Goal: Task Accomplishment & Management: Use online tool/utility

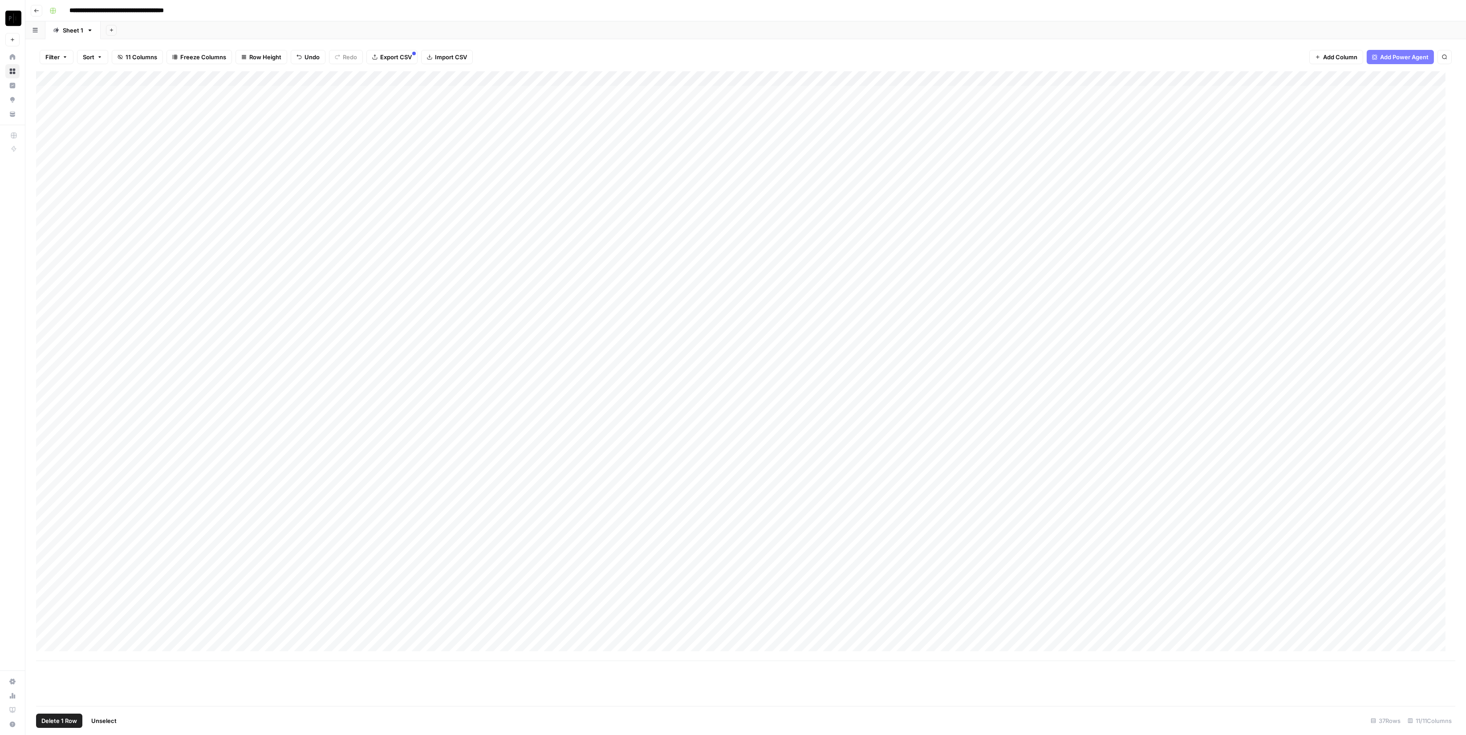
click at [48, 303] on div "Add Column" at bounding box center [745, 366] width 1419 height 590
click at [44, 429] on div "Add Column" at bounding box center [745, 366] width 1419 height 590
click at [48, 475] on div "Add Column" at bounding box center [745, 366] width 1419 height 590
click at [1367, 306] on div "Add Column" at bounding box center [745, 366] width 1419 height 590
click at [1366, 425] on div "Add Column" at bounding box center [745, 366] width 1419 height 590
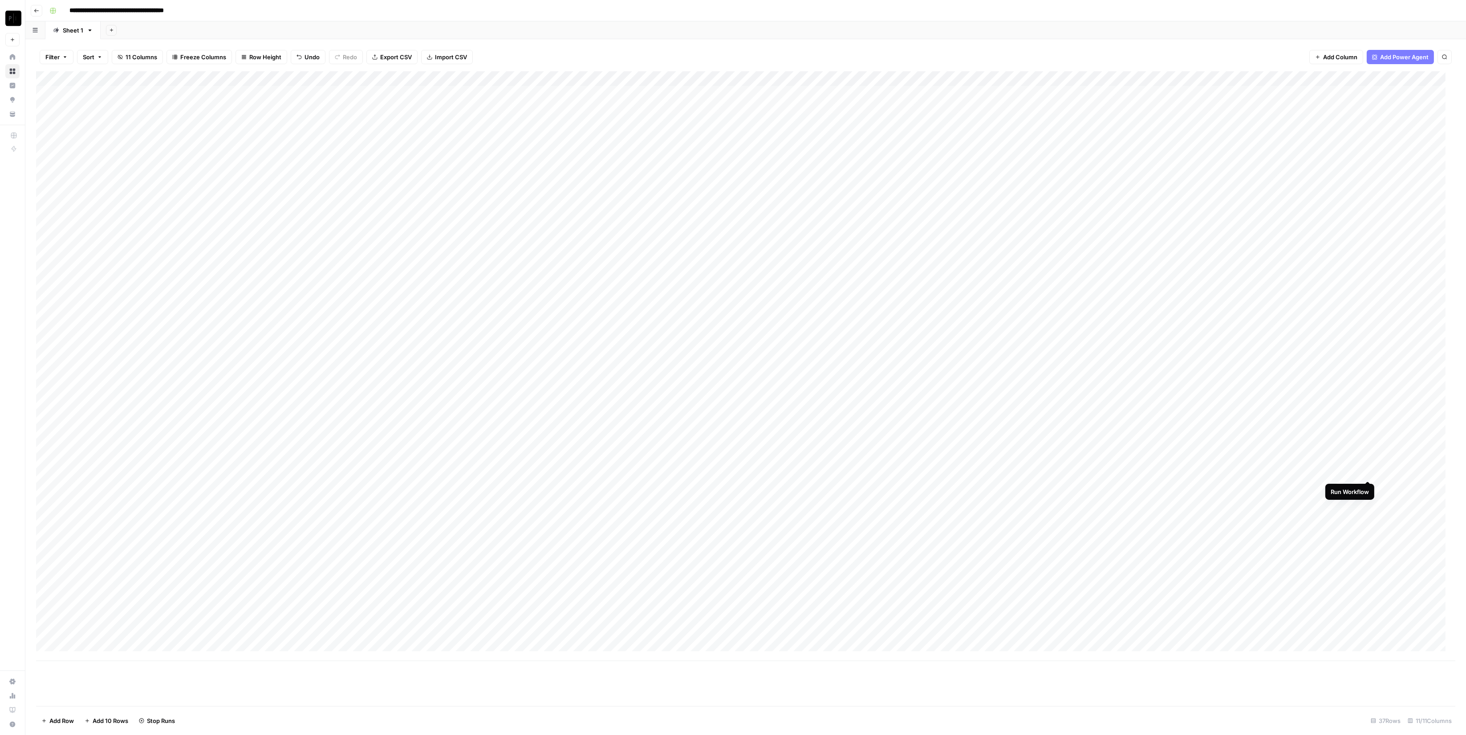
click at [1369, 470] on div "Add Column" at bounding box center [745, 366] width 1419 height 590
click at [1367, 306] on div "Add Column" at bounding box center [745, 366] width 1419 height 590
type input "*****"
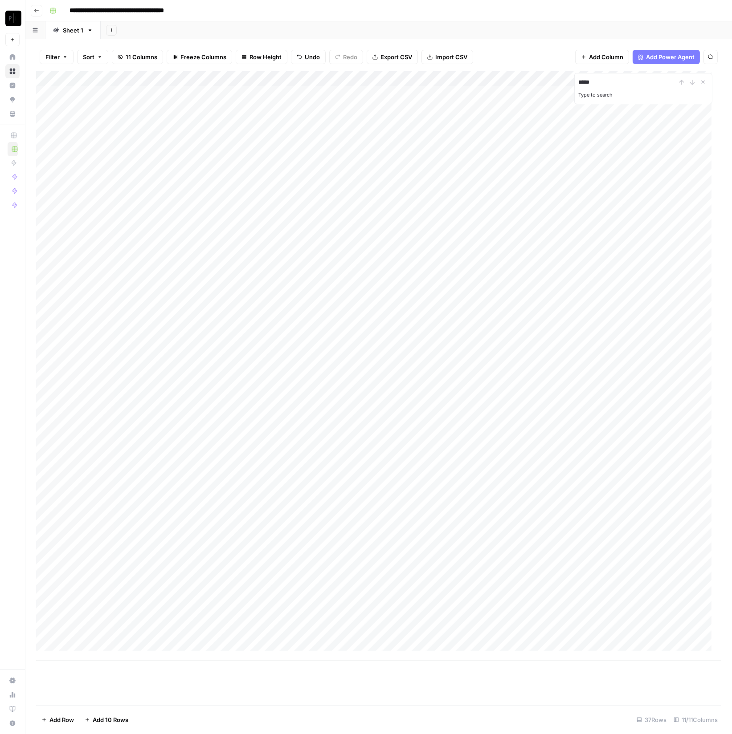
click at [104, 577] on div "Add Column" at bounding box center [378, 366] width 685 height 590
click at [256, 574] on div "Add Column" at bounding box center [378, 366] width 685 height 590
click at [114, 590] on div "Add Column" at bounding box center [378, 366] width 685 height 590
click at [256, 589] on div "Add Column" at bounding box center [378, 366] width 685 height 590
click at [128, 606] on div "Add Column" at bounding box center [378, 366] width 685 height 590
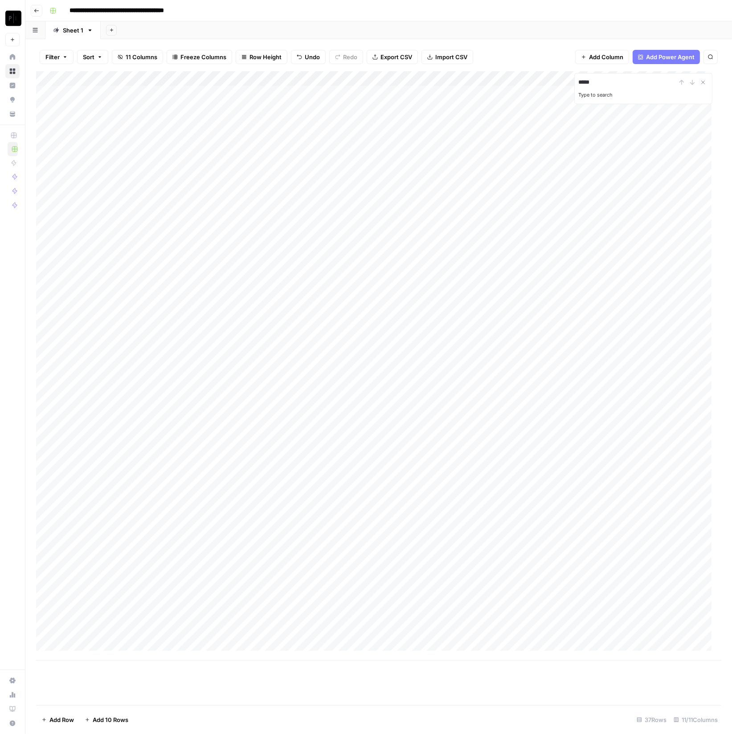
click at [256, 609] on div "Add Column" at bounding box center [378, 366] width 685 height 590
click at [170, 623] on div "Add Column" at bounding box center [378, 366] width 685 height 590
click at [247, 608] on div "Add Column" at bounding box center [378, 366] width 685 height 590
click at [107, 643] on div "Add Column" at bounding box center [378, 366] width 685 height 590
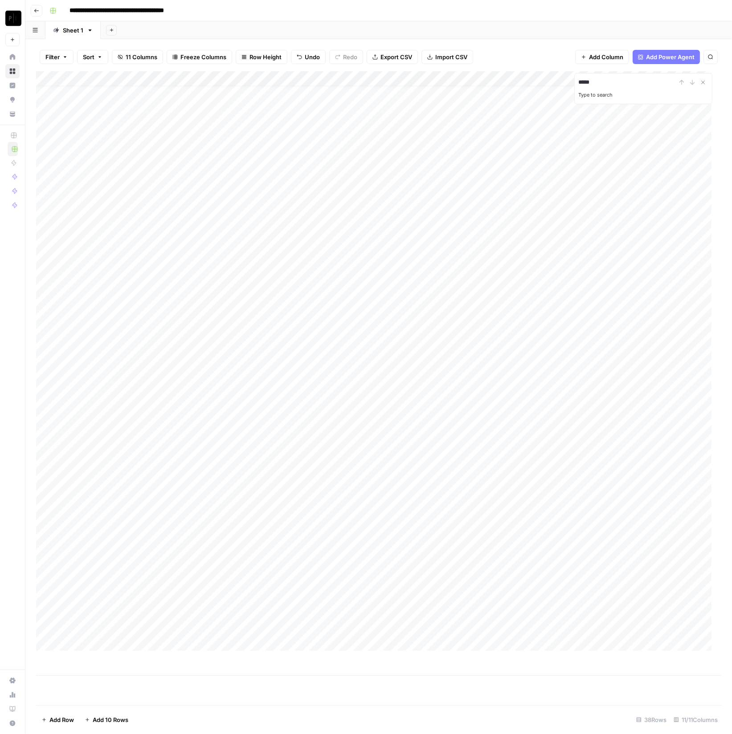
click at [99, 646] on body "**********" at bounding box center [366, 367] width 732 height 734
click at [98, 656] on div "Add Column" at bounding box center [378, 373] width 685 height 605
click at [98, 661] on div "Add Column" at bounding box center [378, 381] width 685 height 620
click at [94, 673] on div "Add Column" at bounding box center [378, 381] width 685 height 620
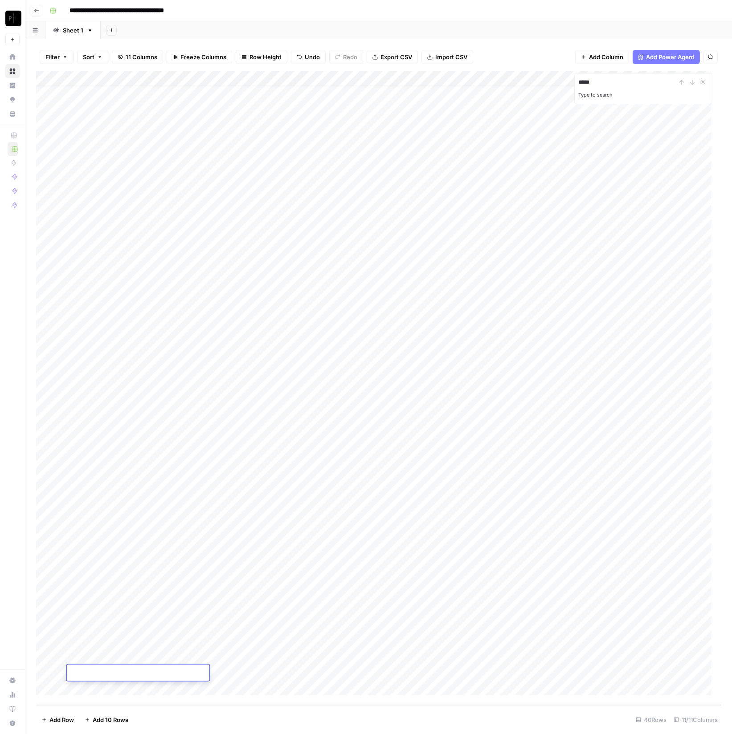
click at [93, 686] on div "Add Column" at bounding box center [378, 388] width 685 height 634
click at [93, 691] on div "Add Column" at bounding box center [378, 388] width 685 height 634
click at [88, 694] on div "Add Column" at bounding box center [378, 388] width 685 height 634
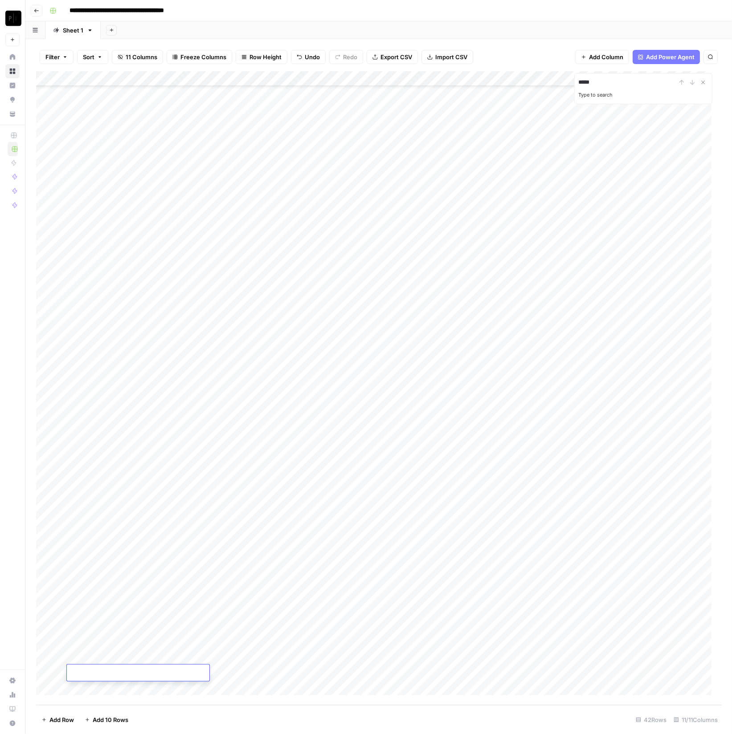
click at [89, 688] on div "Add Column" at bounding box center [378, 388] width 685 height 634
click at [96, 686] on div "Add Column" at bounding box center [378, 388] width 685 height 634
click at [102, 690] on div "Add Column" at bounding box center [378, 388] width 685 height 634
click at [102, 692] on div "Add Column" at bounding box center [378, 388] width 685 height 634
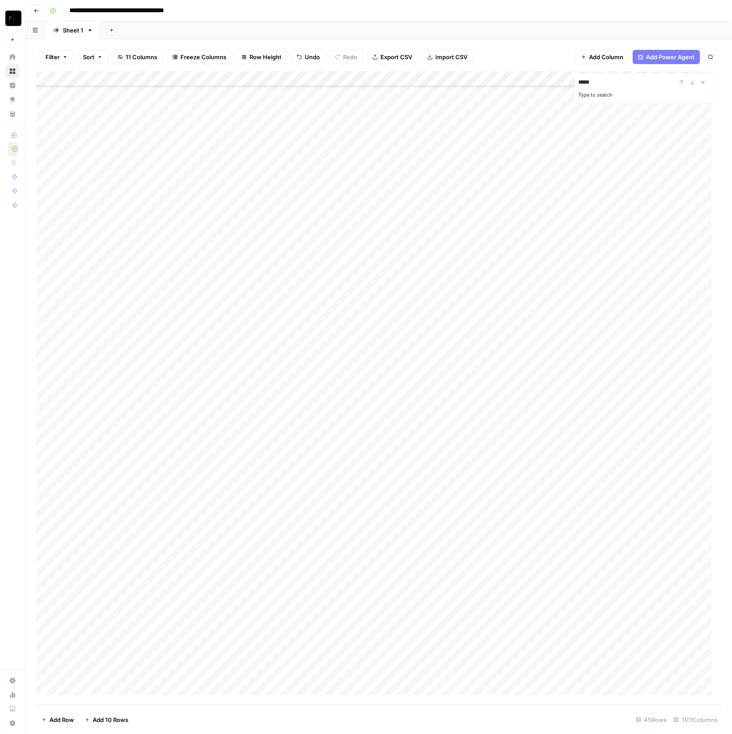
click at [102, 692] on div "Add Column" at bounding box center [378, 388] width 685 height 634
click at [98, 692] on div "Add Column" at bounding box center [378, 388] width 685 height 634
click at [91, 691] on div "Add Column" at bounding box center [378, 388] width 685 height 634
click at [90, 688] on div "Add Column" at bounding box center [378, 388] width 685 height 634
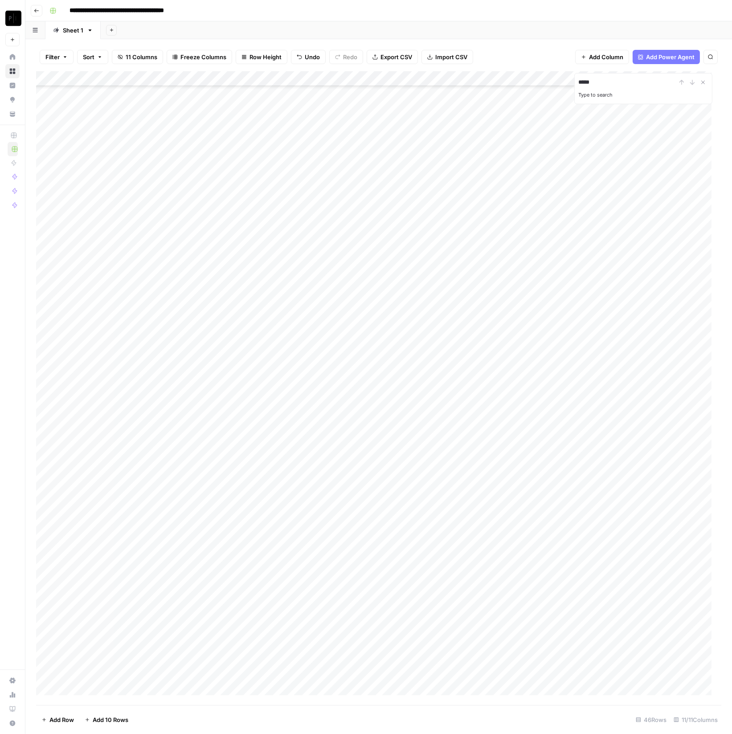
scroll to position [101, 0]
click at [105, 686] on div "Add Column" at bounding box center [378, 388] width 685 height 634
click at [103, 687] on div "Add Column" at bounding box center [378, 388] width 685 height 634
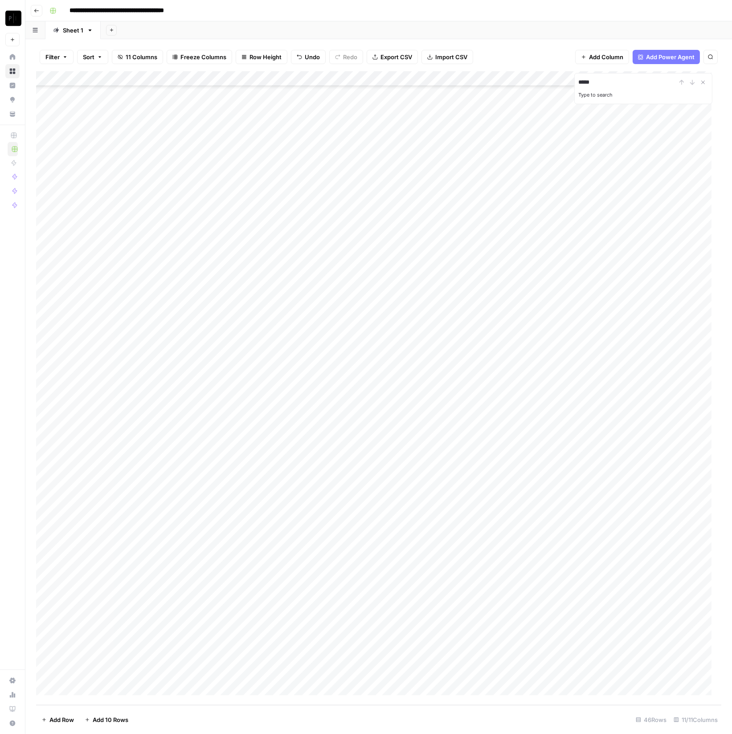
click at [103, 687] on div "Add Column" at bounding box center [378, 388] width 685 height 634
click at [109, 695] on div "Add Column" at bounding box center [378, 388] width 685 height 634
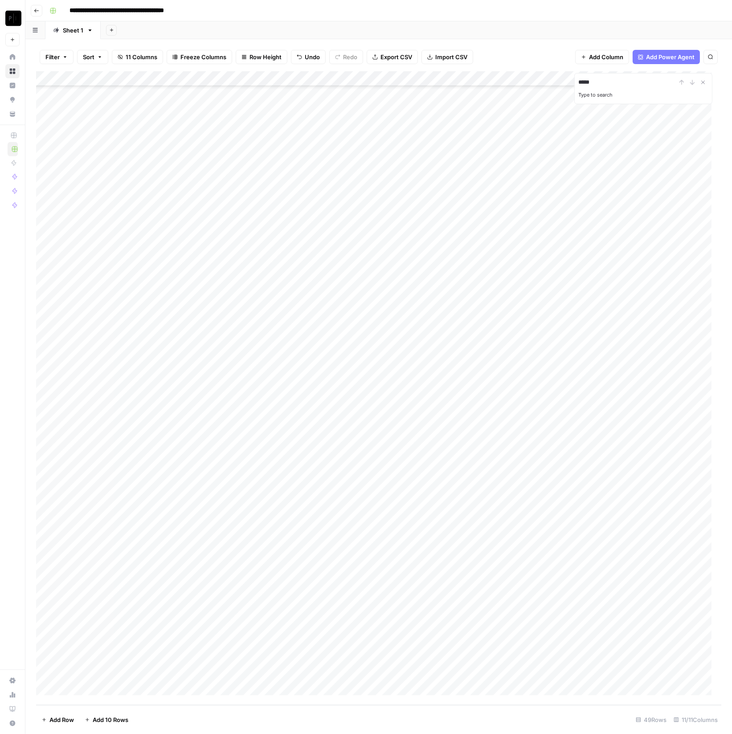
click at [102, 692] on div "Add Column" at bounding box center [378, 388] width 685 height 634
click at [102, 691] on div "Add Column" at bounding box center [378, 388] width 685 height 634
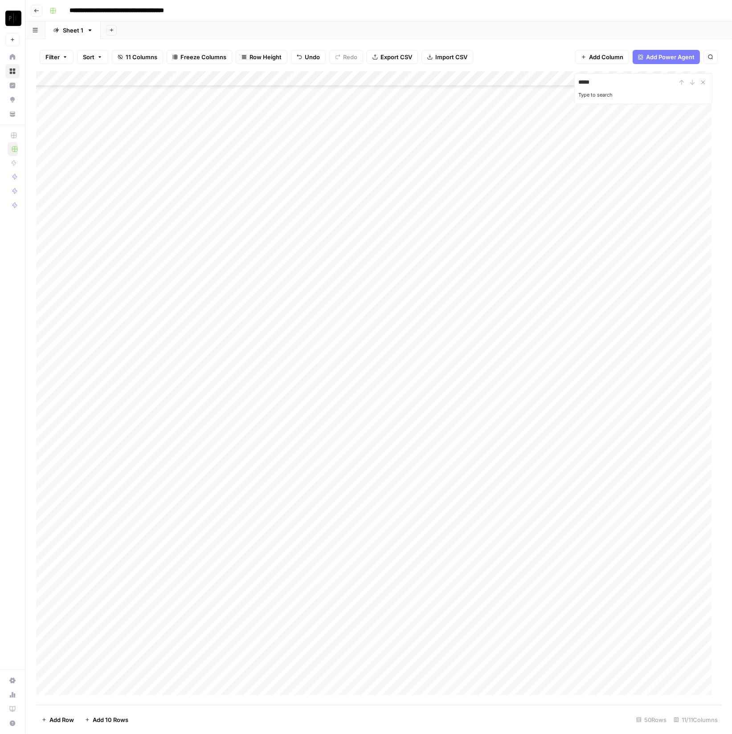
click at [102, 691] on div "Add Column" at bounding box center [378, 388] width 685 height 634
click at [100, 691] on div "Add Column" at bounding box center [378, 388] width 685 height 634
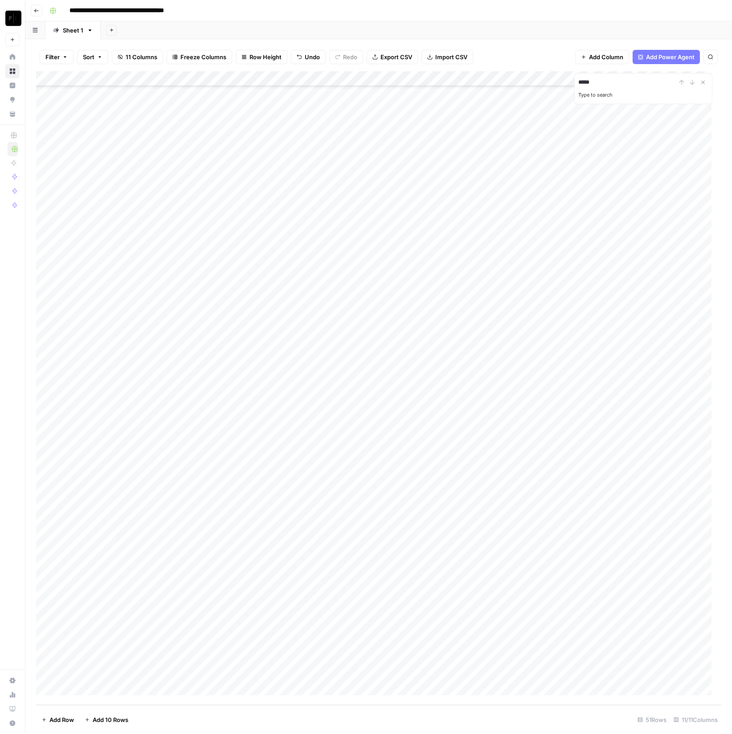
click at [100, 691] on div "Add Column" at bounding box center [378, 388] width 685 height 634
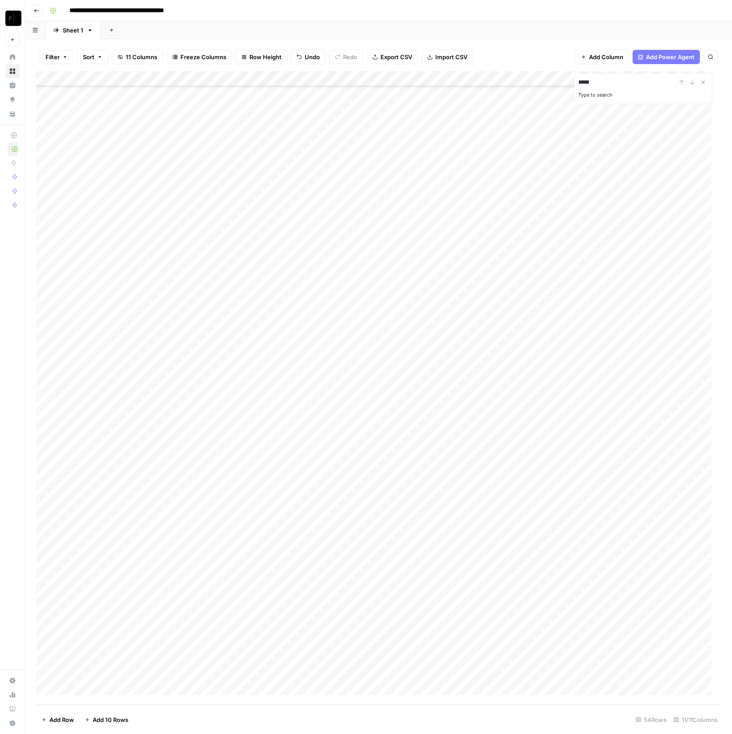
click at [100, 691] on div "Add Column" at bounding box center [378, 388] width 685 height 634
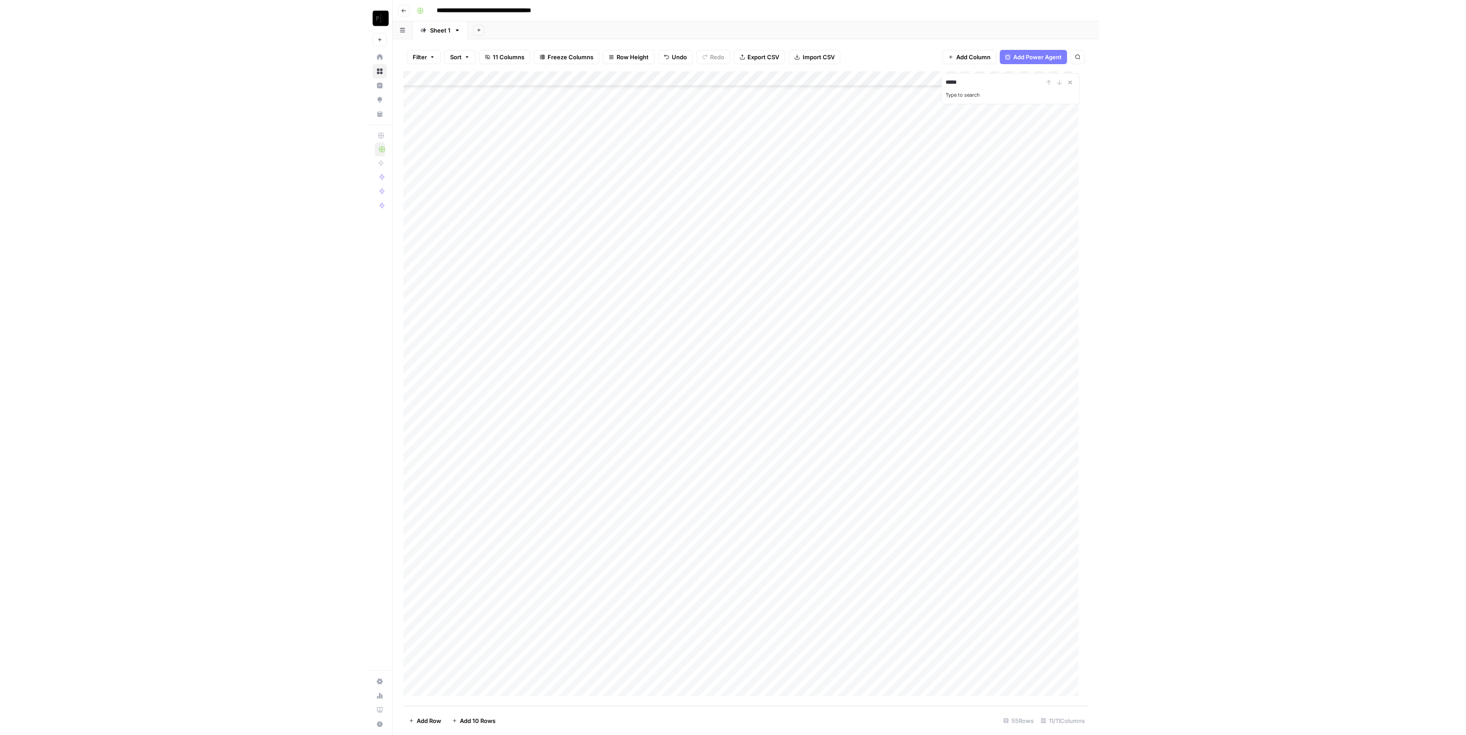
scroll to position [252, 0]
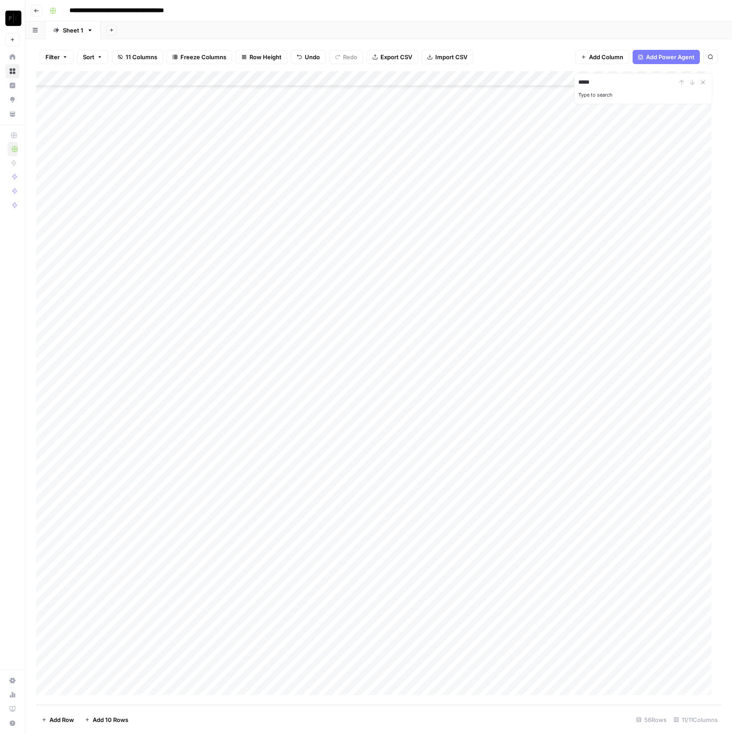
click at [116, 386] on div "Add Column" at bounding box center [378, 388] width 685 height 634
click at [231, 394] on div "Add Column" at bounding box center [378, 388] width 685 height 634
click at [235, 384] on div "Add Column" at bounding box center [378, 388] width 685 height 634
click at [127, 403] on div "Add Column" at bounding box center [378, 388] width 685 height 634
click at [219, 395] on div "Add Column" at bounding box center [378, 388] width 685 height 634
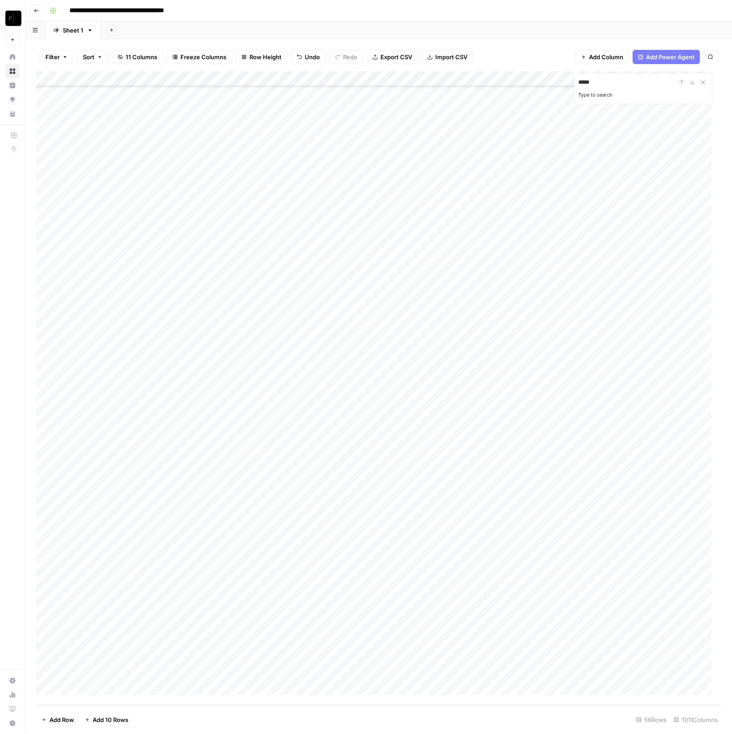
click at [116, 416] on div "Add Column" at bounding box center [378, 388] width 685 height 634
click at [233, 416] on div "Add Column" at bounding box center [378, 388] width 685 height 634
click at [158, 437] on div "Add Column" at bounding box center [378, 388] width 685 height 634
click at [249, 426] on div "Add Column" at bounding box center [378, 388] width 685 height 634
click at [142, 439] on div "Add Column" at bounding box center [378, 388] width 685 height 634
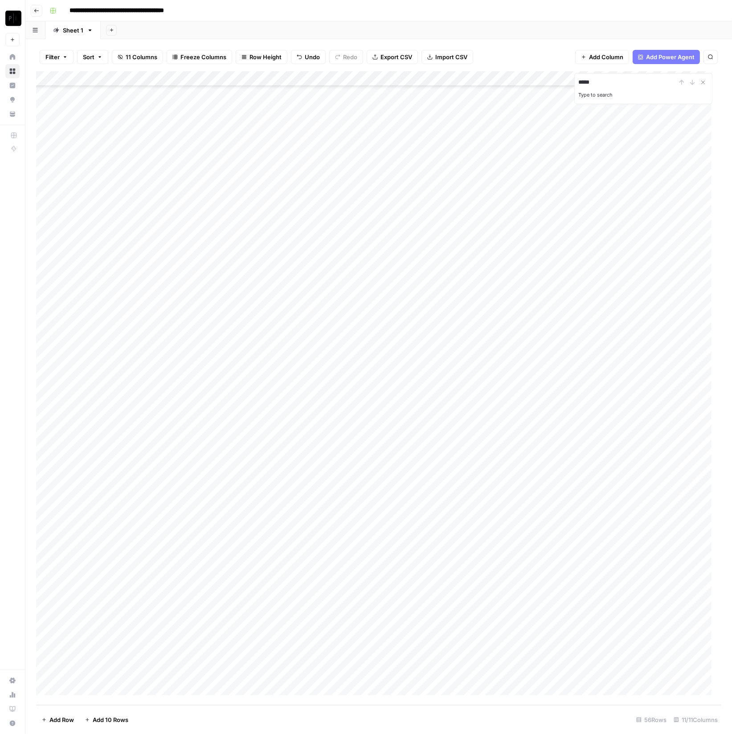
click at [251, 445] on div "Add Column" at bounding box center [378, 388] width 685 height 634
click at [157, 457] on div "Add Column" at bounding box center [378, 388] width 685 height 634
click at [267, 455] on div "Add Column" at bounding box center [378, 388] width 685 height 634
click at [114, 467] on div "Add Column" at bounding box center [378, 388] width 685 height 634
click at [116, 472] on div "Add Column" at bounding box center [378, 388] width 685 height 634
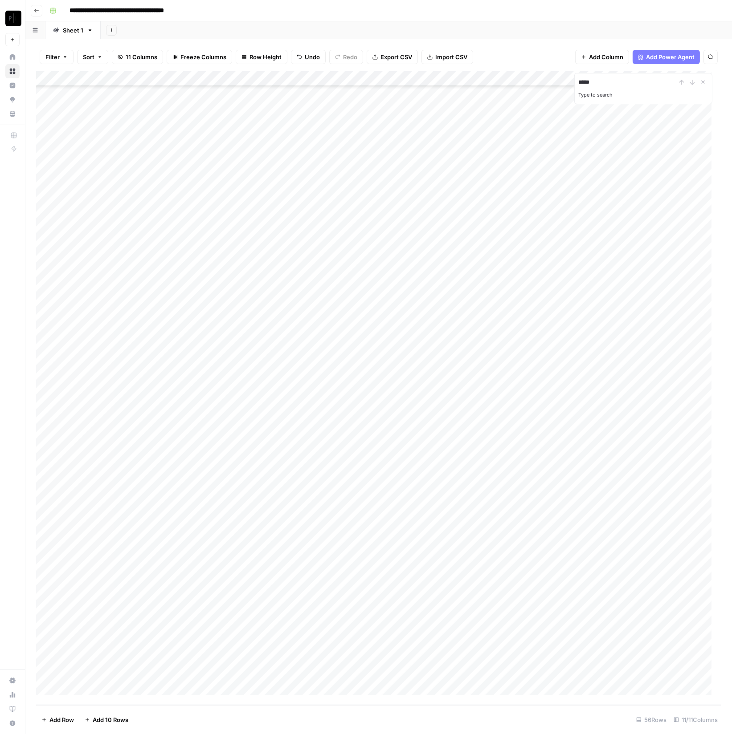
click at [265, 480] on div "Add Column" at bounding box center [378, 388] width 685 height 634
click at [106, 484] on div "Add Column" at bounding box center [378, 388] width 685 height 634
click at [270, 491] on div "Add Column" at bounding box center [378, 388] width 685 height 634
click at [167, 514] on div "Add Column" at bounding box center [378, 388] width 685 height 634
click at [166, 506] on div "Add Column" at bounding box center [378, 388] width 685 height 634
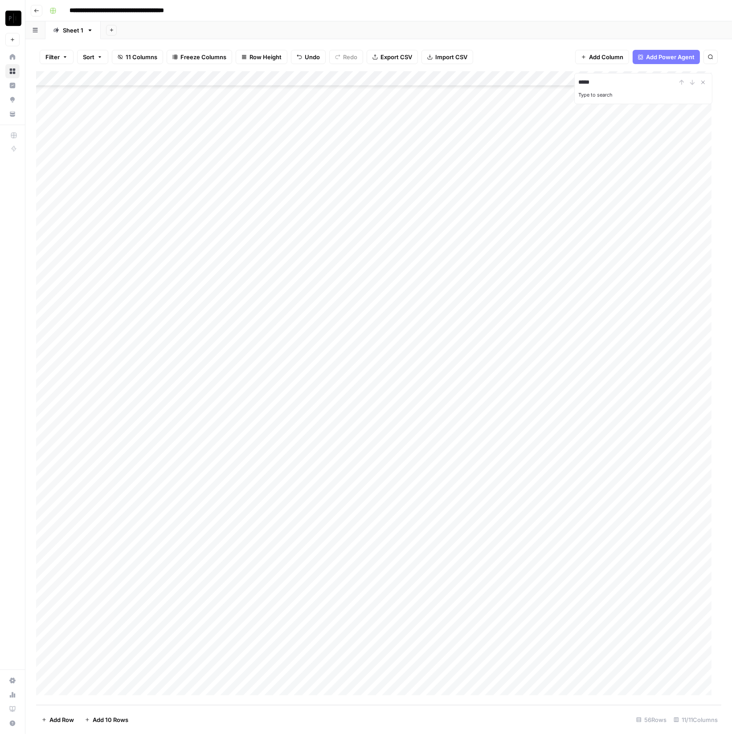
click at [171, 503] on div "Add Column" at bounding box center [378, 388] width 685 height 634
click at [153, 544] on div "Add Column" at bounding box center [378, 388] width 685 height 634
click at [154, 509] on div "Add Column" at bounding box center [378, 388] width 685 height 634
click at [224, 501] on div "Add Column" at bounding box center [378, 388] width 685 height 634
click at [123, 526] on div "Add Column" at bounding box center [378, 388] width 685 height 634
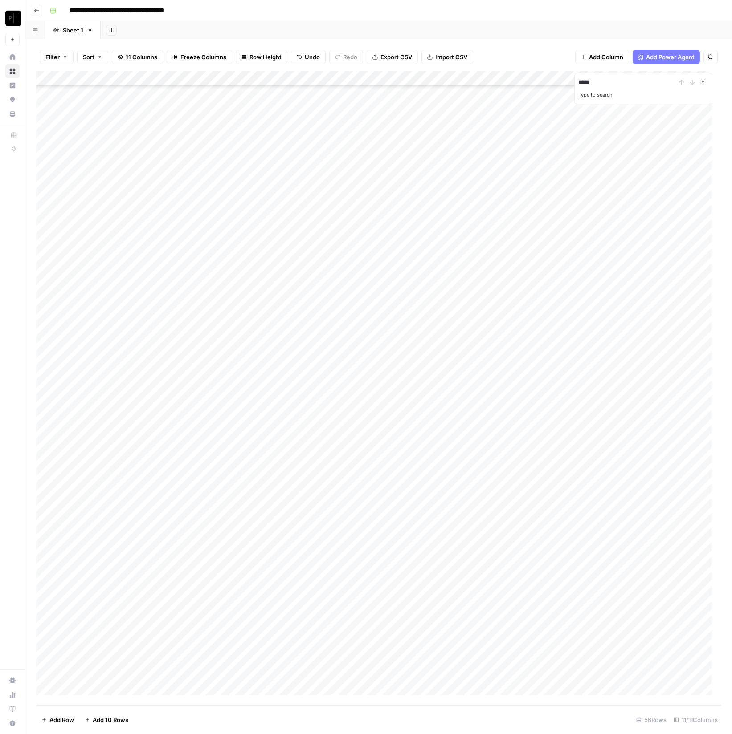
click at [247, 524] on div "Add Column" at bounding box center [378, 388] width 685 height 634
click at [130, 532] on div "Add Column" at bounding box center [378, 388] width 685 height 634
click at [240, 533] on div "Add Column" at bounding box center [378, 388] width 685 height 634
click at [173, 553] on div "Add Column" at bounding box center [378, 388] width 685 height 634
click at [224, 549] on div "Add Column" at bounding box center [378, 388] width 685 height 634
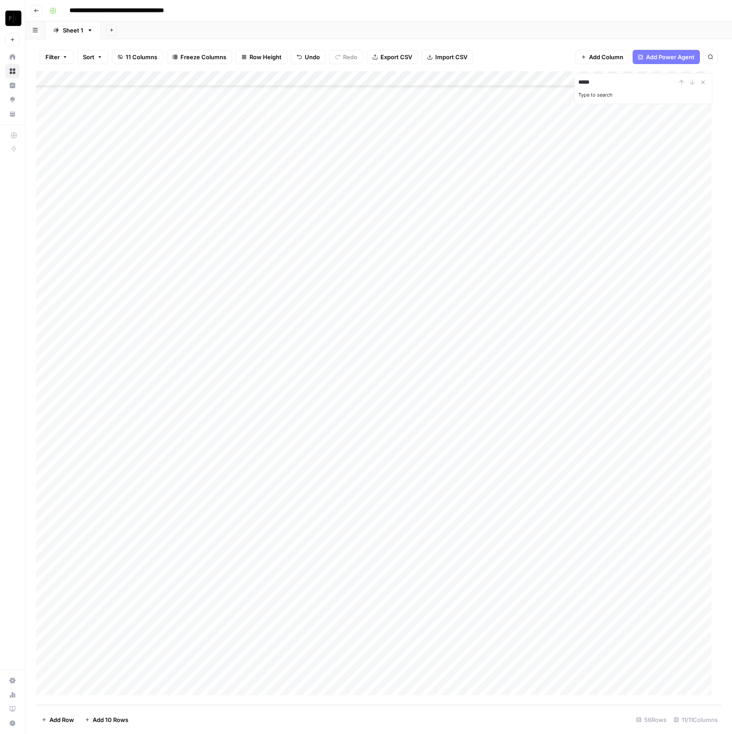
click at [138, 562] on div "Add Column" at bounding box center [378, 388] width 685 height 634
click at [224, 566] on div "Add Column" at bounding box center [378, 388] width 685 height 634
click at [291, 560] on div "Add Column" at bounding box center [378, 388] width 685 height 634
click at [289, 564] on textarea at bounding box center [266, 568] width 142 height 12
click at [324, 519] on div "Add Column" at bounding box center [378, 388] width 685 height 634
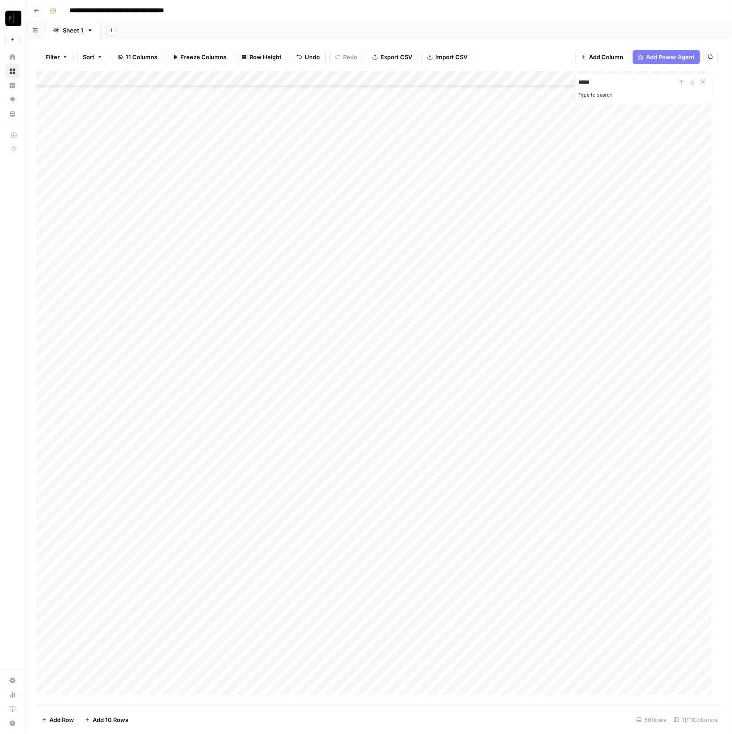
click at [267, 560] on div "Add Column" at bounding box center [378, 388] width 685 height 634
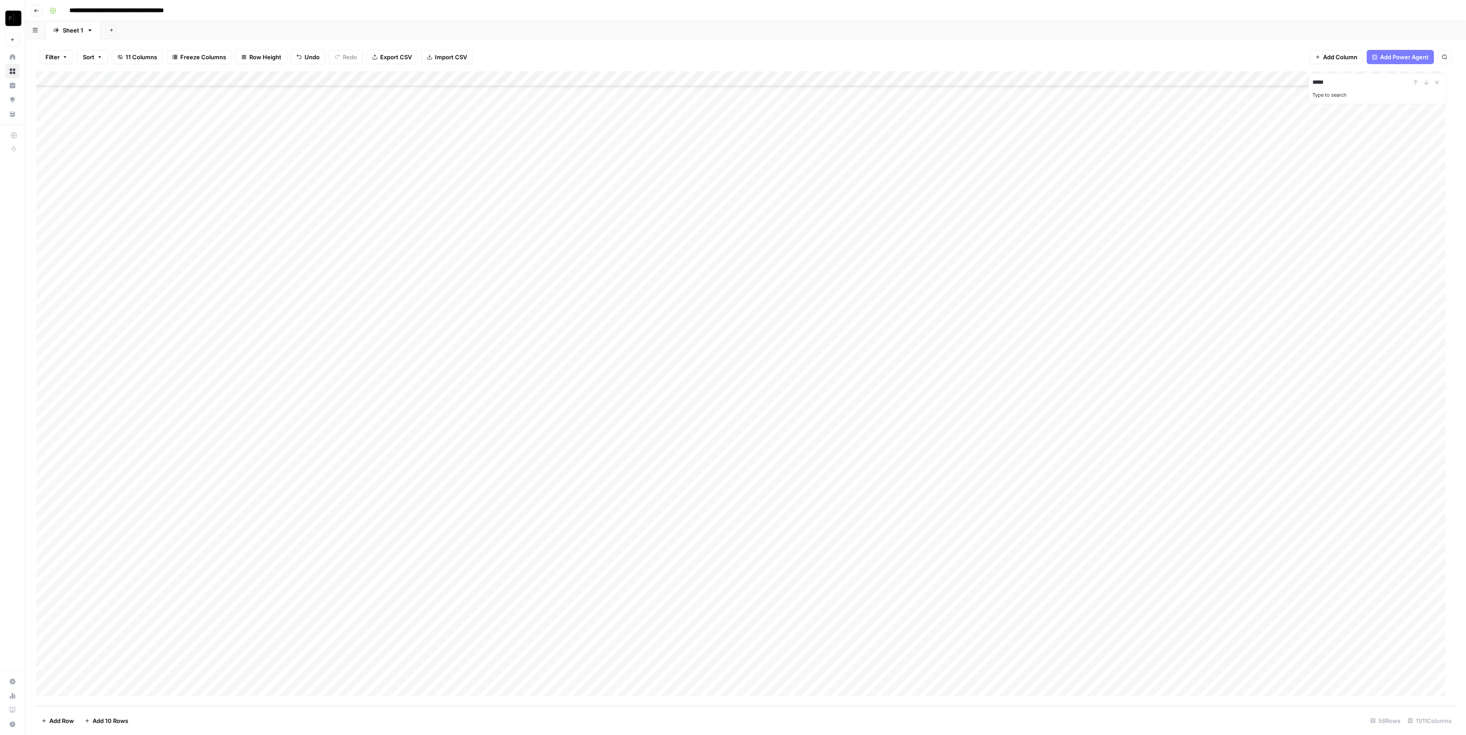
scroll to position [252, 0]
click at [411, 311] on div "Add Column" at bounding box center [745, 388] width 1419 height 634
click at [495, 589] on div "Add Column" at bounding box center [745, 388] width 1419 height 634
click at [495, 573] on div "Add Column" at bounding box center [745, 388] width 1419 height 634
click at [507, 524] on div "Add Column" at bounding box center [745, 388] width 1419 height 634
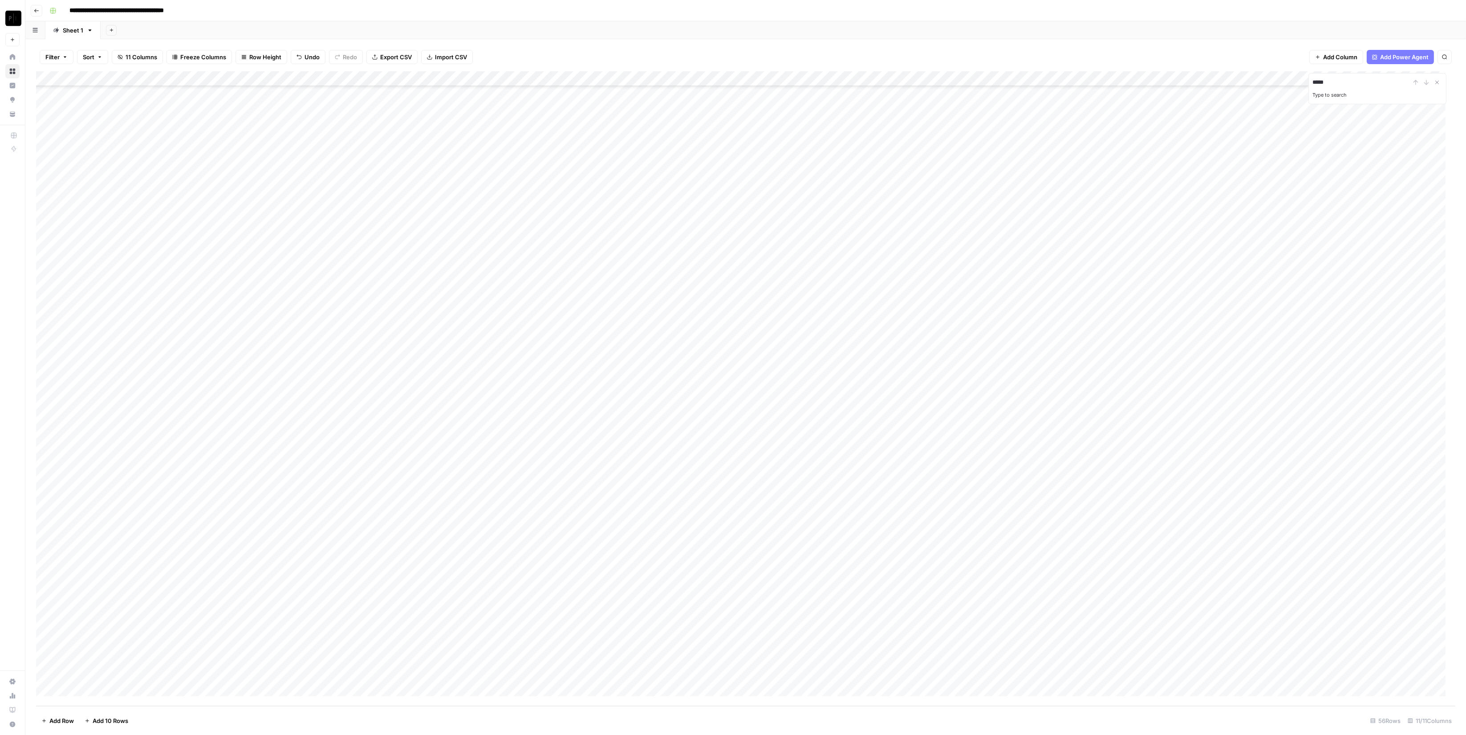
click at [504, 504] on div "Add Column" at bounding box center [745, 388] width 1419 height 634
click at [504, 436] on div "Add Column" at bounding box center [745, 388] width 1419 height 634
click at [507, 413] on div "Add Column" at bounding box center [745, 388] width 1419 height 634
click at [510, 398] on div "Add Column" at bounding box center [745, 388] width 1419 height 634
click at [511, 387] on div "Add Column" at bounding box center [745, 388] width 1419 height 634
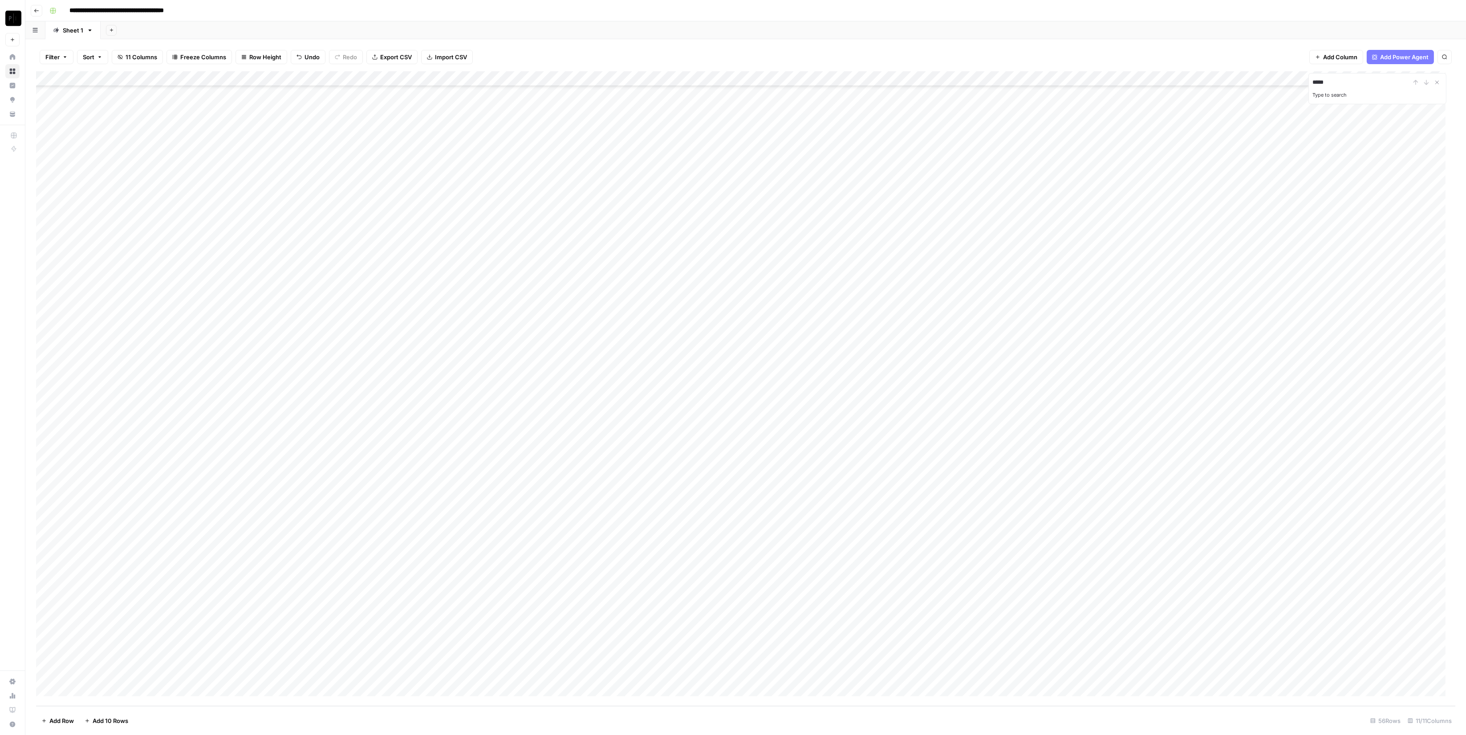
click at [488, 415] on div "Add Column" at bounding box center [745, 388] width 1419 height 634
click at [1300, 325] on div "Add Column" at bounding box center [745, 388] width 1419 height 634
click at [1303, 339] on div "Add Column" at bounding box center [745, 388] width 1419 height 634
click at [1300, 355] on div "Add Column" at bounding box center [745, 388] width 1419 height 634
click at [1299, 370] on div "Add Column" at bounding box center [745, 388] width 1419 height 634
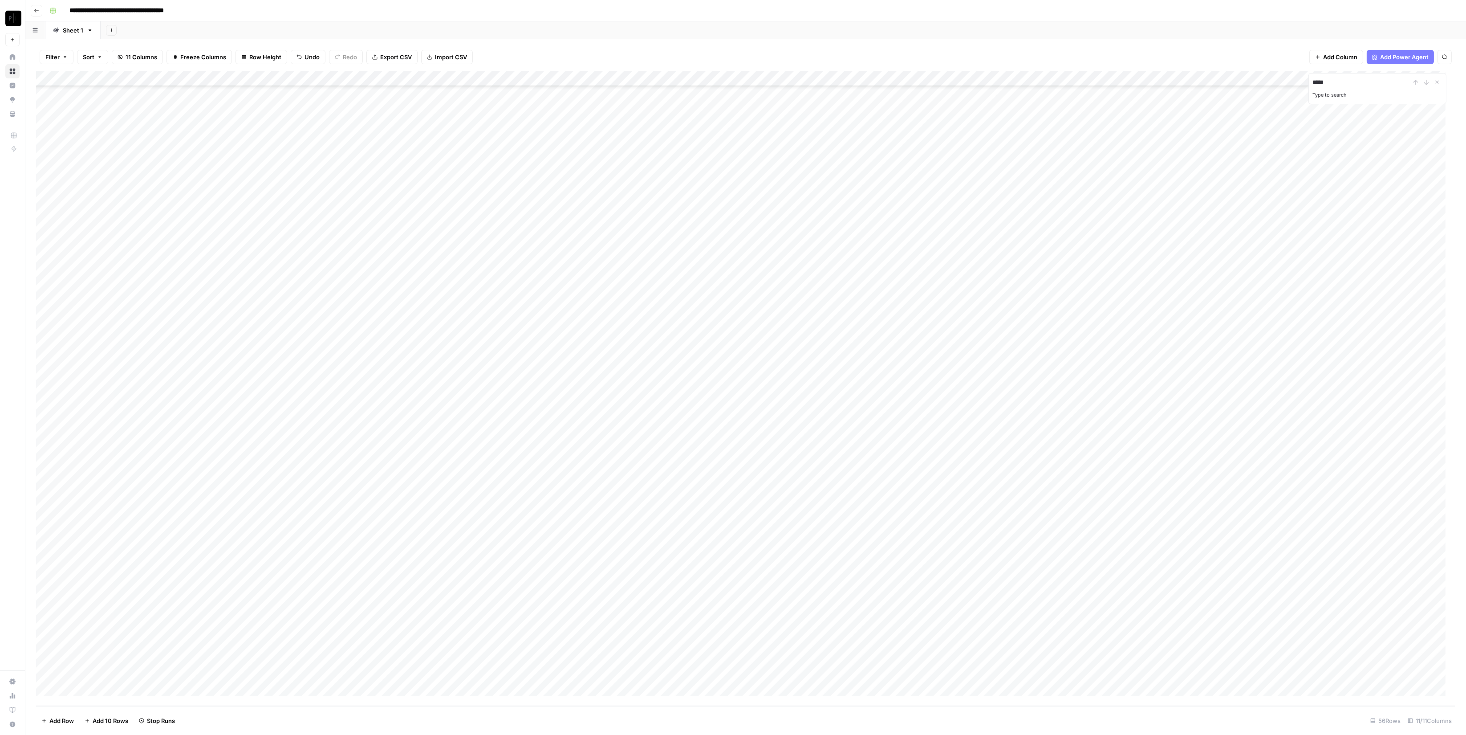
click at [1301, 386] on div "Add Column" at bounding box center [745, 388] width 1419 height 634
click at [1301, 402] on div "Add Column" at bounding box center [745, 388] width 1419 height 634
click at [1297, 414] on div "Add Column" at bounding box center [745, 388] width 1419 height 634
click at [1301, 432] on div "Add Column" at bounding box center [745, 388] width 1419 height 634
click at [1301, 448] on div "Add Column" at bounding box center [745, 388] width 1419 height 634
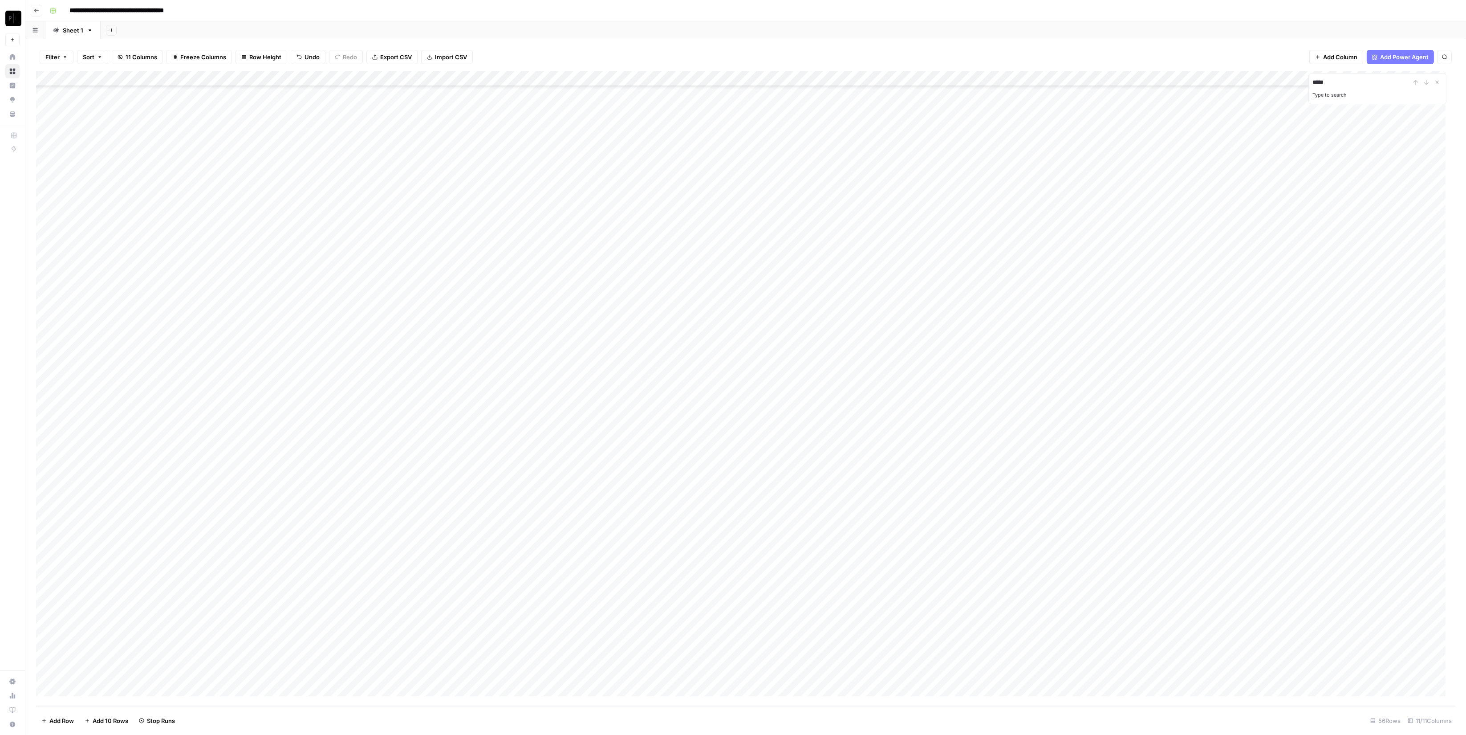
click at [1300, 460] on div "Add Column" at bounding box center [745, 388] width 1419 height 634
click at [1299, 477] on div "Add Column" at bounding box center [745, 388] width 1419 height 634
click at [1298, 488] on div "Add Column" at bounding box center [745, 388] width 1419 height 634
click at [1298, 506] on div "Add Column" at bounding box center [745, 388] width 1419 height 634
click at [1300, 523] on div "Add Column" at bounding box center [745, 388] width 1419 height 634
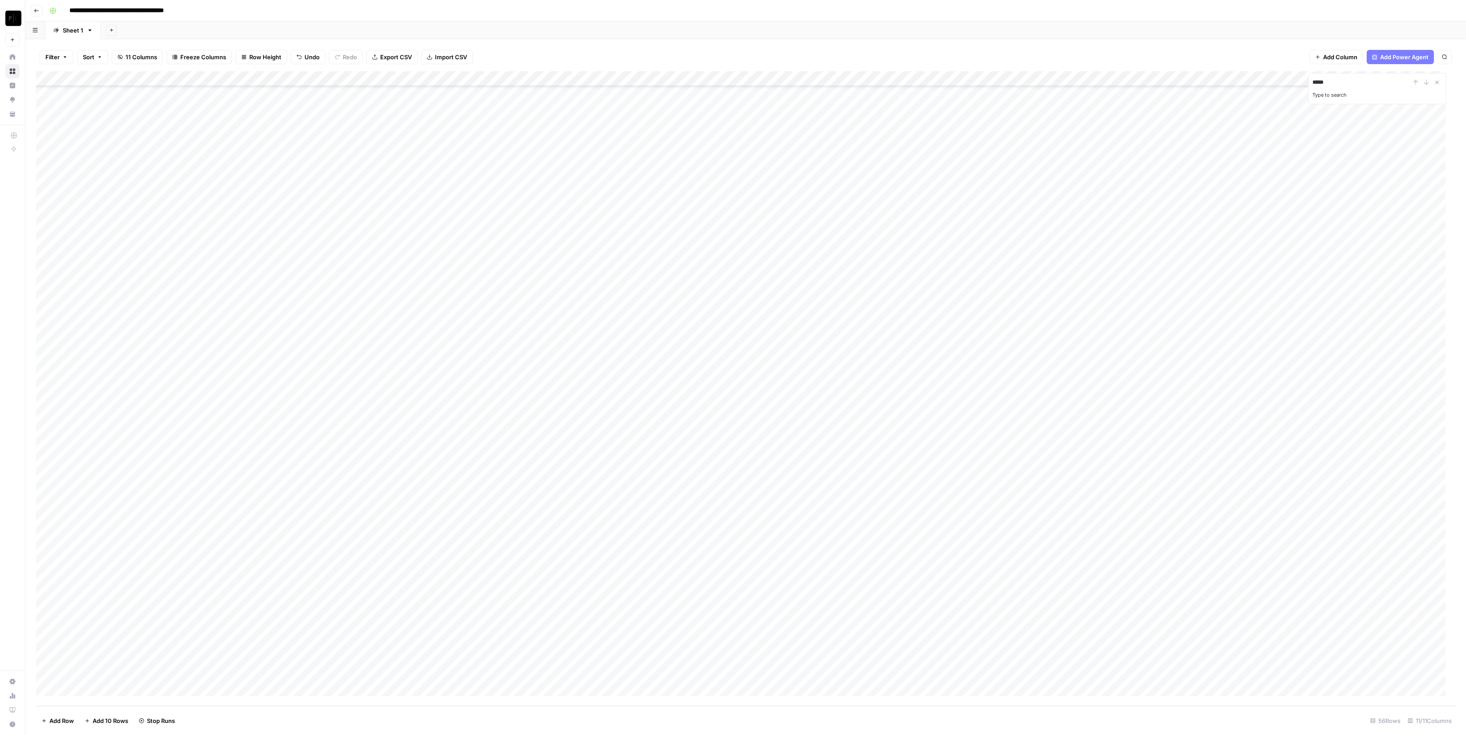
click at [1301, 537] on div "Add Column" at bounding box center [745, 388] width 1419 height 634
click at [1301, 555] on div "Add Column" at bounding box center [745, 388] width 1419 height 634
click at [1301, 568] on div "Add Column" at bounding box center [745, 388] width 1419 height 634
click at [1296, 476] on div "Add Column" at bounding box center [745, 388] width 1419 height 634
click at [1298, 461] on div "Add Column" at bounding box center [745, 388] width 1419 height 634
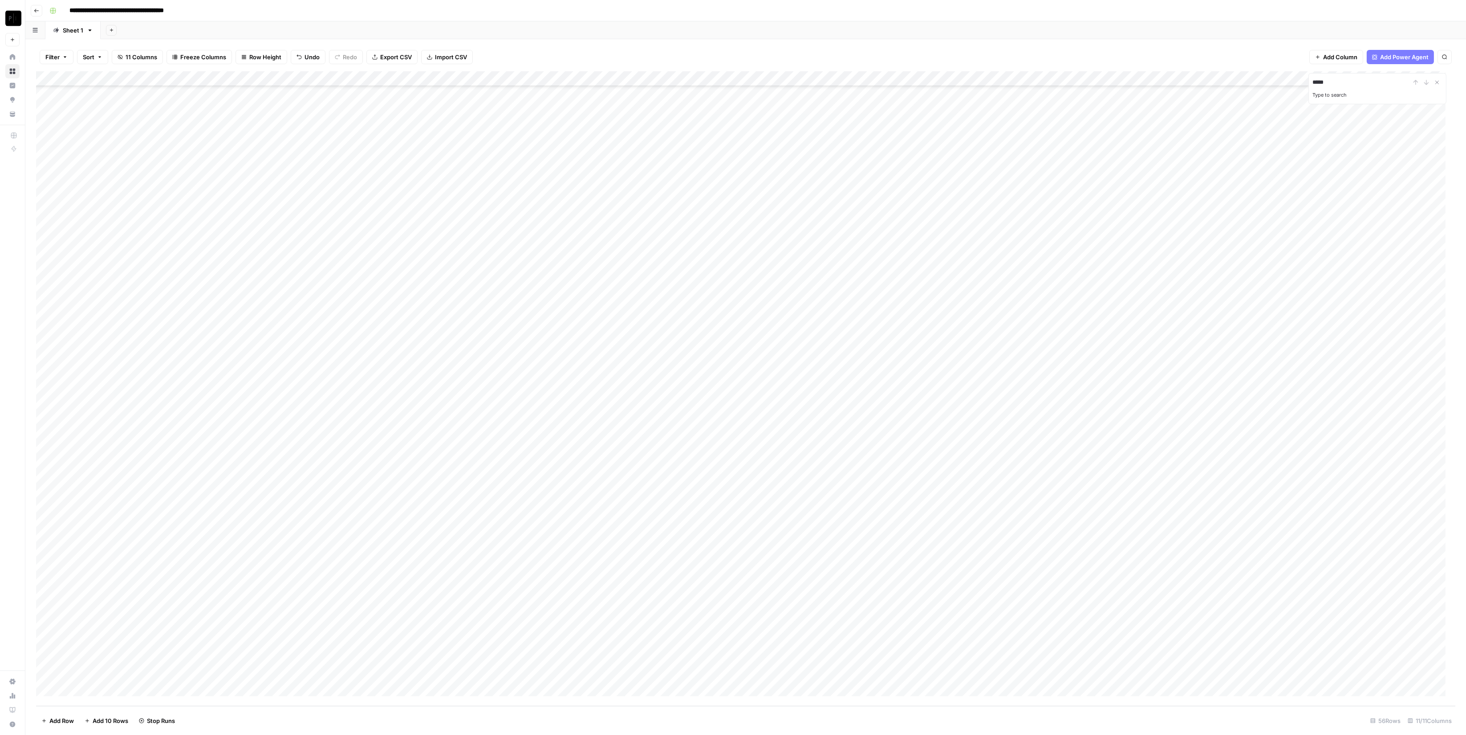
click at [1289, 388] on div "Add Column" at bounding box center [745, 388] width 1419 height 634
click at [1295, 335] on div "Add Column" at bounding box center [745, 388] width 1419 height 634
click at [1301, 327] on div "Add Column" at bounding box center [745, 388] width 1419 height 634
click at [1298, 553] on div "Add Column" at bounding box center [745, 388] width 1419 height 634
click at [1299, 538] on div "Add Column" at bounding box center [745, 388] width 1419 height 634
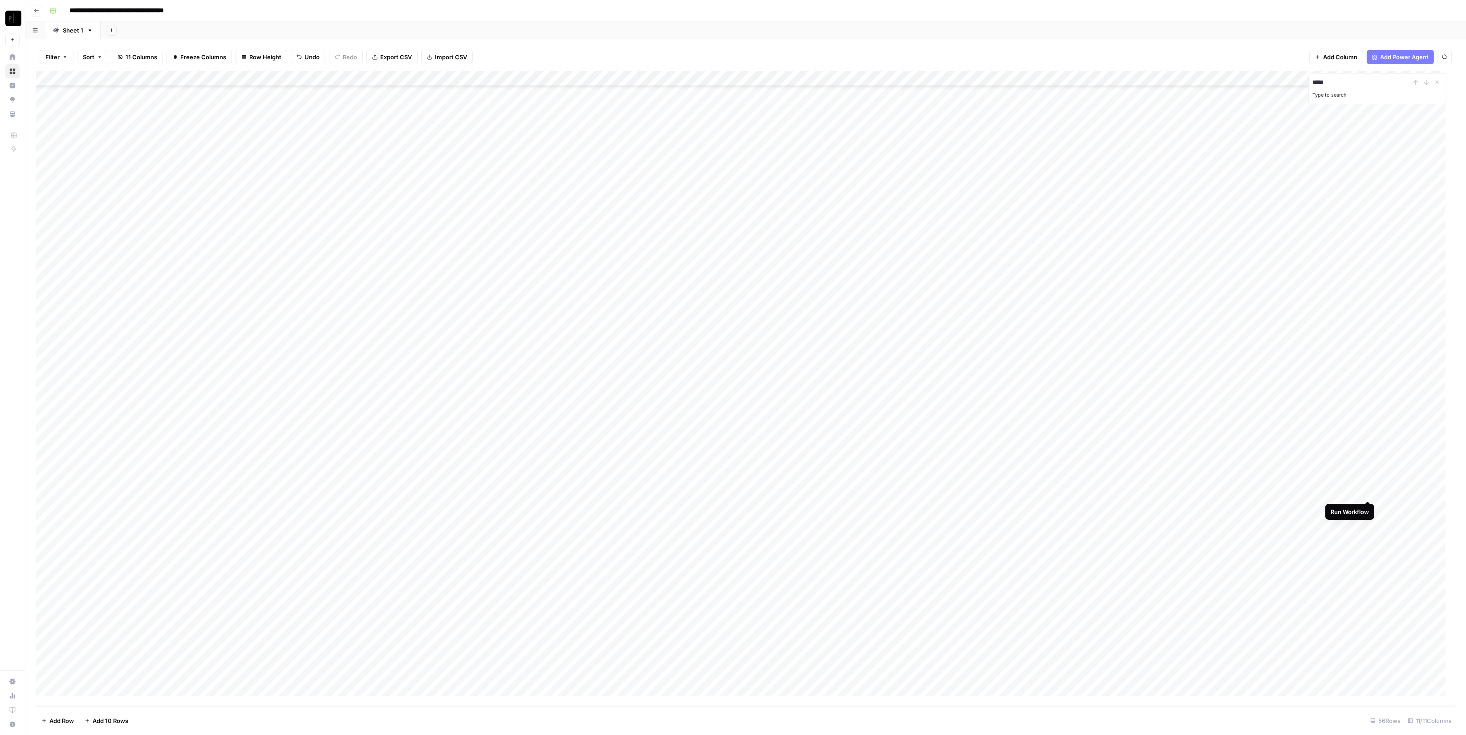
click at [1370, 494] on div "Add Column" at bounding box center [745, 388] width 1419 height 634
click at [1370, 506] on div "Add Column" at bounding box center [745, 388] width 1419 height 634
click at [1372, 521] on div "Add Column" at bounding box center [745, 388] width 1419 height 634
click at [1366, 445] on div "Add Column" at bounding box center [745, 388] width 1419 height 634
click at [1370, 368] on div "Add Column" at bounding box center [745, 388] width 1419 height 634
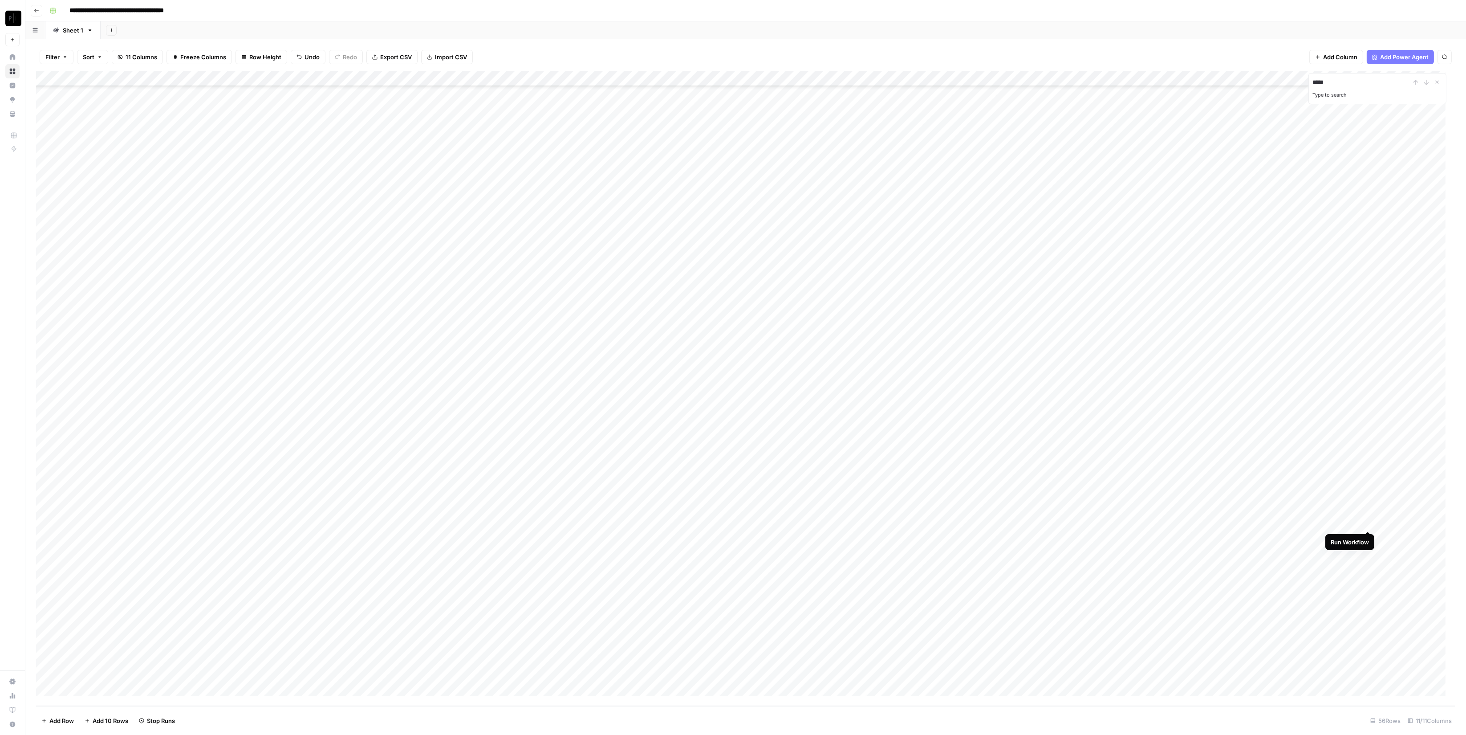
click at [1368, 520] on div "Add Column" at bounding box center [745, 388] width 1419 height 634
click at [1369, 371] on div "Add Column" at bounding box center [745, 388] width 1419 height 634
click at [1365, 447] on div "Add Column" at bounding box center [745, 388] width 1419 height 634
click at [1370, 447] on div "Add Column" at bounding box center [745, 388] width 1419 height 634
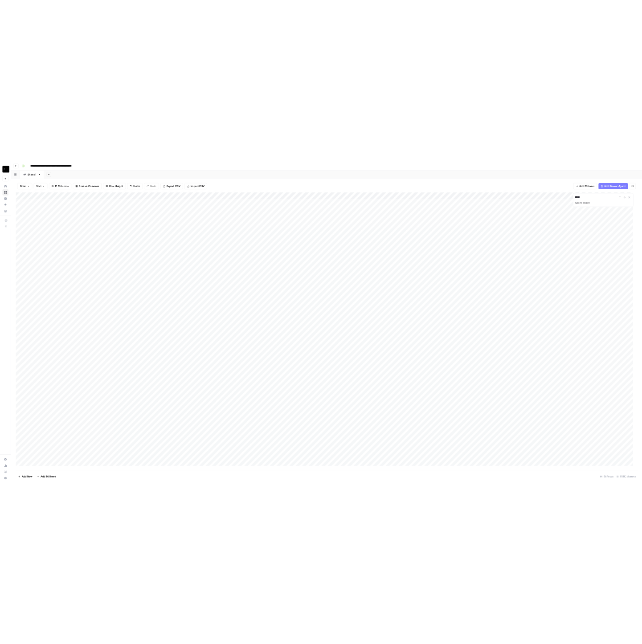
scroll to position [0, 0]
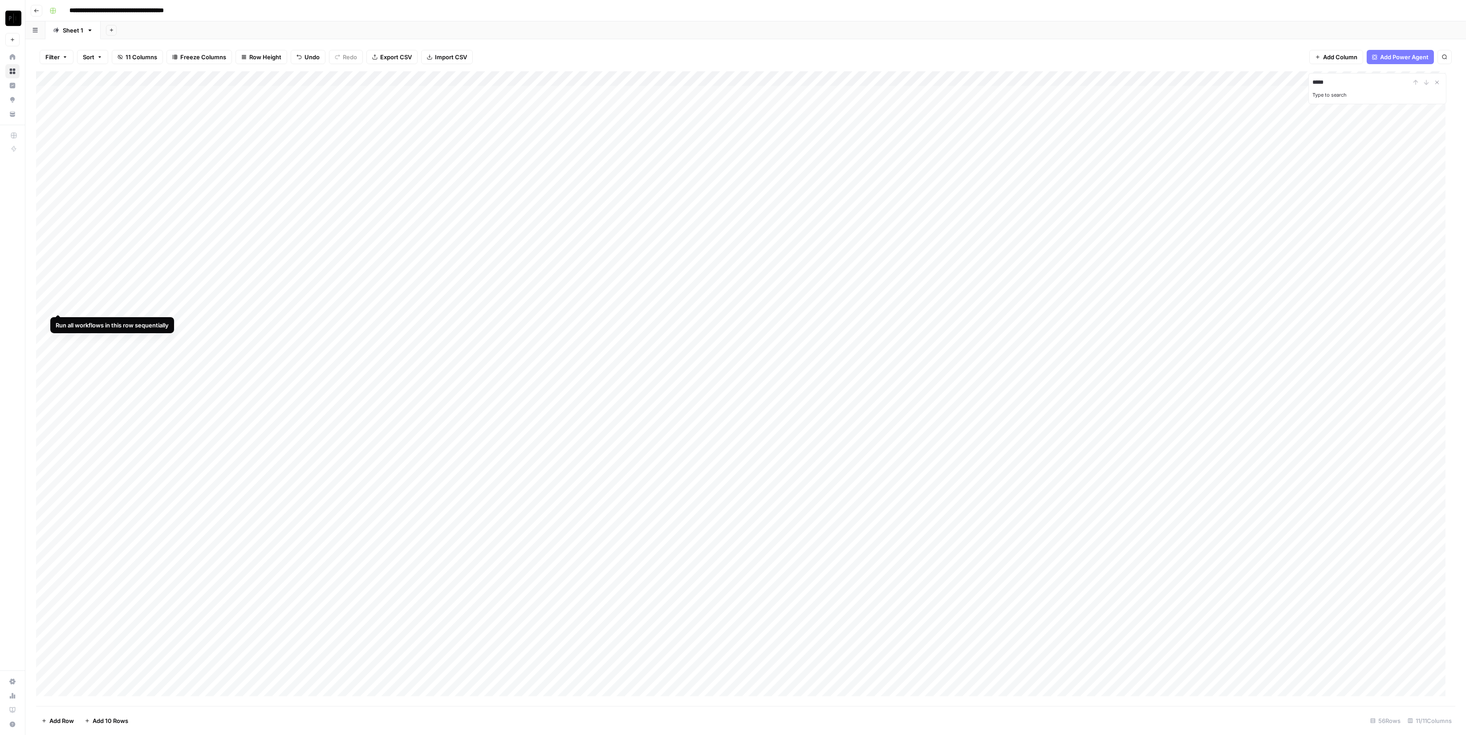
click at [46, 305] on div "Add Column" at bounding box center [745, 388] width 1419 height 634
click at [51, 719] on span "Delete 1 Row" at bounding box center [59, 720] width 36 height 9
click at [704, 102] on span "Delete" at bounding box center [701, 102] width 19 height 9
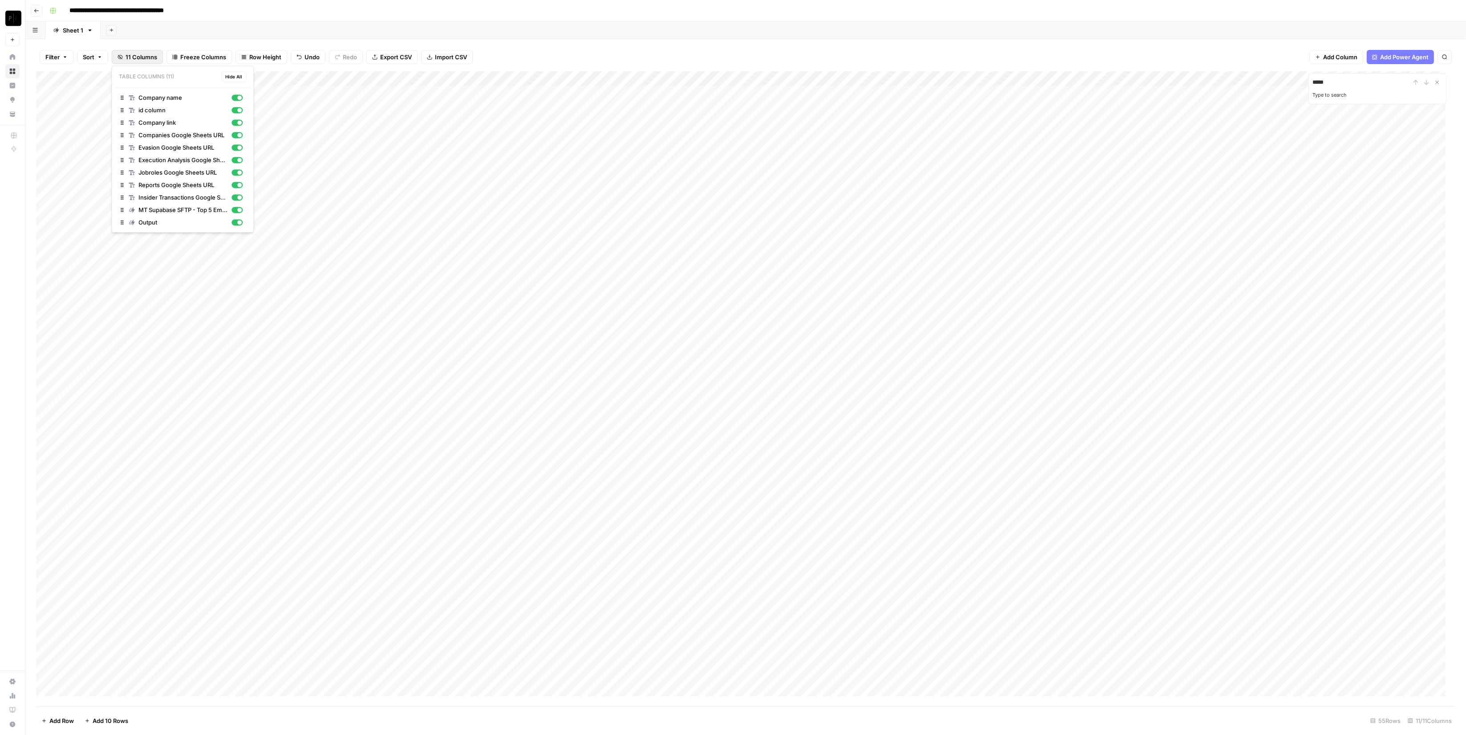
click at [136, 53] on span "11 Columns" at bounding box center [142, 57] width 32 height 9
click at [240, 109] on div "button" at bounding box center [239, 110] width 4 height 4
click at [239, 125] on div "Company link" at bounding box center [186, 122] width 114 height 9
click at [235, 134] on div "button" at bounding box center [237, 135] width 11 height 6
click at [240, 150] on div "button" at bounding box center [237, 147] width 11 height 6
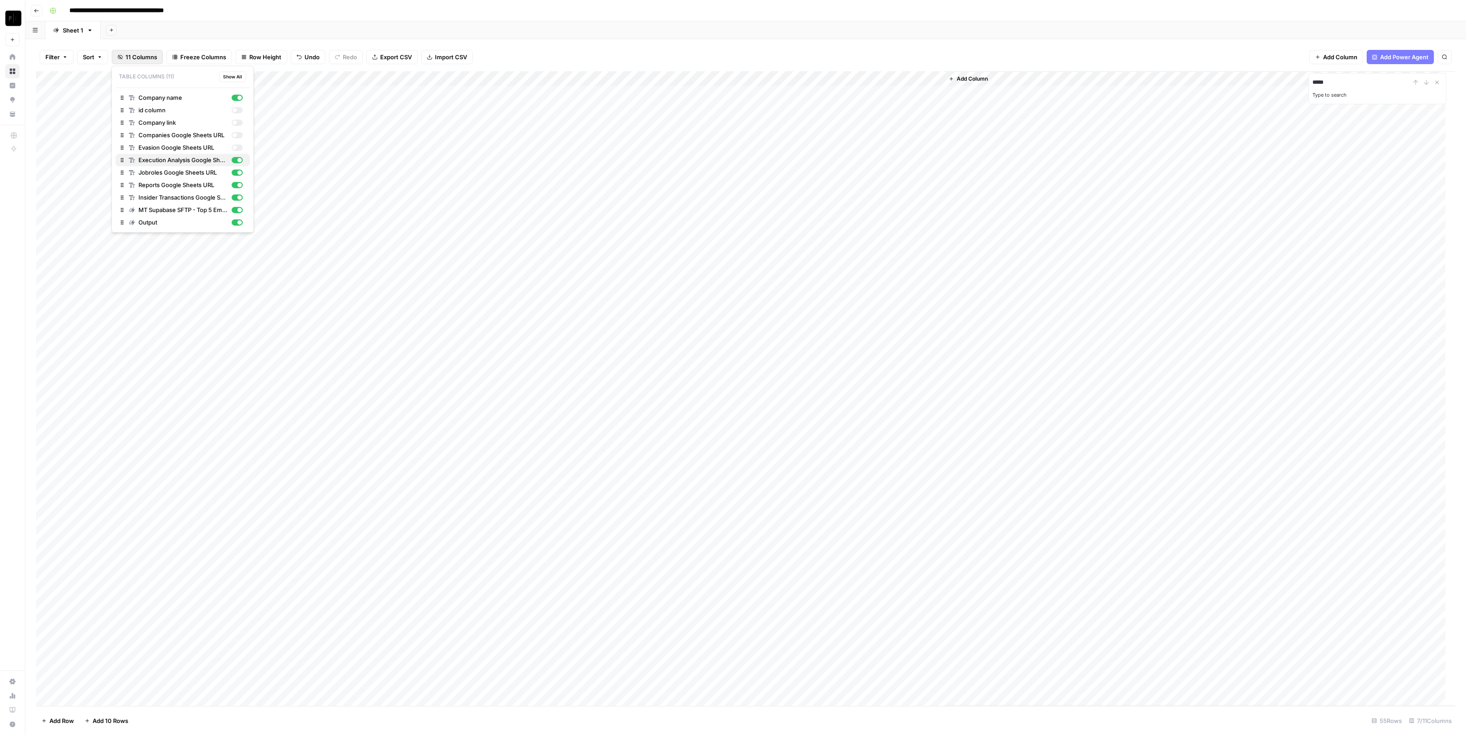
click at [242, 161] on div "button" at bounding box center [237, 160] width 11 height 6
click at [239, 175] on div "button" at bounding box center [237, 172] width 11 height 6
click at [238, 187] on div "button" at bounding box center [237, 185] width 11 height 6
click at [240, 200] on div "Insider Transactions Google Sheets URL" at bounding box center [186, 197] width 114 height 9
click at [239, 212] on div "button" at bounding box center [237, 210] width 11 height 6
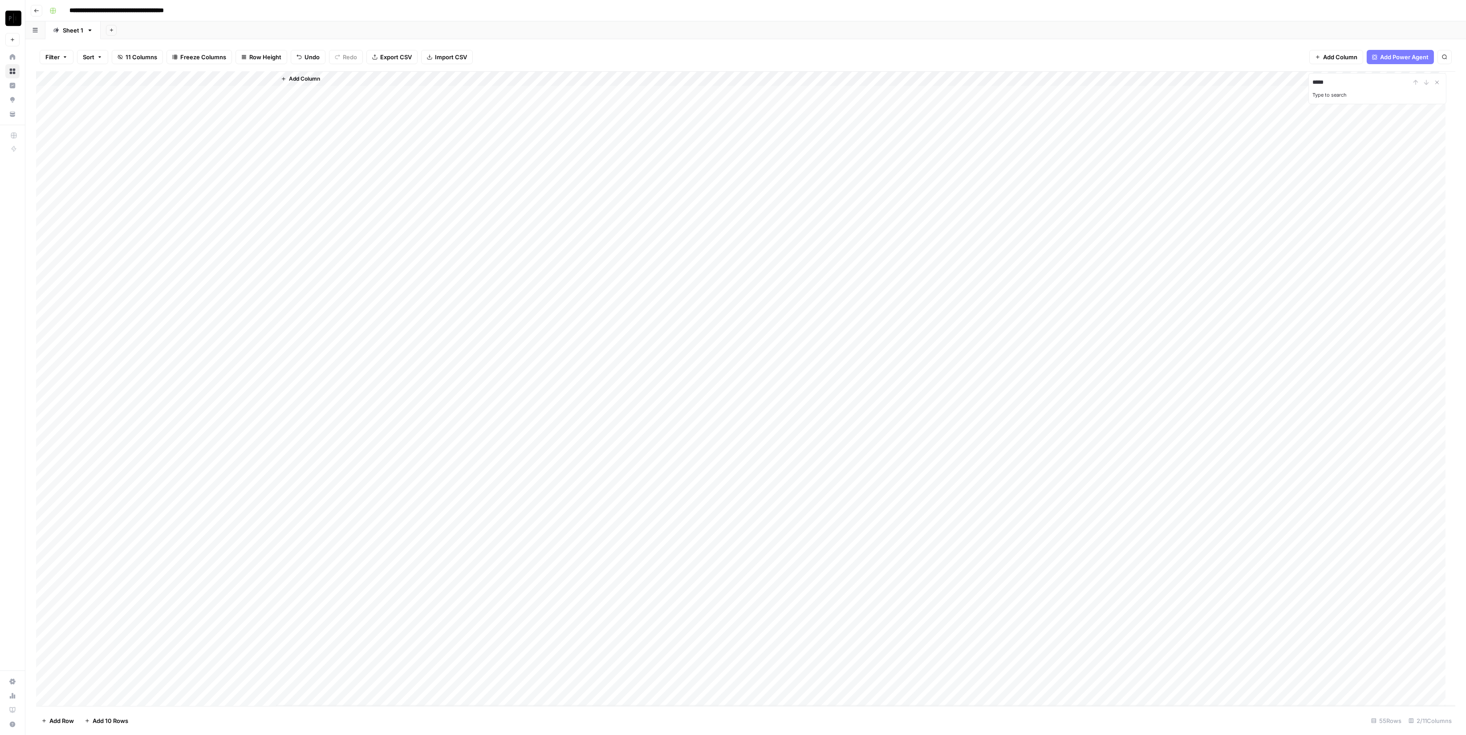
click at [274, 77] on div "Add Column" at bounding box center [745, 388] width 1419 height 634
click at [274, 77] on span "Add Column" at bounding box center [268, 79] width 31 height 8
drag, startPoint x: 239, startPoint y: 81, endPoint x: 336, endPoint y: 79, distance: 96.6
click at [336, 79] on div "Add Column" at bounding box center [745, 388] width 1419 height 634
drag, startPoint x: 334, startPoint y: 82, endPoint x: 400, endPoint y: 67, distance: 67.1
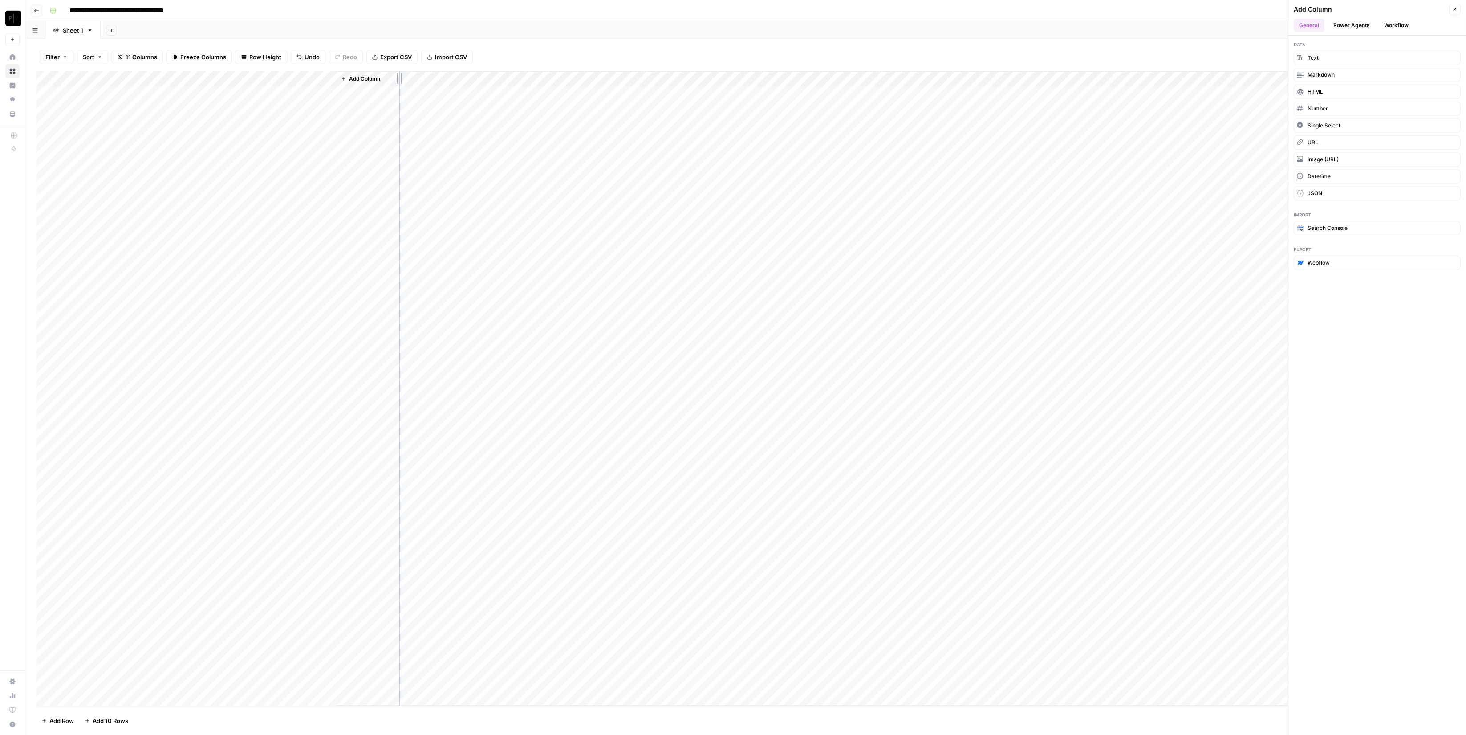
click at [399, 73] on div "Add Column" at bounding box center [745, 388] width 1419 height 634
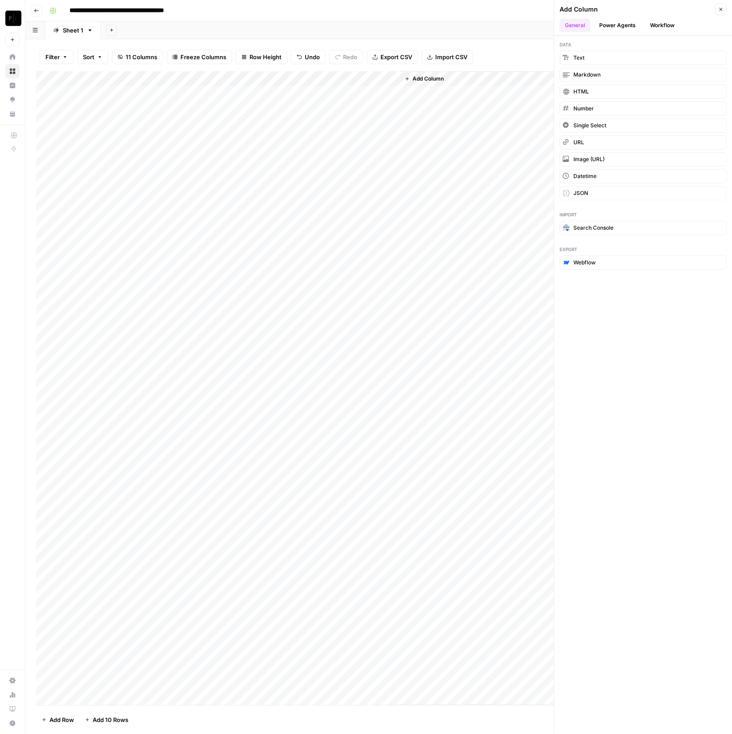
click at [120, 186] on div "Add Column" at bounding box center [378, 388] width 685 height 634
click at [207, 186] on div "Add Column" at bounding box center [378, 388] width 685 height 634
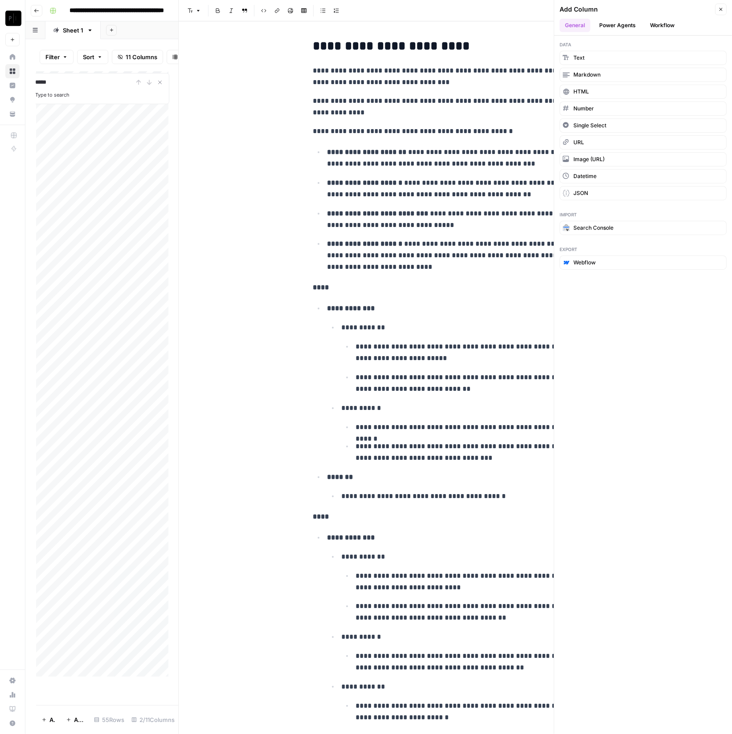
click at [723, 8] on button "Close" at bounding box center [721, 10] width 12 height 12
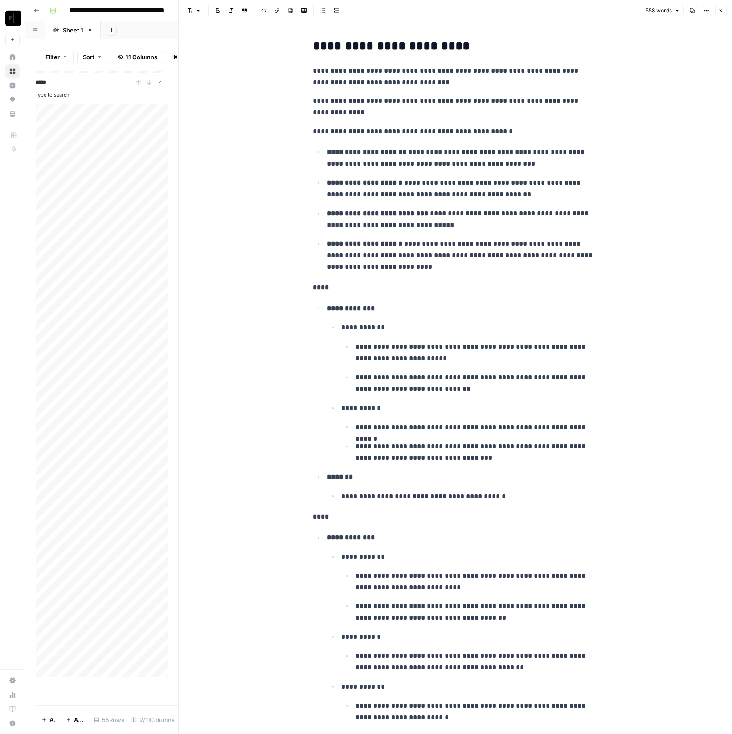
drag, startPoint x: 305, startPoint y: 74, endPoint x: 351, endPoint y: 116, distance: 61.8
click at [114, 100] on div "Type to search" at bounding box center [100, 94] width 130 height 12
click at [720, 7] on button "Close" at bounding box center [721, 11] width 12 height 12
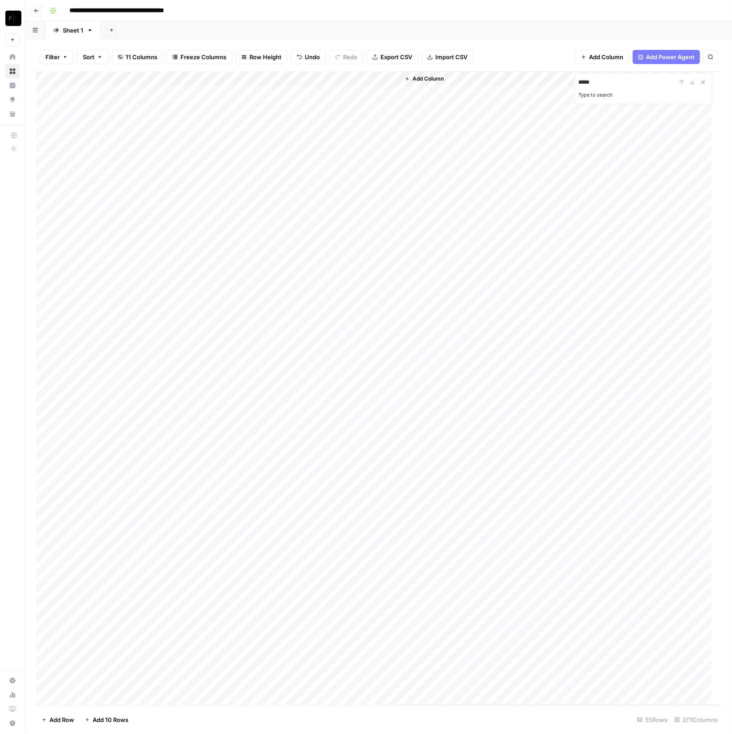
click at [132, 60] on span "11 Columns" at bounding box center [142, 57] width 32 height 9
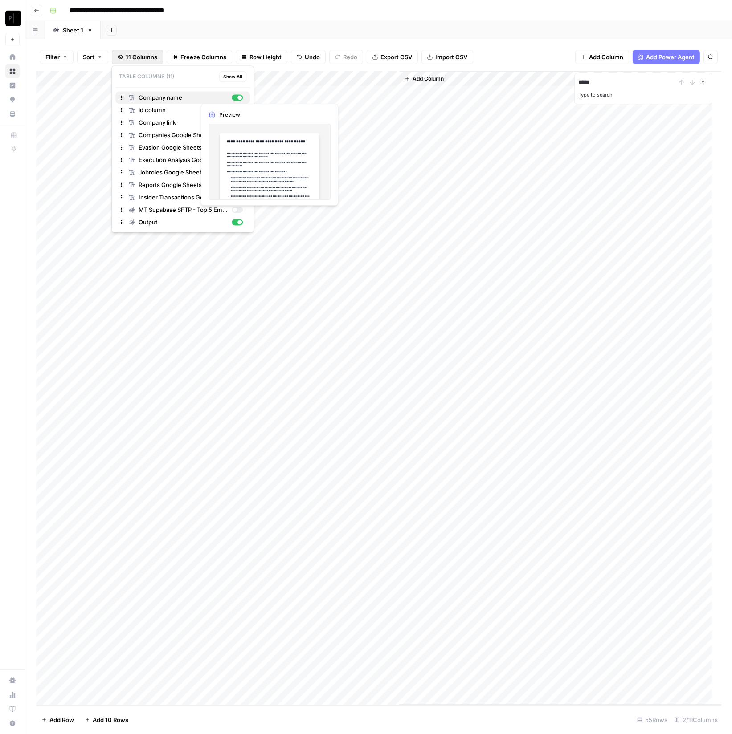
click at [241, 97] on div "button" at bounding box center [239, 97] width 4 height 4
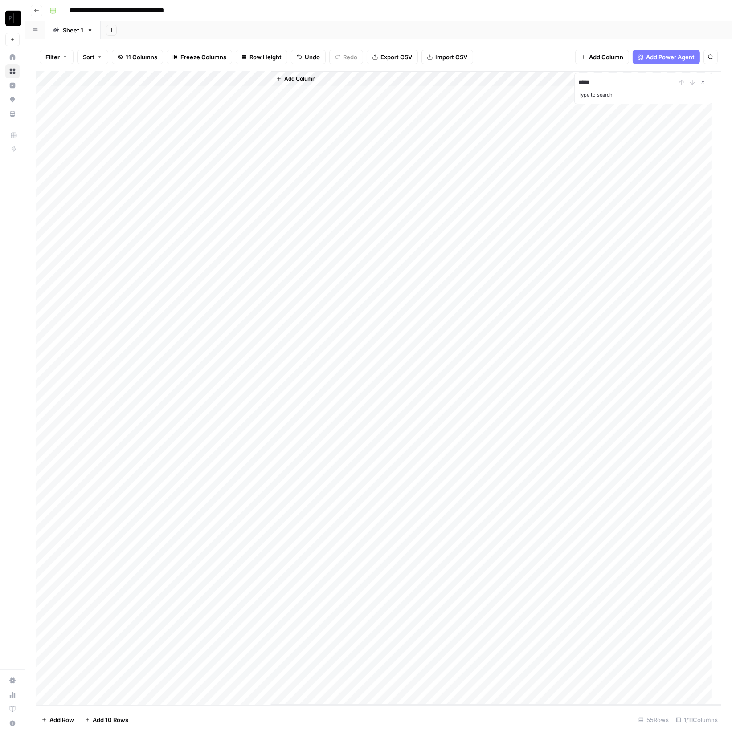
click at [288, 39] on div "Filter Sort 11 Columns Freeze Columns Row Height Undo Redo Export CSV Import CS…" at bounding box center [378, 386] width 706 height 695
click at [118, 183] on div "Add Column" at bounding box center [378, 388] width 685 height 634
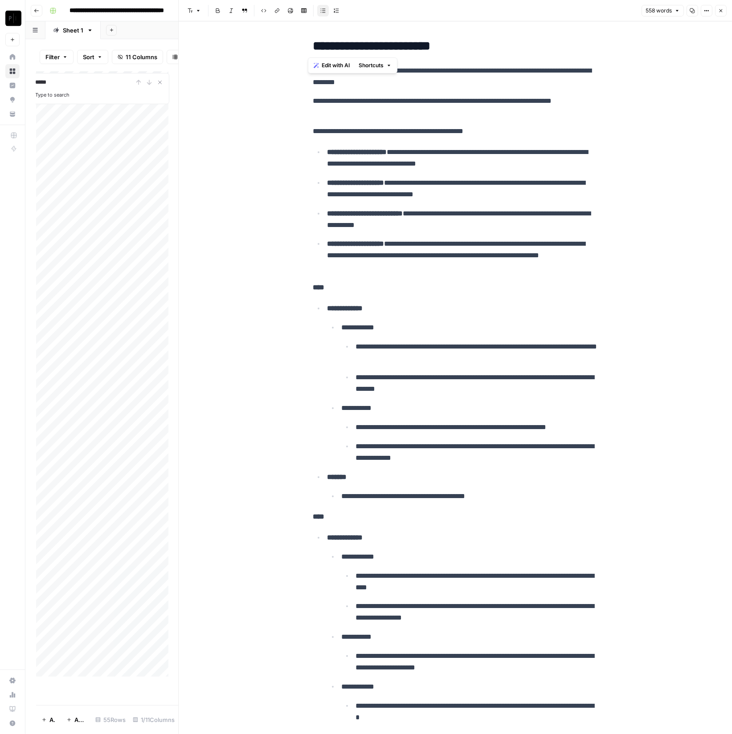
drag, startPoint x: 306, startPoint y: 45, endPoint x: 446, endPoint y: 49, distance: 139.9
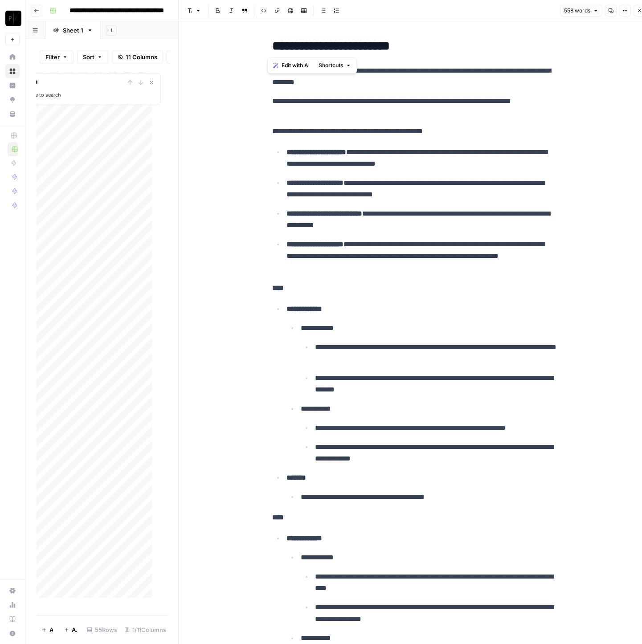
drag, startPoint x: 260, startPoint y: 65, endPoint x: 439, endPoint y: 126, distance: 188.7
click at [335, 108] on p "**********" at bounding box center [414, 106] width 285 height 23
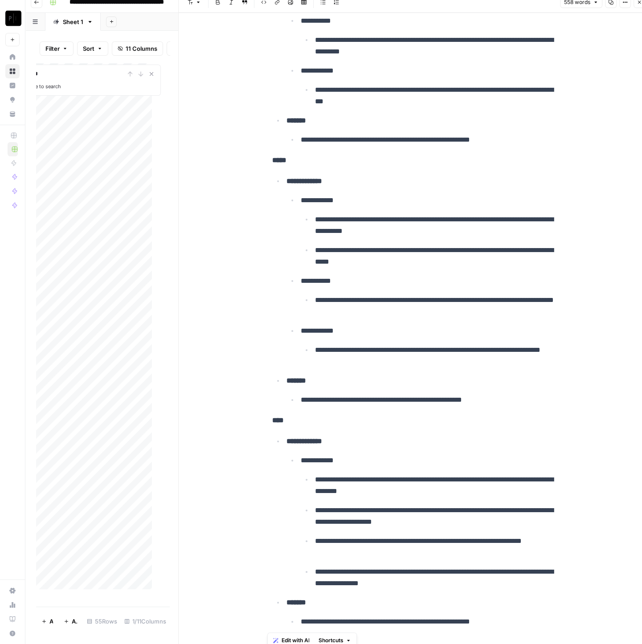
scroll to position [1286, 0]
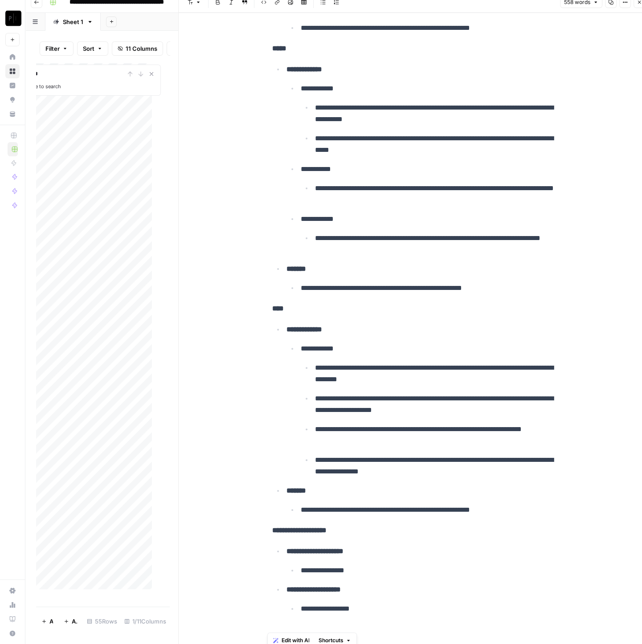
drag, startPoint x: 268, startPoint y: 73, endPoint x: 540, endPoint y: 609, distance: 600.8
copy div "**********"
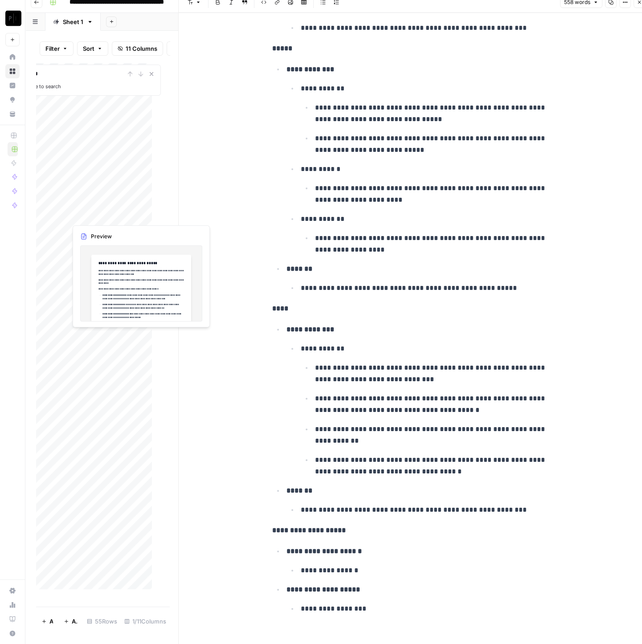
click at [92, 200] on div "Add Column" at bounding box center [98, 330] width 125 height 535
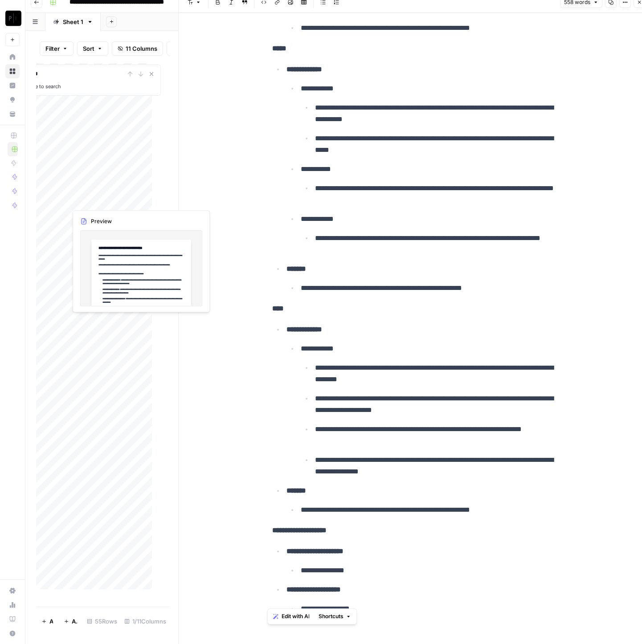
click at [92, 200] on div "Add Column" at bounding box center [98, 330] width 125 height 535
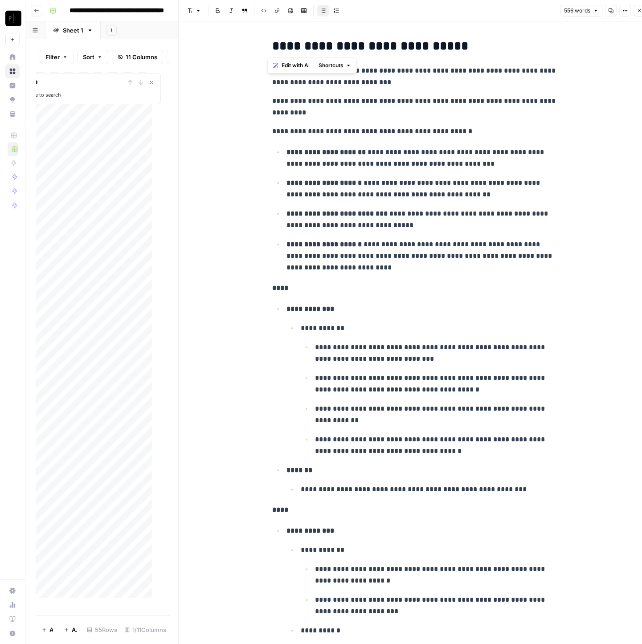
drag, startPoint x: 268, startPoint y: 46, endPoint x: 472, endPoint y: 39, distance: 203.2
click at [472, 39] on h2 "**********" at bounding box center [414, 46] width 285 height 14
click at [335, 107] on p "**********" at bounding box center [414, 106] width 285 height 23
click at [272, 69] on p "**********" at bounding box center [414, 76] width 285 height 23
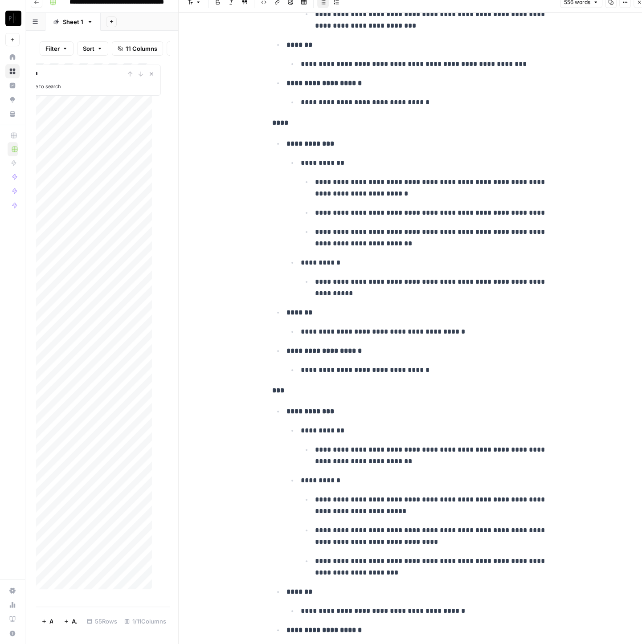
scroll to position [1264, 0]
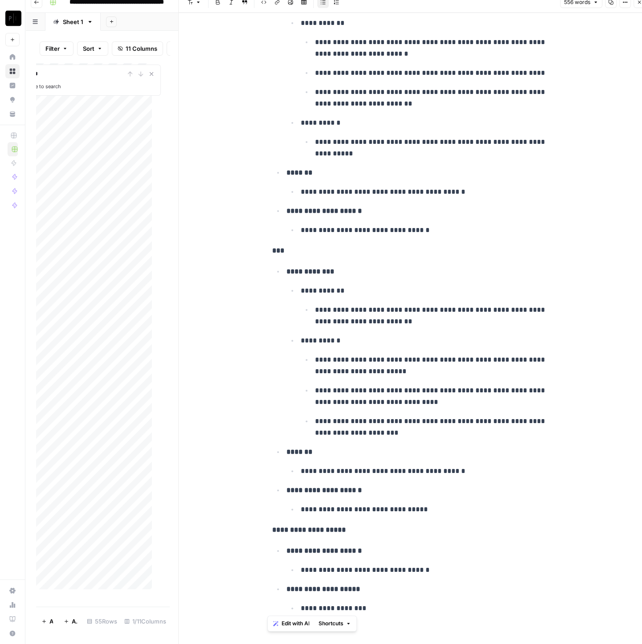
drag, startPoint x: 267, startPoint y: 69, endPoint x: 514, endPoint y: 610, distance: 594.5
copy div "**********"
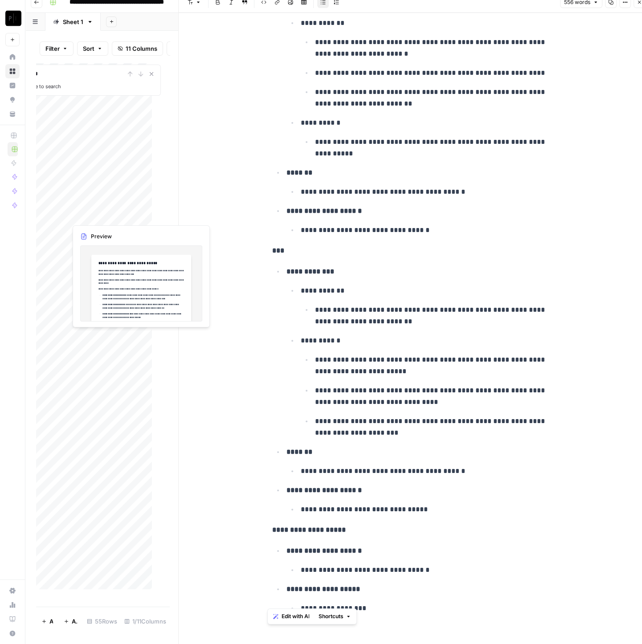
click at [98, 211] on div "Add Column" at bounding box center [98, 330] width 125 height 535
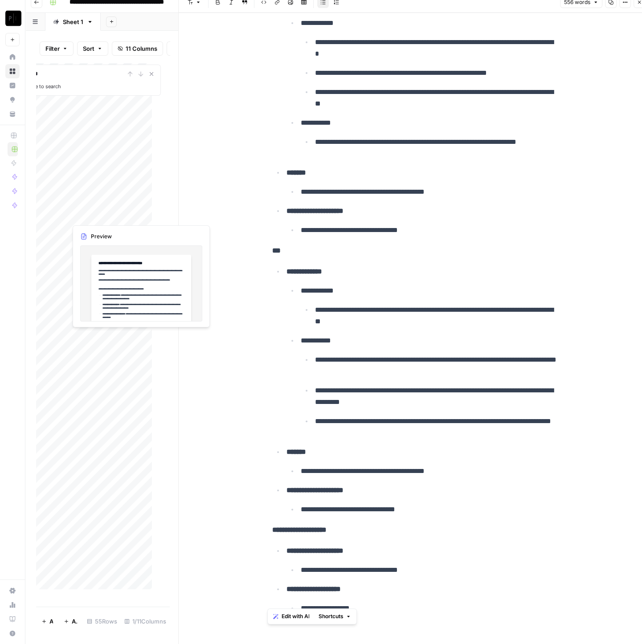
click at [98, 211] on div "Add Column" at bounding box center [98, 330] width 125 height 535
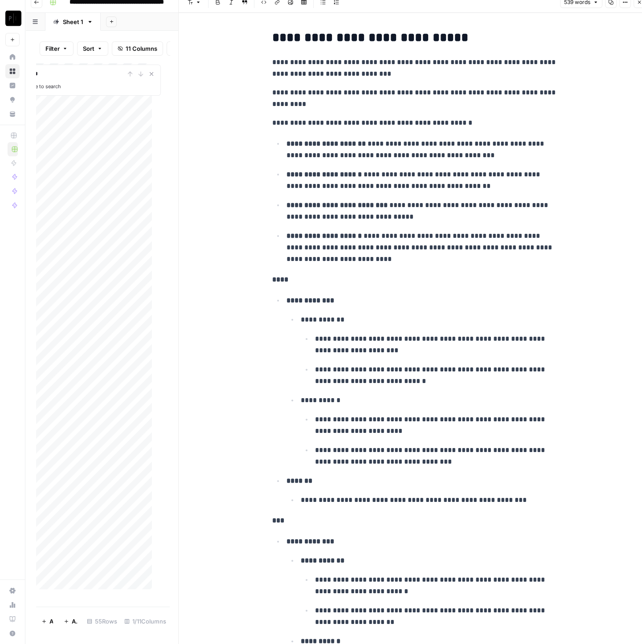
click at [340, 41] on h2 "**********" at bounding box center [414, 38] width 285 height 14
click at [342, 39] on h2 "**********" at bounding box center [414, 38] width 285 height 14
copy h2 "**********"
click at [286, 36] on h2 "**********" at bounding box center [414, 38] width 285 height 14
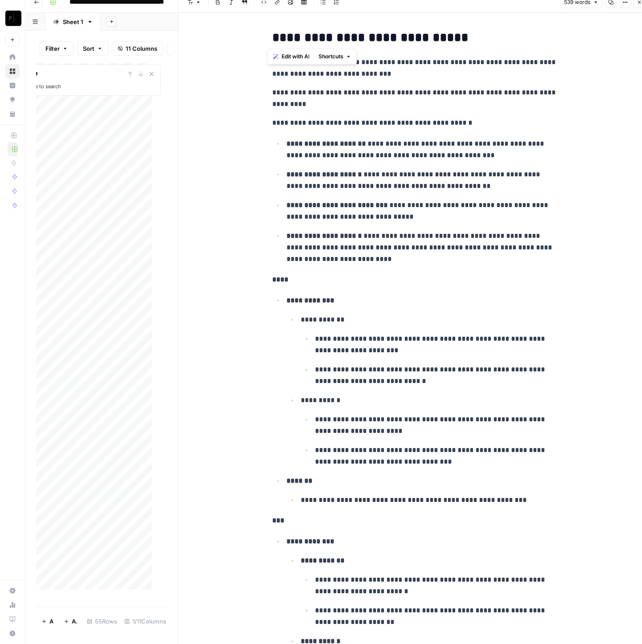
drag, startPoint x: 276, startPoint y: 37, endPoint x: 379, endPoint y: 42, distance: 103.0
copy h2 "**********"
click at [357, 143] on strong "**********" at bounding box center [325, 143] width 79 height 7
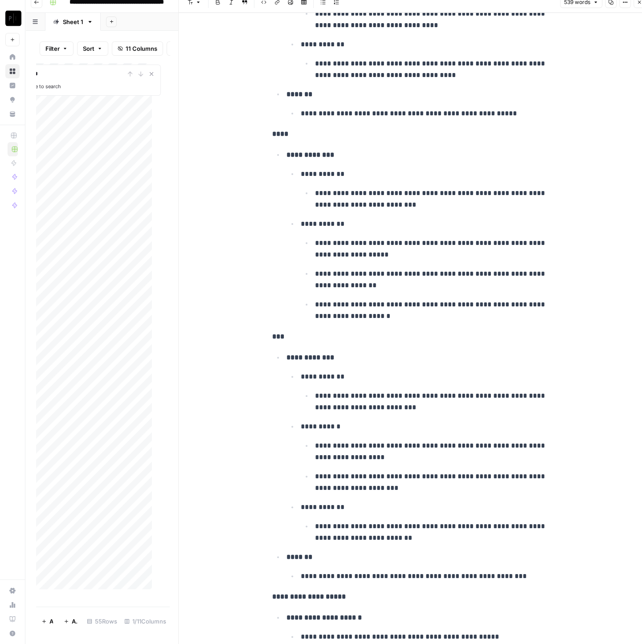
scroll to position [1215, 0]
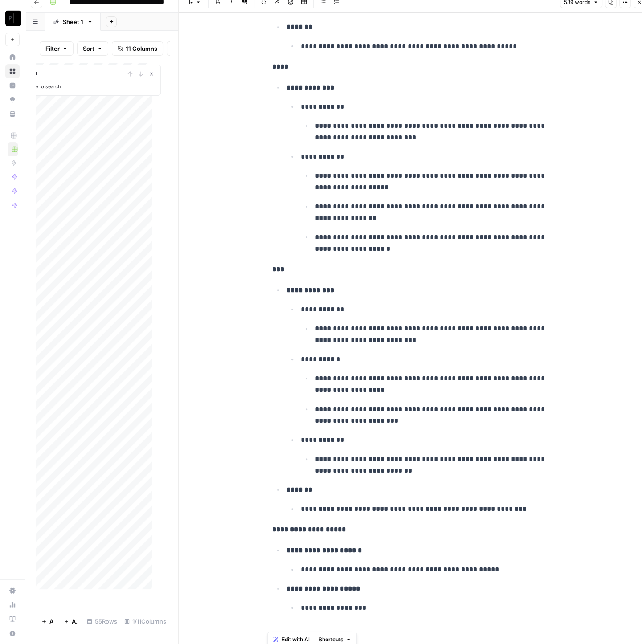
drag, startPoint x: 265, startPoint y: 59, endPoint x: 488, endPoint y: 621, distance: 604.6
copy div "**********"
click at [87, 229] on div "Add Column" at bounding box center [98, 330] width 125 height 535
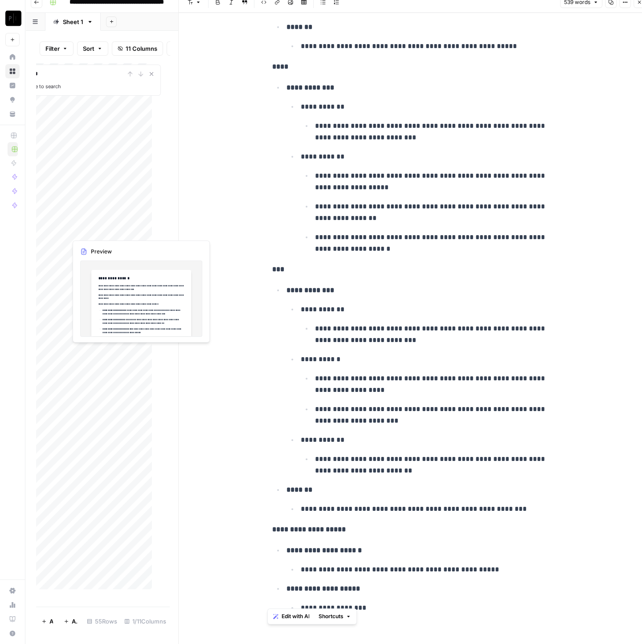
click at [87, 229] on div "Add Column" at bounding box center [98, 330] width 125 height 535
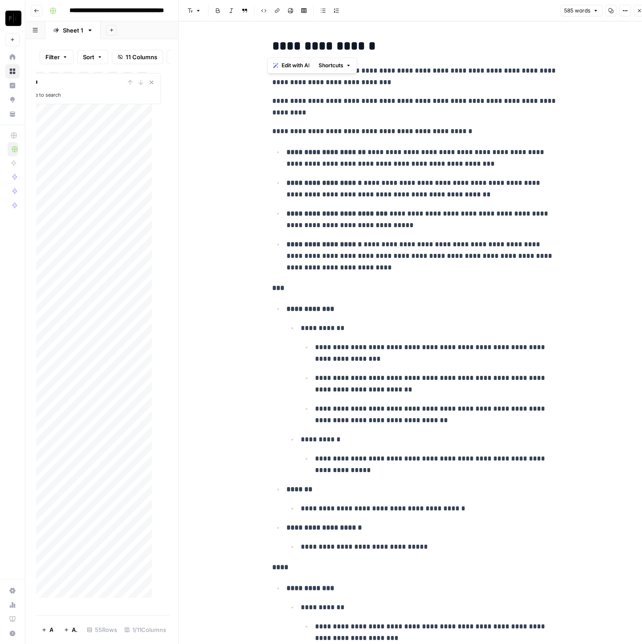
drag, startPoint x: 268, startPoint y: 47, endPoint x: 348, endPoint y: 49, distance: 79.7
click at [348, 49] on h2 "**********" at bounding box center [414, 46] width 285 height 14
copy h2 "**********"
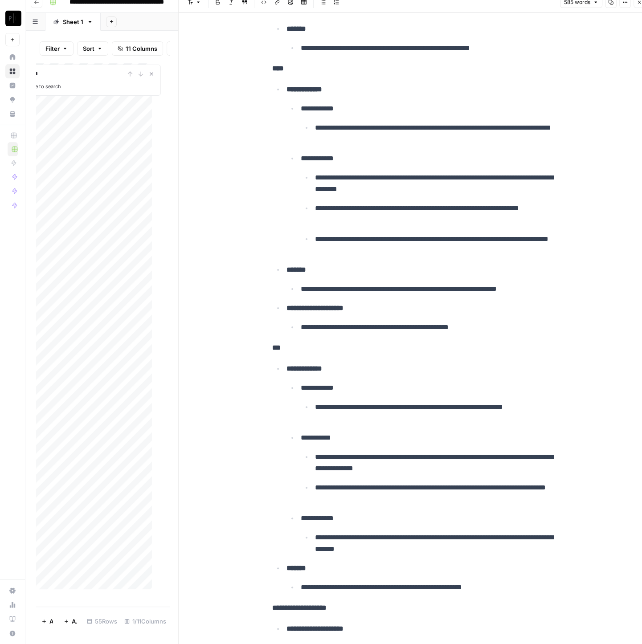
scroll to position [1309, 0]
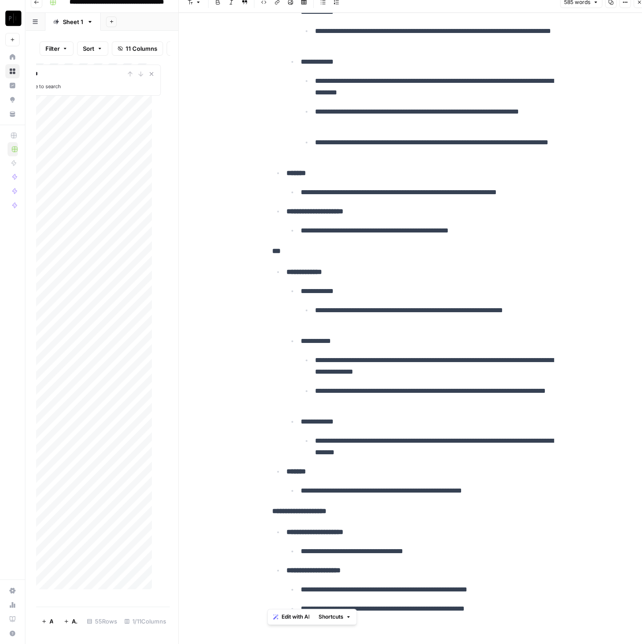
drag, startPoint x: 272, startPoint y: 72, endPoint x: 521, endPoint y: 603, distance: 586.8
copy div "**********"
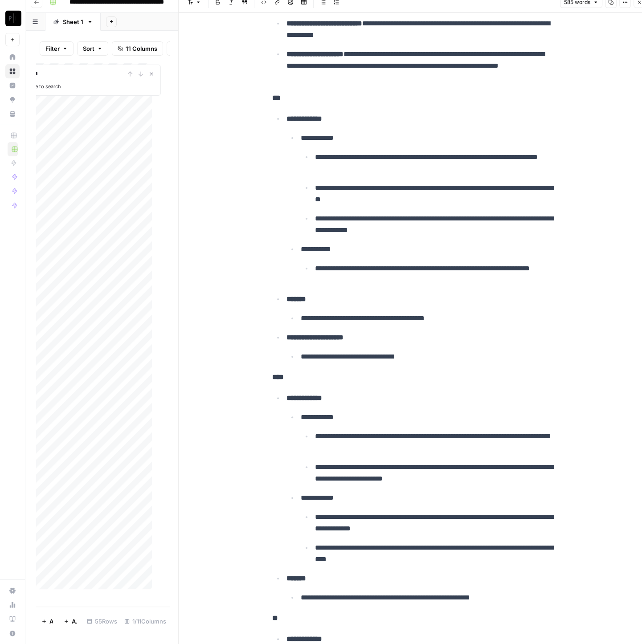
scroll to position [0, 0]
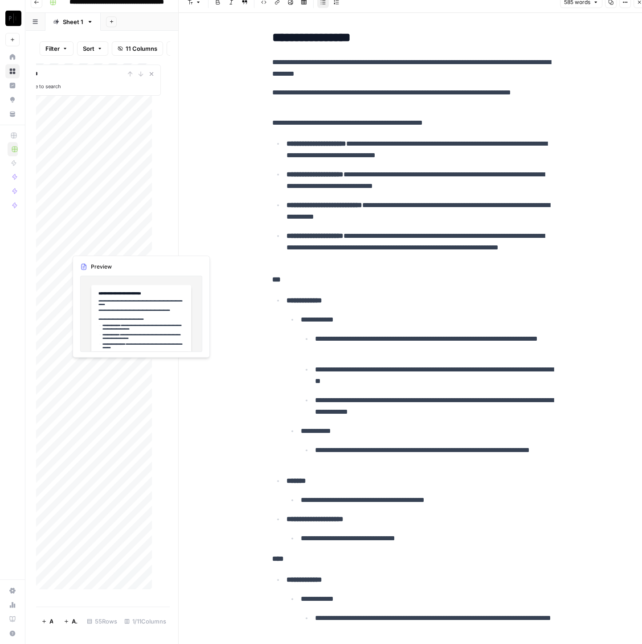
click at [105, 247] on div "Add Column" at bounding box center [98, 330] width 125 height 535
click at [104, 247] on div "Add Column" at bounding box center [98, 330] width 125 height 535
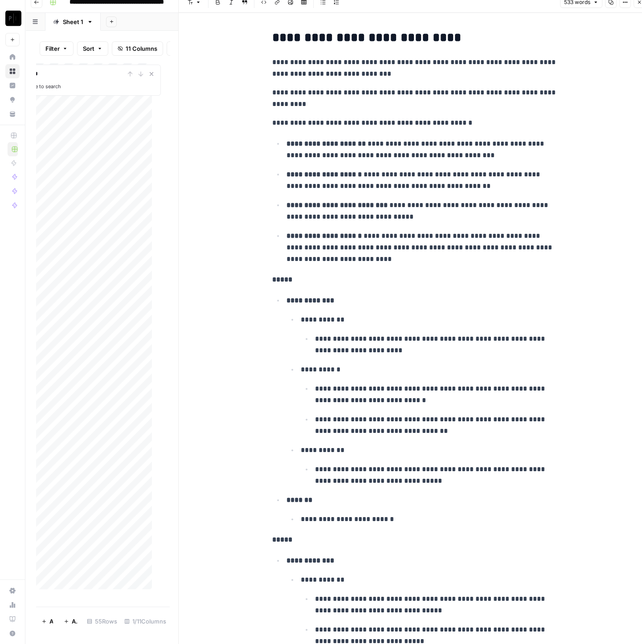
click at [317, 39] on h2 "**********" at bounding box center [414, 38] width 285 height 14
copy h2 "**********"
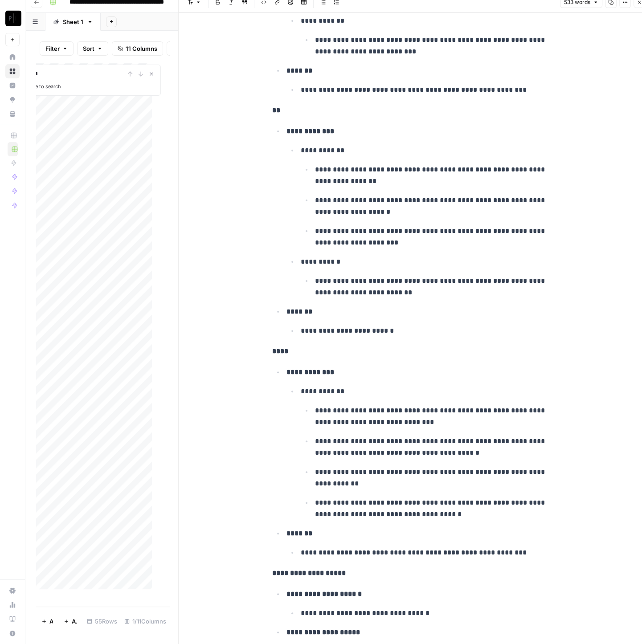
scroll to position [1234, 0]
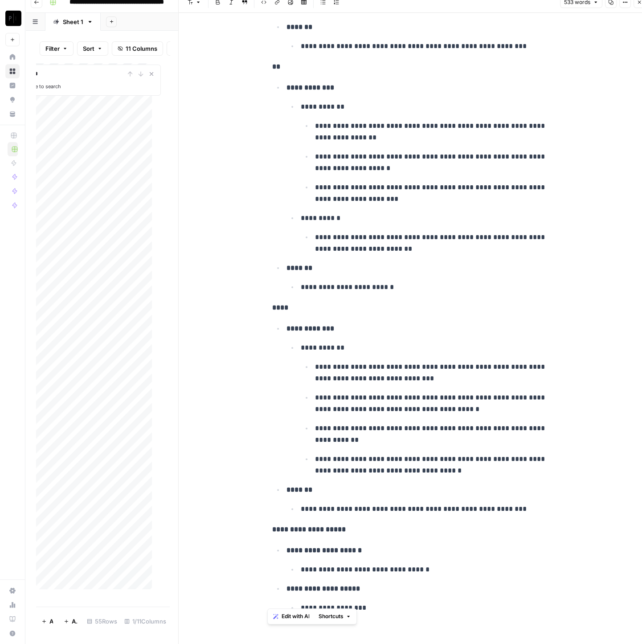
drag, startPoint x: 265, startPoint y: 65, endPoint x: 512, endPoint y: 616, distance: 604.5
copy div "**********"
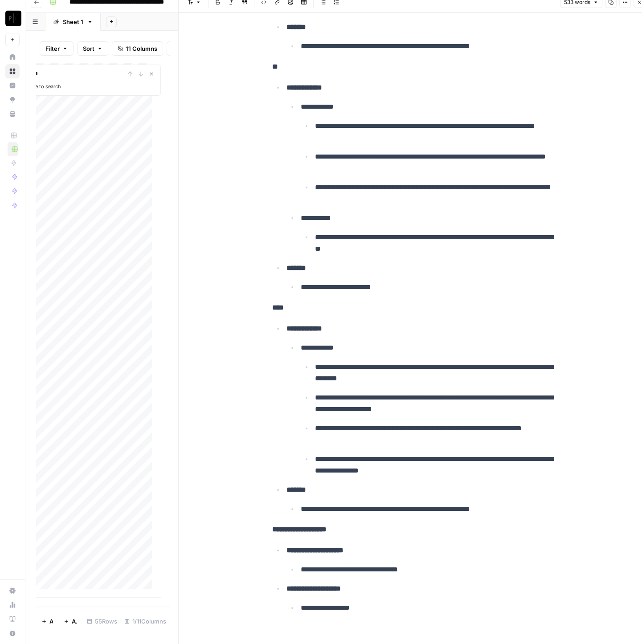
scroll to position [0, 0]
click at [98, 259] on div "Add Column" at bounding box center [98, 330] width 125 height 535
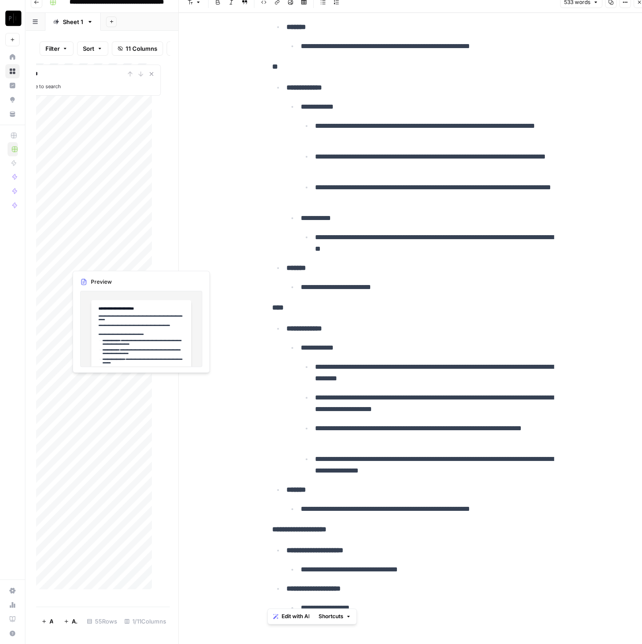
click at [98, 259] on div "Add Column" at bounding box center [98, 330] width 125 height 535
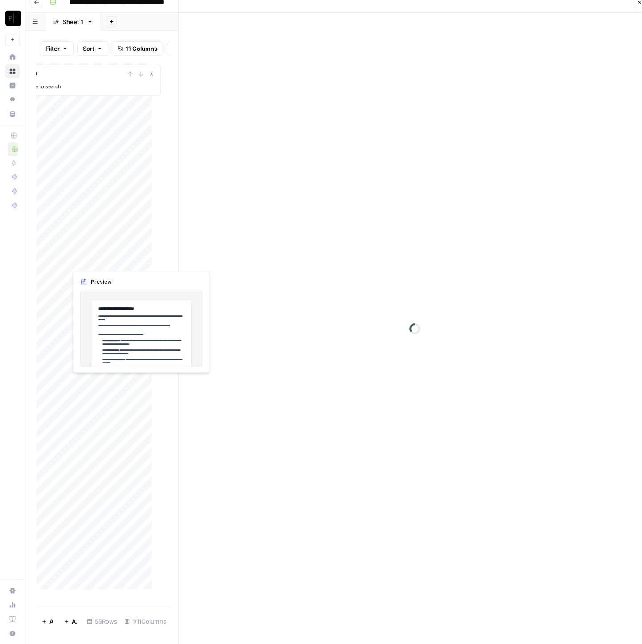
click at [98, 259] on div at bounding box center [169, 260] width 205 height 16
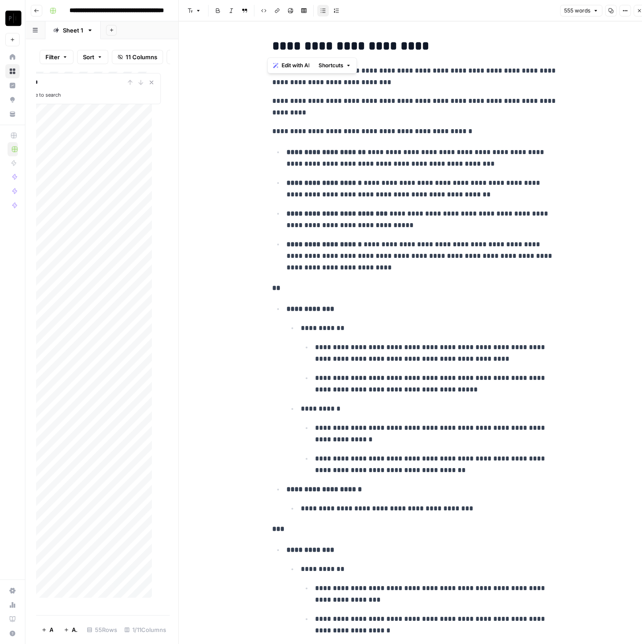
drag, startPoint x: 268, startPoint y: 46, endPoint x: 352, endPoint y: 48, distance: 83.3
click at [352, 48] on h2 "**********" at bounding box center [414, 46] width 285 height 14
copy h2 "**********"
click at [371, 106] on p "**********" at bounding box center [414, 106] width 285 height 23
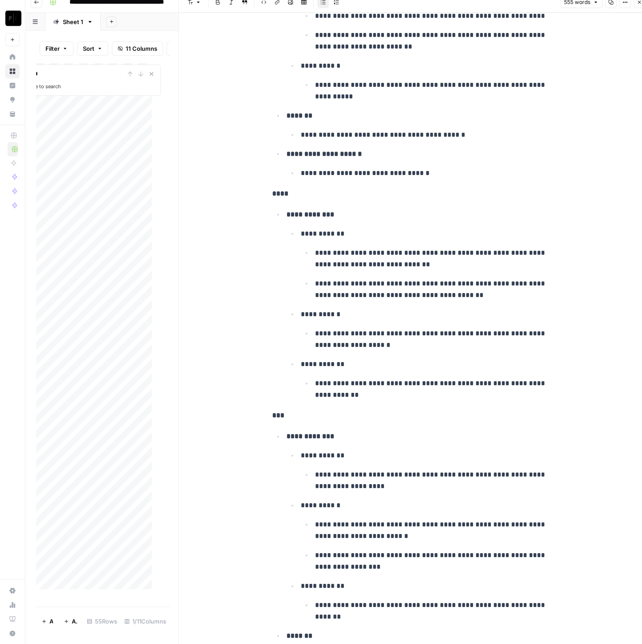
scroll to position [1279, 0]
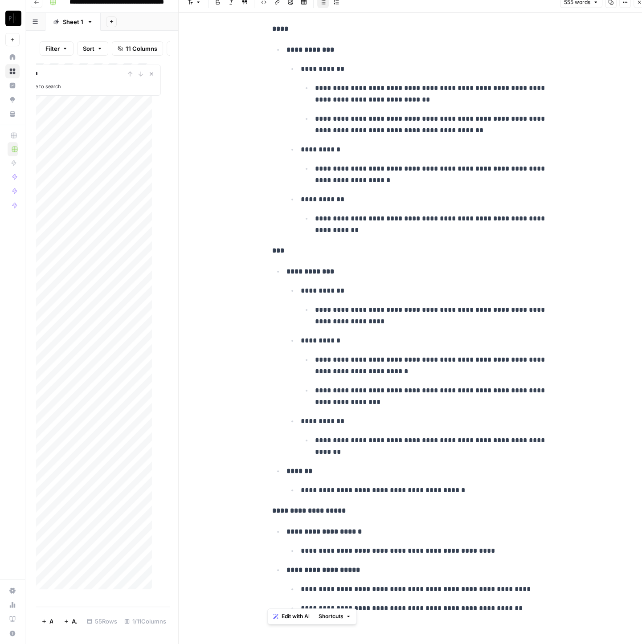
drag, startPoint x: 265, startPoint y: 72, endPoint x: 531, endPoint y: 618, distance: 607.4
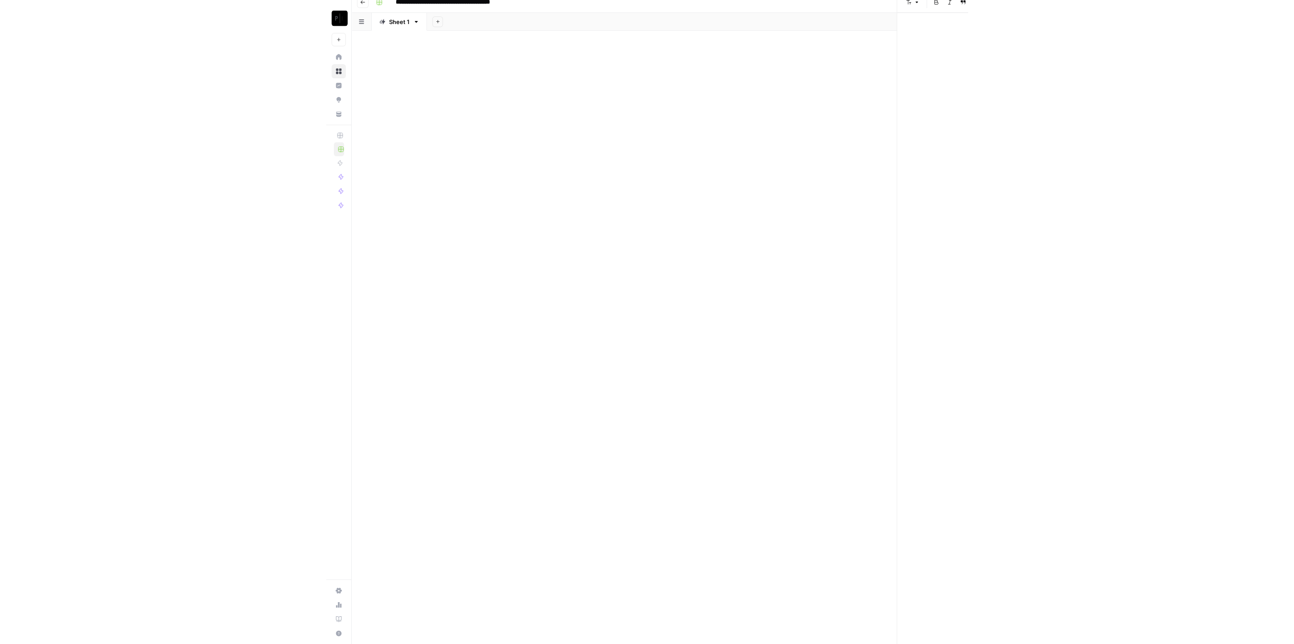
scroll to position [1279, 0]
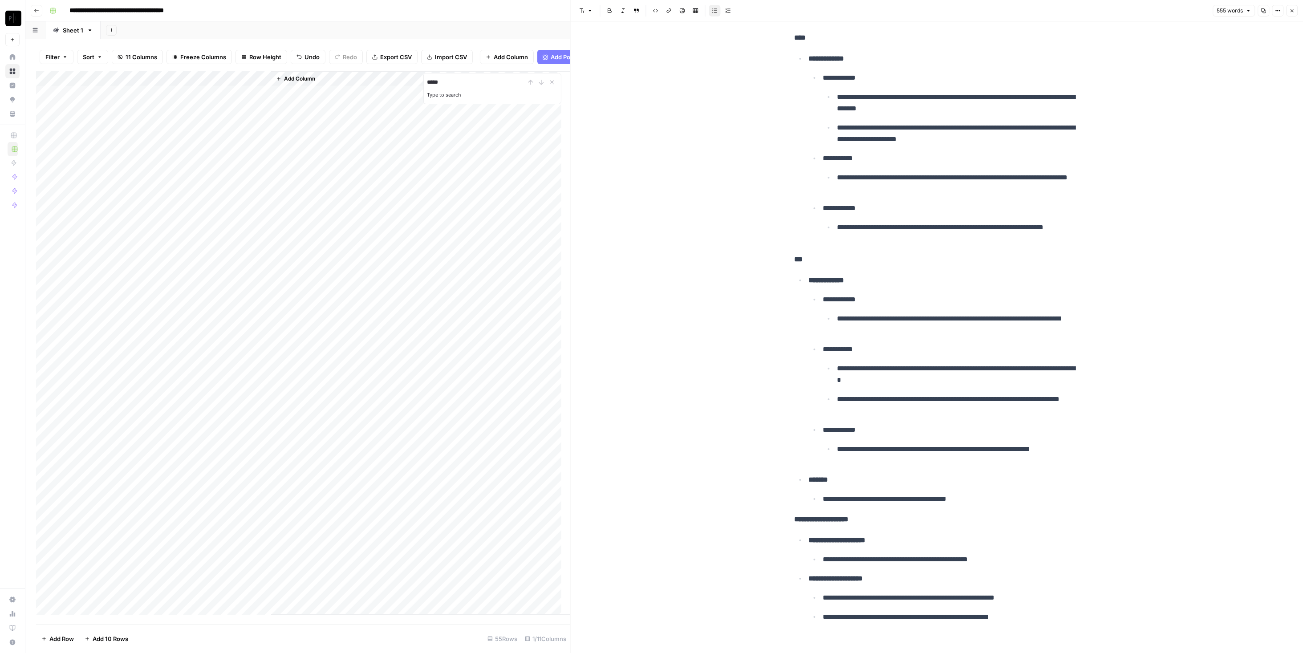
click at [1289, 8] on button "Close" at bounding box center [1292, 11] width 12 height 12
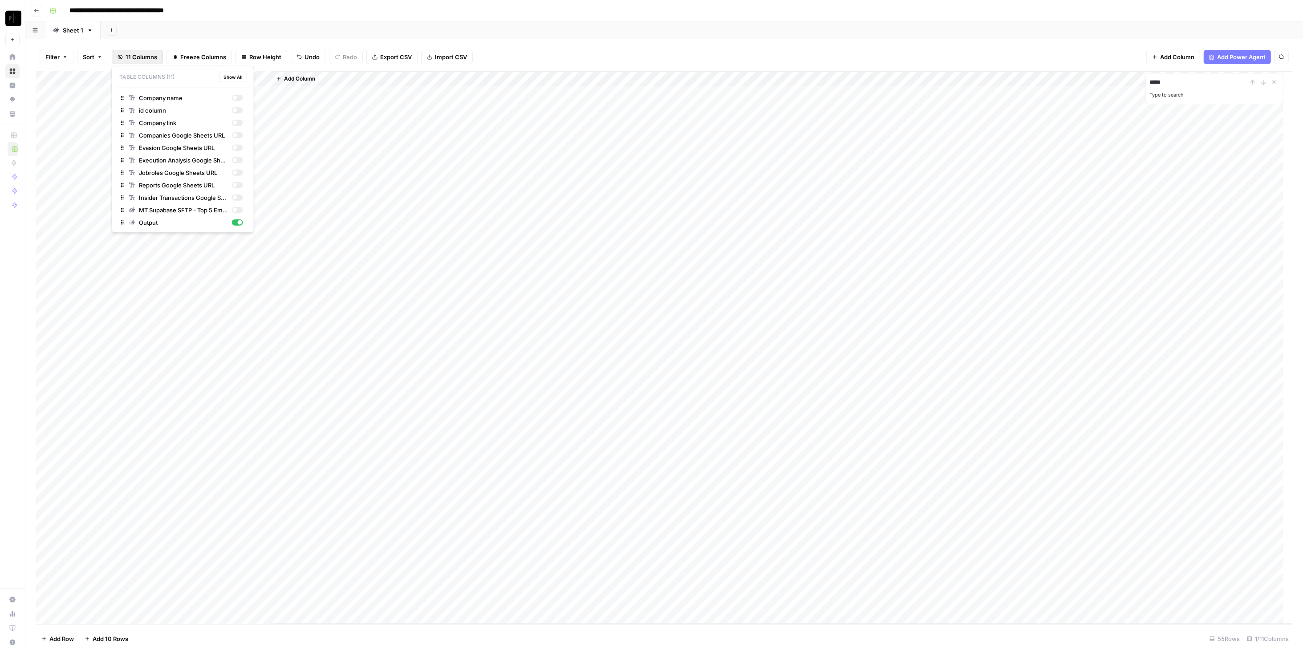
click at [130, 57] on span "11 Columns" at bounding box center [142, 57] width 32 height 9
click at [236, 211] on div "button" at bounding box center [237, 210] width 11 height 6
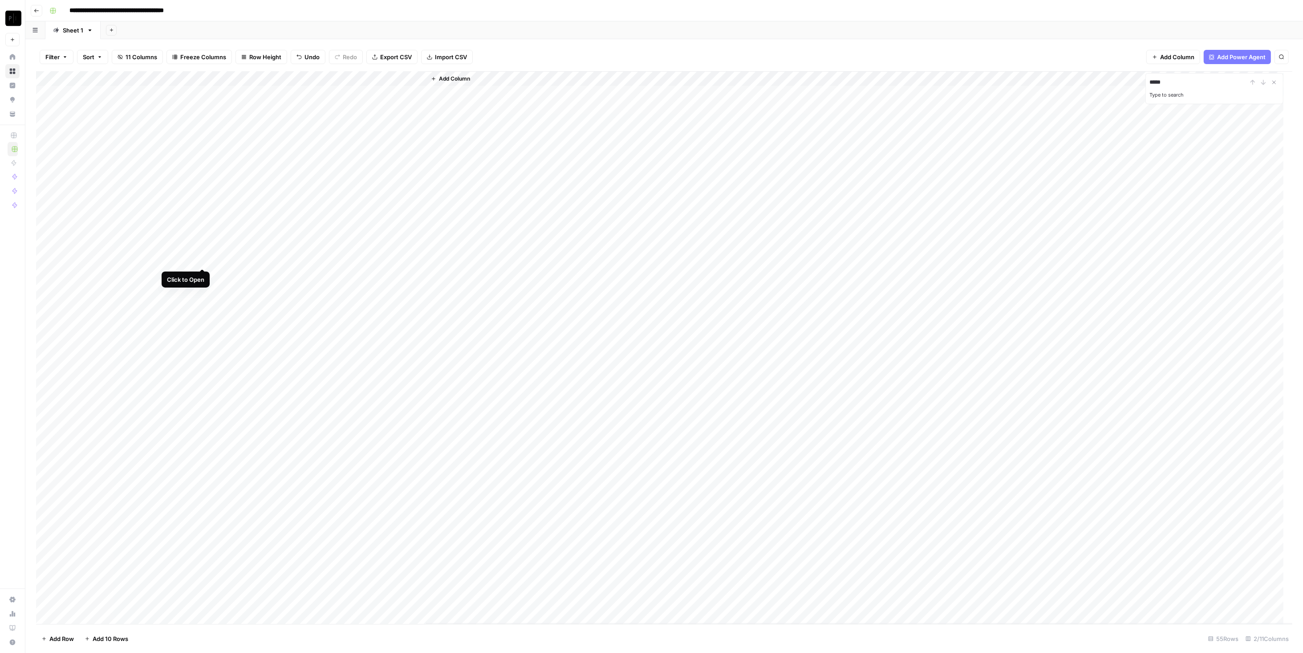
click at [205, 260] on div "Add Column" at bounding box center [664, 347] width 1256 height 553
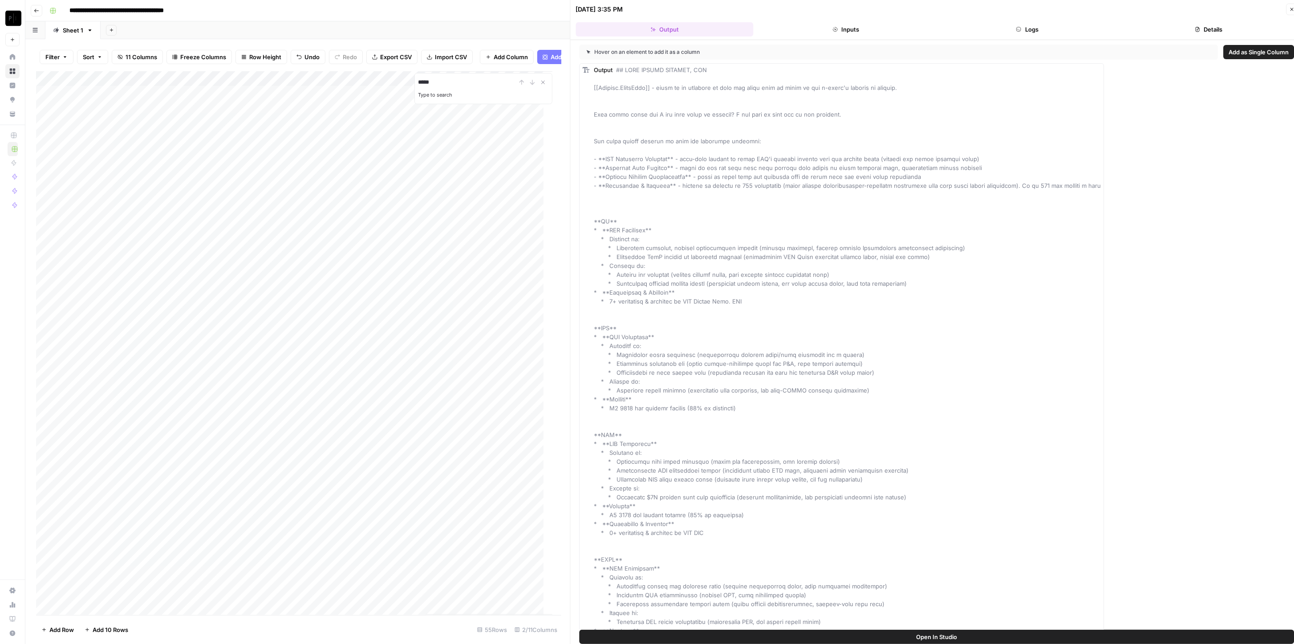
click at [1002, 32] on button "Logs" at bounding box center [1028, 29] width 178 height 14
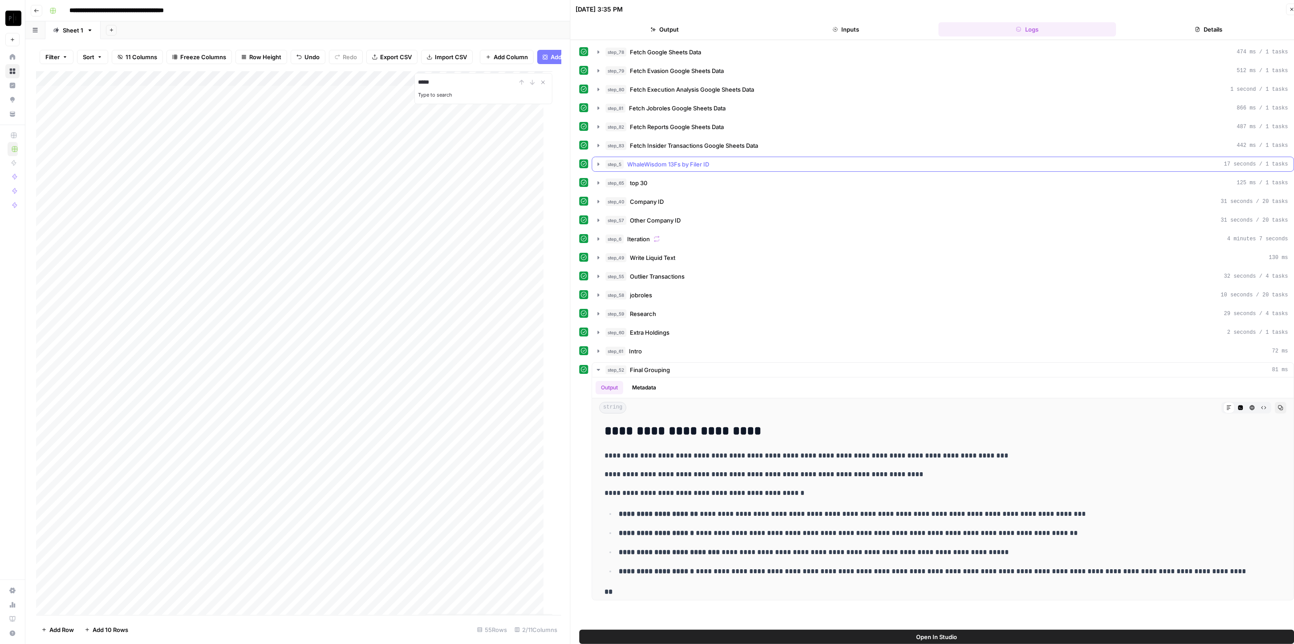
click at [722, 164] on div "step_5 WhaleWisdom 13Fs by Filer ID 17 seconds / 1 tasks" at bounding box center [947, 164] width 683 height 9
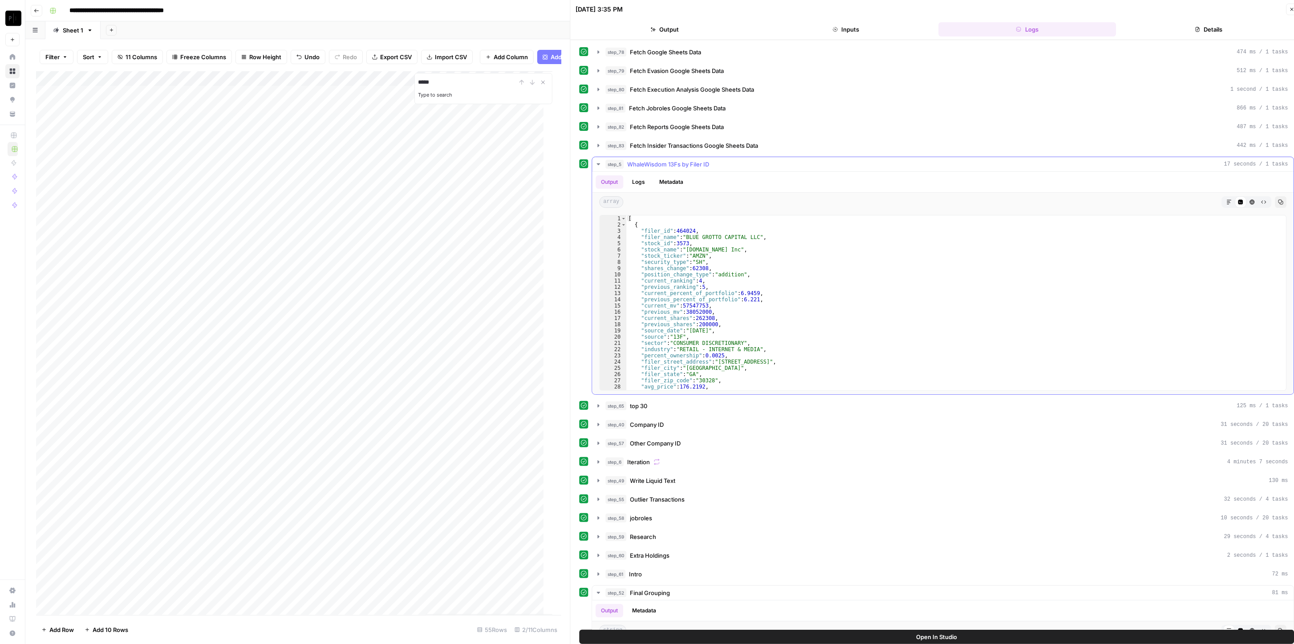
scroll to position [178, 0]
click at [753, 153] on div "step_78 Fetch Google Sheets Data 474 ms / 1 tasks step_79 Fetch Evasion Google …" at bounding box center [937, 434] width 715 height 779
click at [751, 160] on div "step_5 WhaleWisdom 13Fs by Filer ID 17 seconds / 1 tasks" at bounding box center [947, 164] width 683 height 9
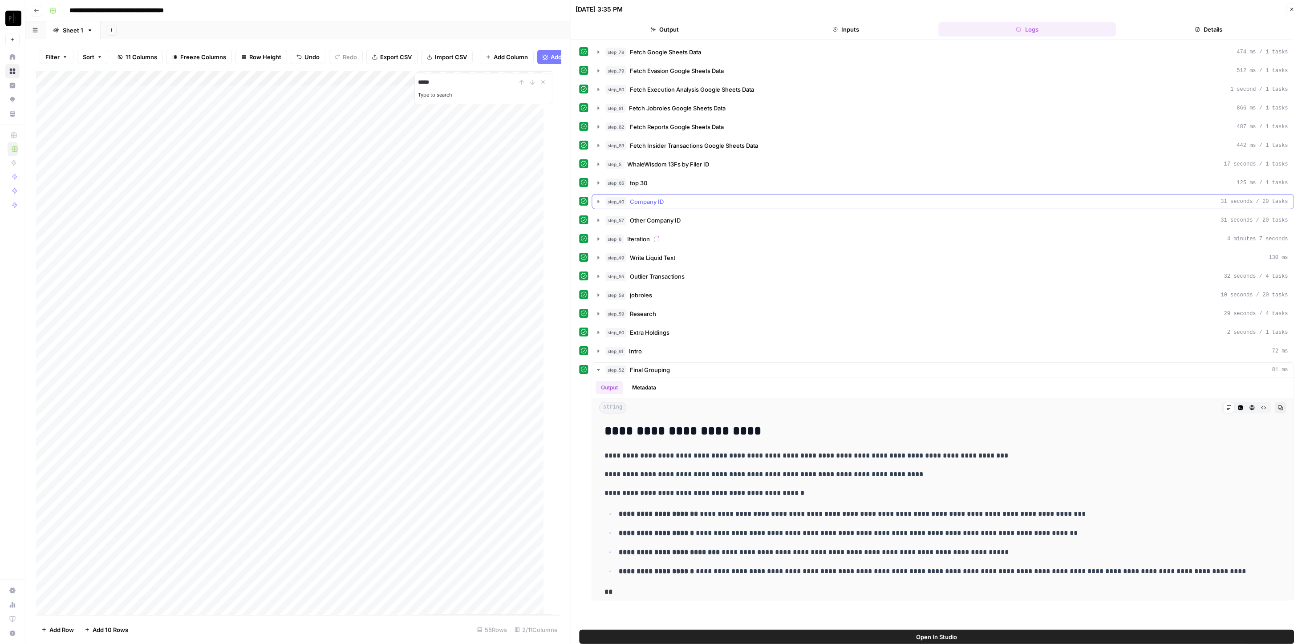
click at [709, 197] on div "step_40 Company ID 31 seconds / 20 tasks" at bounding box center [947, 201] width 683 height 9
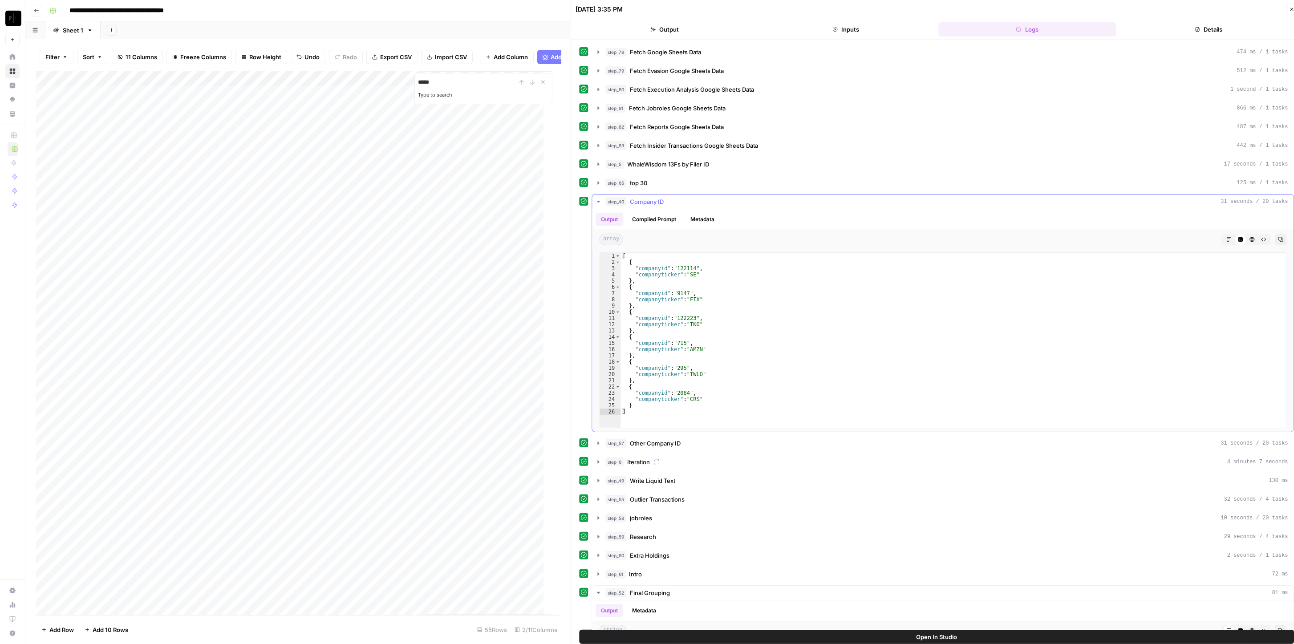
type textarea "**********"
click at [681, 264] on div "[ { "companyid" : "122114" , "companyticker" : "SE" } , { "companyid" : "9147" …" at bounding box center [954, 347] width 666 height 188
click at [703, 185] on div "step_65 top 30 125 ms / 1 tasks" at bounding box center [947, 183] width 683 height 9
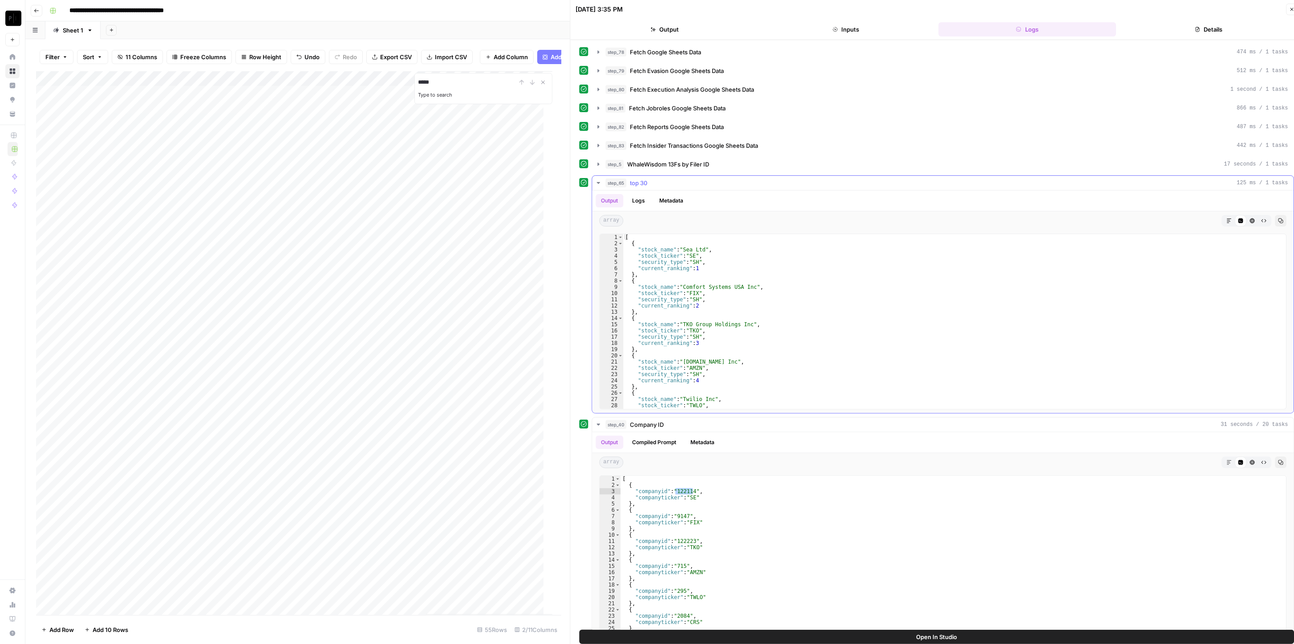
type textarea "**********"
click at [744, 266] on div "[ { "stock_name" : "Sea Ltd" , "stock_ticker" : "SE" , "security_type" : "SH" ,…" at bounding box center [951, 328] width 654 height 188
click at [683, 183] on div "step_65 top 30 125 ms / 1 tasks" at bounding box center [947, 183] width 683 height 9
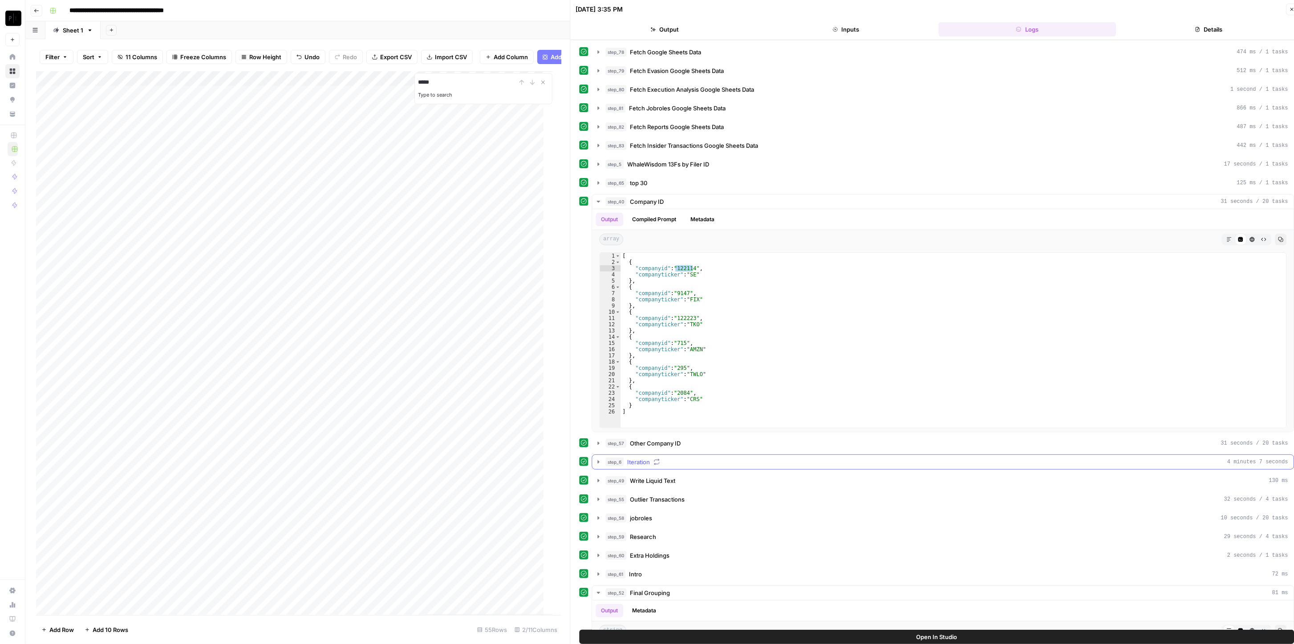
click at [673, 461] on div "step_6 Iteration 4 minutes 7 seconds" at bounding box center [947, 462] width 683 height 9
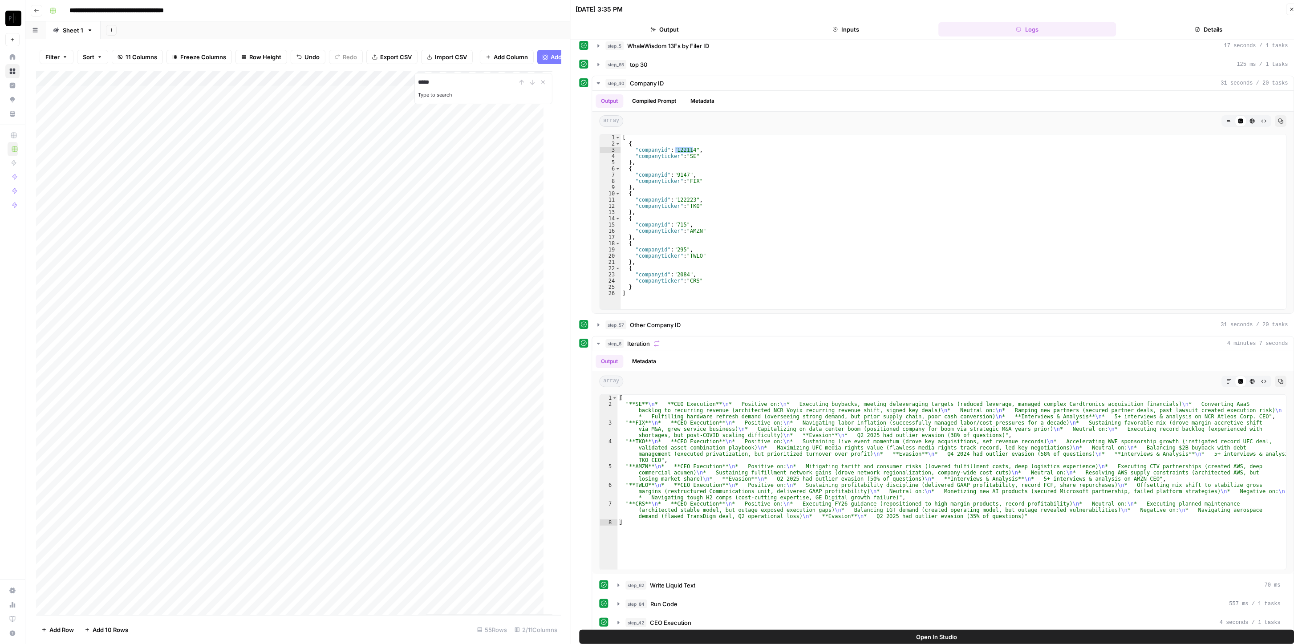
scroll to position [297, 0]
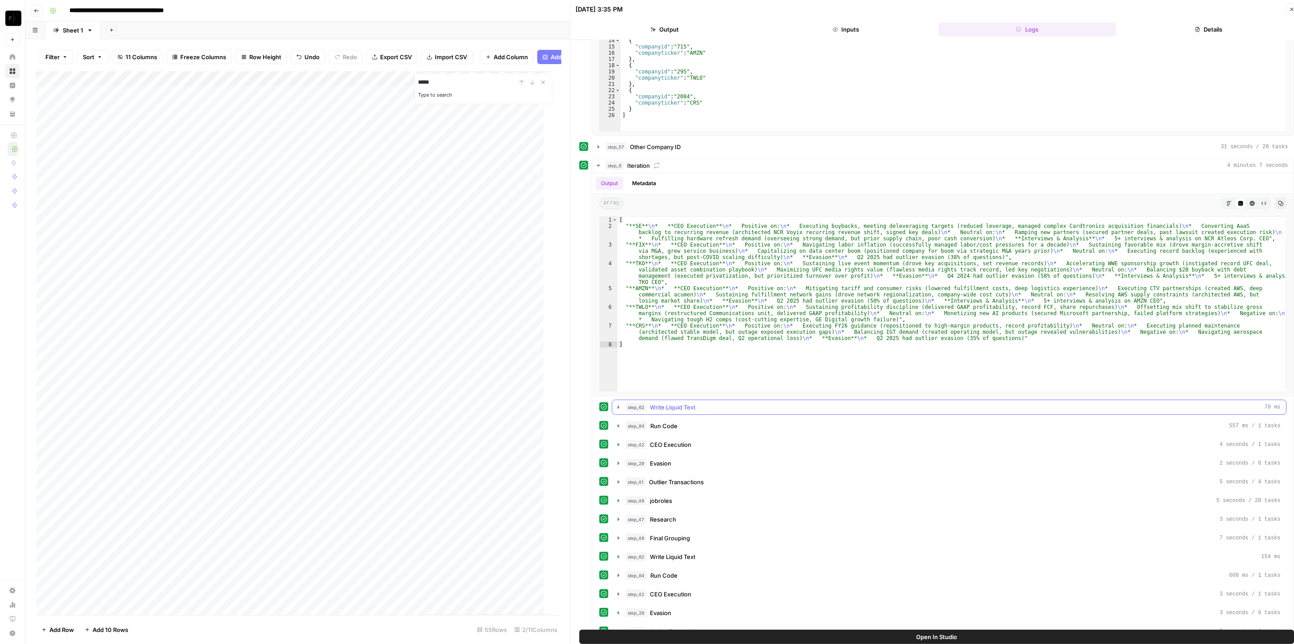
click at [679, 406] on span "Write Liquid Text" at bounding box center [673, 407] width 45 height 9
click at [678, 426] on div "step_84 Run Code 557 ms / 1 tasks" at bounding box center [953, 426] width 655 height 9
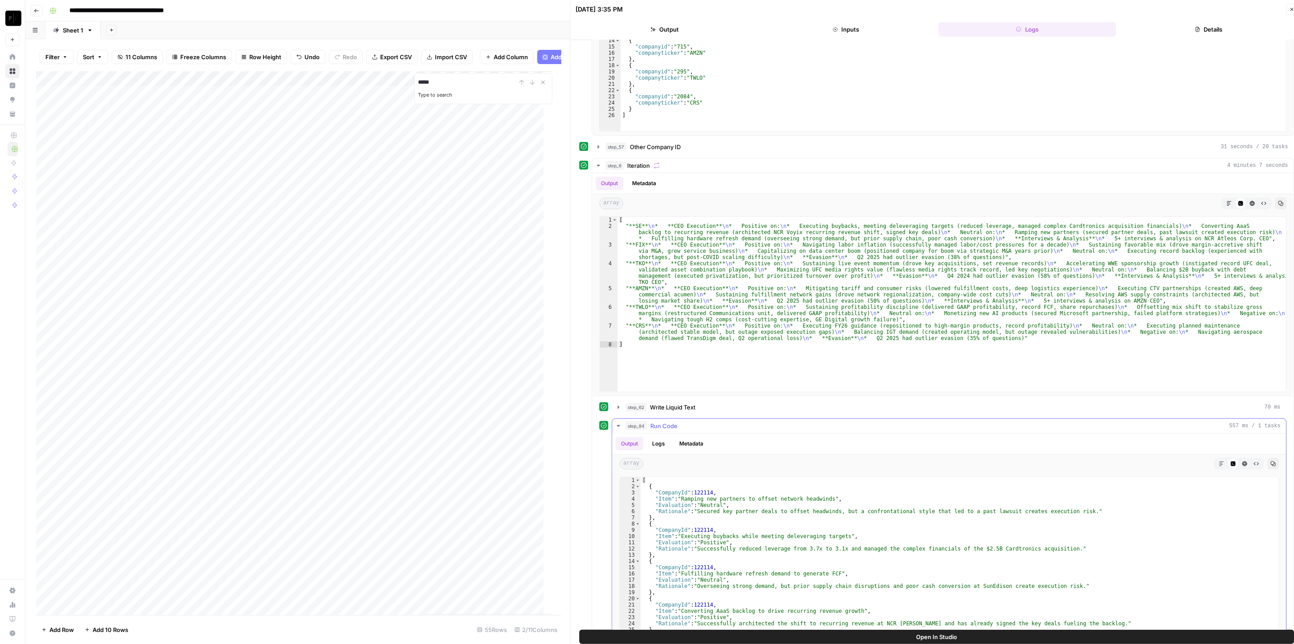
scroll to position [356, 0]
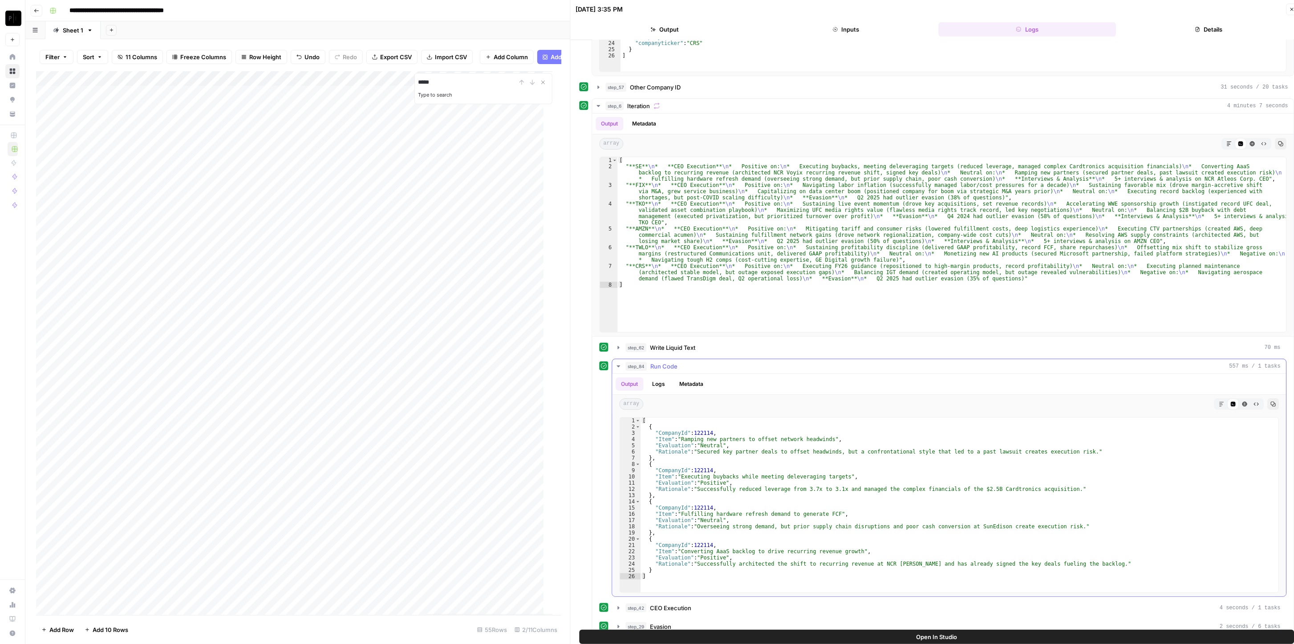
click at [688, 359] on button "step_84 Run Code 557 ms / 1 tasks" at bounding box center [950, 366] width 674 height 14
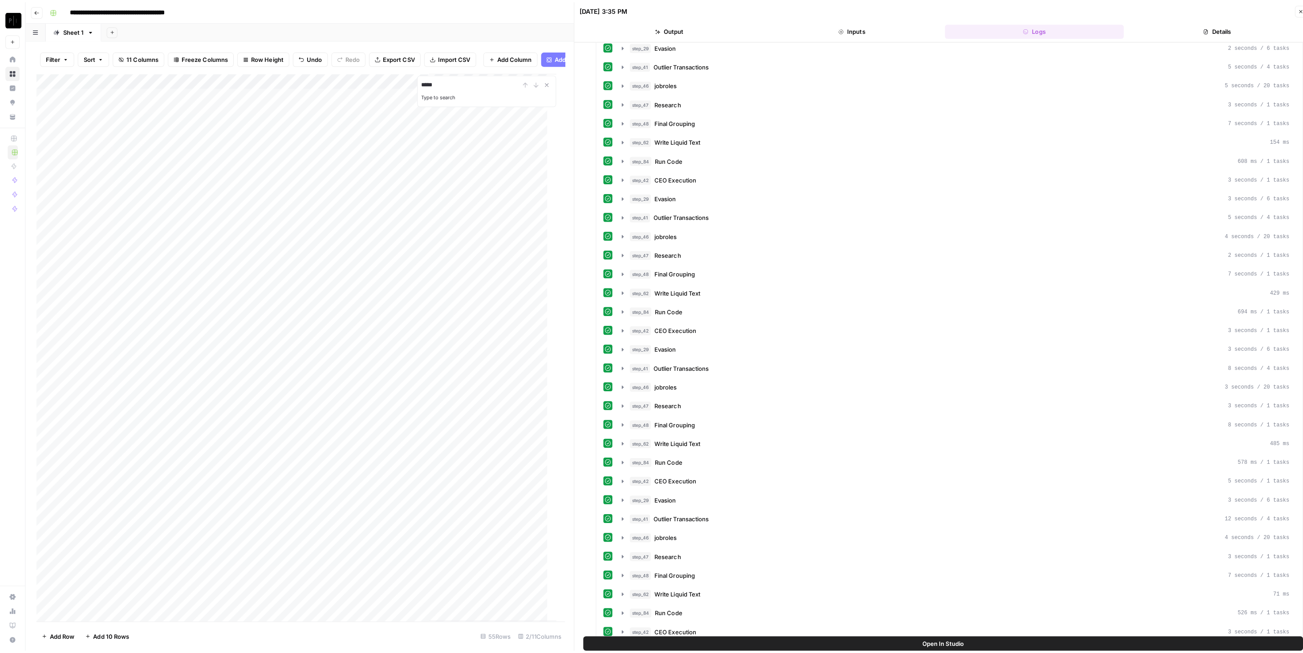
scroll to position [536, 0]
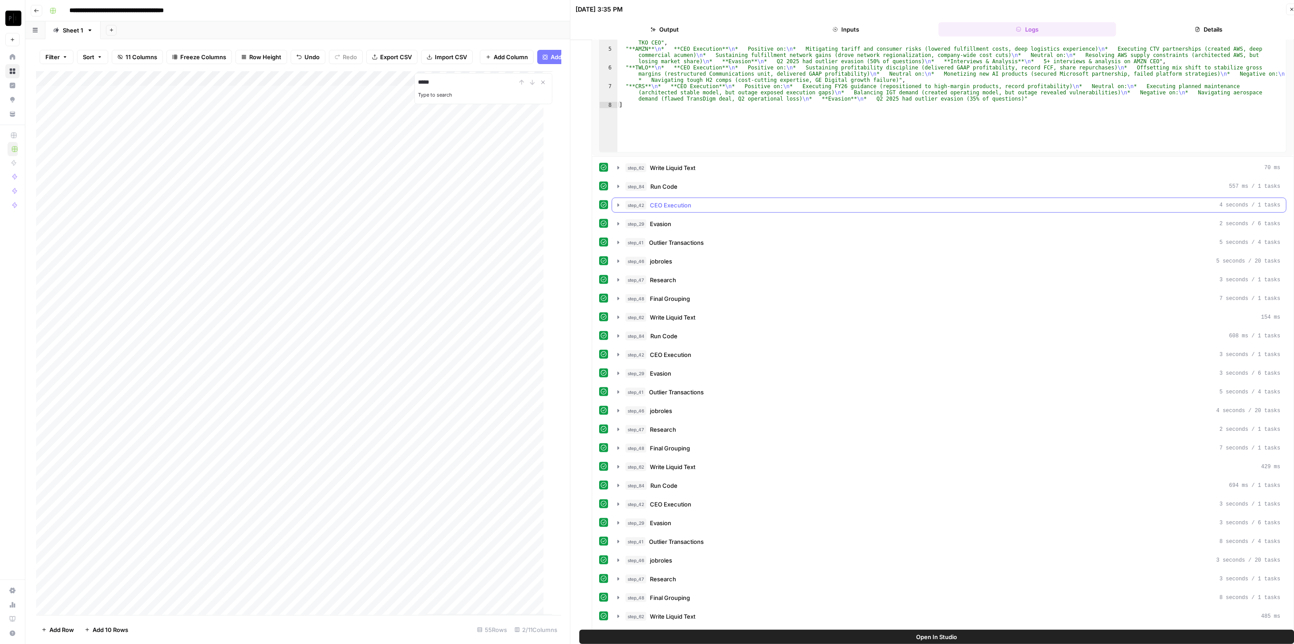
click at [724, 201] on div "step_42 CEO Execution 4 seconds / 1 tasks" at bounding box center [953, 205] width 655 height 9
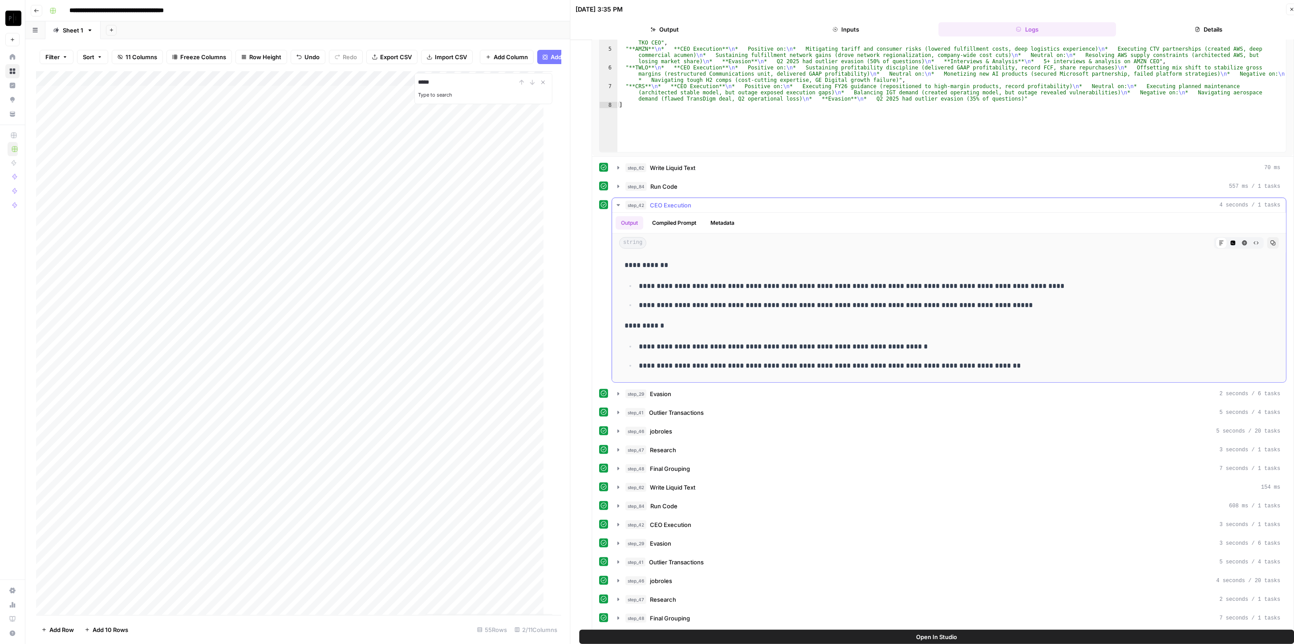
click at [724, 201] on div "step_42 CEO Execution 4 seconds / 1 tasks" at bounding box center [953, 205] width 655 height 9
click at [729, 185] on div "step_84 Run Code 557 ms / 1 tasks" at bounding box center [953, 186] width 655 height 9
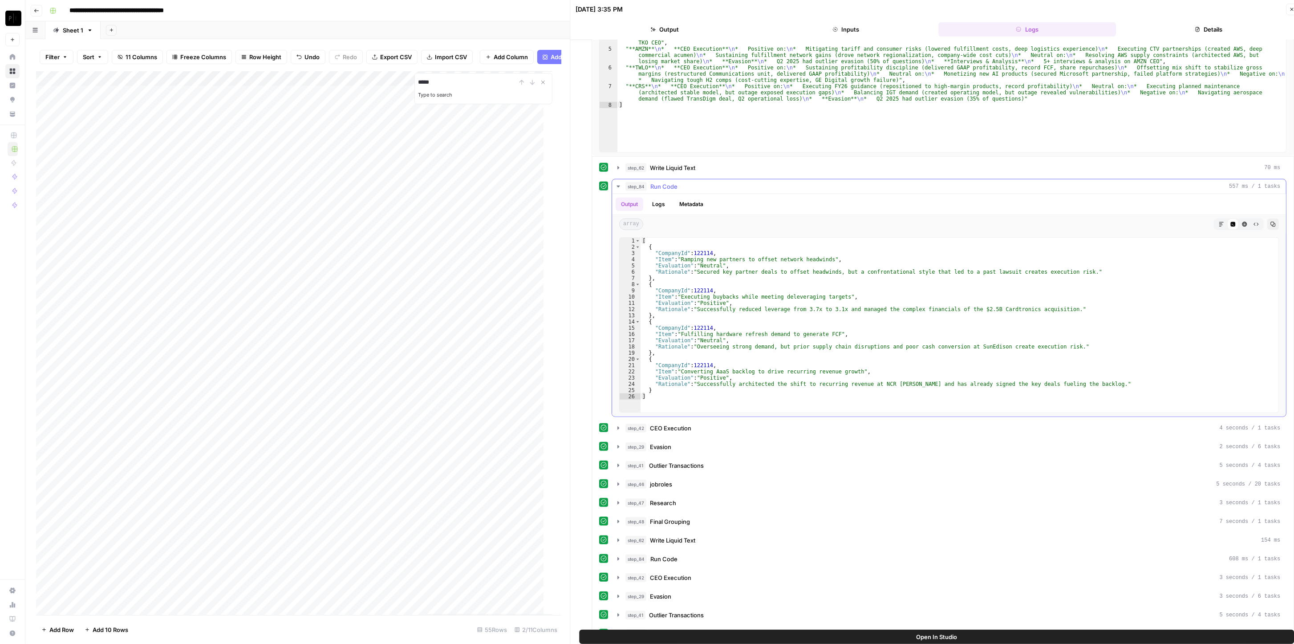
click at [729, 185] on div "step_84 Run Code 557 ms / 1 tasks" at bounding box center [953, 186] width 655 height 9
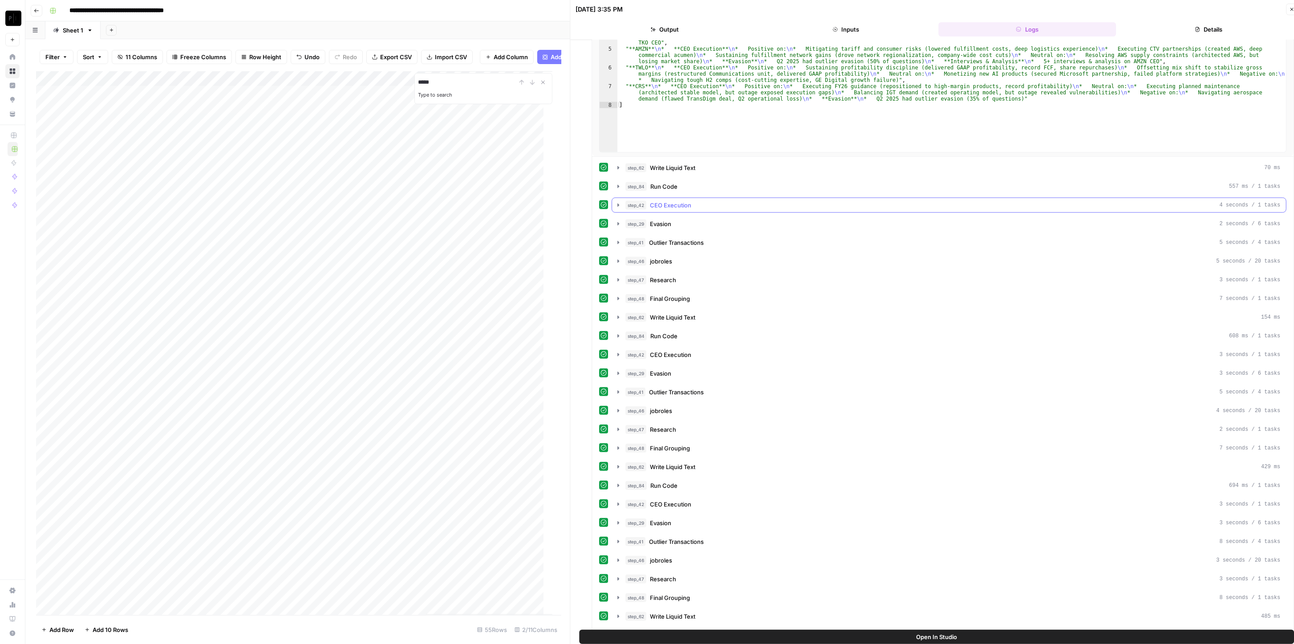
click at [716, 207] on button "step_42 CEO Execution 4 seconds / 1 tasks" at bounding box center [950, 205] width 674 height 14
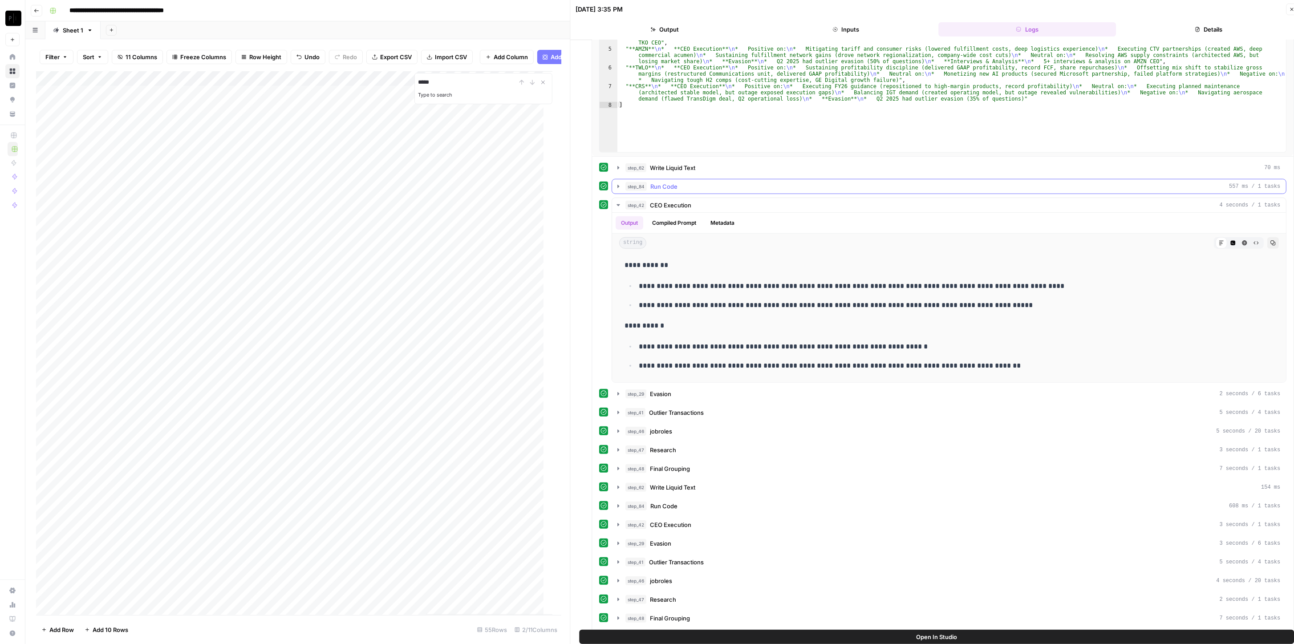
click at [695, 185] on div "step_84 Run Code 557 ms / 1 tasks" at bounding box center [953, 186] width 655 height 9
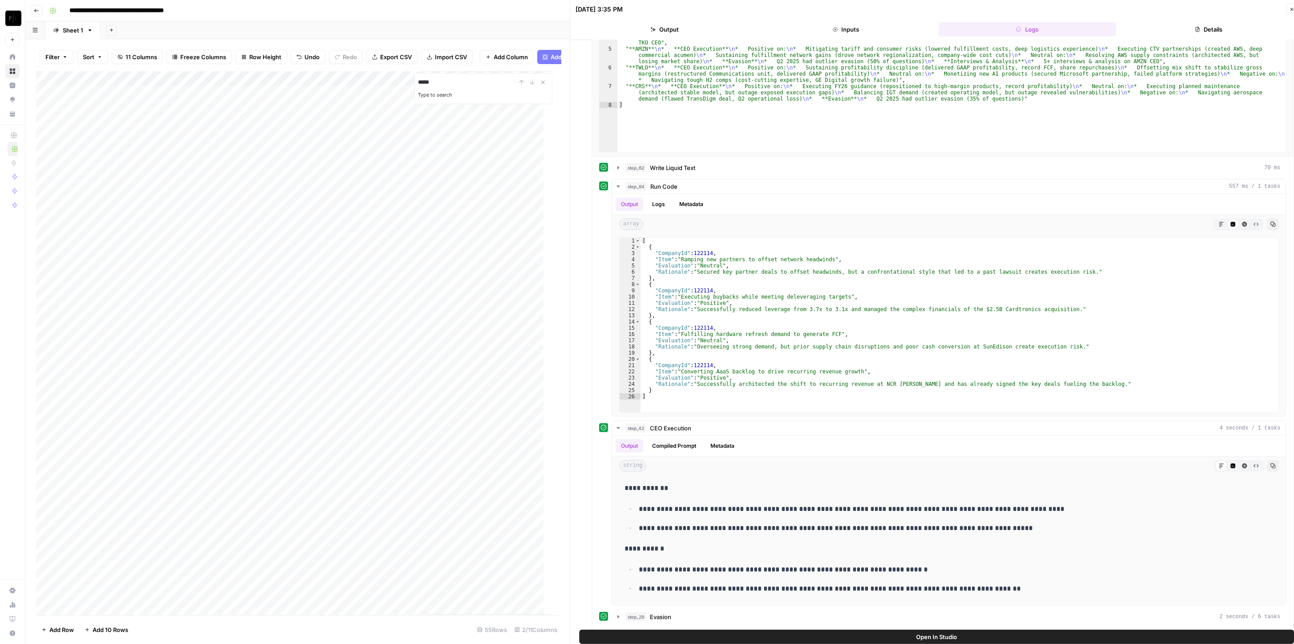
click at [1291, 12] on button "Close" at bounding box center [1292, 10] width 12 height 12
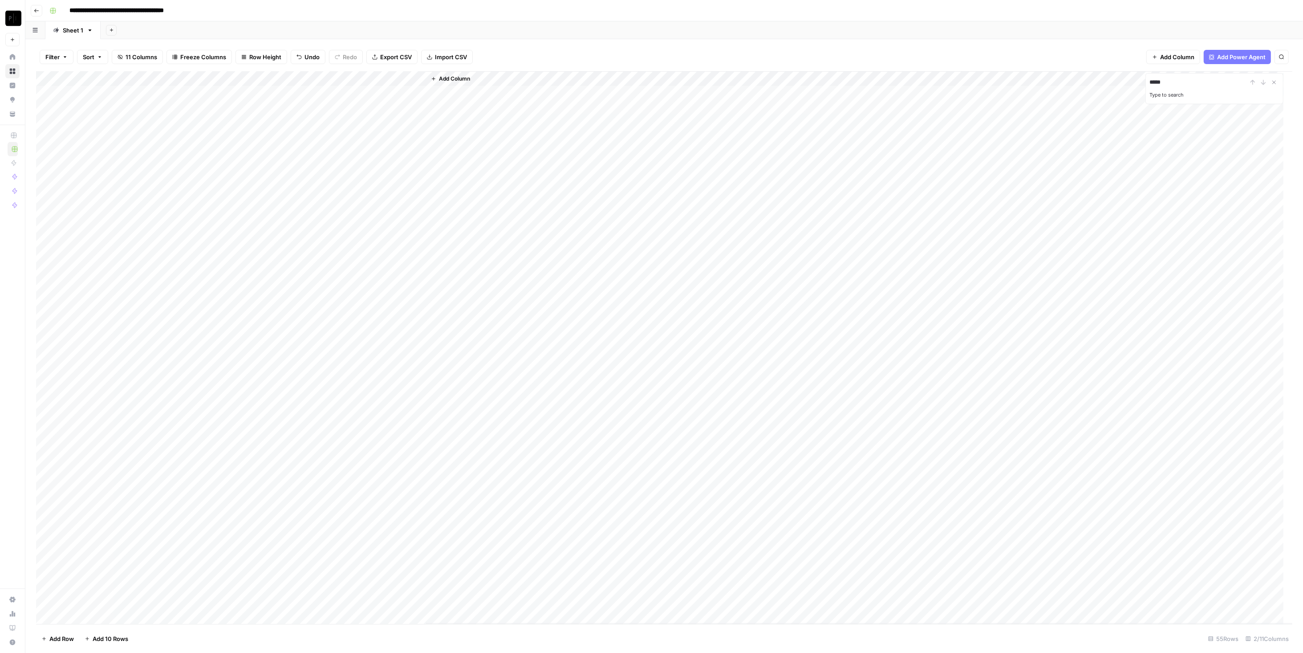
click at [141, 53] on span "11 Columns" at bounding box center [142, 57] width 32 height 9
click at [513, 30] on div "Add Sheet" at bounding box center [702, 30] width 1203 height 18
click at [215, 261] on div "Add Column" at bounding box center [664, 347] width 1256 height 553
click at [214, 276] on div "Add Column" at bounding box center [664, 347] width 1256 height 553
click at [215, 288] on div "Add Column" at bounding box center [664, 347] width 1256 height 553
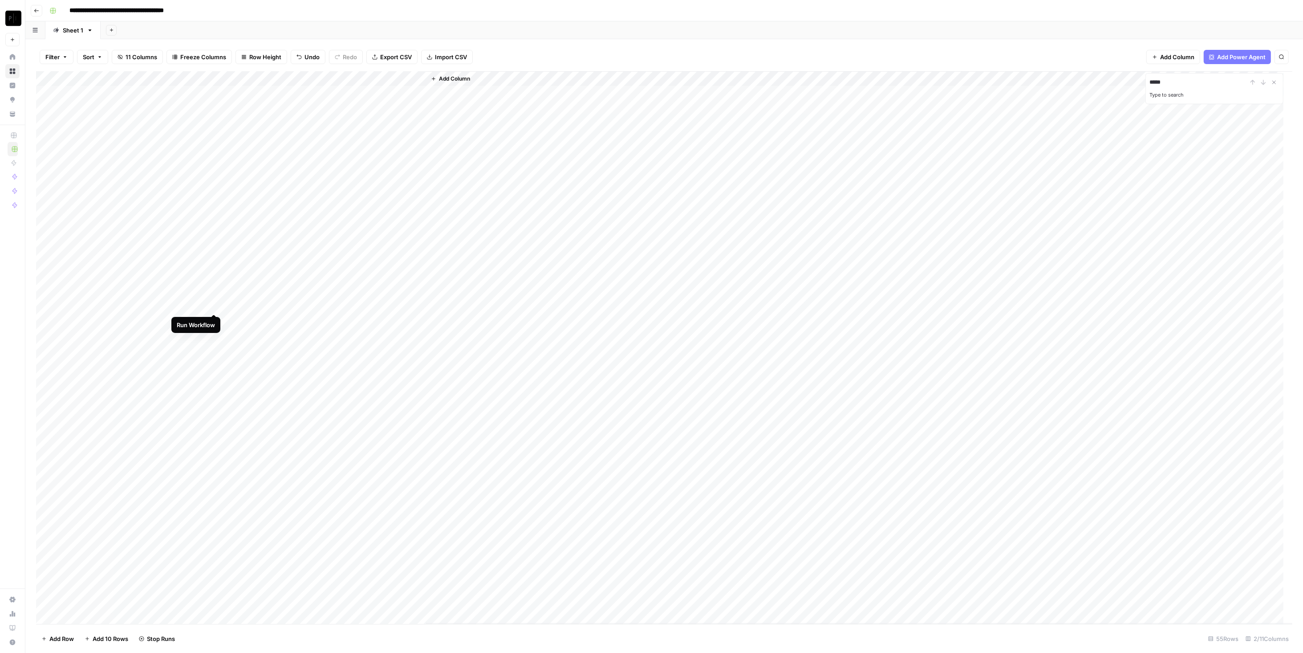
click at [215, 303] on div "Add Column" at bounding box center [664, 347] width 1256 height 553
click at [214, 318] on div "Add Column" at bounding box center [664, 347] width 1256 height 553
click at [214, 336] on div "Add Column" at bounding box center [664, 347] width 1256 height 553
click at [215, 349] on div "Add Column" at bounding box center [664, 347] width 1256 height 553
click at [212, 364] on div "Add Column" at bounding box center [664, 347] width 1256 height 553
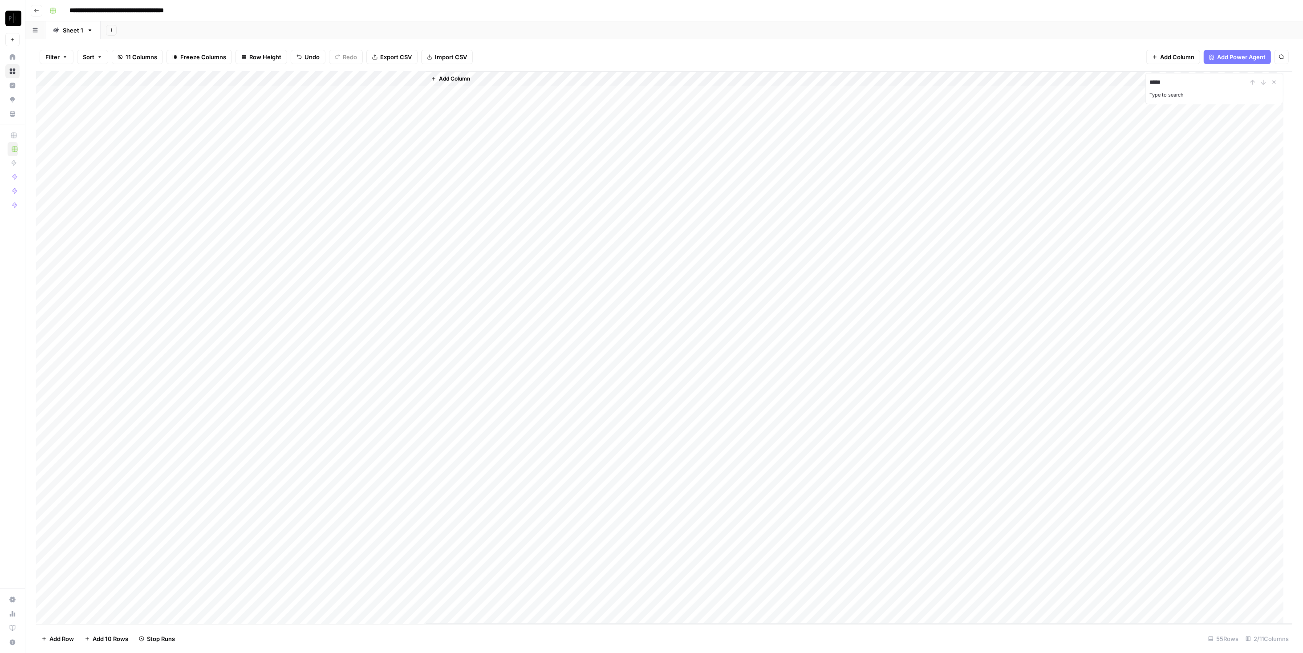
click at [216, 381] on div "Add Column" at bounding box center [664, 347] width 1256 height 553
click at [213, 398] on div "Add Column" at bounding box center [664, 347] width 1256 height 553
click at [214, 411] on div "Add Column" at bounding box center [664, 347] width 1256 height 553
click at [215, 426] on div "Add Column" at bounding box center [664, 347] width 1256 height 553
click at [215, 443] on div "Add Column" at bounding box center [664, 347] width 1256 height 553
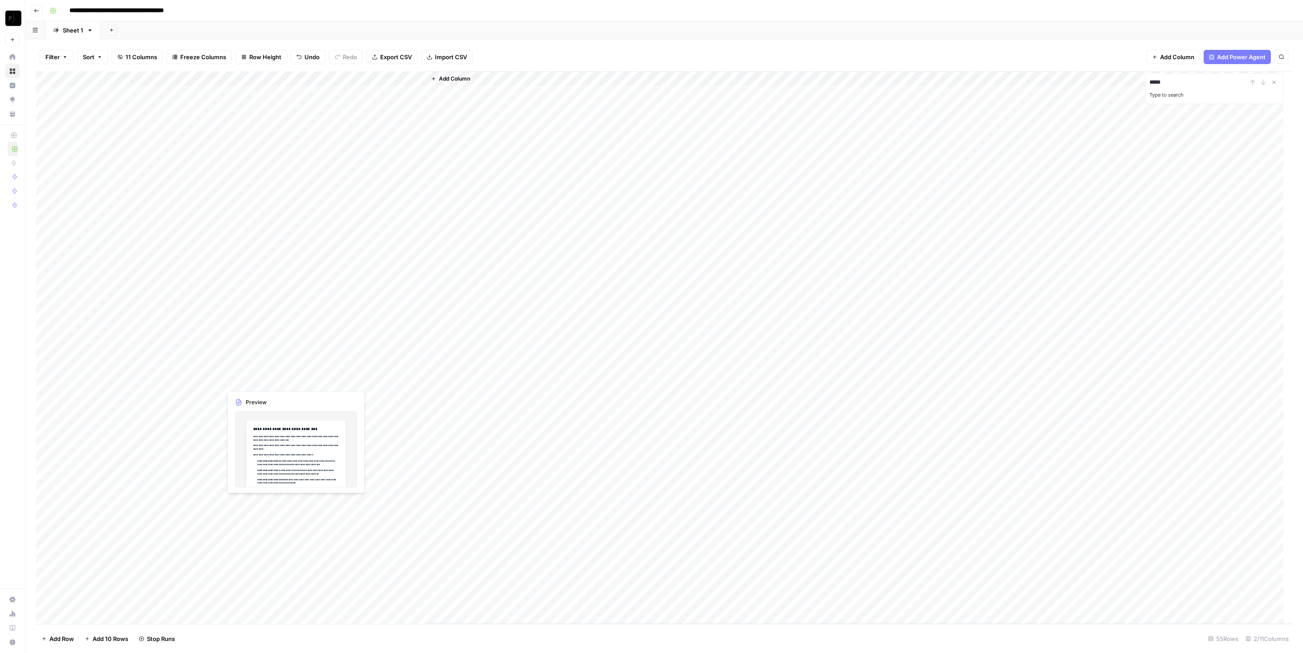
click at [216, 455] on div "Add Column" at bounding box center [664, 347] width 1256 height 553
click at [216, 472] on div "Add Column" at bounding box center [664, 347] width 1256 height 553
click at [214, 487] on div "Add Column" at bounding box center [664, 347] width 1256 height 553
click at [214, 502] on div "Add Column" at bounding box center [664, 347] width 1256 height 553
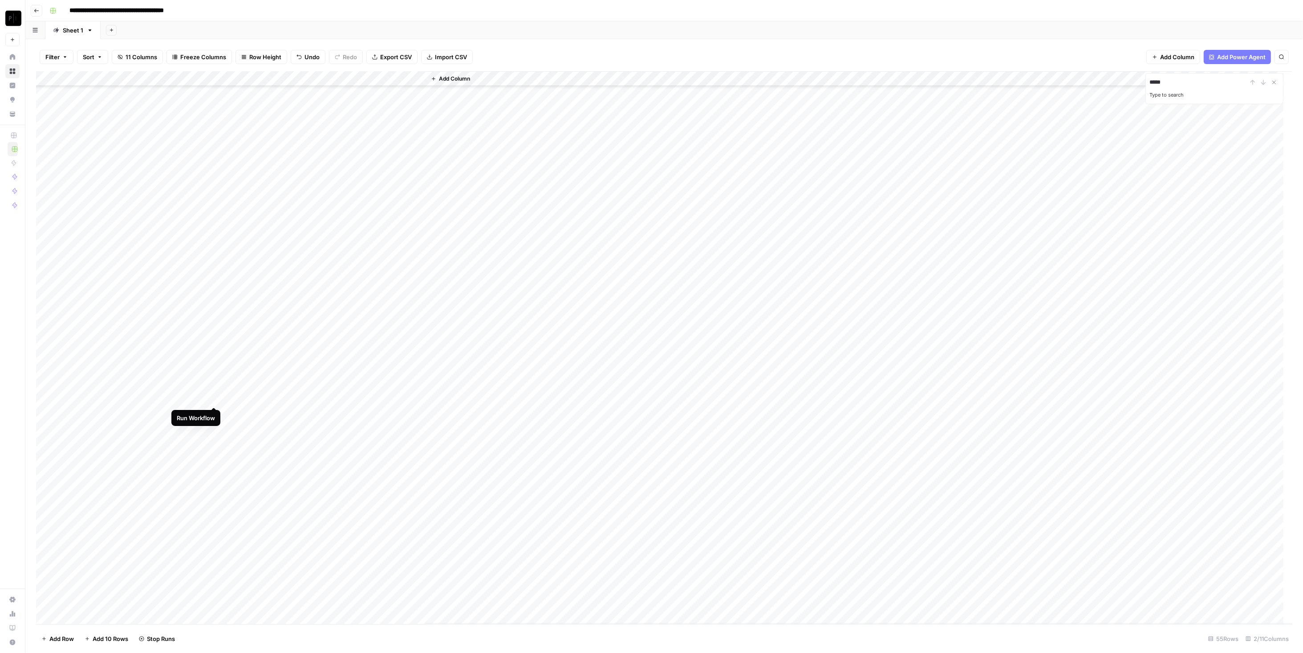
click at [212, 397] on div "Add Column" at bounding box center [664, 347] width 1256 height 553
click at [214, 415] on div "Add Column" at bounding box center [664, 347] width 1256 height 553
click at [213, 428] on div "Add Column" at bounding box center [664, 347] width 1256 height 553
click at [214, 442] on div "Add Column" at bounding box center [664, 347] width 1256 height 553
click at [214, 458] on div "Add Column" at bounding box center [664, 347] width 1256 height 553
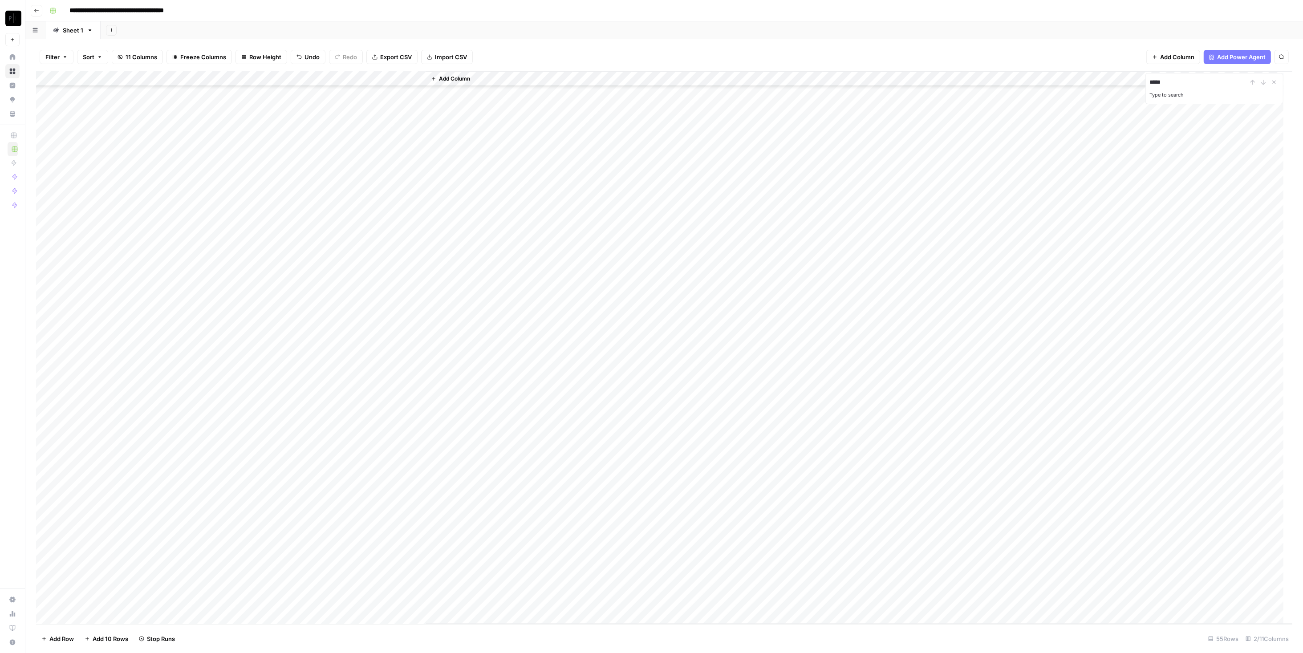
click at [215, 474] on div "Add Column" at bounding box center [664, 347] width 1256 height 553
click at [214, 488] on div "Add Column" at bounding box center [664, 347] width 1256 height 553
click at [213, 216] on div "Add Column" at bounding box center [664, 347] width 1256 height 553
click at [214, 231] on div "Add Column" at bounding box center [664, 347] width 1256 height 553
click at [214, 248] on div "Add Column" at bounding box center [664, 347] width 1256 height 553
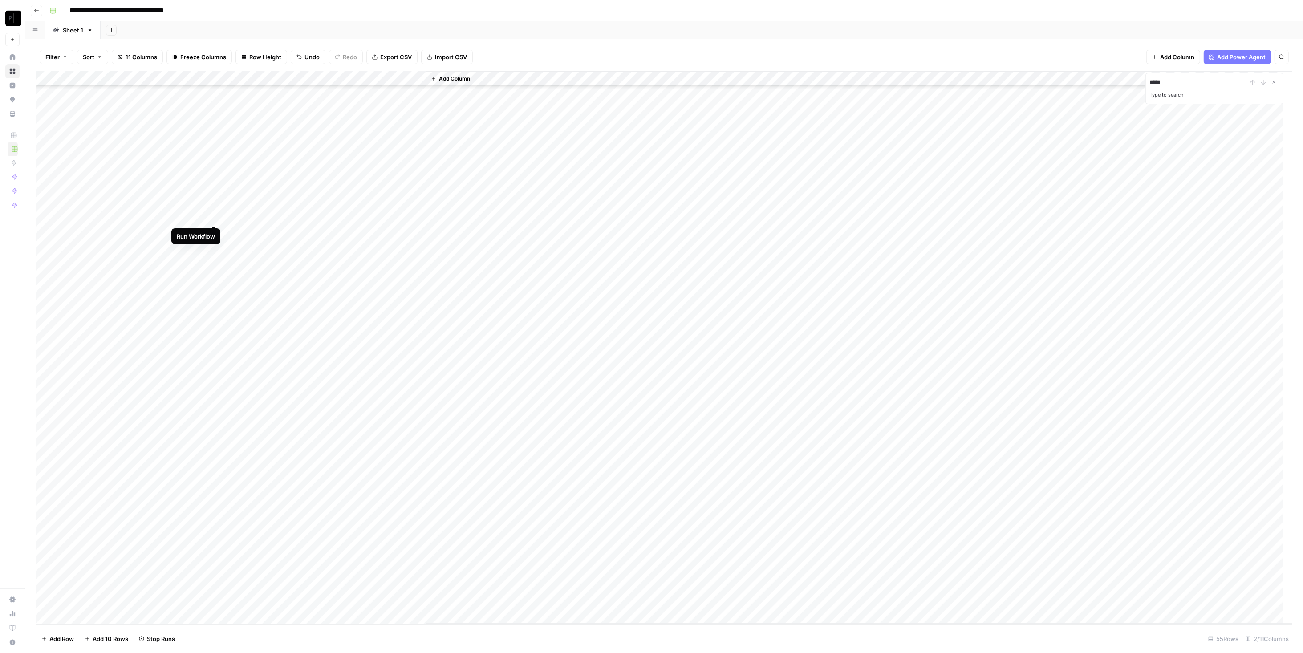
click at [214, 215] on div "Add Column" at bounding box center [664, 347] width 1256 height 553
click at [211, 232] on div "Add Column" at bounding box center [664, 347] width 1256 height 553
click at [212, 250] on div "Add Column" at bounding box center [664, 347] width 1256 height 553
click at [214, 278] on div "Add Column" at bounding box center [664, 347] width 1256 height 553
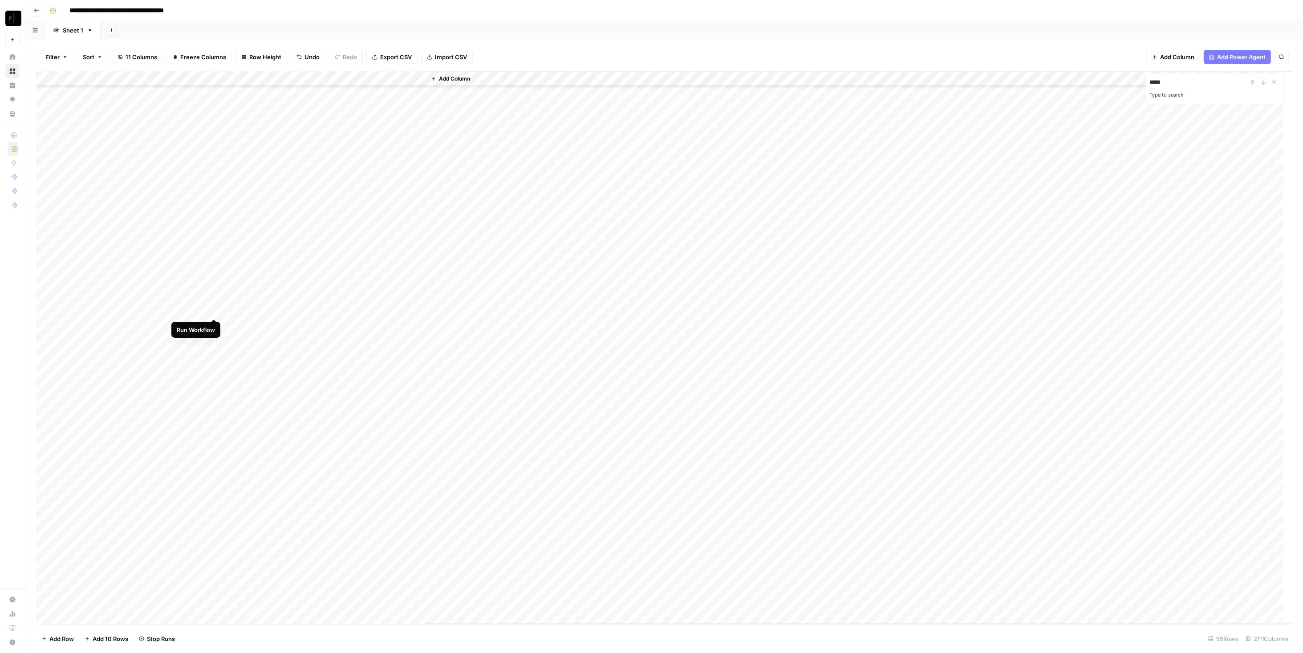
click at [214, 310] on div "Add Column" at bounding box center [664, 347] width 1256 height 553
click at [211, 325] on div "Add Column" at bounding box center [664, 347] width 1256 height 553
click at [214, 388] on div "Add Column" at bounding box center [664, 347] width 1256 height 553
click at [212, 399] on div "Add Column" at bounding box center [664, 347] width 1256 height 553
click at [214, 309] on div "Add Column" at bounding box center [664, 347] width 1256 height 553
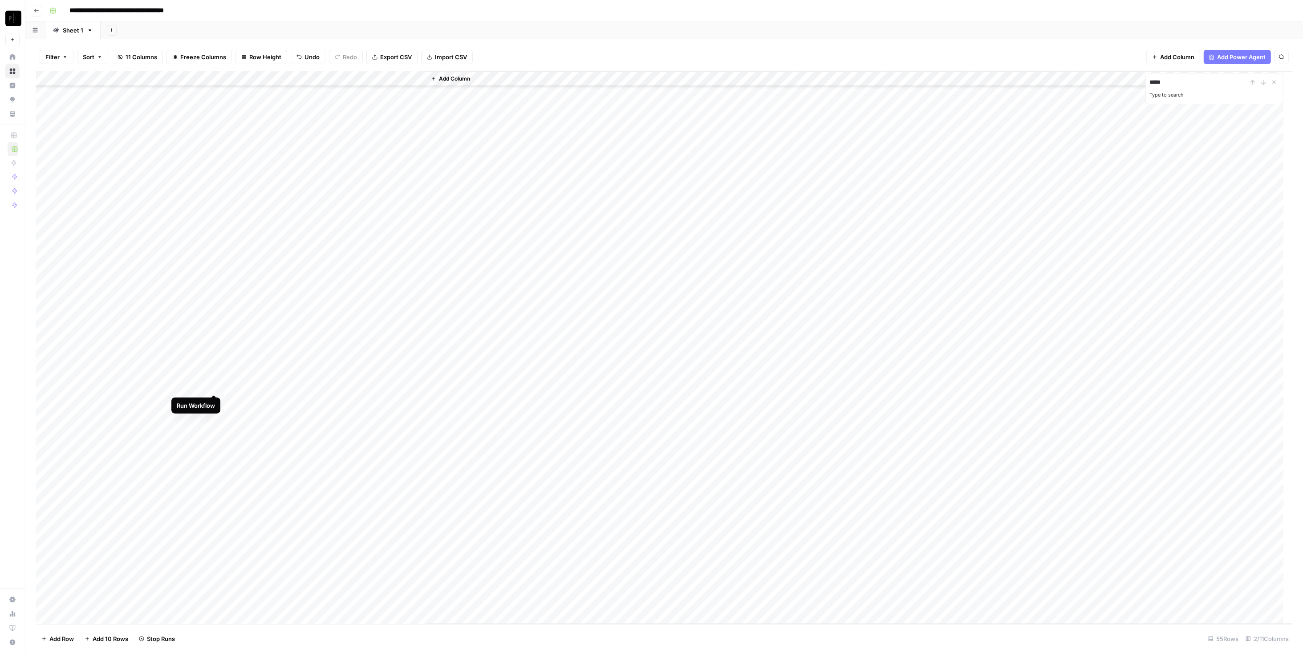
click at [215, 384] on div "Add Column" at bounding box center [664, 347] width 1256 height 553
click at [214, 416] on div "Add Column" at bounding box center [664, 347] width 1256 height 553
click at [214, 431] on div "Add Column" at bounding box center [664, 347] width 1256 height 553
click at [215, 443] on div "Add Column" at bounding box center [664, 347] width 1256 height 553
click at [216, 460] on div "Add Column" at bounding box center [664, 347] width 1256 height 553
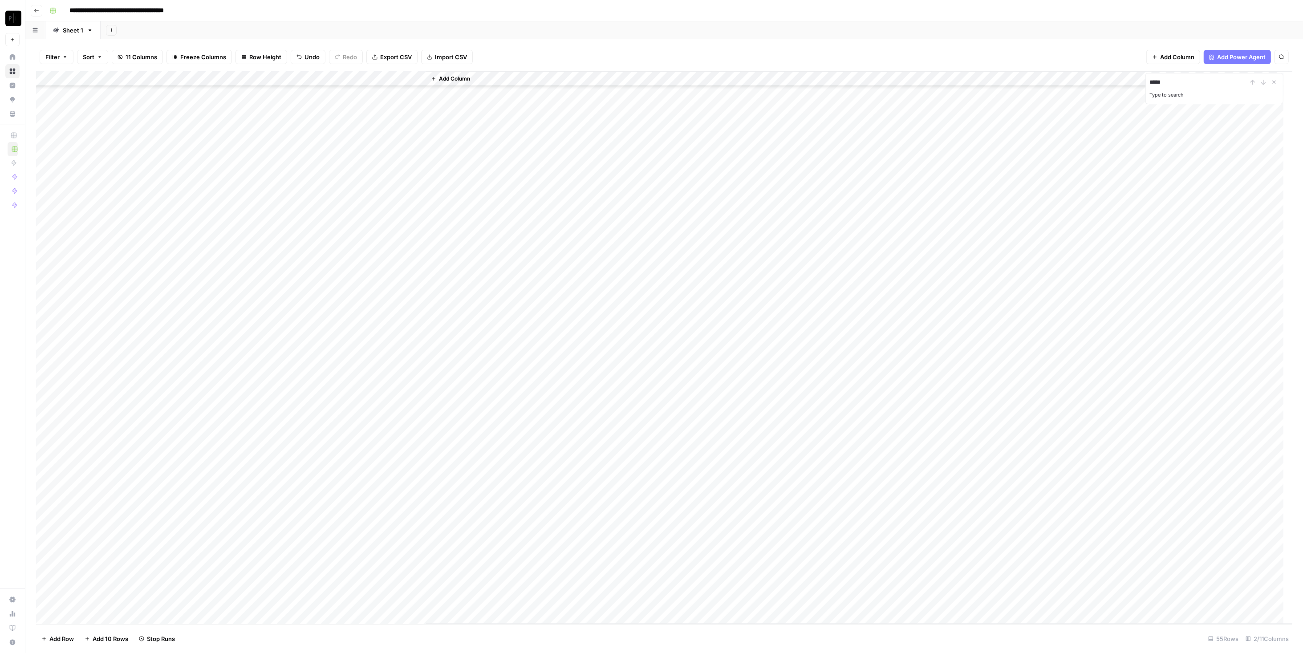
click at [215, 475] on div "Add Column" at bounding box center [664, 347] width 1256 height 553
click at [216, 315] on div "Add Column" at bounding box center [664, 347] width 1256 height 553
click at [215, 238] on div "Add Column" at bounding box center [664, 347] width 1256 height 553
click at [214, 316] on div "Add Column" at bounding box center [664, 347] width 1256 height 553
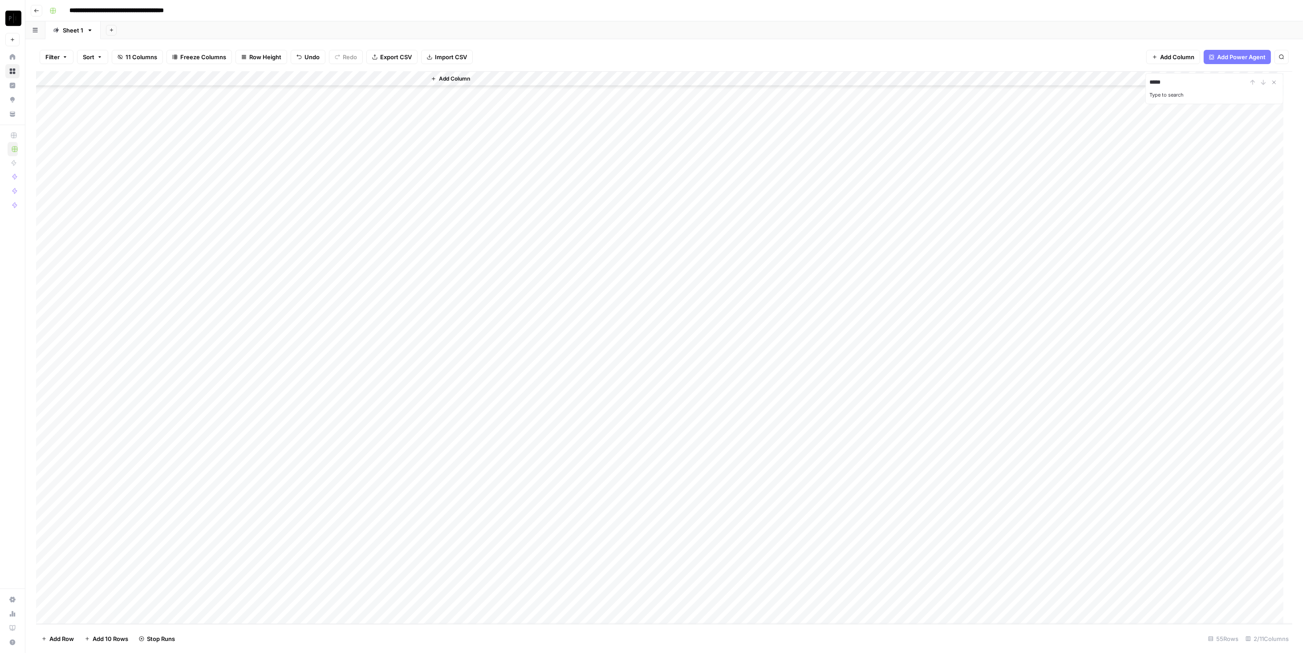
click at [213, 346] on div "Add Column" at bounding box center [664, 347] width 1256 height 553
click at [216, 359] on div "Add Column" at bounding box center [664, 347] width 1256 height 553
click at [216, 374] on div "Add Column" at bounding box center [664, 347] width 1256 height 553
click at [216, 387] on div "Add Column" at bounding box center [664, 347] width 1256 height 553
click at [217, 420] on div "Add Column" at bounding box center [664, 347] width 1256 height 553
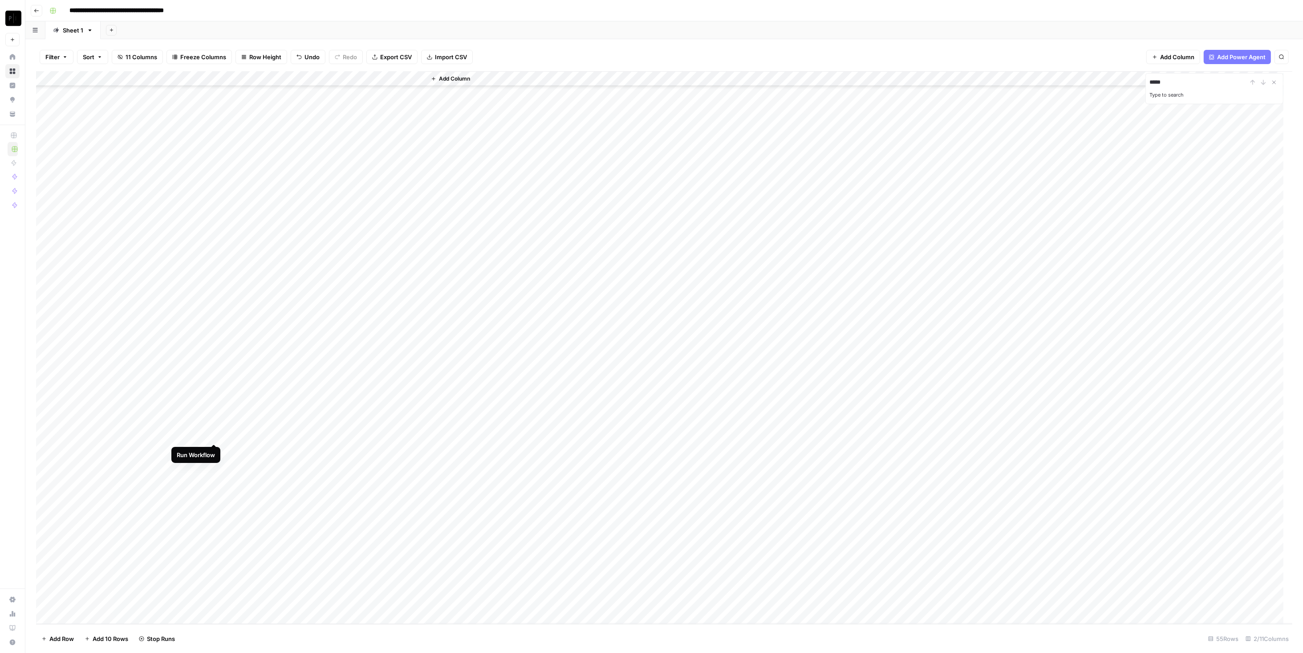
click at [213, 438] on div "Add Column" at bounding box center [664, 347] width 1256 height 553
click at [213, 448] on div "Add Column" at bounding box center [664, 347] width 1256 height 553
click at [214, 465] on div "Add Column" at bounding box center [664, 347] width 1256 height 553
click at [215, 481] on div "Add Column" at bounding box center [664, 347] width 1256 height 553
click at [214, 498] on div "Add Column" at bounding box center [664, 347] width 1256 height 553
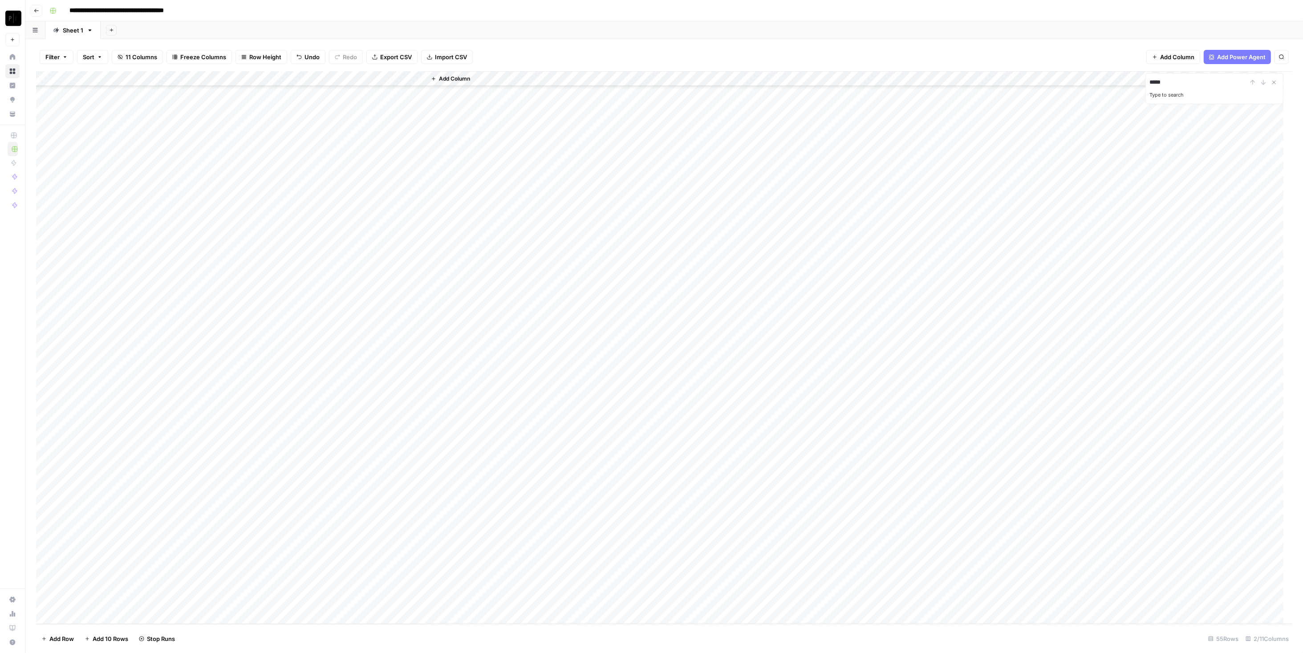
click at [212, 466] on div "Add Column" at bounding box center [664, 347] width 1256 height 553
click at [214, 343] on div "Add Column" at bounding box center [664, 347] width 1256 height 553
click at [215, 358] on div "Add Column" at bounding box center [664, 347] width 1256 height 553
click at [212, 374] on div "Add Column" at bounding box center [664, 347] width 1256 height 553
click at [214, 239] on div "Add Column" at bounding box center [664, 347] width 1256 height 553
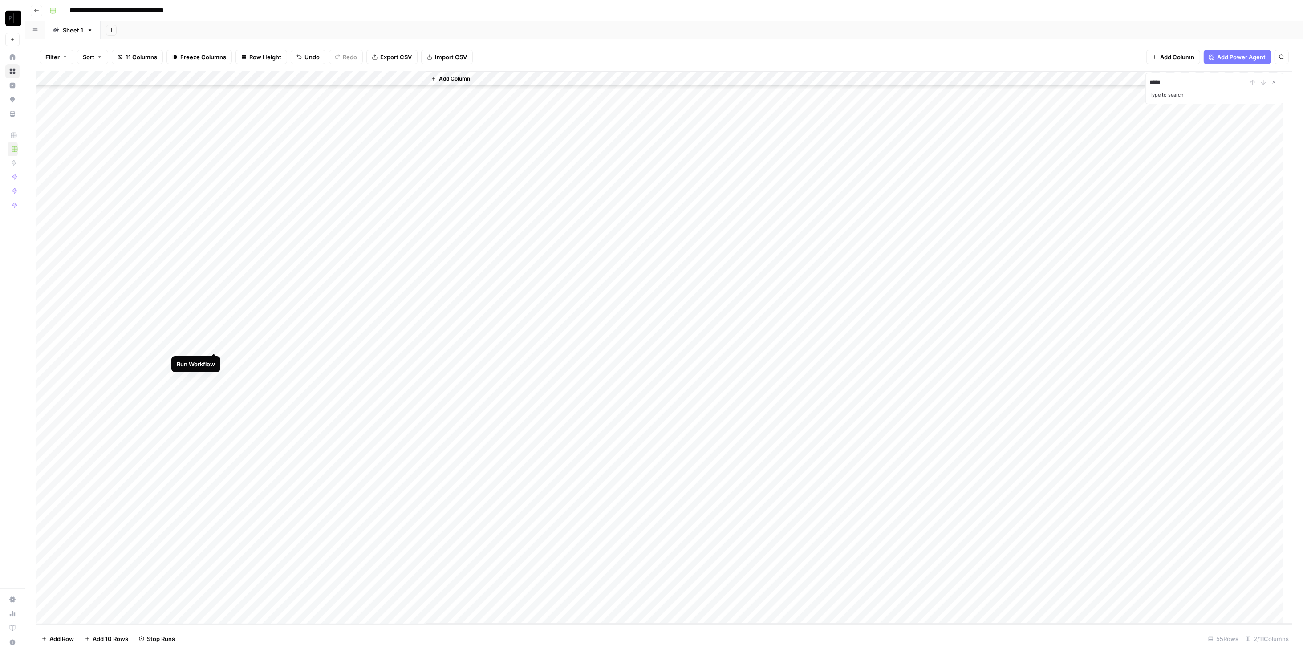
click at [212, 345] on div "Add Column" at bounding box center [664, 347] width 1256 height 553
click at [213, 358] on div "Add Column" at bounding box center [664, 347] width 1256 height 553
click at [214, 375] on div "Add Column" at bounding box center [664, 347] width 1256 height 553
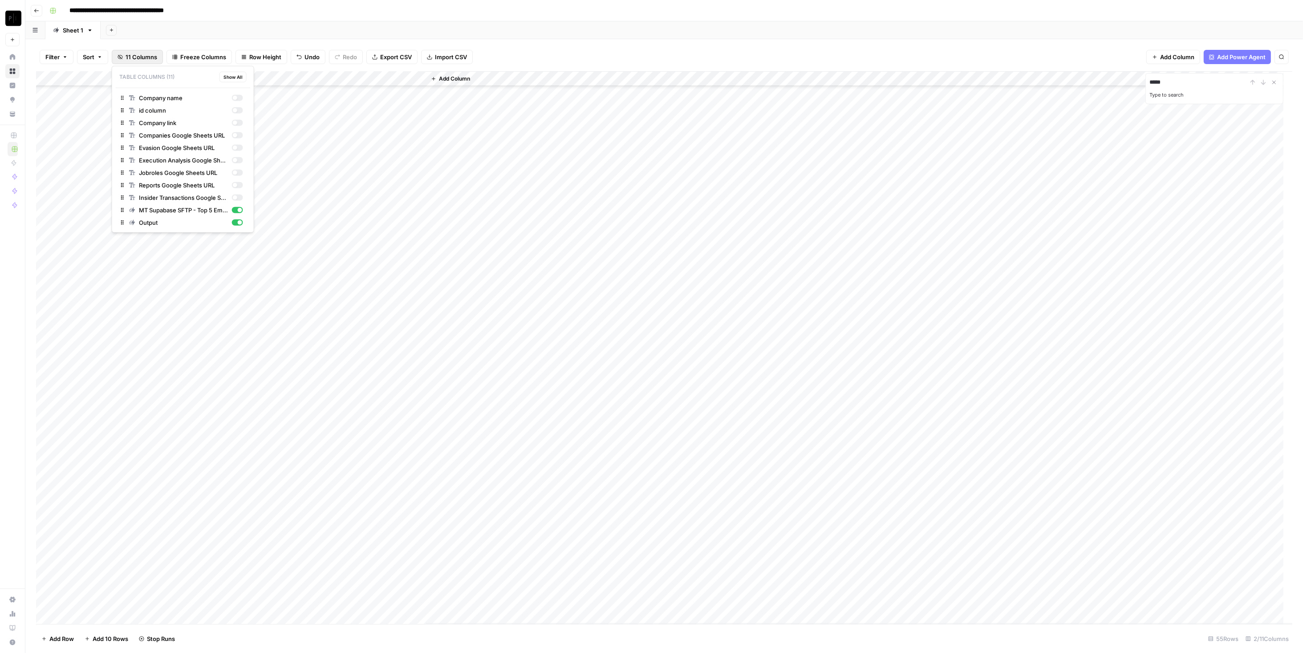
click at [142, 58] on span "11 Columns" at bounding box center [142, 57] width 32 height 9
click at [232, 98] on div "button" at bounding box center [234, 98] width 4 height 4
click at [236, 106] on div "id column" at bounding box center [186, 110] width 114 height 9
click at [500, 35] on div "Add Sheet" at bounding box center [702, 30] width 1203 height 18
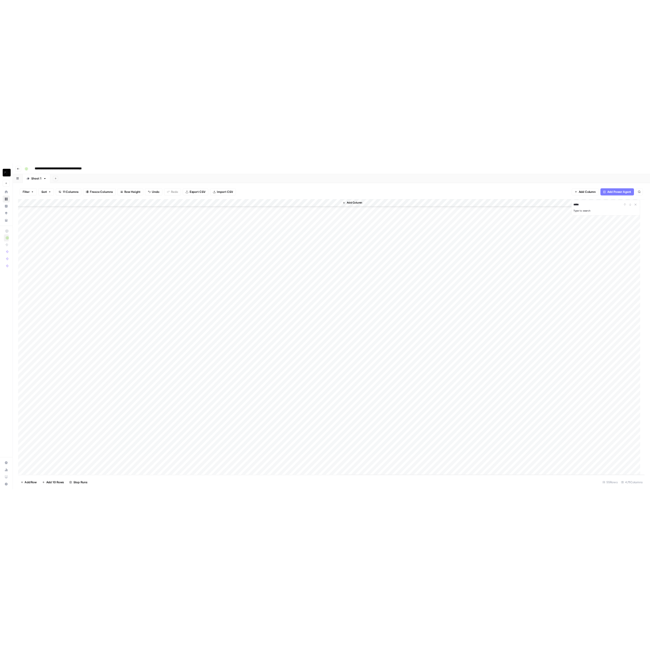
scroll to position [12, 0]
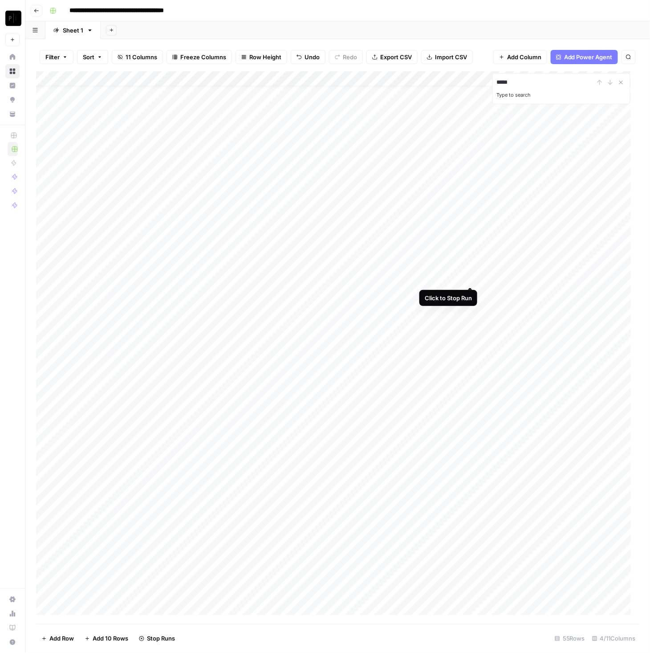
click at [470, 278] on div "Add Column" at bounding box center [338, 347] width 604 height 553
click at [471, 366] on div "Add Column" at bounding box center [338, 347] width 604 height 553
click at [472, 398] on div "Add Column" at bounding box center [338, 347] width 604 height 553
click at [471, 415] on div "Add Column" at bounding box center [338, 347] width 604 height 553
click at [468, 445] on div "Add Column" at bounding box center [338, 347] width 604 height 553
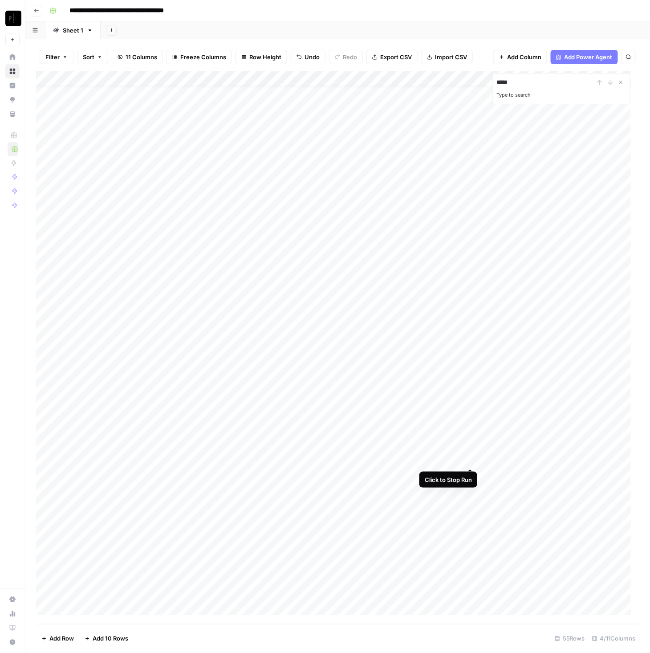
click at [472, 459] on div "Add Column" at bounding box center [338, 347] width 604 height 553
click at [471, 475] on div "Add Column" at bounding box center [338, 347] width 604 height 553
click at [472, 537] on div "Add Column" at bounding box center [338, 347] width 604 height 553
click at [469, 446] on div "Add Column" at bounding box center [338, 347] width 604 height 553
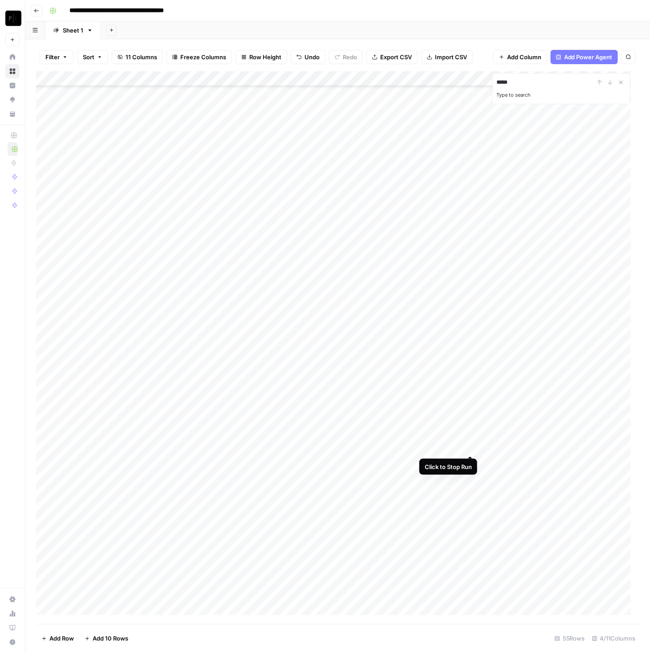
click at [470, 461] on div "Add Column" at bounding box center [338, 347] width 604 height 553
click at [470, 481] on div "Add Column" at bounding box center [338, 347] width 604 height 553
click at [472, 492] on div "Add Column" at bounding box center [338, 347] width 604 height 553
click at [471, 508] on div "Add Column" at bounding box center [338, 347] width 604 height 553
click at [472, 523] on div "Add Column" at bounding box center [338, 347] width 604 height 553
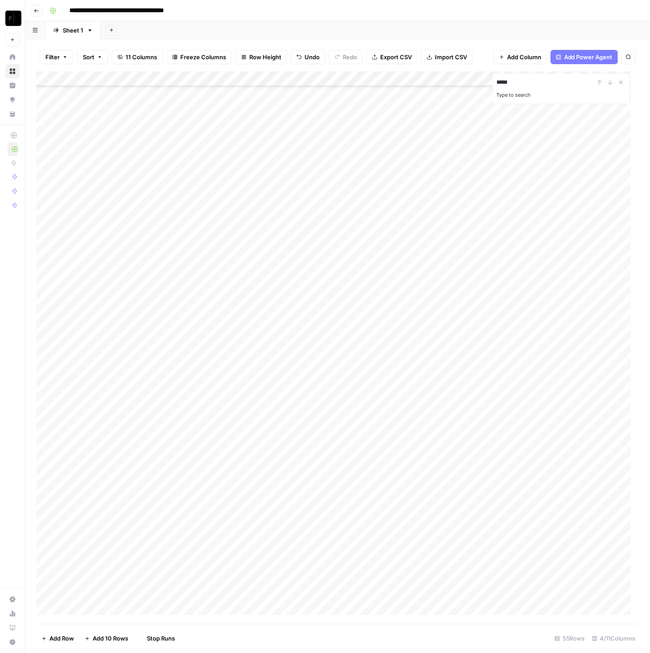
scroll to position [309, 0]
click at [467, 373] on div "Add Column" at bounding box center [338, 347] width 604 height 553
click at [471, 385] on div "Add Column" at bounding box center [338, 347] width 604 height 553
click at [472, 406] on div "Add Column" at bounding box center [338, 347] width 604 height 553
click at [469, 423] on div "Add Column" at bounding box center [338, 347] width 604 height 553
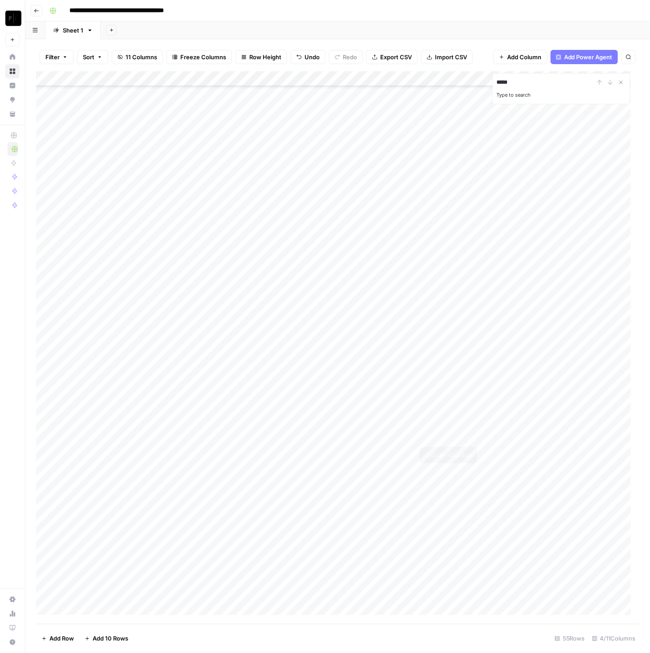
click at [471, 436] on div "Add Column" at bounding box center [338, 347] width 604 height 553
click at [471, 452] on div "Add Column" at bounding box center [338, 347] width 604 height 553
click at [470, 463] on div "Add Column" at bounding box center [338, 347] width 604 height 553
click at [472, 483] on div "Add Column" at bounding box center [338, 347] width 604 height 553
click at [472, 496] on div "Add Column" at bounding box center [338, 347] width 604 height 553
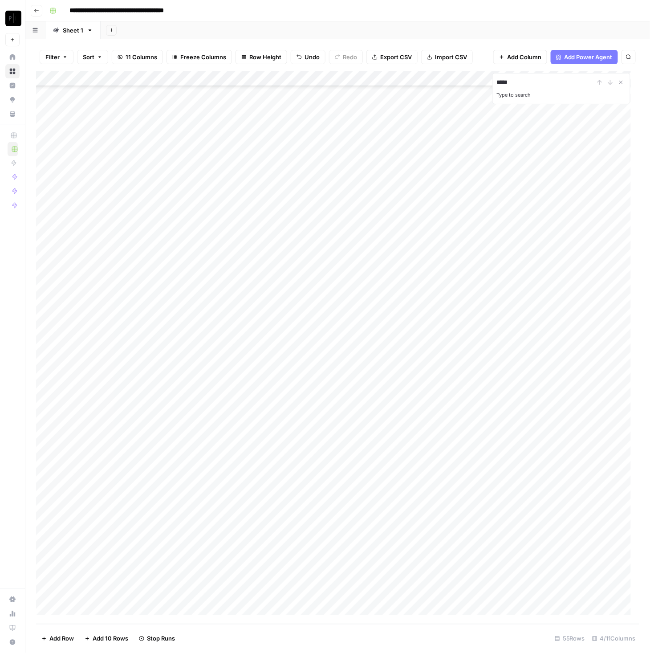
scroll to position [190, 0]
click at [469, 370] on div "Add Column" at bounding box center [338, 347] width 604 height 553
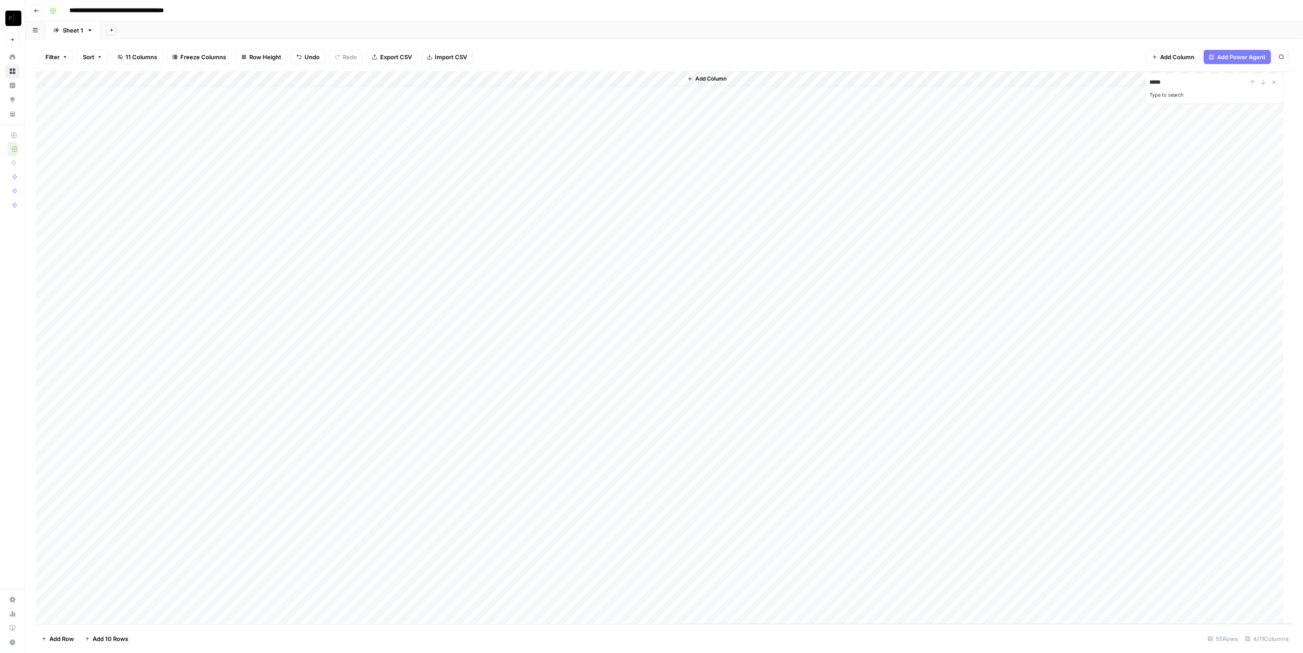
click at [459, 81] on div "Add Column" at bounding box center [664, 347] width 1256 height 553
click at [378, 163] on span "Edit Workflow" at bounding box center [380, 166] width 78 height 9
click at [468, 276] on div "Add Column" at bounding box center [664, 347] width 1256 height 553
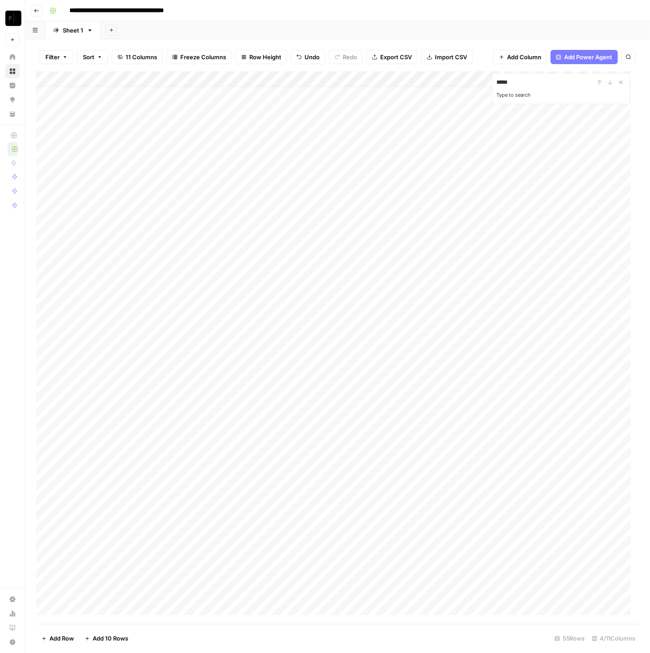
click at [100, 274] on div "Add Column" at bounding box center [338, 347] width 604 height 553
click at [128, 257] on div "Add Column" at bounding box center [338, 347] width 604 height 553
click at [125, 249] on div "Add Column" at bounding box center [338, 347] width 604 height 553
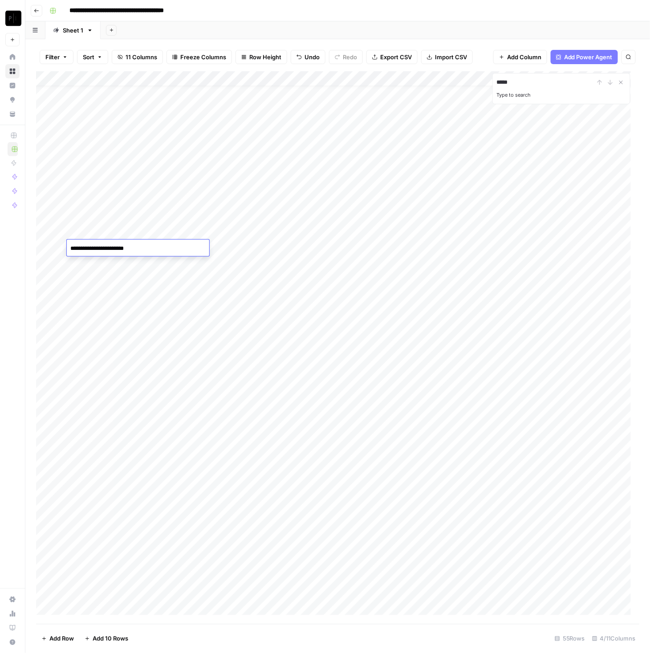
click at [242, 241] on div "Add Column" at bounding box center [338, 347] width 604 height 553
click at [240, 246] on div "Add Column" at bounding box center [338, 347] width 604 height 553
click at [240, 246] on textarea at bounding box center [266, 248] width 142 height 12
type textarea "******"
click at [130, 262] on div "Add Column" at bounding box center [338, 347] width 604 height 553
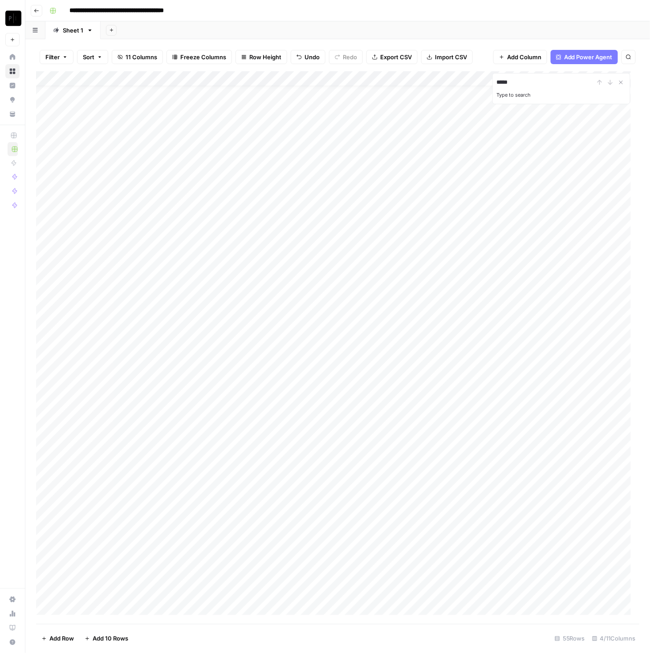
click at [130, 262] on div "Add Column" at bounding box center [338, 347] width 604 height 553
click at [264, 266] on div "Add Column" at bounding box center [338, 347] width 604 height 553
click at [264, 266] on textarea at bounding box center [266, 263] width 142 height 12
type textarea "******"
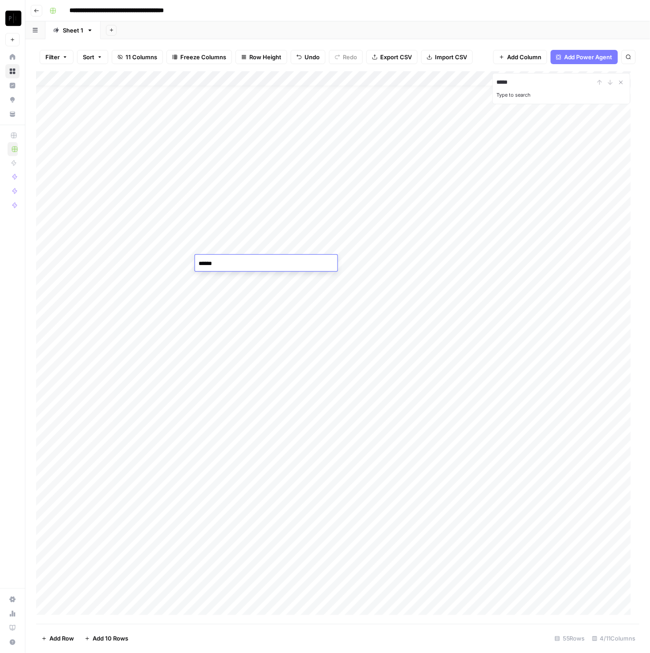
click at [117, 295] on div "Add Column" at bounding box center [338, 347] width 604 height 553
click at [118, 293] on div "Add Column" at bounding box center [338, 347] width 604 height 553
click at [118, 294] on textarea "**********" at bounding box center [138, 294] width 142 height 12
click at [260, 295] on div "Add Column" at bounding box center [338, 347] width 604 height 553
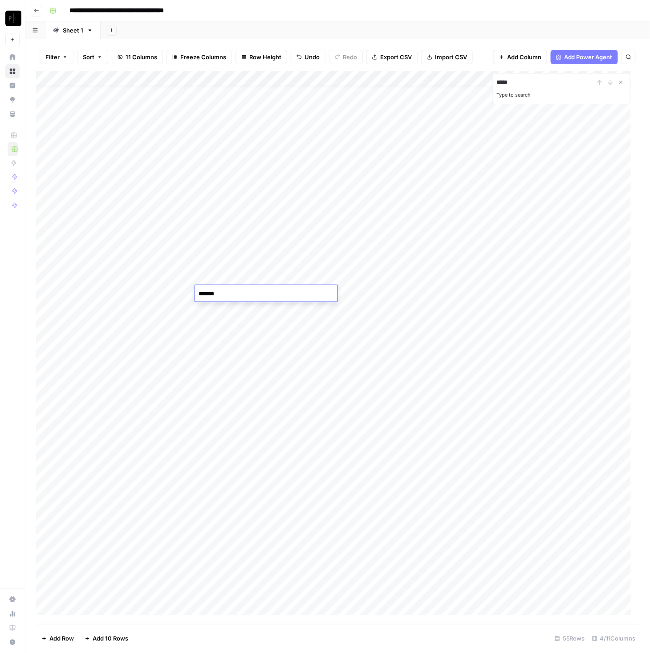
type textarea "******"
click at [254, 275] on div "Add Column" at bounding box center [338, 347] width 604 height 553
click at [254, 274] on div "Add Column" at bounding box center [338, 347] width 604 height 553
click at [260, 267] on div "Add Column" at bounding box center [338, 347] width 604 height 553
click at [265, 261] on div "Add Column" at bounding box center [338, 347] width 604 height 553
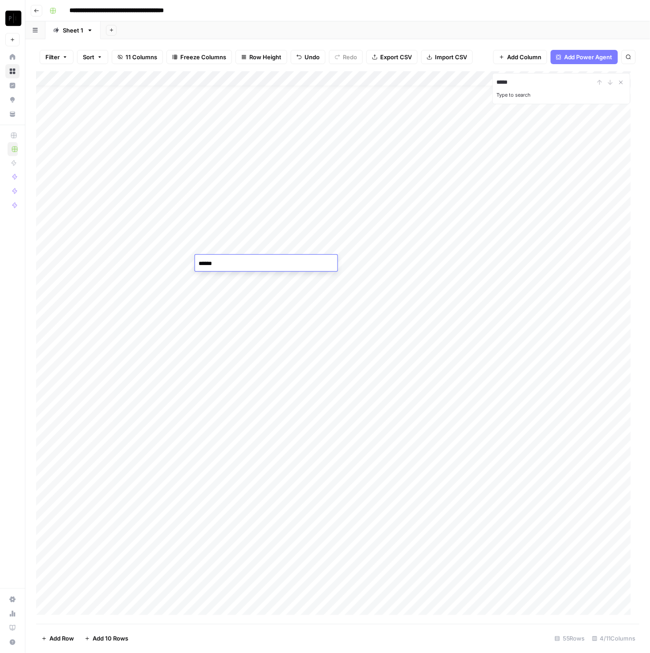
click at [265, 261] on textarea "******" at bounding box center [266, 263] width 142 height 12
click at [272, 250] on div "Add Column" at bounding box center [338, 347] width 604 height 553
click at [273, 248] on div "Add Column" at bounding box center [338, 347] width 604 height 553
click at [273, 248] on textarea "******" at bounding box center [266, 248] width 142 height 12
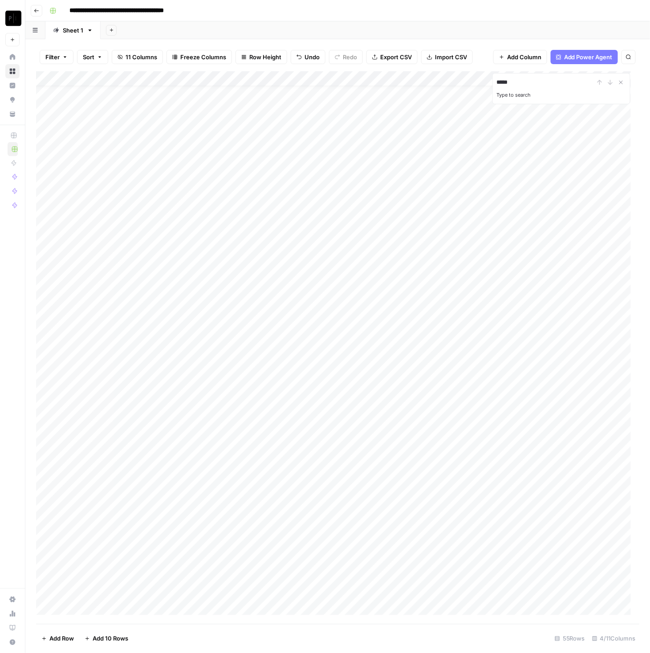
click at [154, 313] on div "Add Column" at bounding box center [338, 347] width 604 height 553
click at [154, 312] on div "Add Column" at bounding box center [338, 347] width 604 height 553
click at [154, 312] on textarea "**********" at bounding box center [138, 309] width 142 height 12
click at [154, 310] on textarea "**********" at bounding box center [138, 309] width 142 height 12
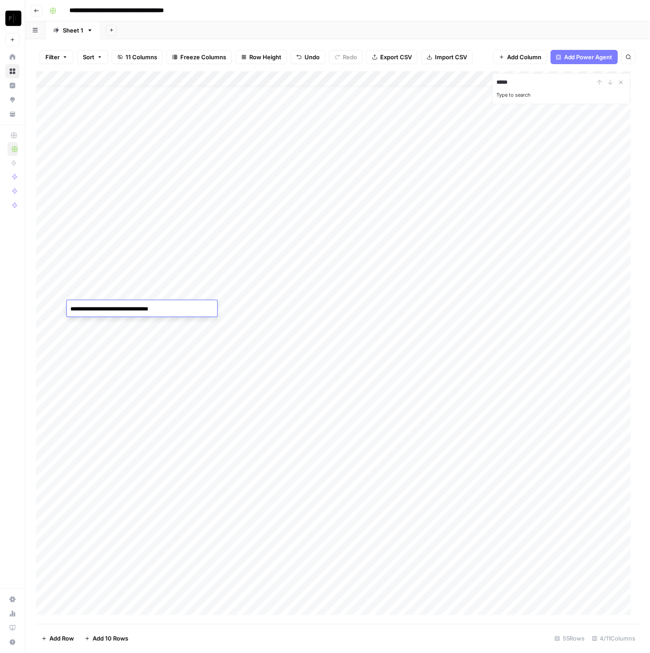
click at [154, 310] on textarea "**********" at bounding box center [138, 309] width 142 height 12
click at [238, 306] on div "Add Column" at bounding box center [338, 347] width 604 height 553
click at [238, 305] on div "Add Column" at bounding box center [338, 347] width 604 height 553
click at [238, 305] on textarea at bounding box center [266, 309] width 142 height 12
type textarea "****"
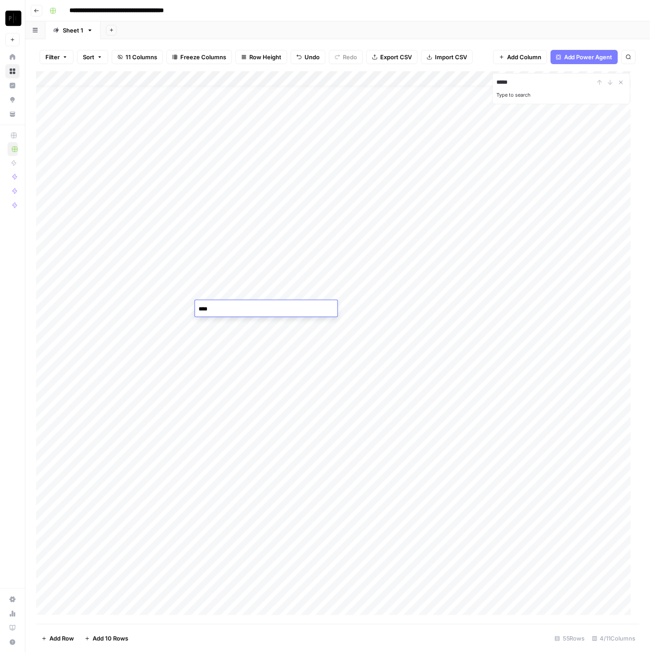
click at [137, 326] on div "Add Column" at bounding box center [338, 347] width 604 height 553
click at [248, 325] on div "Add Column" at bounding box center [338, 347] width 604 height 553
click at [248, 324] on div "Add Column" at bounding box center [338, 347] width 604 height 553
click at [248, 324] on textarea at bounding box center [266, 324] width 142 height 12
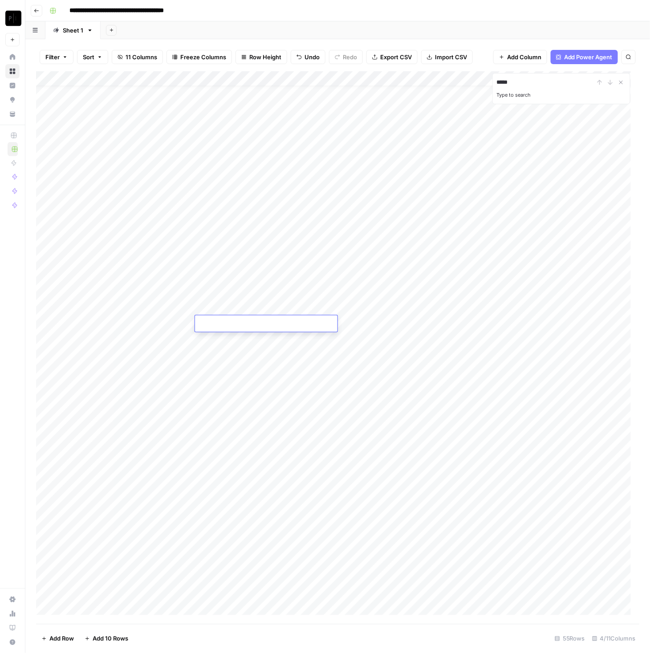
type textarea "******"
click at [138, 340] on div "Add Column" at bounding box center [338, 347] width 604 height 553
click at [243, 341] on div "Add Column" at bounding box center [338, 347] width 604 height 553
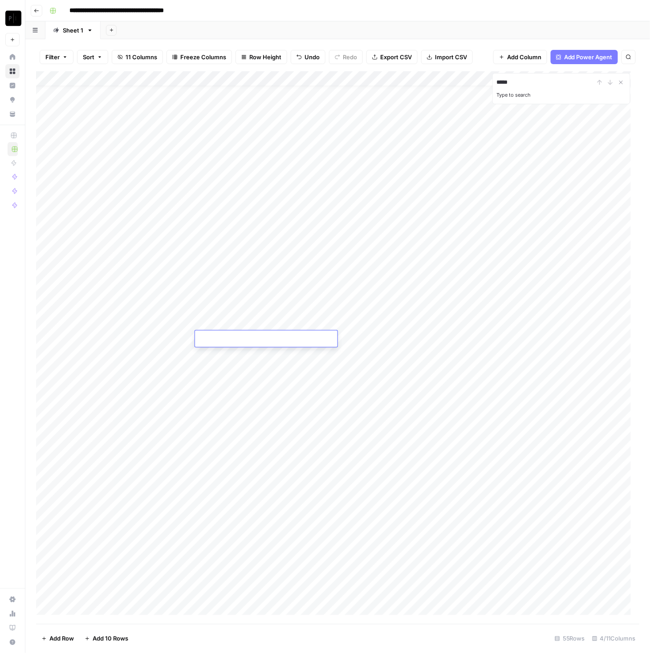
click at [243, 341] on textarea at bounding box center [266, 339] width 142 height 12
type textarea "*****"
click at [102, 359] on div "Add Column" at bounding box center [338, 347] width 604 height 553
click at [221, 358] on div "Add Column" at bounding box center [338, 347] width 604 height 553
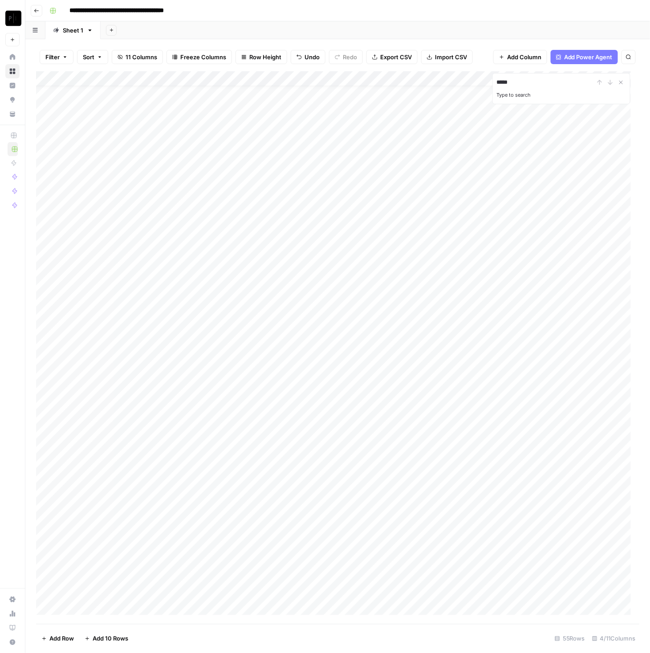
click at [226, 357] on div "Add Column" at bounding box center [338, 347] width 604 height 553
click at [227, 356] on textarea at bounding box center [266, 354] width 142 height 12
type textarea "****"
click at [137, 382] on div "Add Column" at bounding box center [338, 347] width 604 height 553
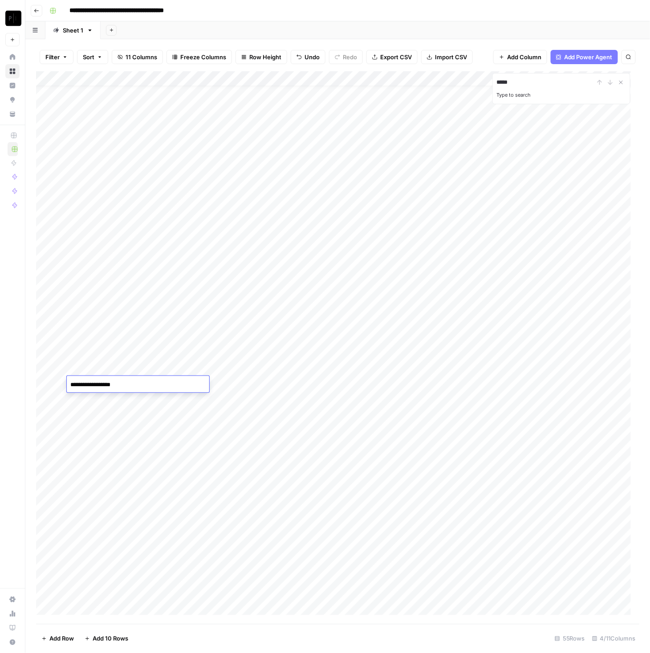
click at [137, 382] on textarea "**********" at bounding box center [138, 384] width 142 height 12
click at [262, 381] on div "Add Column" at bounding box center [338, 347] width 604 height 553
type textarea "***"
click at [131, 422] on div "Add Column" at bounding box center [338, 347] width 604 height 553
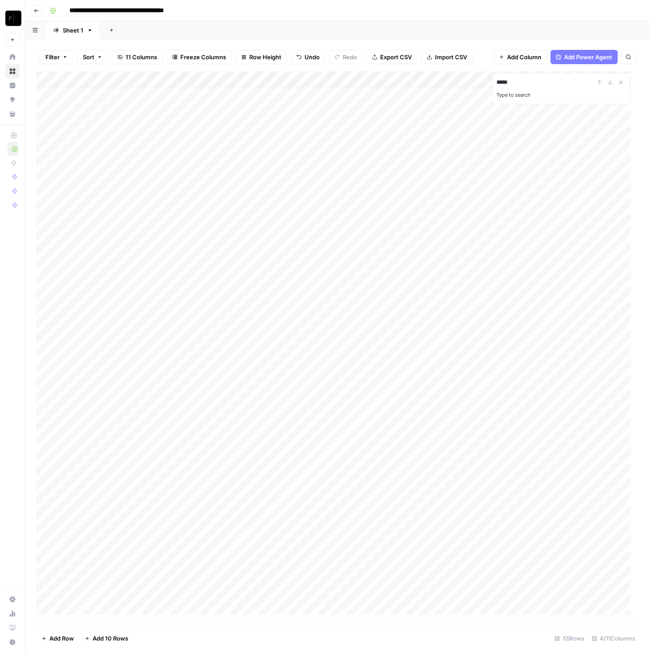
click at [125, 427] on div "Add Column" at bounding box center [338, 347] width 604 height 553
click at [125, 427] on textarea "**********" at bounding box center [138, 430] width 142 height 12
click at [251, 430] on div "Add Column" at bounding box center [338, 347] width 604 height 553
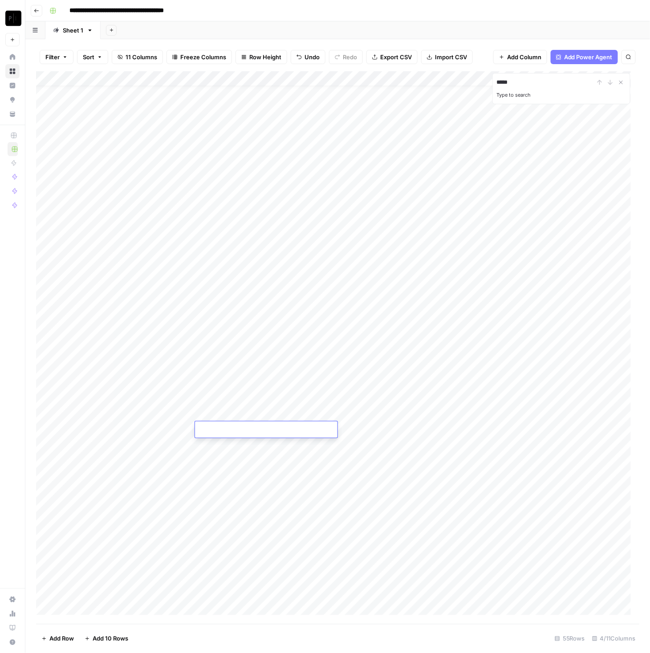
click at [251, 430] on textarea at bounding box center [266, 430] width 142 height 12
type textarea "****"
click at [160, 489] on div "Add Column" at bounding box center [338, 347] width 604 height 553
click at [160, 489] on textarea "**********" at bounding box center [138, 490] width 142 height 12
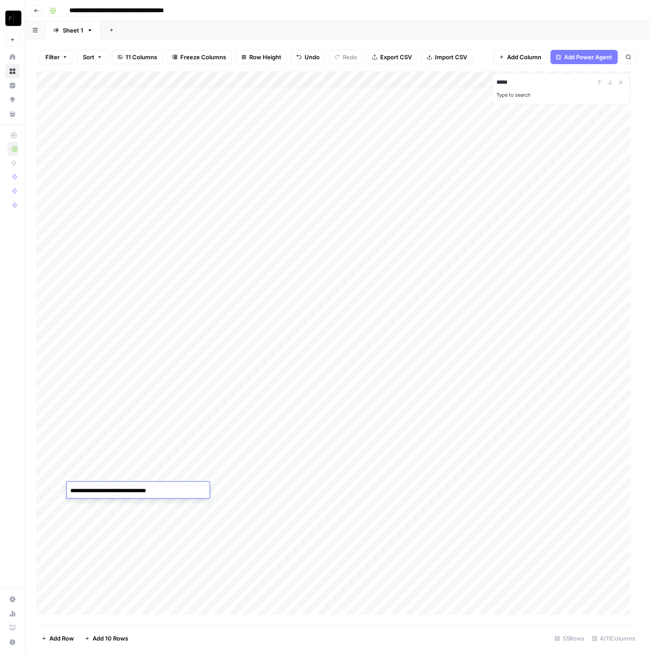
click at [232, 488] on div "Add Column" at bounding box center [338, 347] width 604 height 553
type textarea "******"
click at [134, 508] on div "Add Column" at bounding box center [338, 347] width 604 height 553
click at [134, 504] on div "Add Column" at bounding box center [338, 347] width 604 height 553
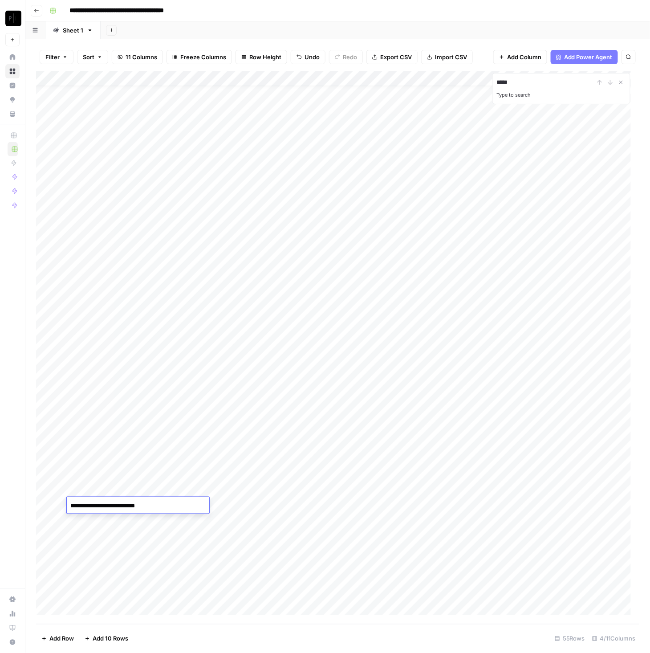
click at [134, 504] on textarea "**********" at bounding box center [138, 506] width 142 height 12
click at [122, 463] on div "Add Column" at bounding box center [338, 347] width 604 height 553
click at [122, 463] on textarea "**********" at bounding box center [138, 461] width 142 height 12
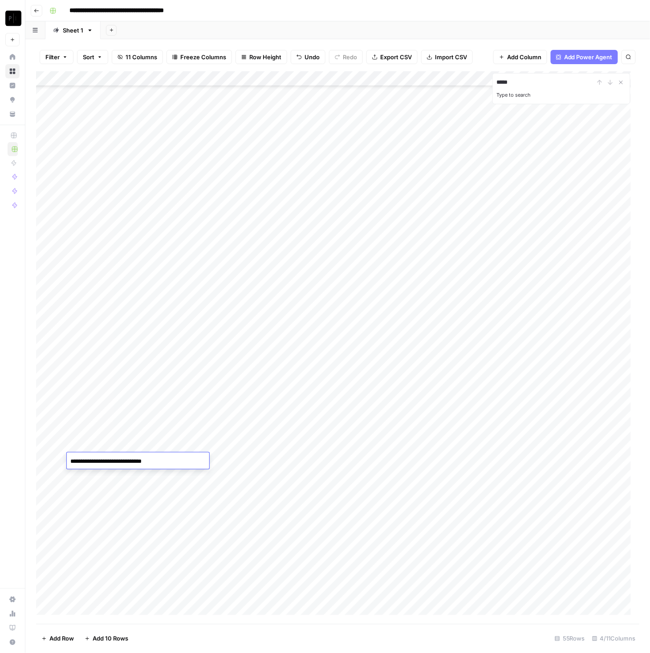
click at [241, 450] on div "Add Column" at bounding box center [338, 347] width 604 height 553
click at [241, 448] on div "Add Column" at bounding box center [338, 347] width 604 height 553
click at [241, 447] on textarea at bounding box center [266, 446] width 142 height 12
type textarea "***"
click at [123, 465] on div "Add Column" at bounding box center [338, 347] width 604 height 553
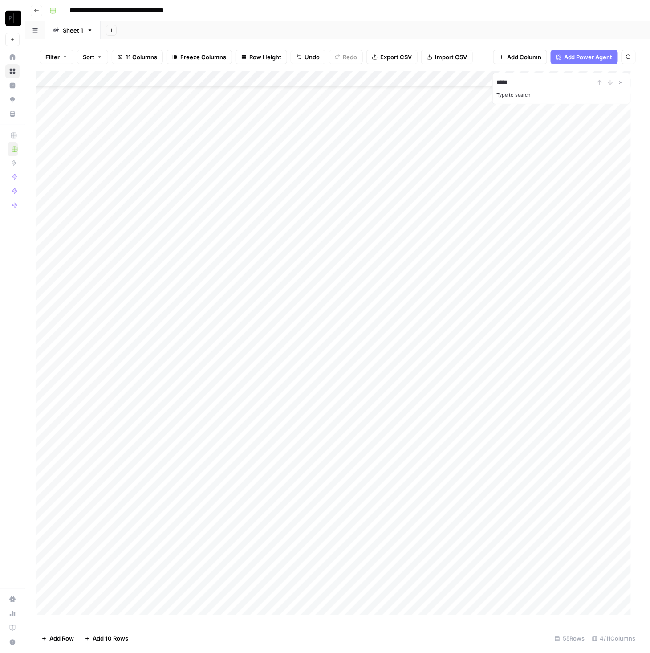
click at [123, 465] on div "Add Column" at bounding box center [338, 347] width 604 height 553
click at [264, 458] on div "Add Column" at bounding box center [338, 347] width 604 height 553
click at [263, 458] on div "Add Column" at bounding box center [338, 347] width 604 height 553
type textarea "******"
click at [115, 473] on div "Add Column" at bounding box center [338, 347] width 604 height 553
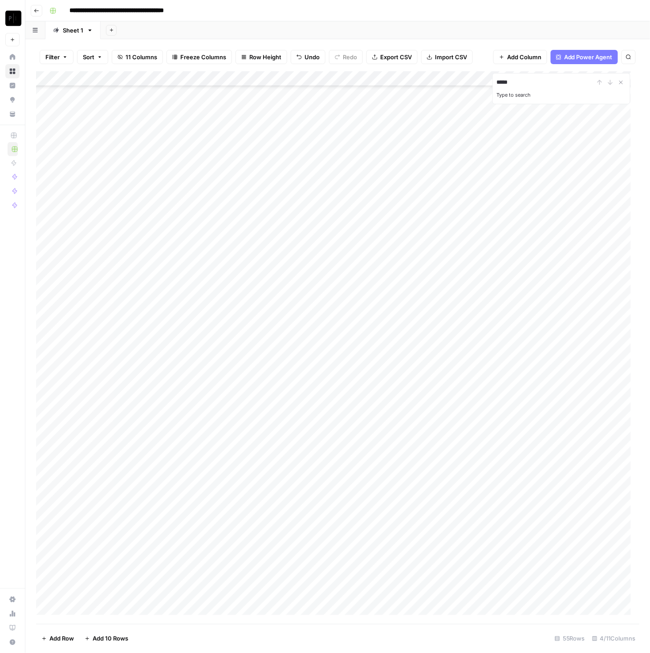
click at [115, 473] on div "Add Column" at bounding box center [338, 347] width 604 height 553
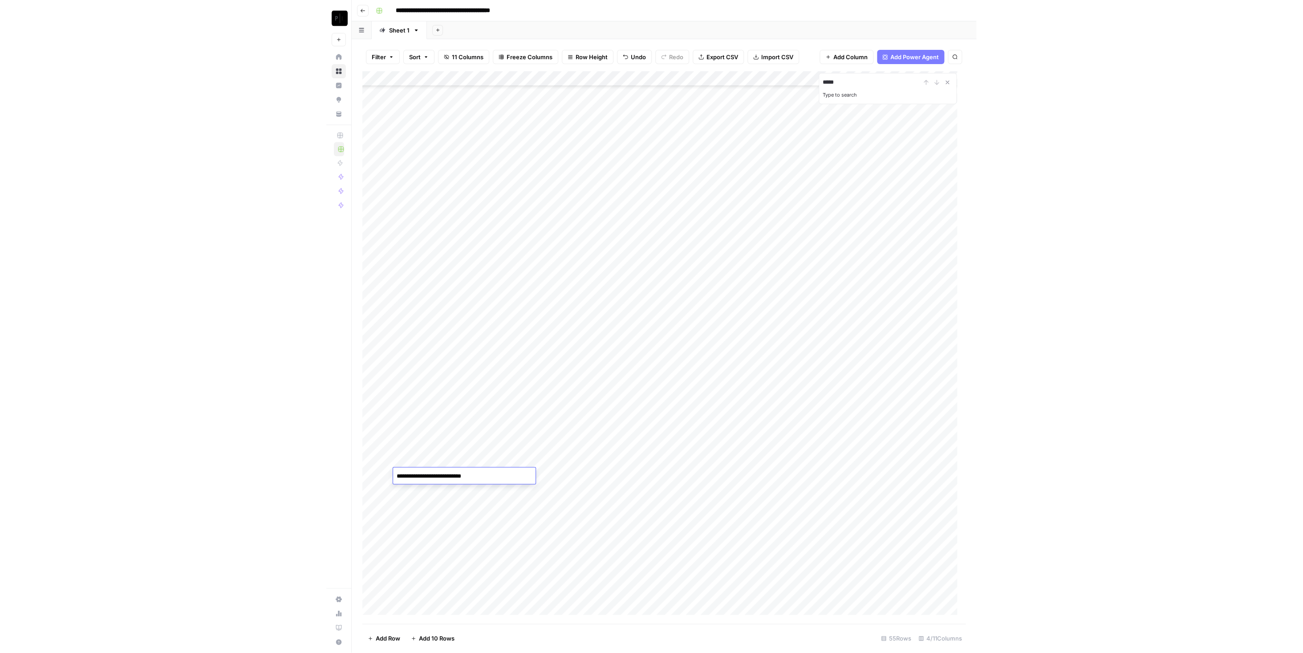
scroll to position [140, 0]
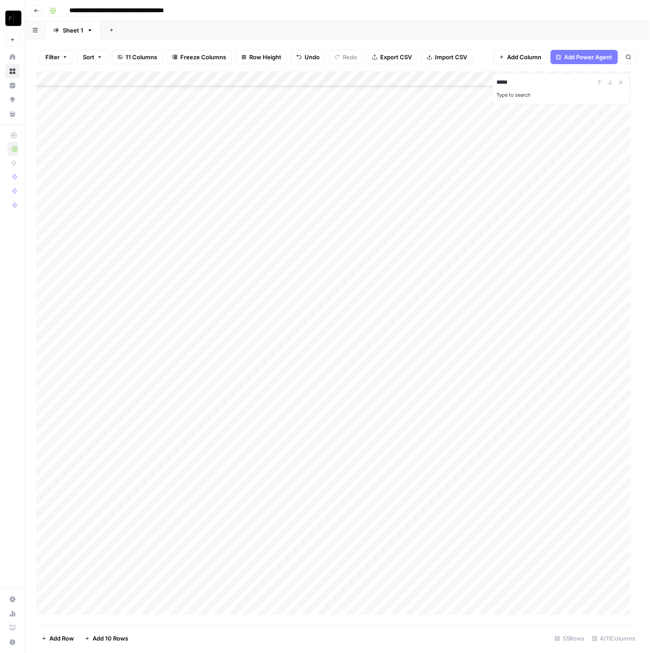
click at [244, 410] on div "Add Column" at bounding box center [338, 347] width 604 height 553
type textarea "******"
click at [441, 16] on div "**********" at bounding box center [343, 11] width 595 height 14
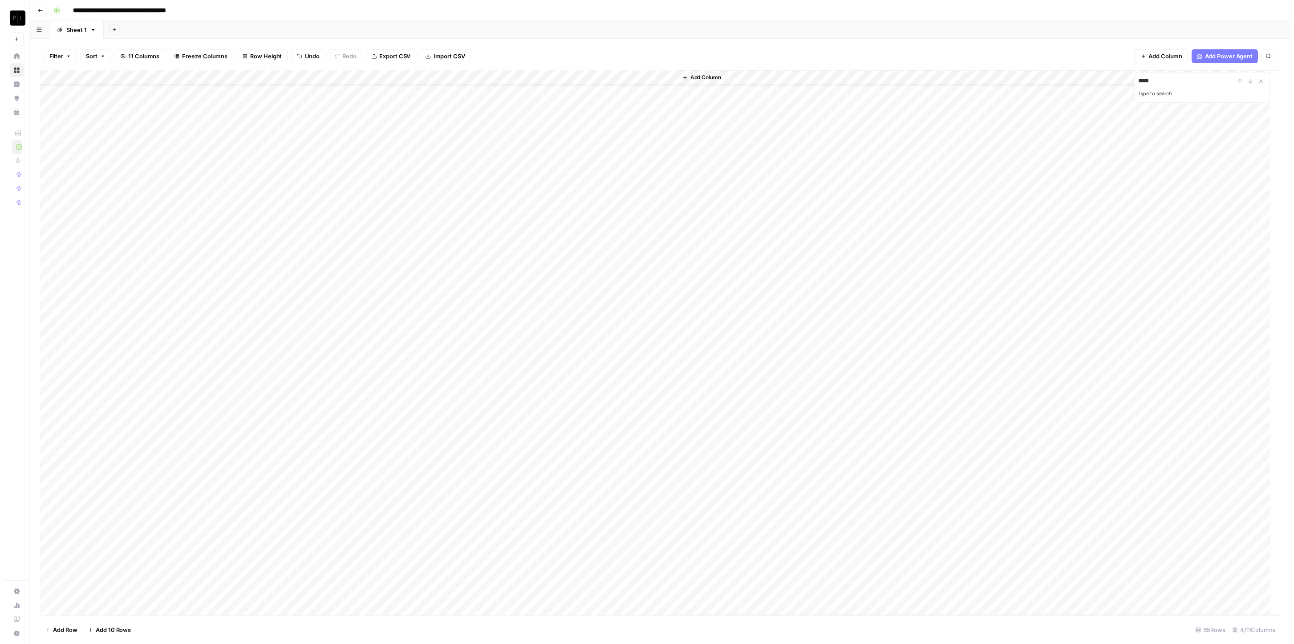
scroll to position [21, 0]
click at [548, 266] on div "Add Column" at bounding box center [664, 347] width 1256 height 553
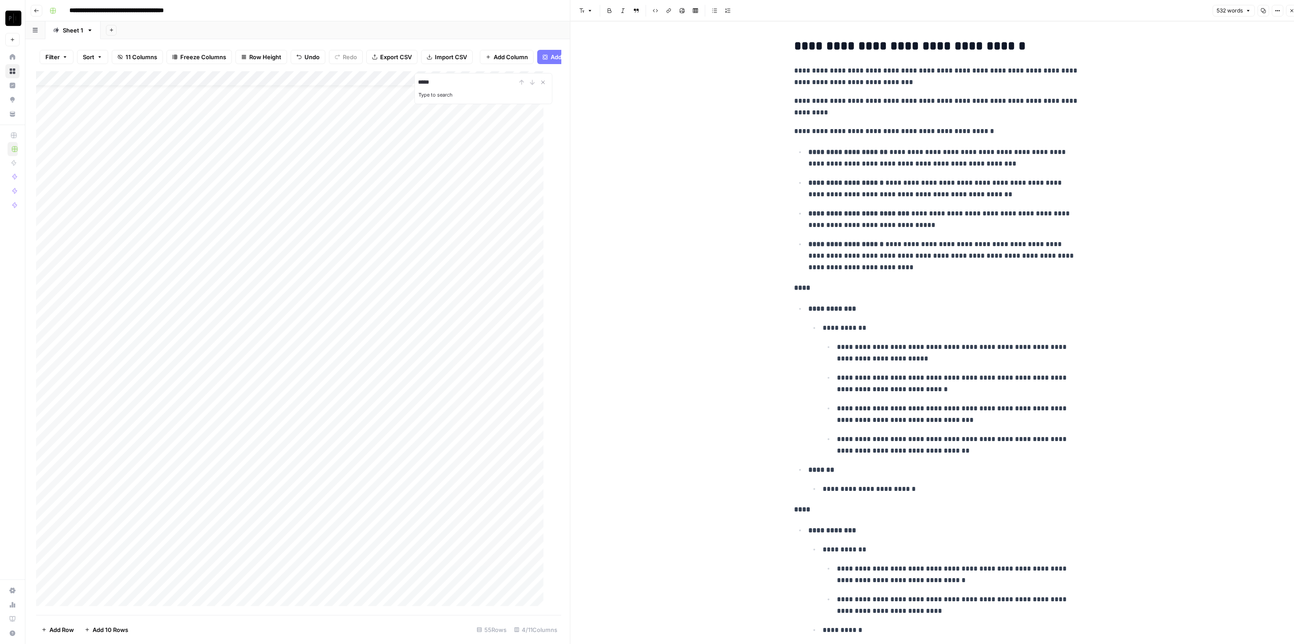
click at [934, 239] on p "**********" at bounding box center [944, 256] width 271 height 35
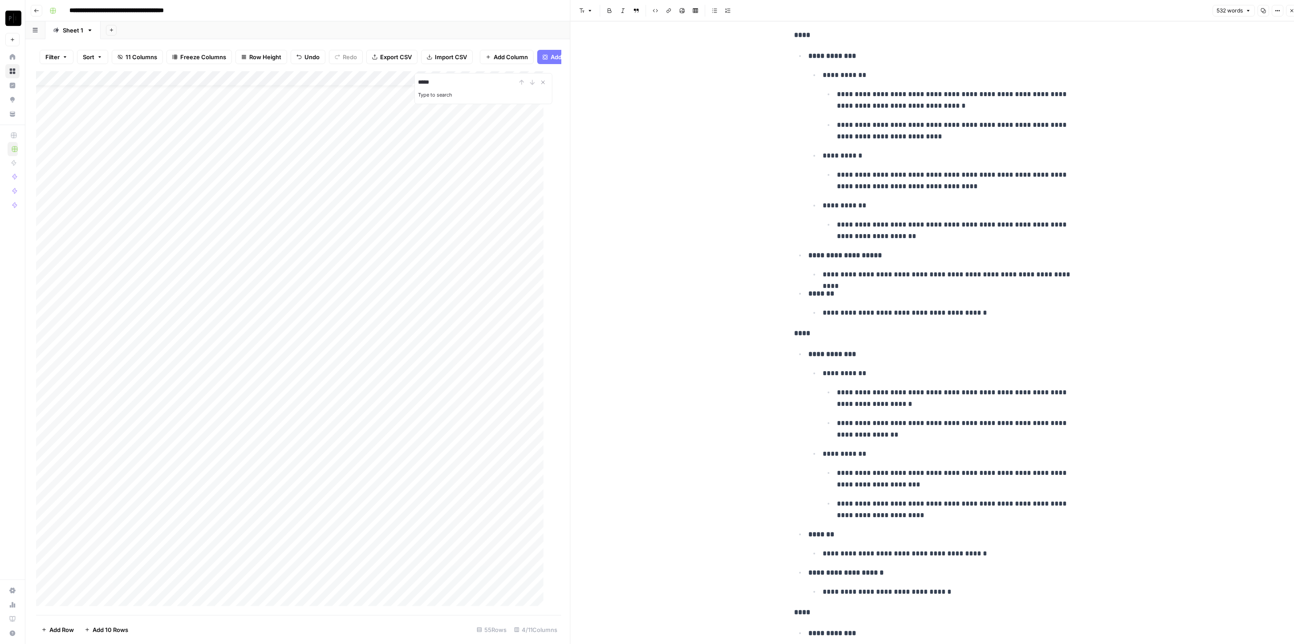
scroll to position [712, 0]
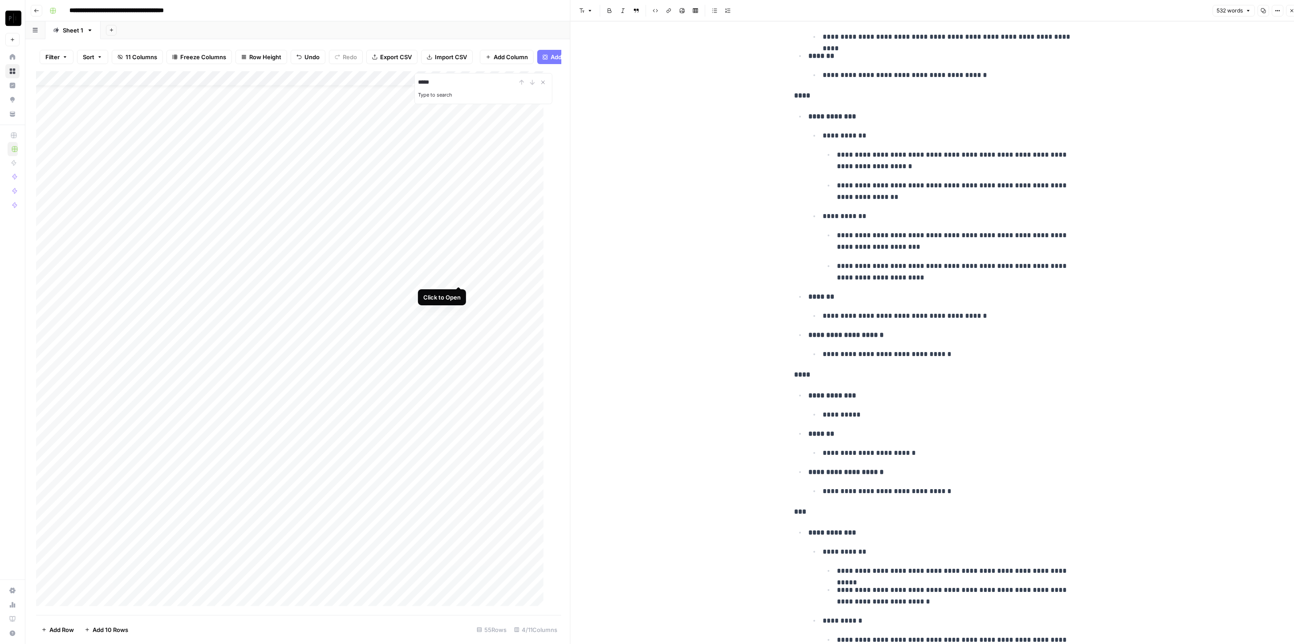
click at [459, 277] on div "Add Column" at bounding box center [294, 343] width 516 height 544
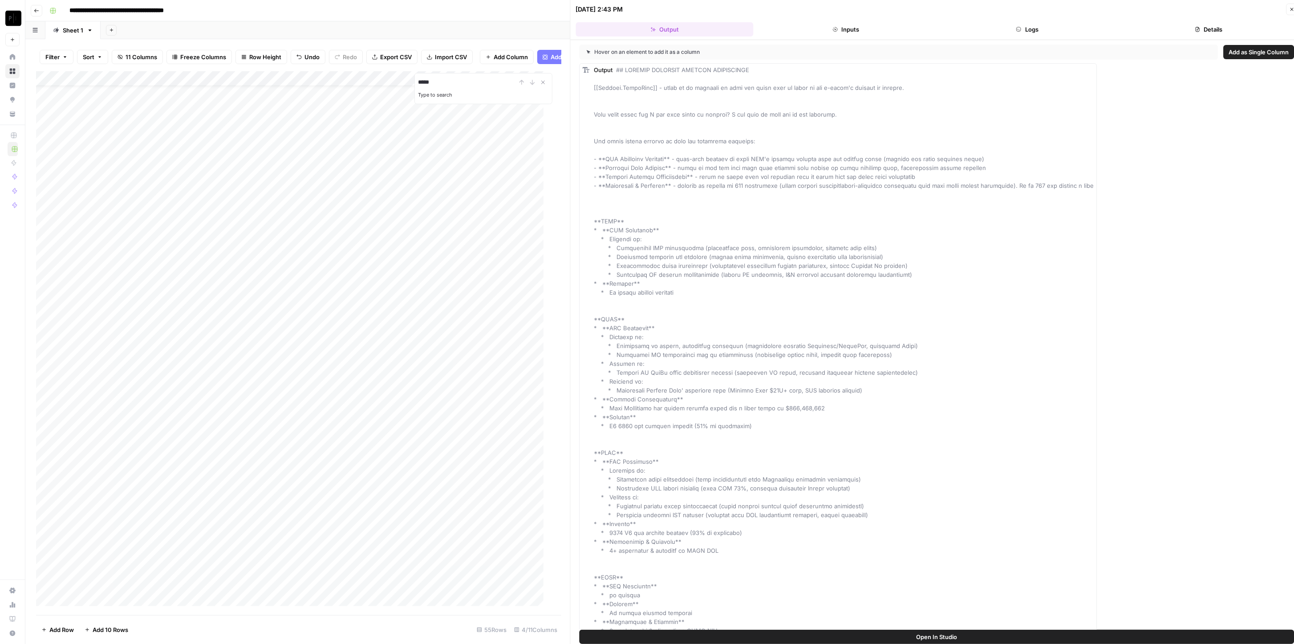
click at [1008, 28] on button "Logs" at bounding box center [1028, 29] width 178 height 14
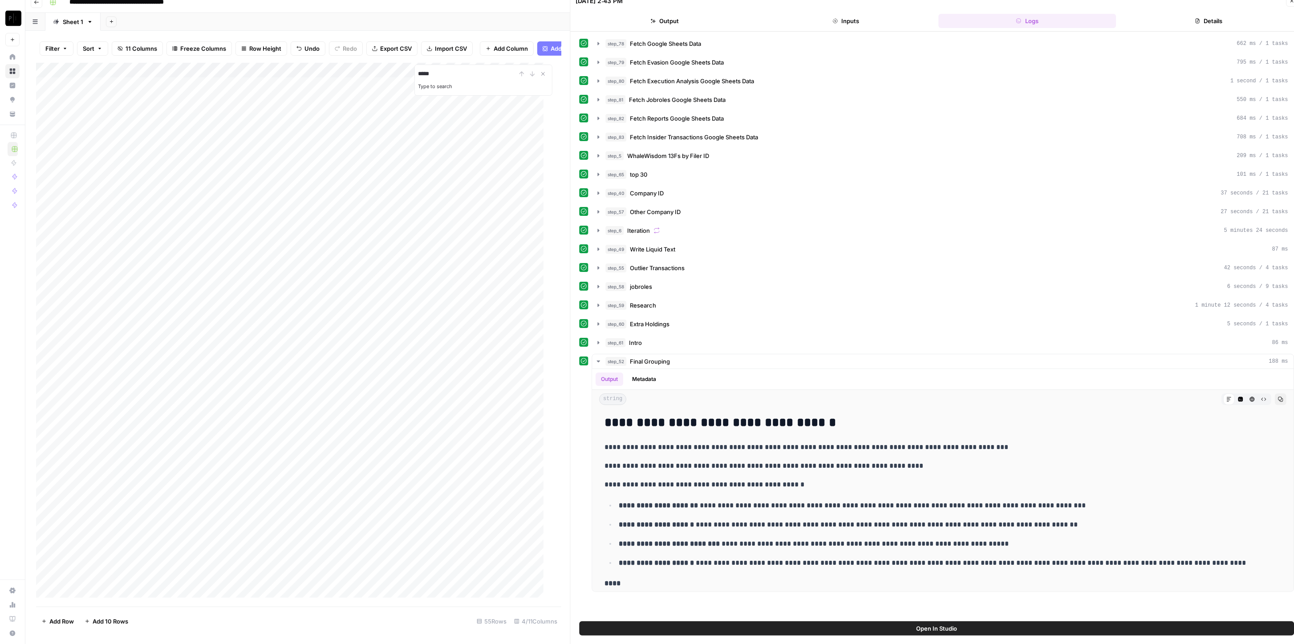
scroll to position [178, 0]
click at [690, 228] on div "step_6 Iteration 5 minutes 24 seconds" at bounding box center [947, 230] width 683 height 9
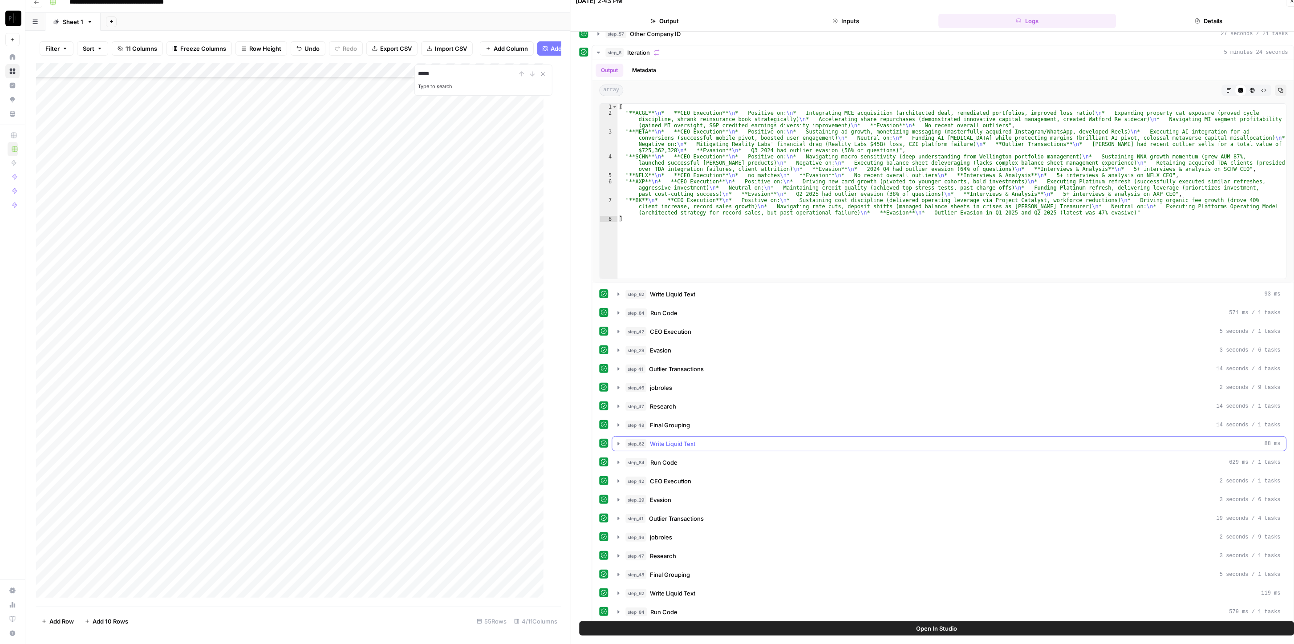
click at [739, 439] on div "step_62 Write Liquid Text 88 ms" at bounding box center [953, 443] width 655 height 9
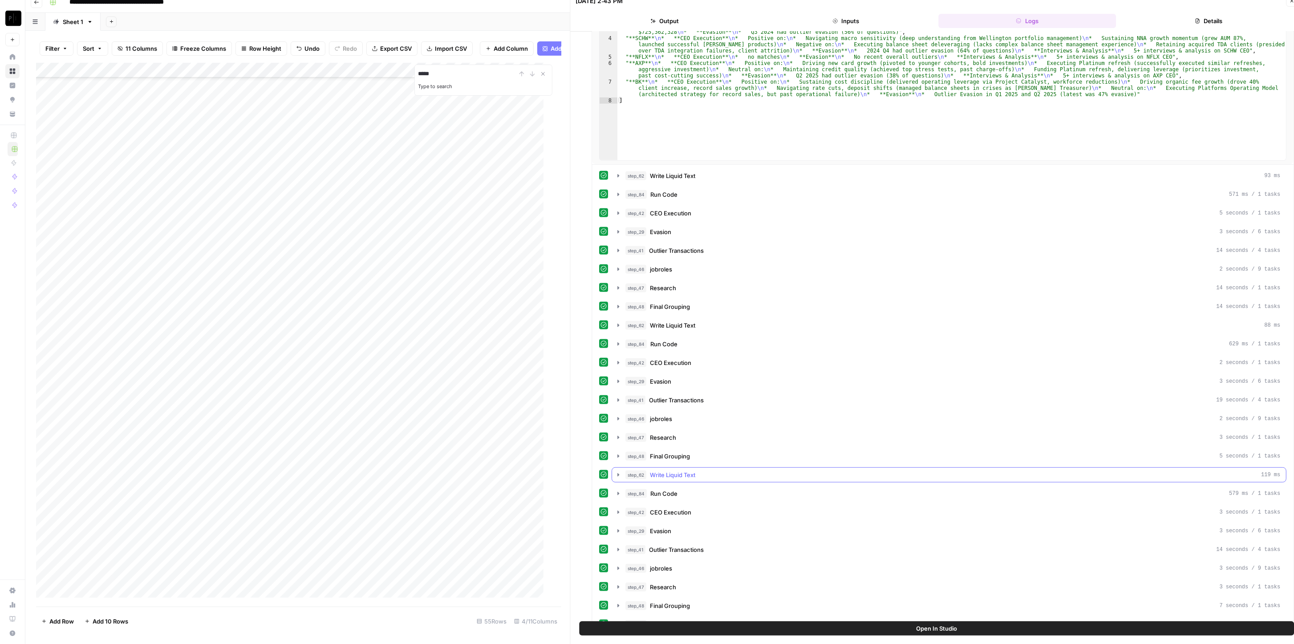
click at [725, 471] on div "step_62 Write Liquid Text 119 ms" at bounding box center [953, 475] width 655 height 9
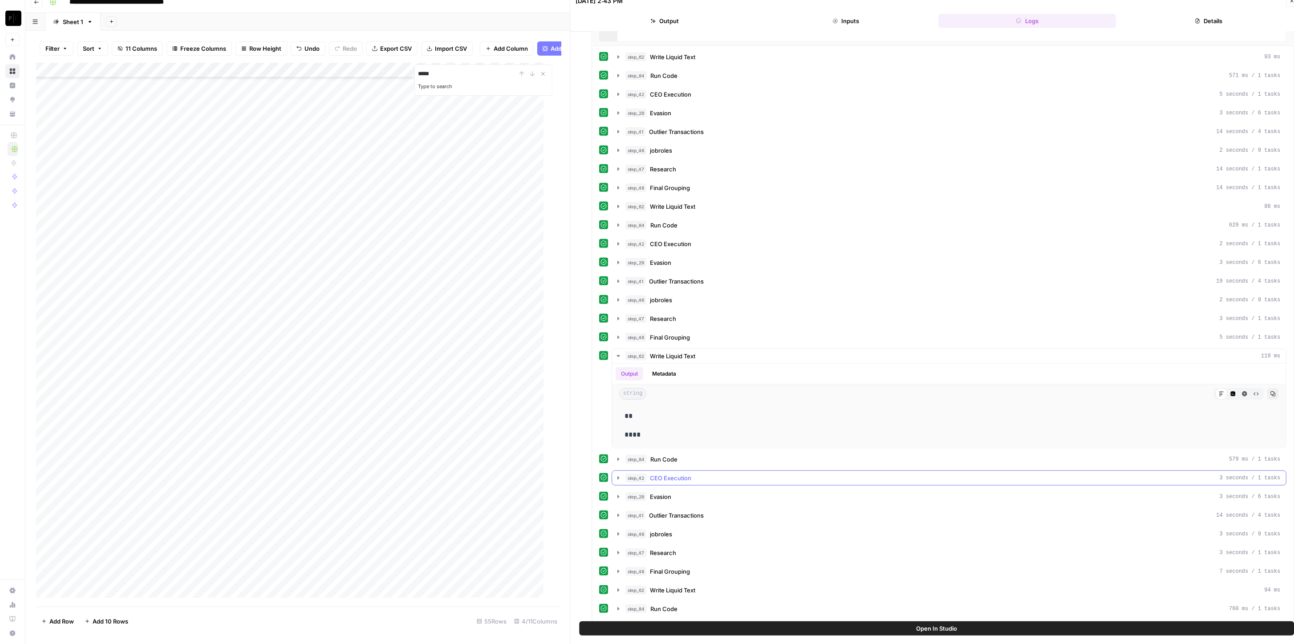
click at [702, 474] on div "step_42 CEO Execution 3 seconds / 1 tasks" at bounding box center [953, 478] width 655 height 9
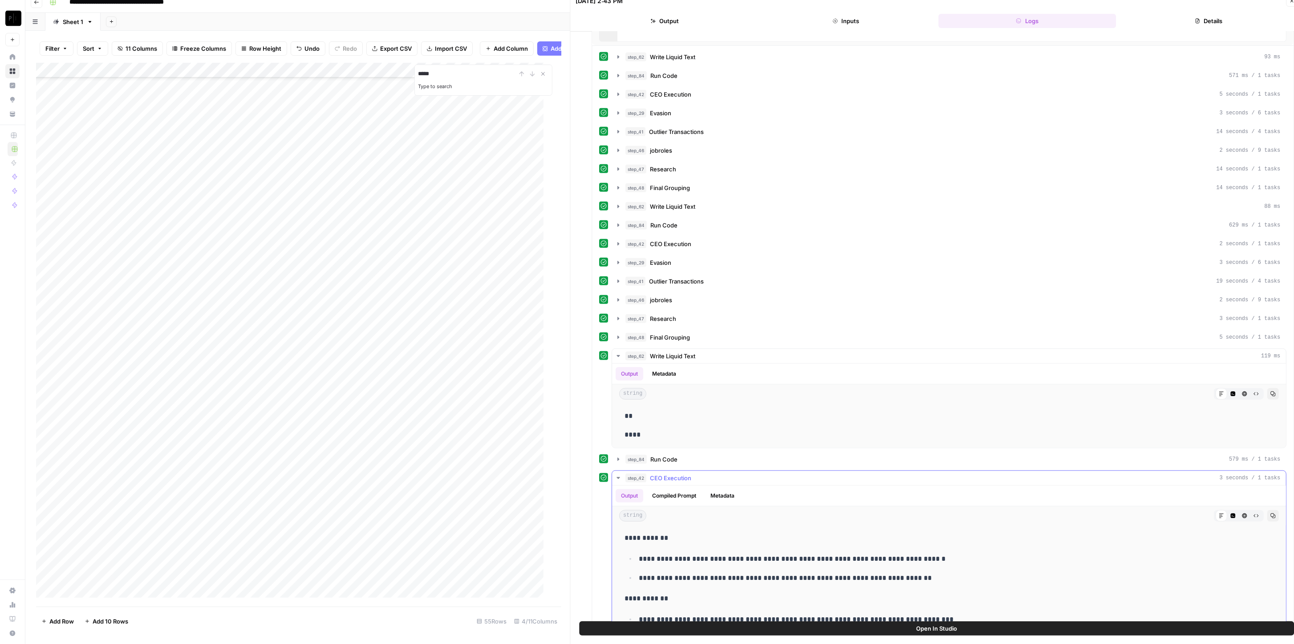
click at [702, 474] on div "step_42 CEO Execution 3 seconds / 1 tasks" at bounding box center [953, 478] width 655 height 9
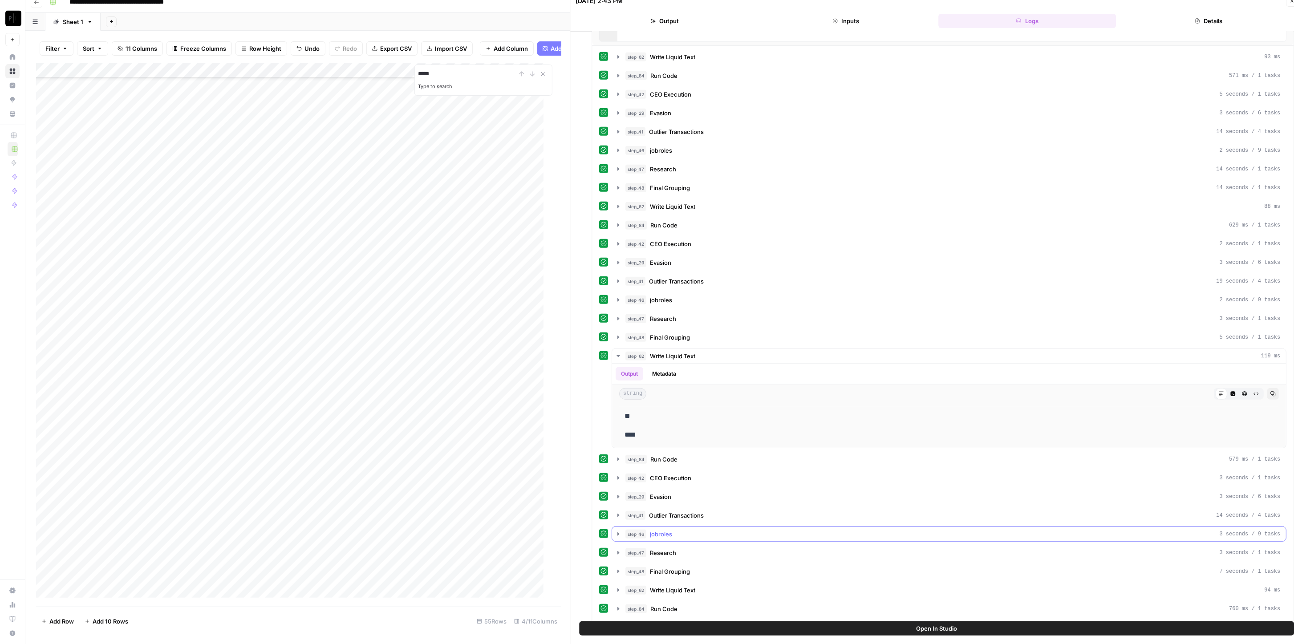
click at [705, 530] on div "step_46 jobroles 3 seconds / 9 tasks" at bounding box center [953, 534] width 655 height 9
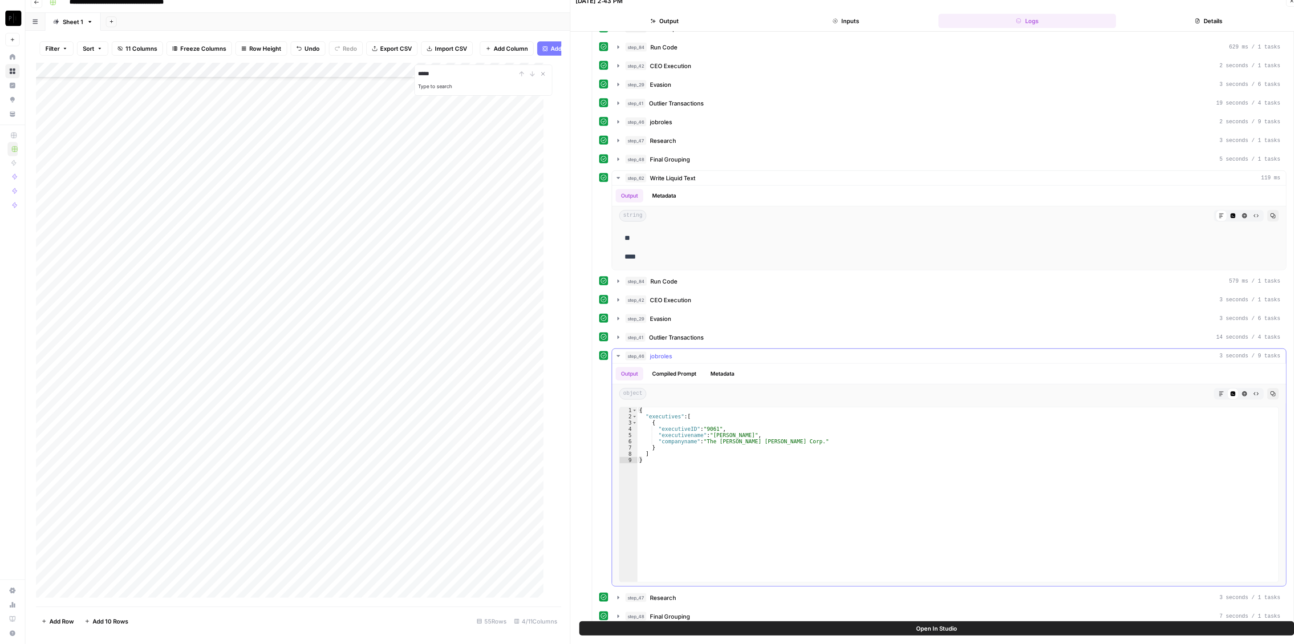
click at [766, 352] on div "step_46 jobroles 3 seconds / 9 tasks" at bounding box center [953, 356] width 655 height 9
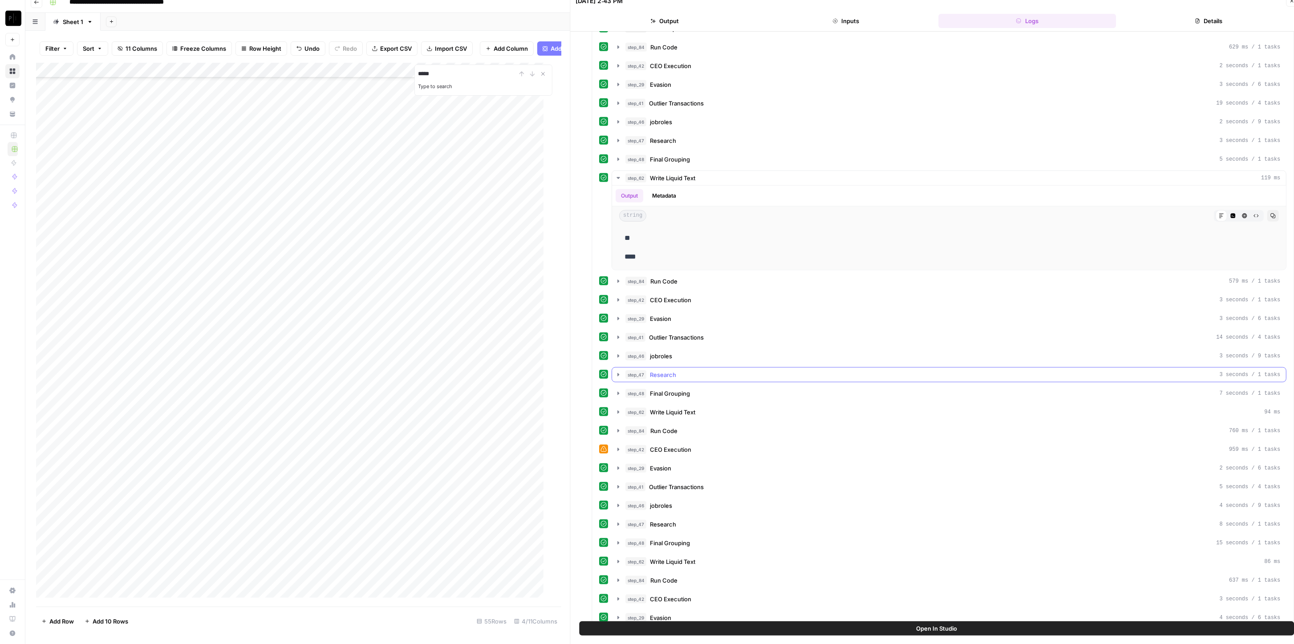
click at [765, 368] on button "step_47 Research 3 seconds / 1 tasks" at bounding box center [950, 375] width 674 height 14
click at [765, 370] on div "step_47 Research 3 seconds / 1 tasks" at bounding box center [953, 374] width 655 height 9
click at [472, 220] on div "Add Column" at bounding box center [294, 335] width 516 height 544
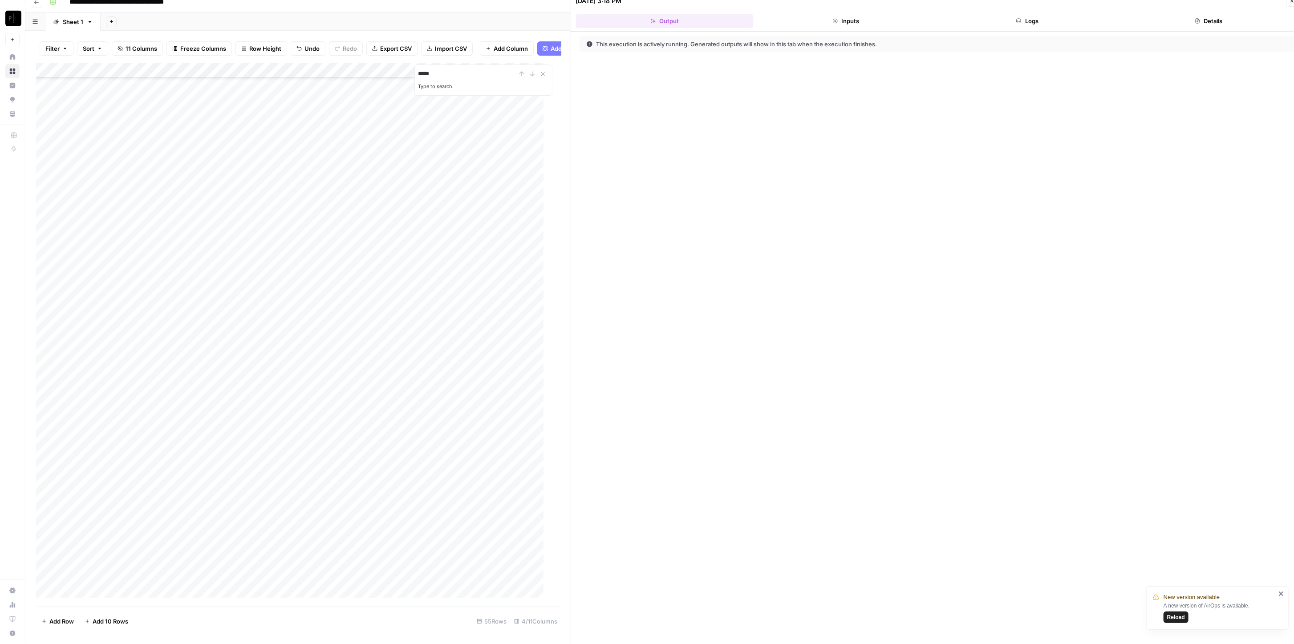
drag, startPoint x: 1067, startPoint y: 33, endPoint x: 1063, endPoint y: 25, distance: 8.4
click at [1067, 32] on div "This execution is actively running. Generated outputs will show in this tab whe…" at bounding box center [937, 338] width 733 height 613
click at [1061, 23] on button "Logs" at bounding box center [1028, 21] width 178 height 14
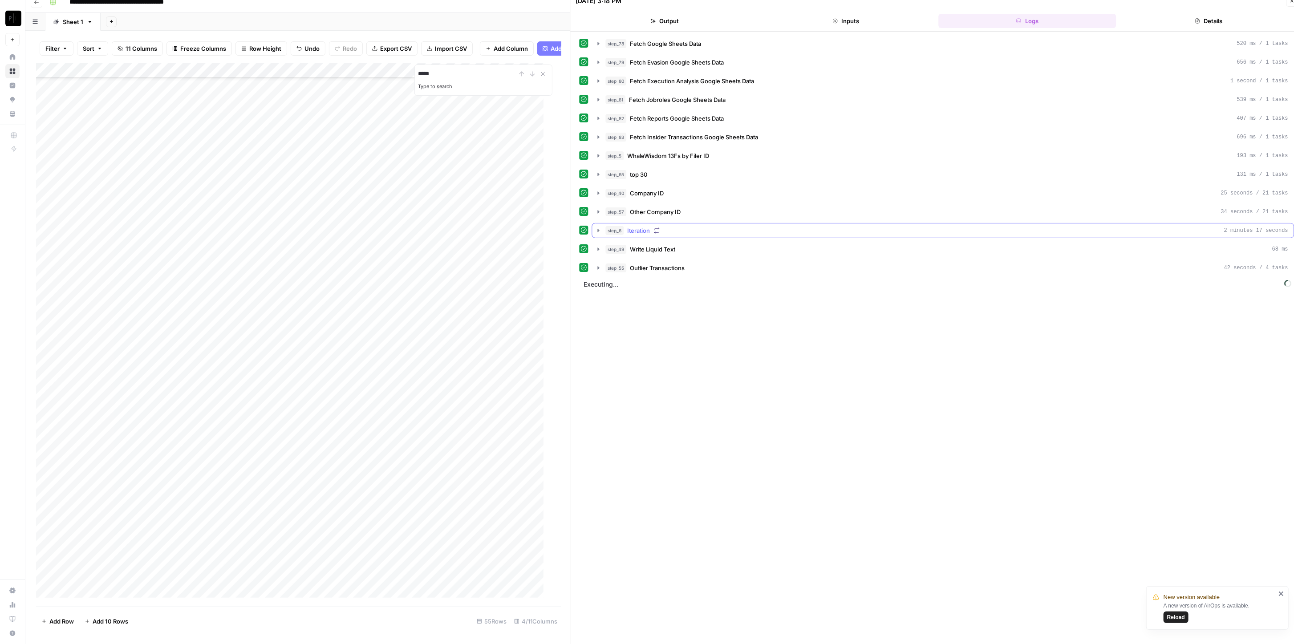
click at [676, 230] on div "step_6 Iteration 2 minutes 17 seconds" at bounding box center [947, 230] width 683 height 9
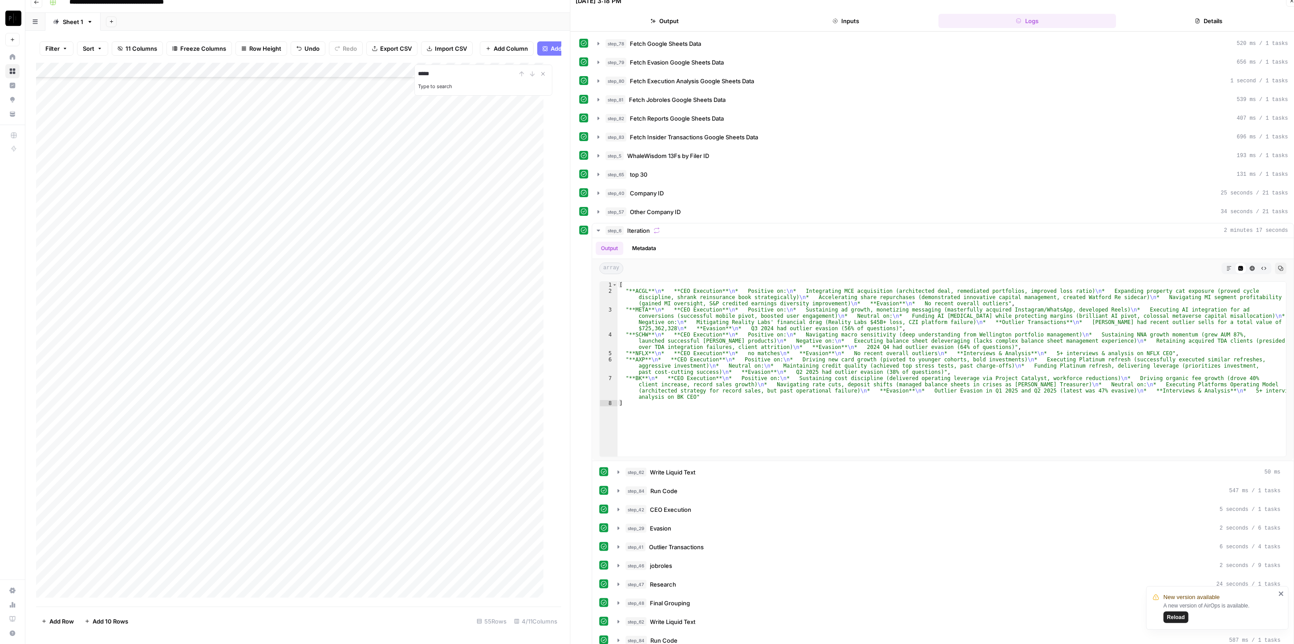
scroll to position [178, 0]
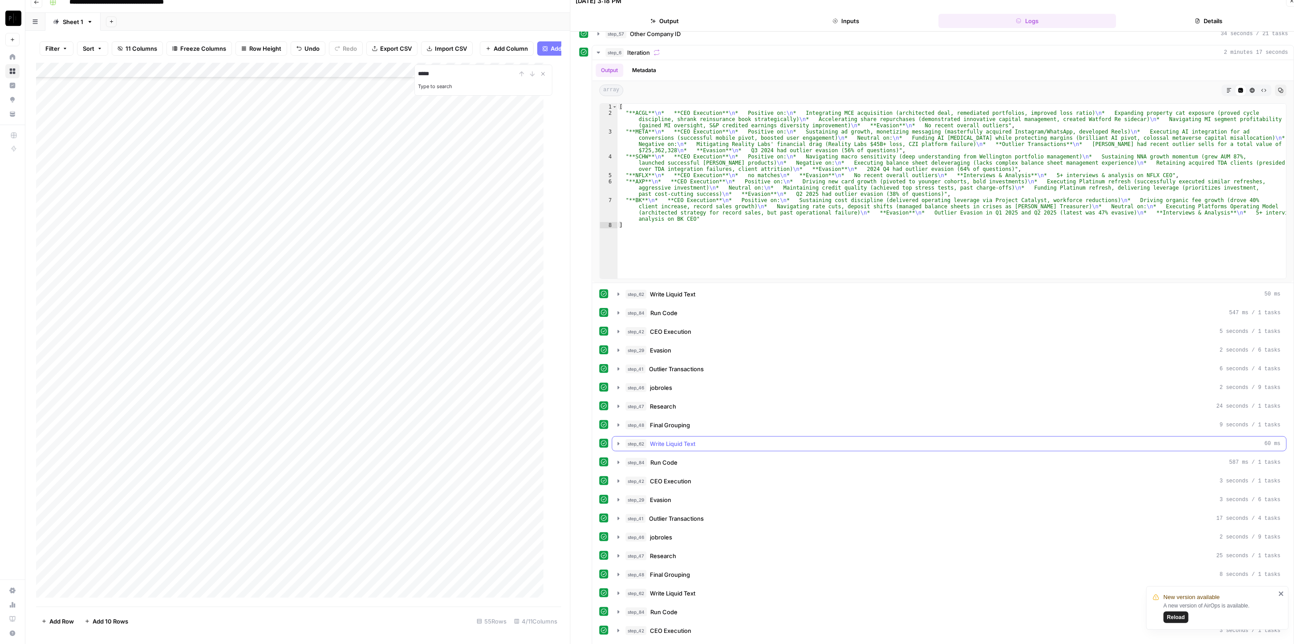
click at [709, 440] on div "step_62 Write Liquid Text 60 ms" at bounding box center [953, 443] width 655 height 9
click at [720, 586] on button "step_62 Write Liquid Text 64 ms" at bounding box center [950, 593] width 674 height 14
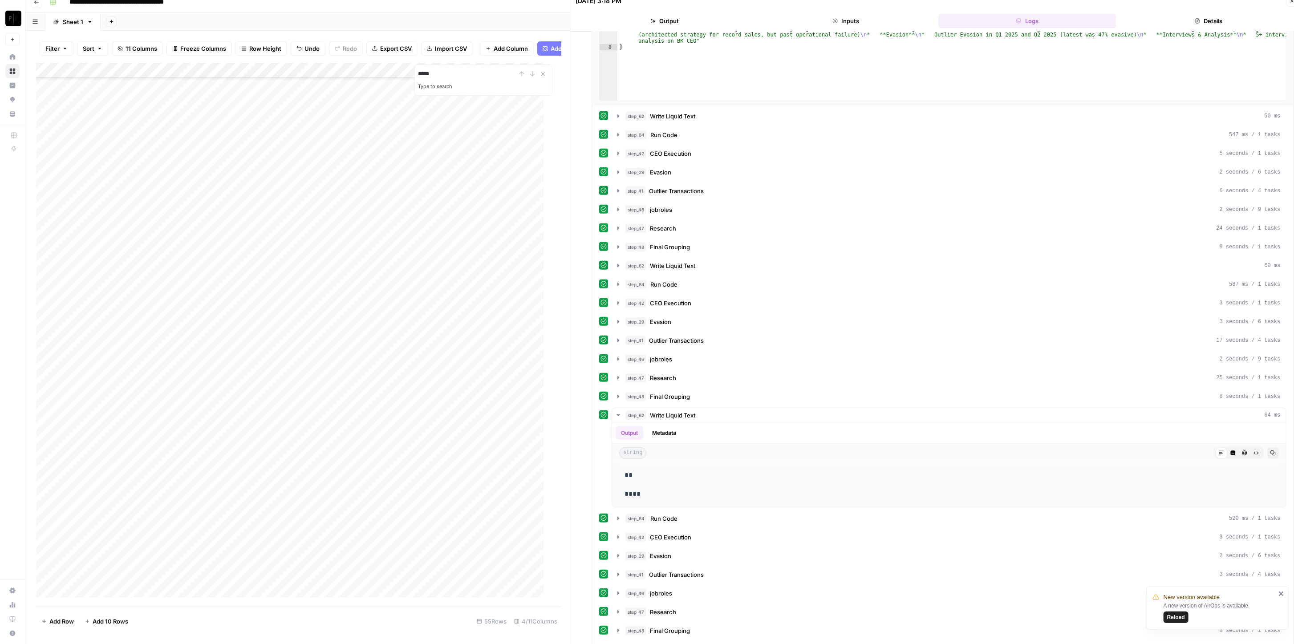
scroll to position [415, 0]
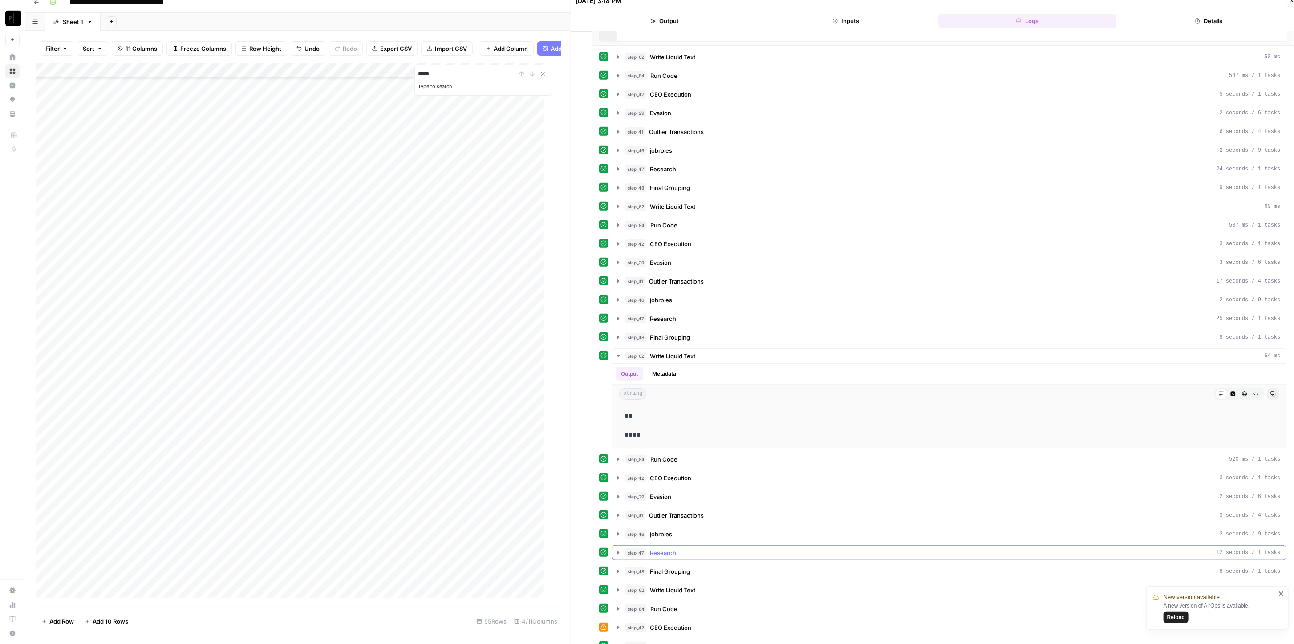
click at [713, 549] on div "step_47 Research 12 seconds / 1 tasks" at bounding box center [953, 553] width 655 height 9
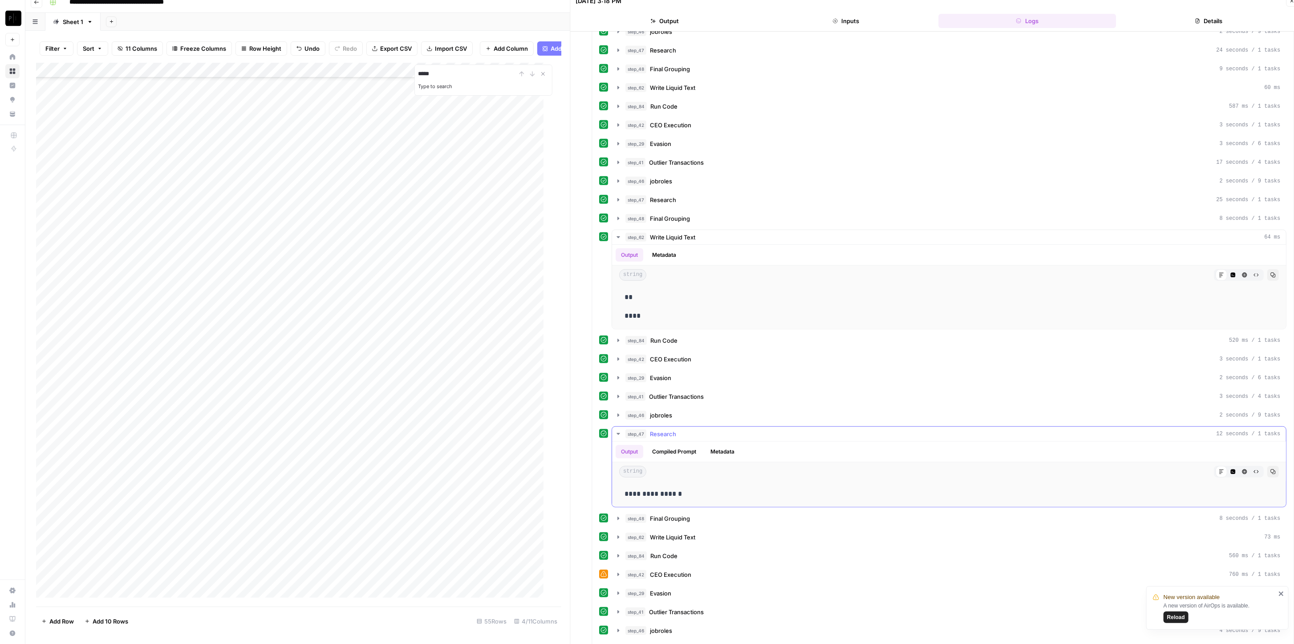
click at [691, 430] on div "step_47 Research 12 seconds / 1 tasks" at bounding box center [953, 434] width 655 height 9
click at [697, 449] on button "step_48 Final Grouping 8 seconds / 1 tasks" at bounding box center [950, 453] width 674 height 14
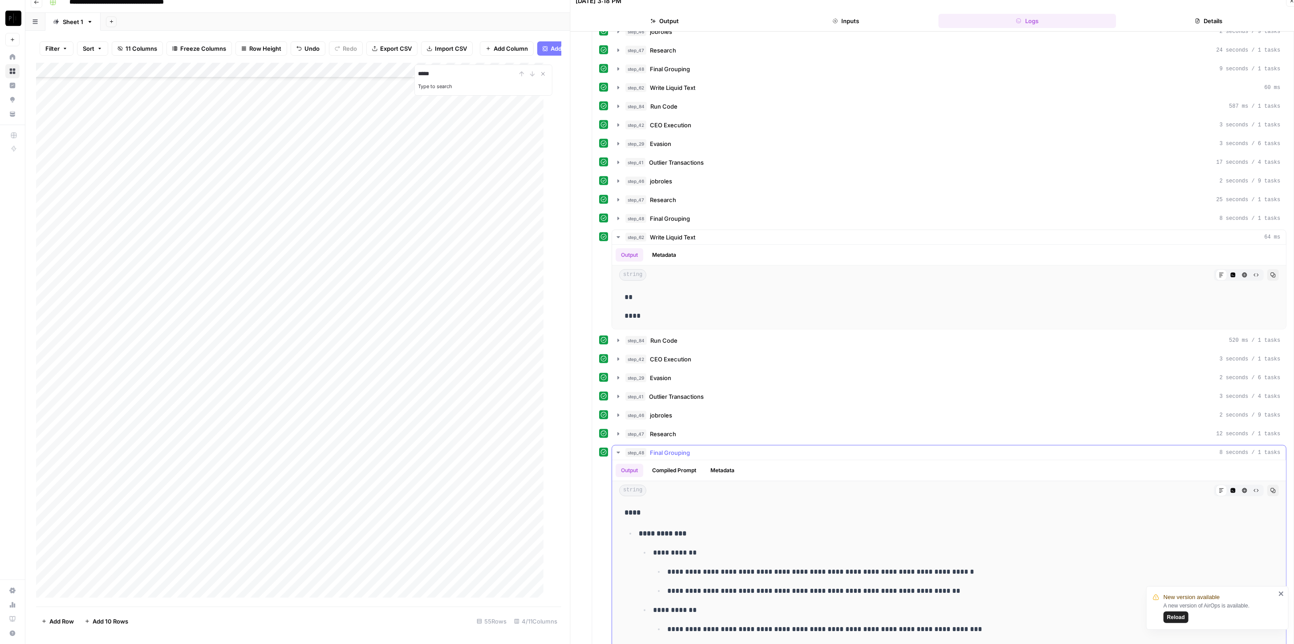
click at [683, 448] on span "Final Grouping" at bounding box center [671, 452] width 40 height 9
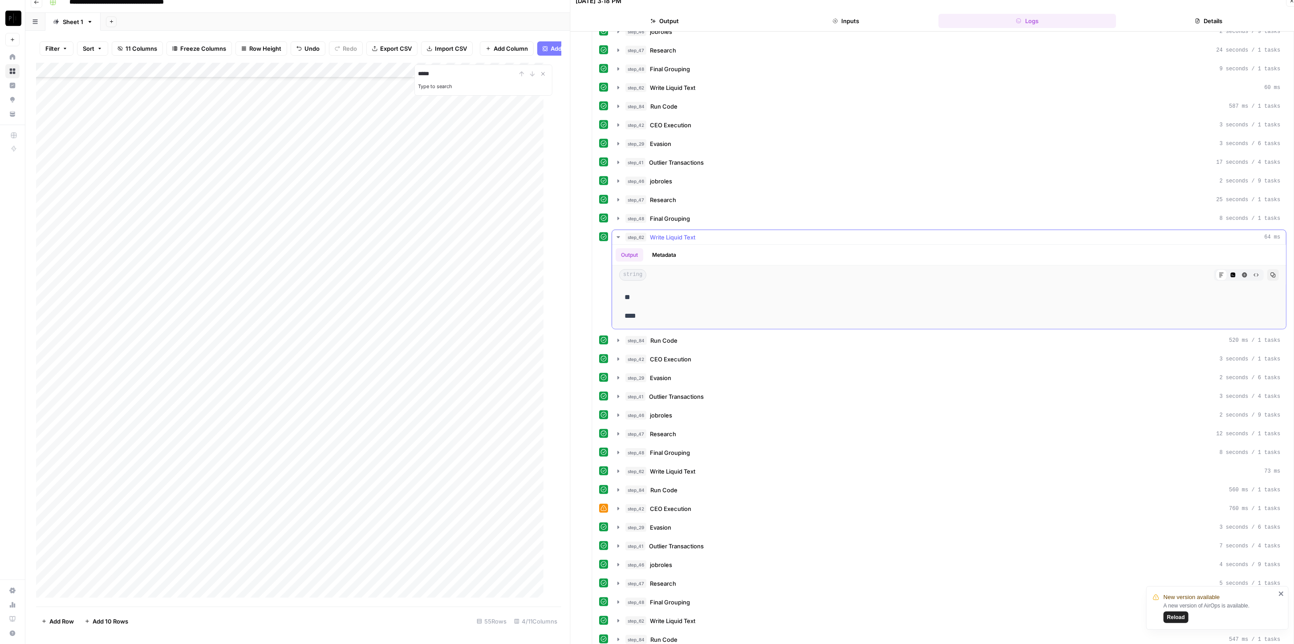
click at [659, 233] on span "Write Liquid Text" at bounding box center [673, 237] width 45 height 9
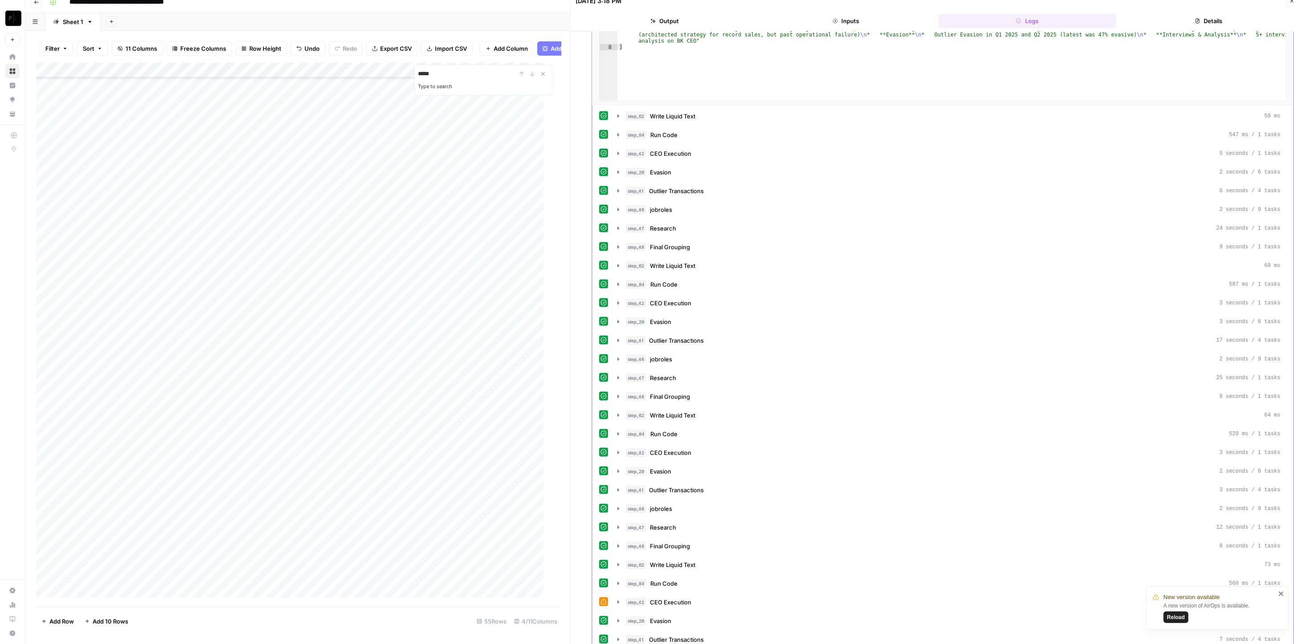
scroll to position [118, 0]
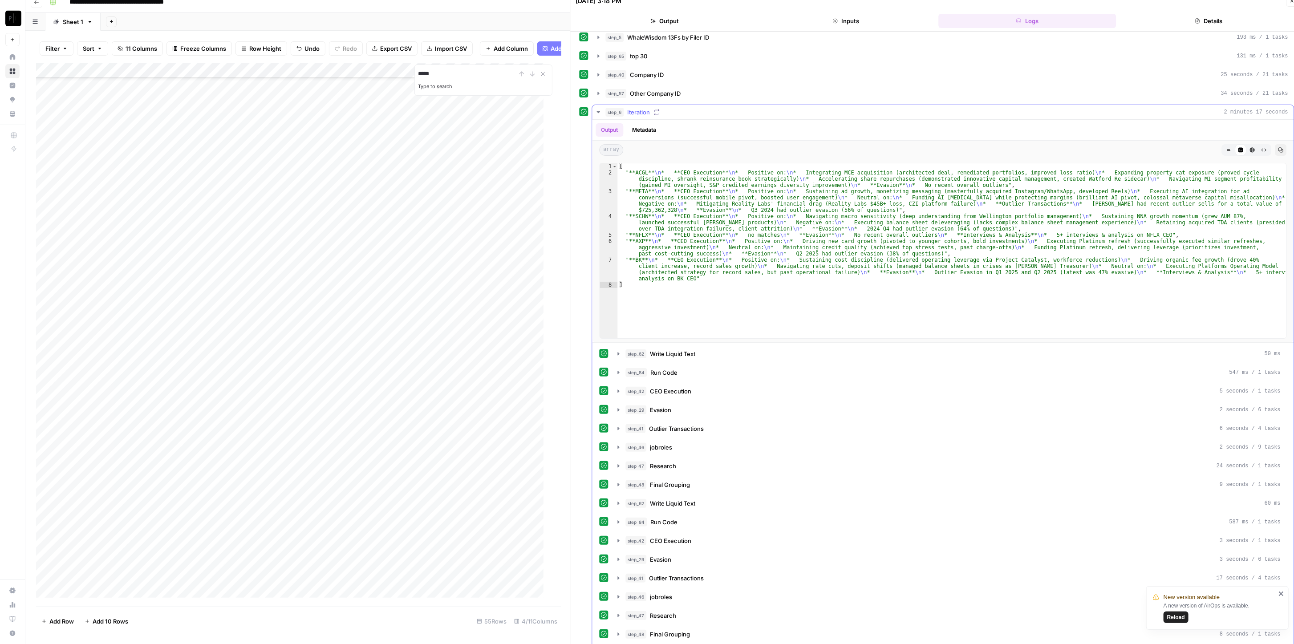
click at [634, 110] on span "Iteration" at bounding box center [639, 112] width 23 height 9
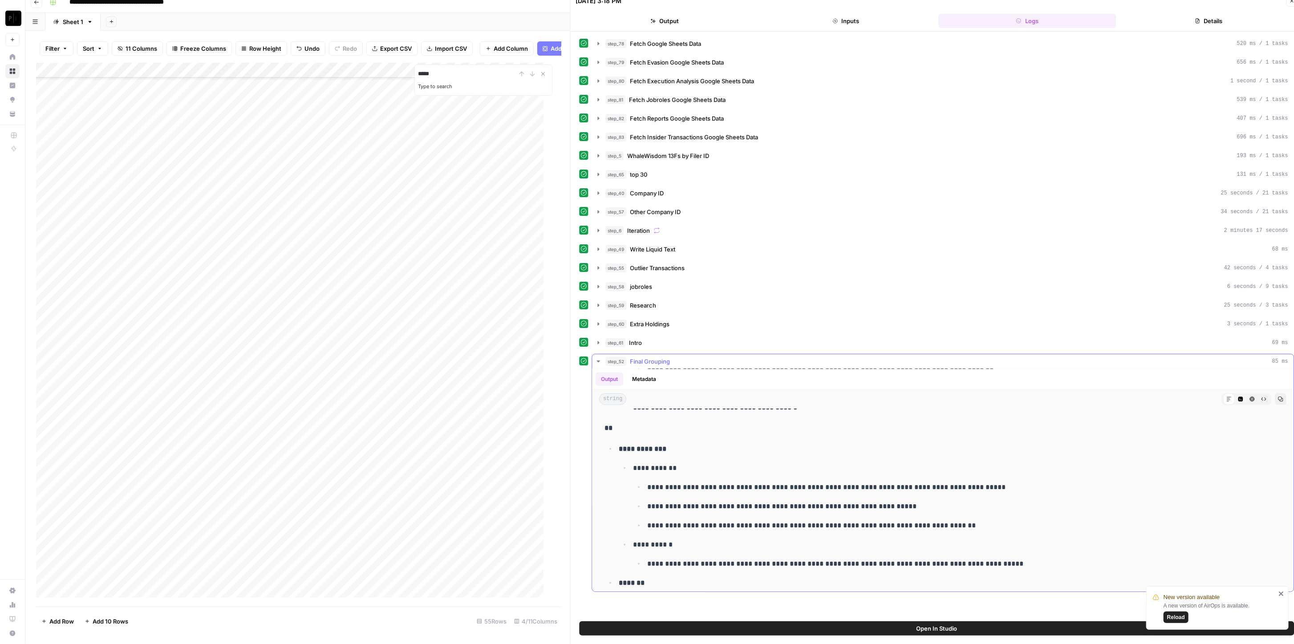
scroll to position [1287, 0]
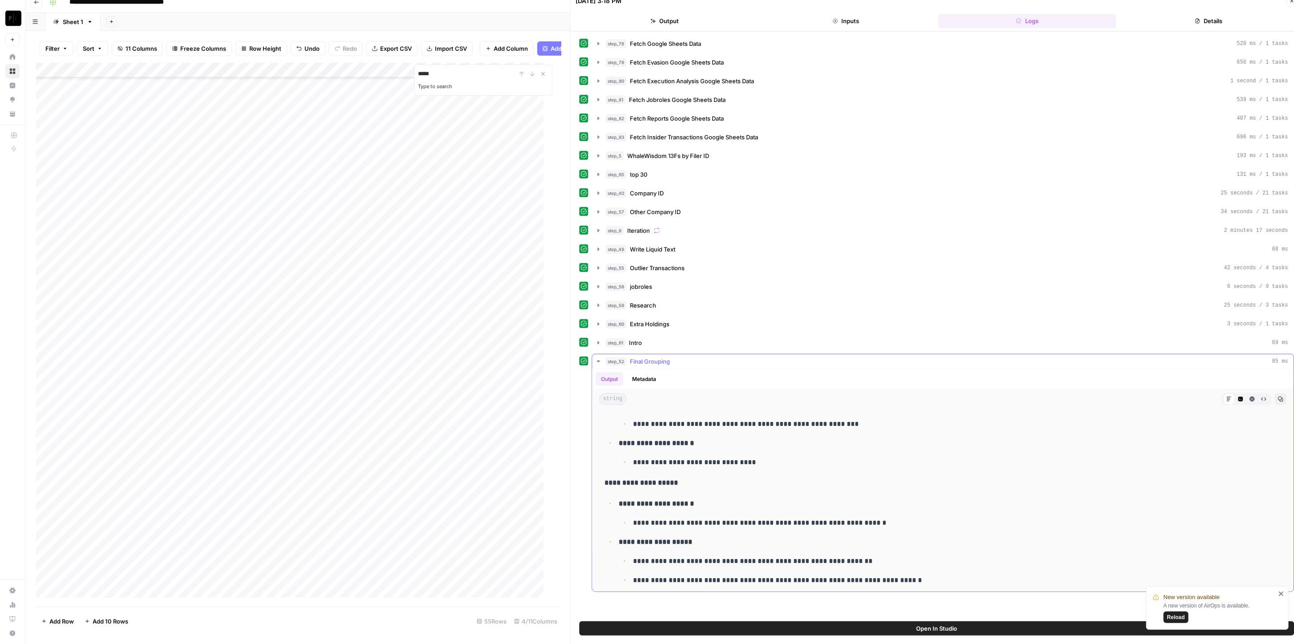
drag, startPoint x: 902, startPoint y: 512, endPoint x: 632, endPoint y: 507, distance: 269.9
click at [632, 517] on li "**********" at bounding box center [956, 523] width 651 height 12
click at [470, 224] on div "Add Column" at bounding box center [294, 335] width 516 height 544
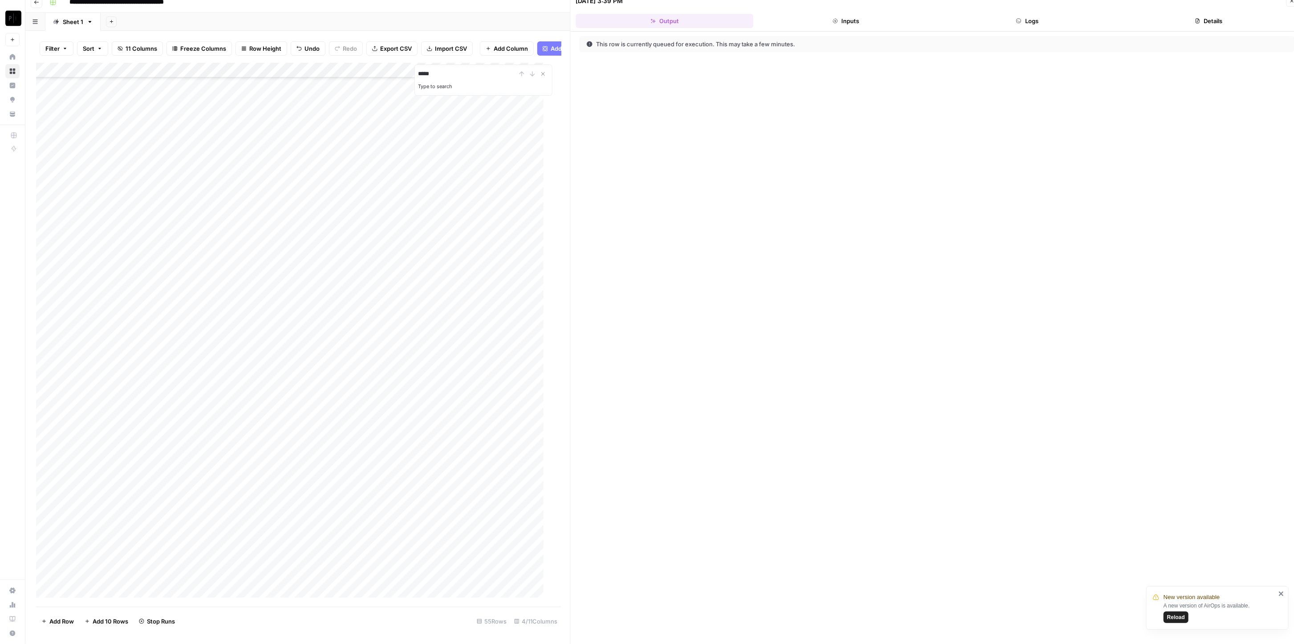
click at [470, 224] on div "Add Column" at bounding box center [294, 335] width 516 height 544
click at [471, 252] on div "Add Column" at bounding box center [294, 335] width 516 height 544
click at [471, 268] on div "Add Column" at bounding box center [294, 335] width 516 height 544
click at [470, 281] on div "Add Column" at bounding box center [294, 335] width 516 height 544
click at [394, 249] on div "Add Column" at bounding box center [294, 335] width 516 height 544
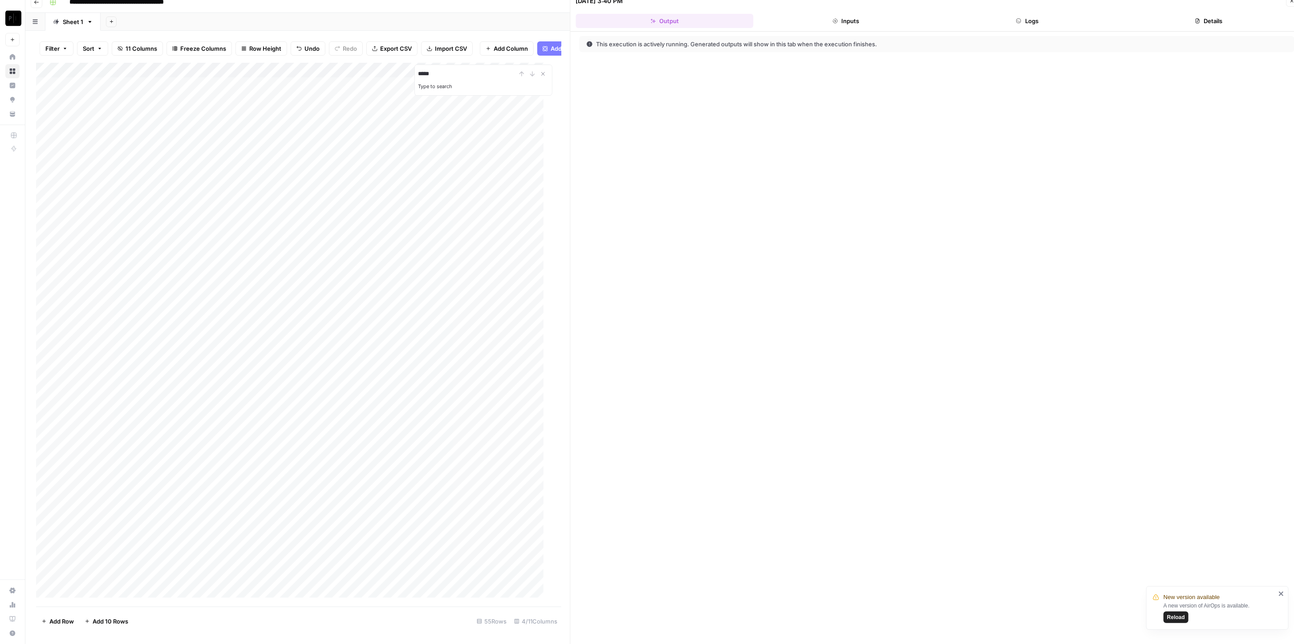
click at [126, 250] on div "Add Column" at bounding box center [294, 335] width 516 height 544
click at [514, 250] on div "Add Column" at bounding box center [294, 335] width 516 height 544
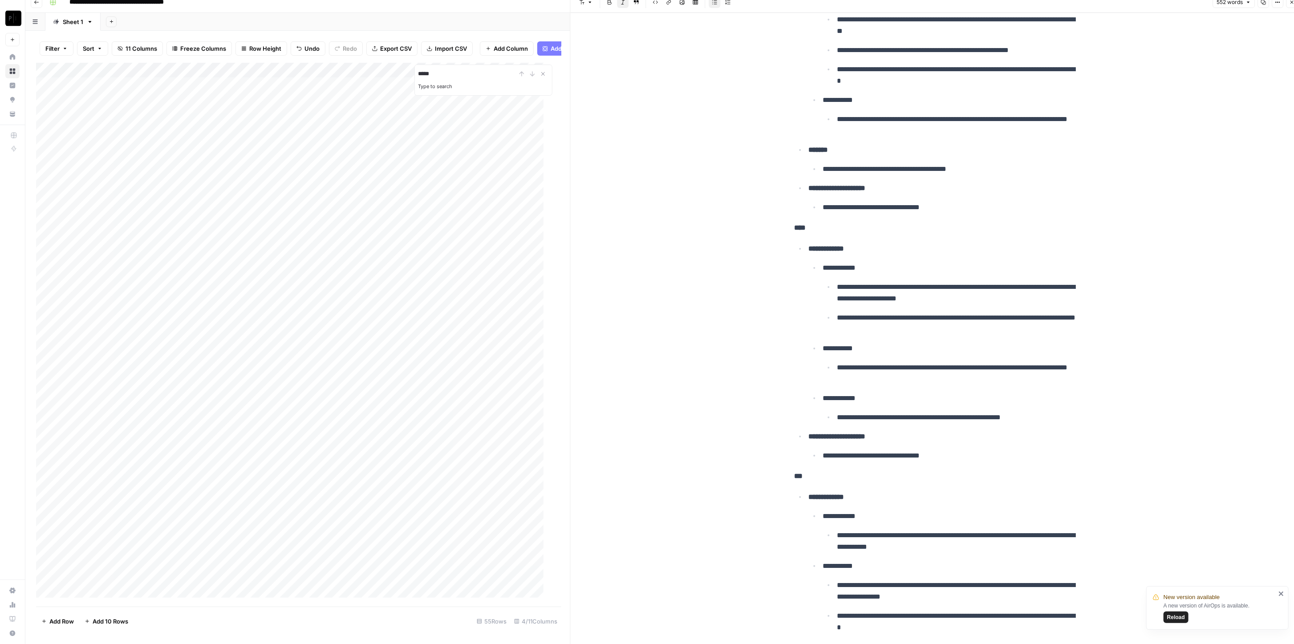
scroll to position [1293, 0]
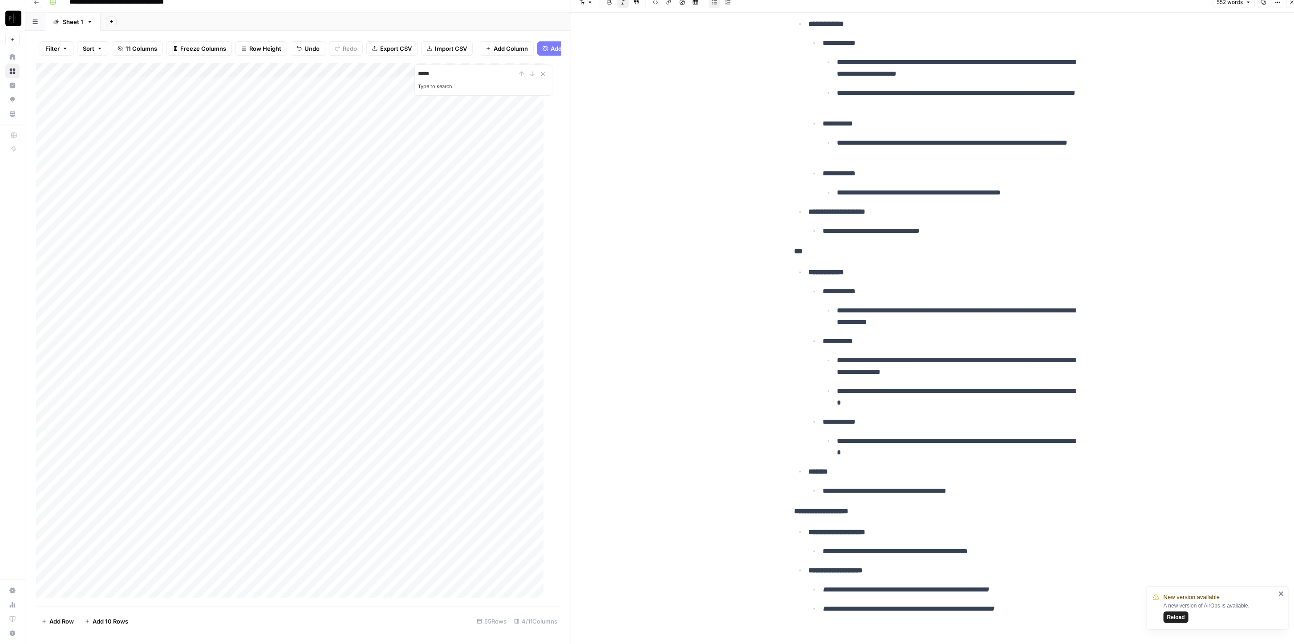
click at [469, 296] on div "Add Column" at bounding box center [294, 335] width 516 height 544
click at [471, 309] on div "Add Column" at bounding box center [294, 335] width 516 height 544
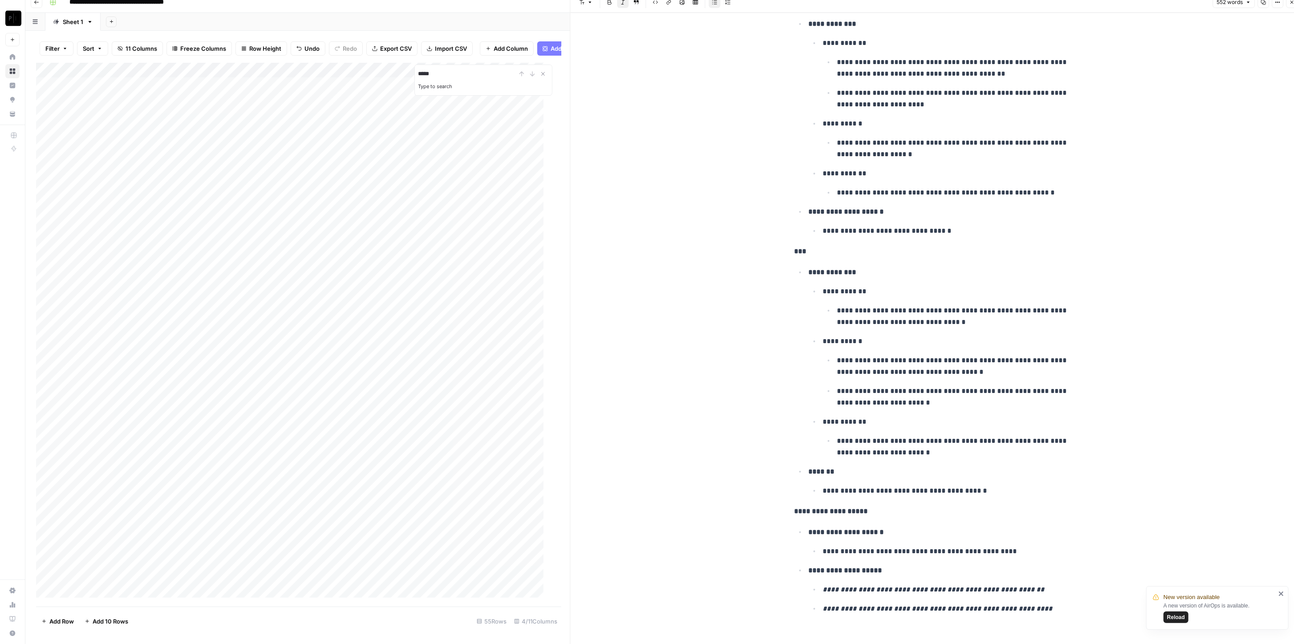
click at [514, 281] on div "Add Column" at bounding box center [294, 335] width 516 height 544
click at [514, 281] on div at bounding box center [580, 281] width 205 height 16
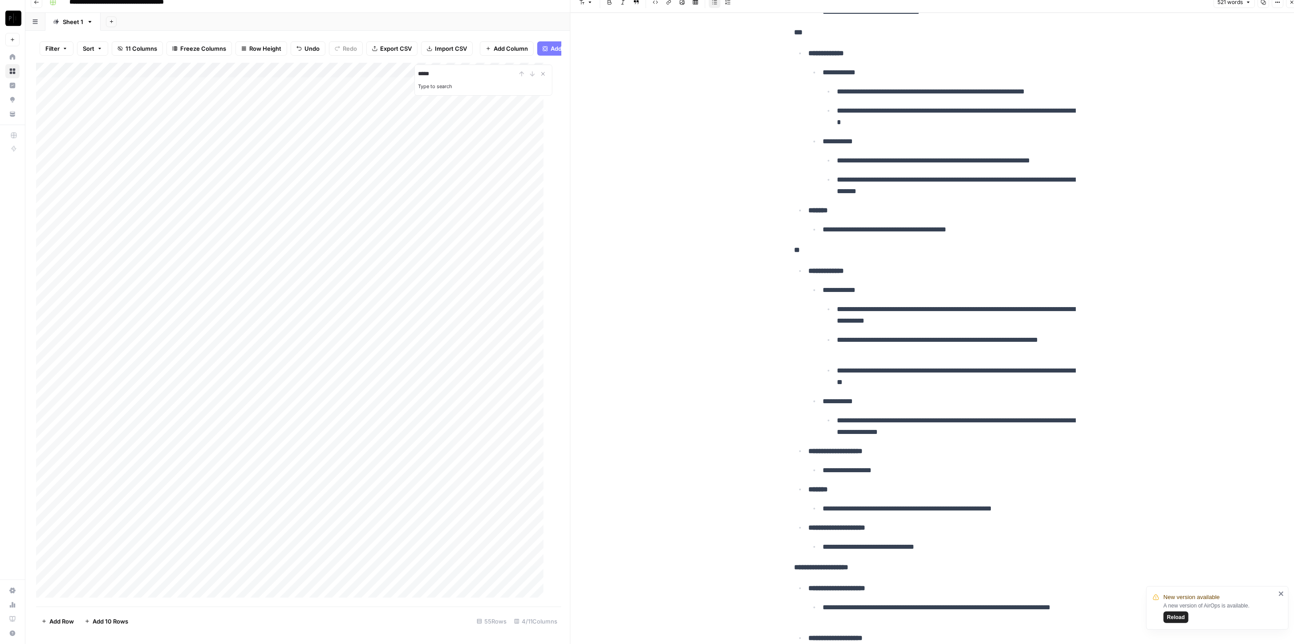
scroll to position [1149, 0]
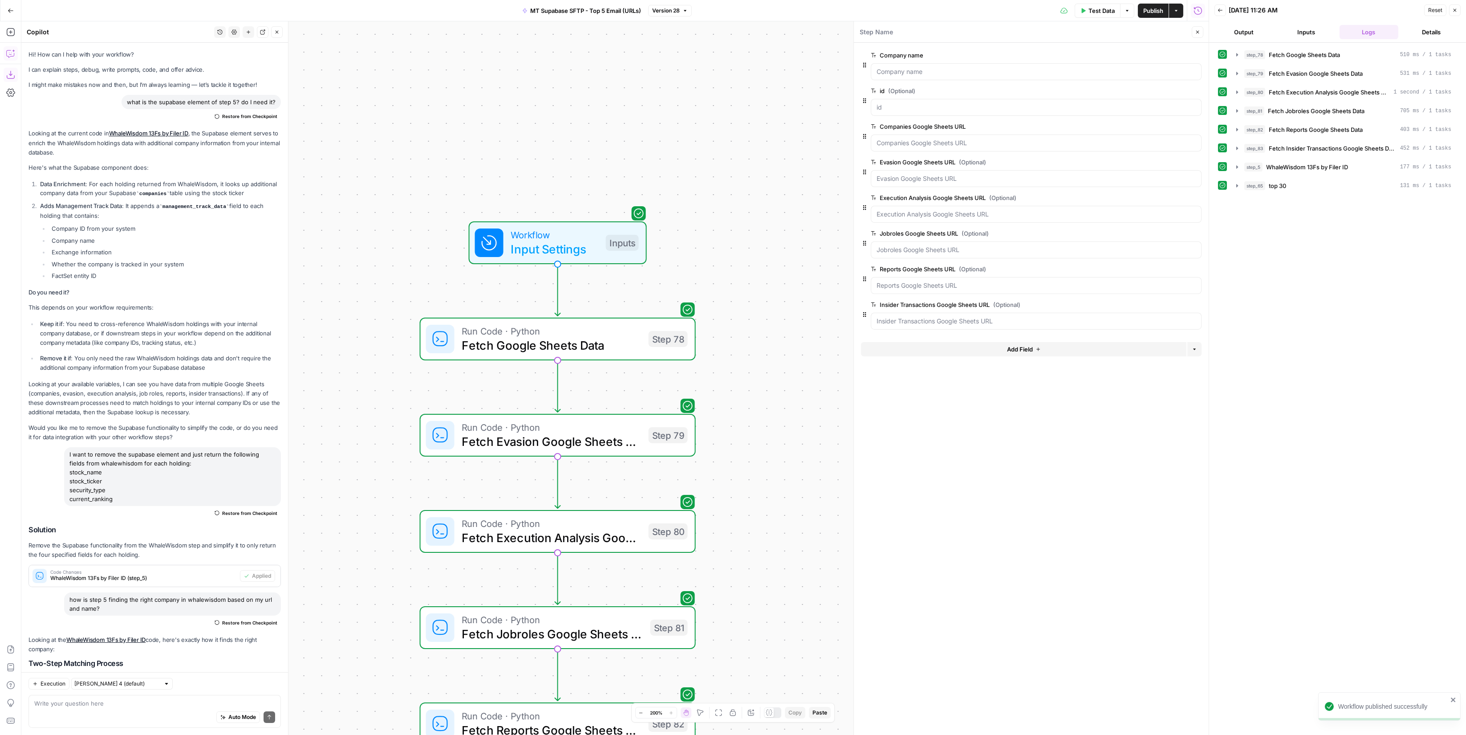
scroll to position [974, 0]
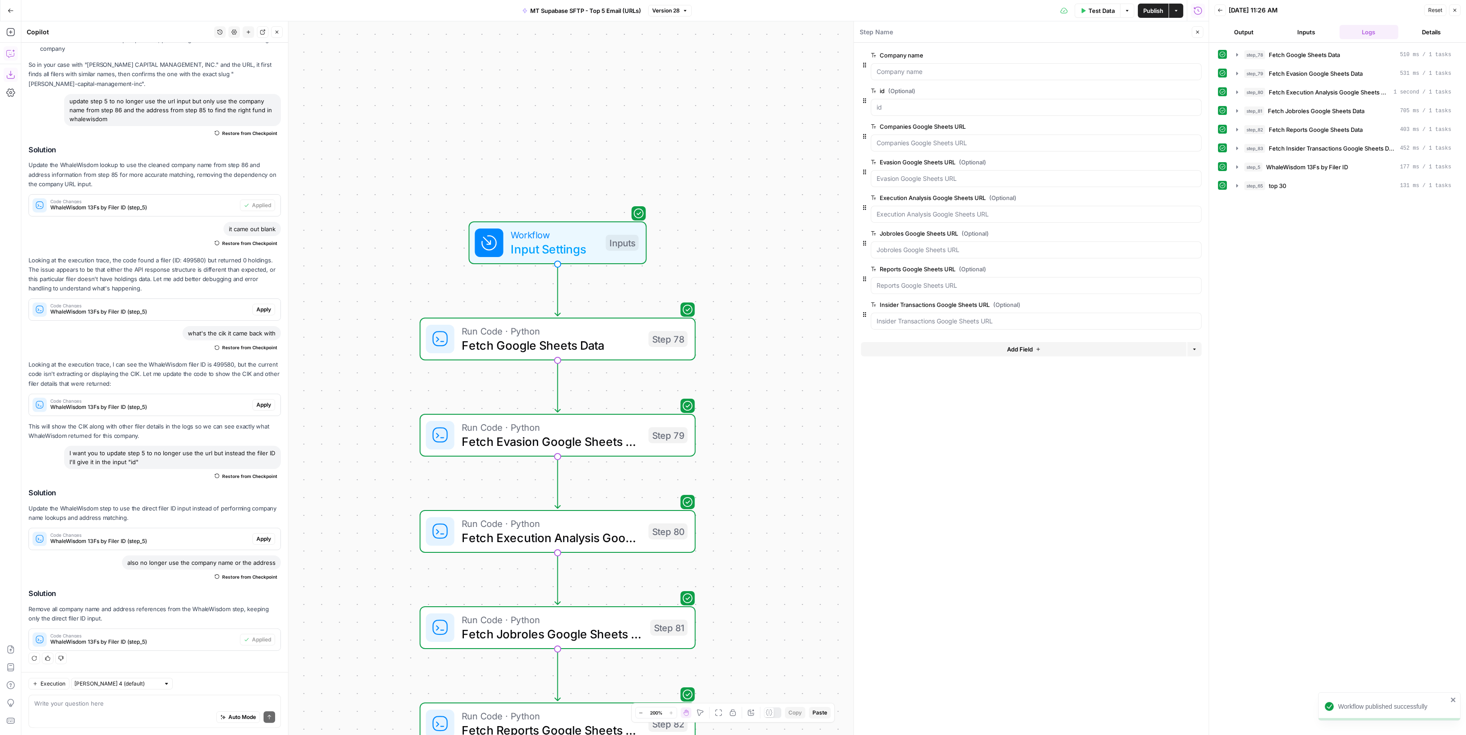
click at [1160, 3] on div "Test Data Options Publish Actions Run History" at bounding box center [950, 10] width 517 height 21
click at [1160, 6] on span "Publish" at bounding box center [1153, 10] width 20 height 9
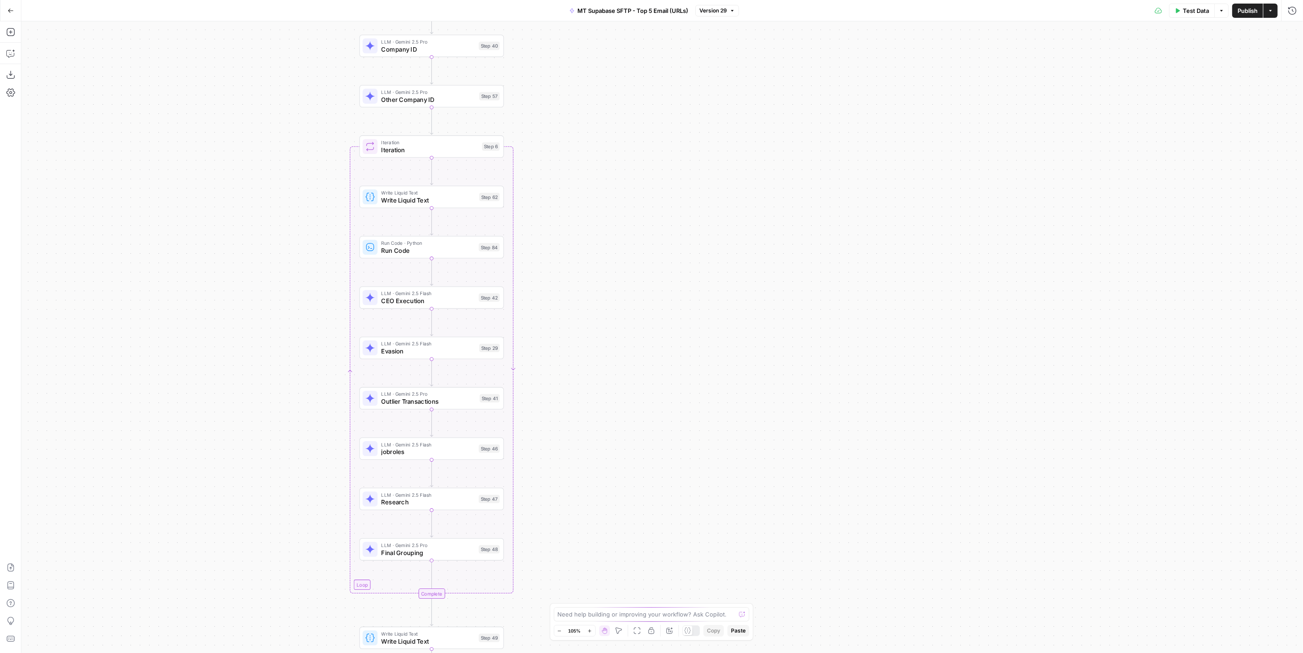
drag, startPoint x: 645, startPoint y: 276, endPoint x: 683, endPoint y: 216, distance: 70.7
click at [683, 216] on div "Workflow Input Settings Inputs Run Code · Python Fetch Google Sheets Data Step …" at bounding box center [662, 337] width 1282 height 632
click at [466, 301] on span "CEO Execution" at bounding box center [429, 300] width 94 height 9
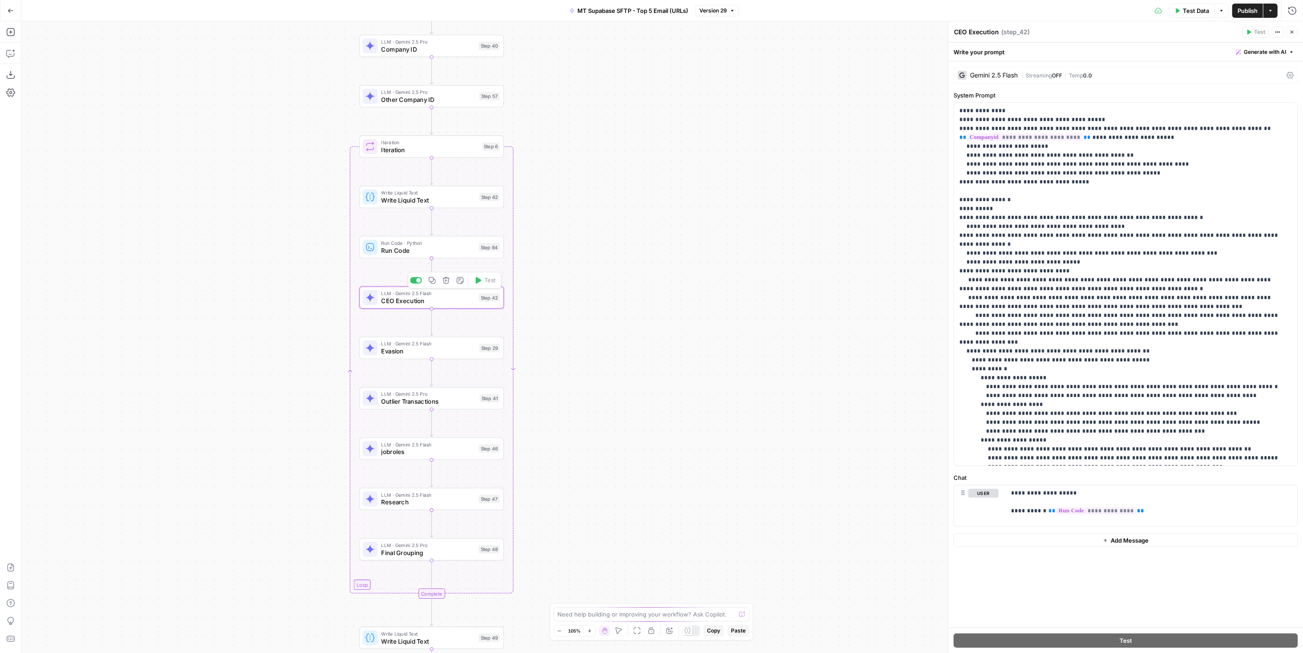
click at [442, 248] on span "Run Code" at bounding box center [429, 250] width 94 height 9
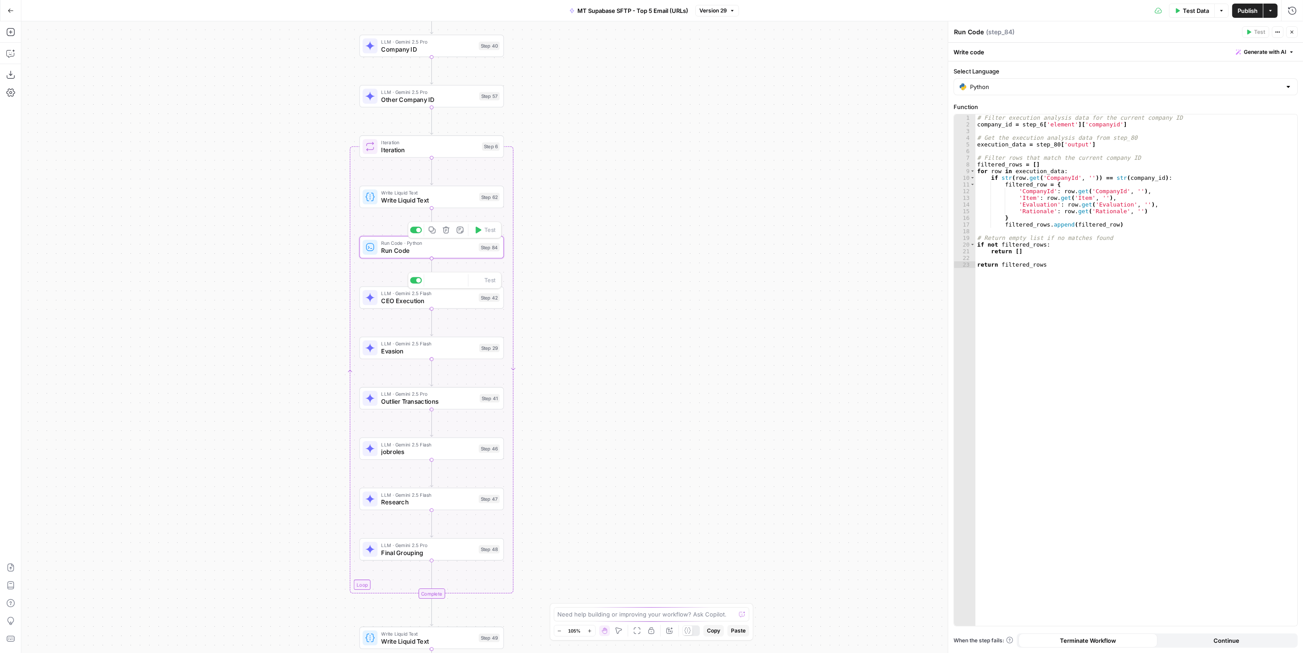
click at [459, 301] on span "CEO Execution" at bounding box center [429, 300] width 94 height 9
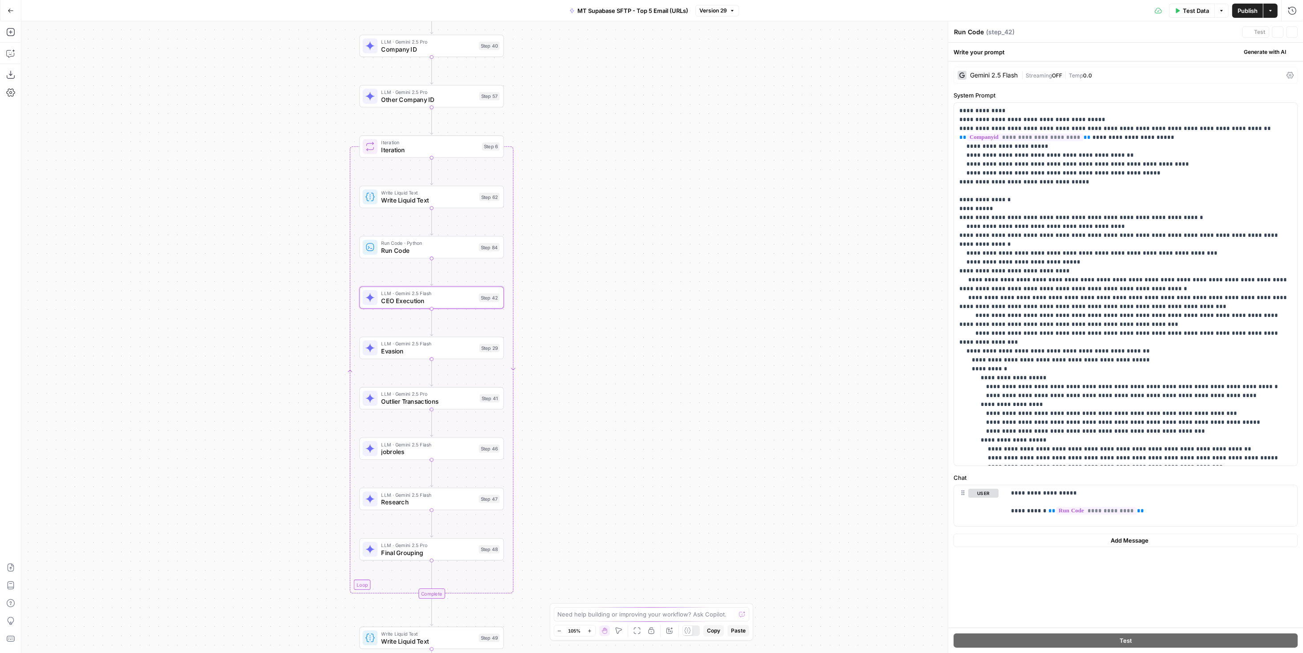
type textarea "CEO Execution"
click at [455, 347] on span "Evasion" at bounding box center [429, 351] width 94 height 9
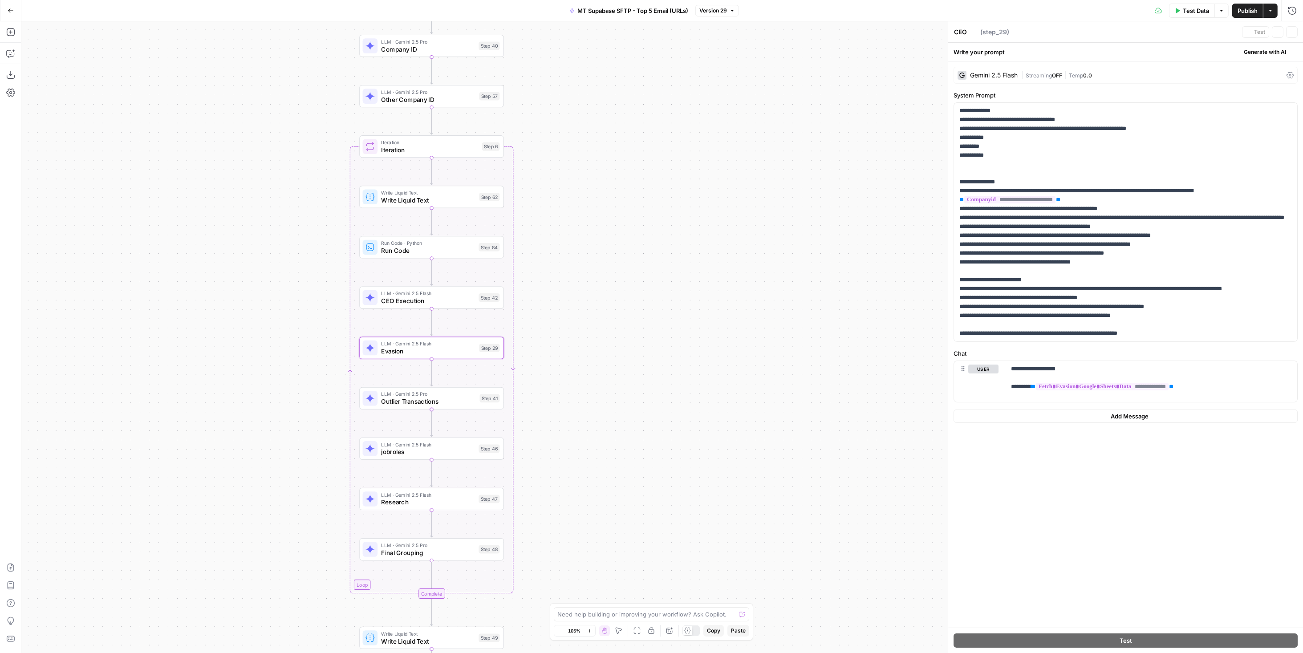
type textarea "Evasion"
click at [454, 401] on span "Outlier Transactions" at bounding box center [429, 401] width 95 height 9
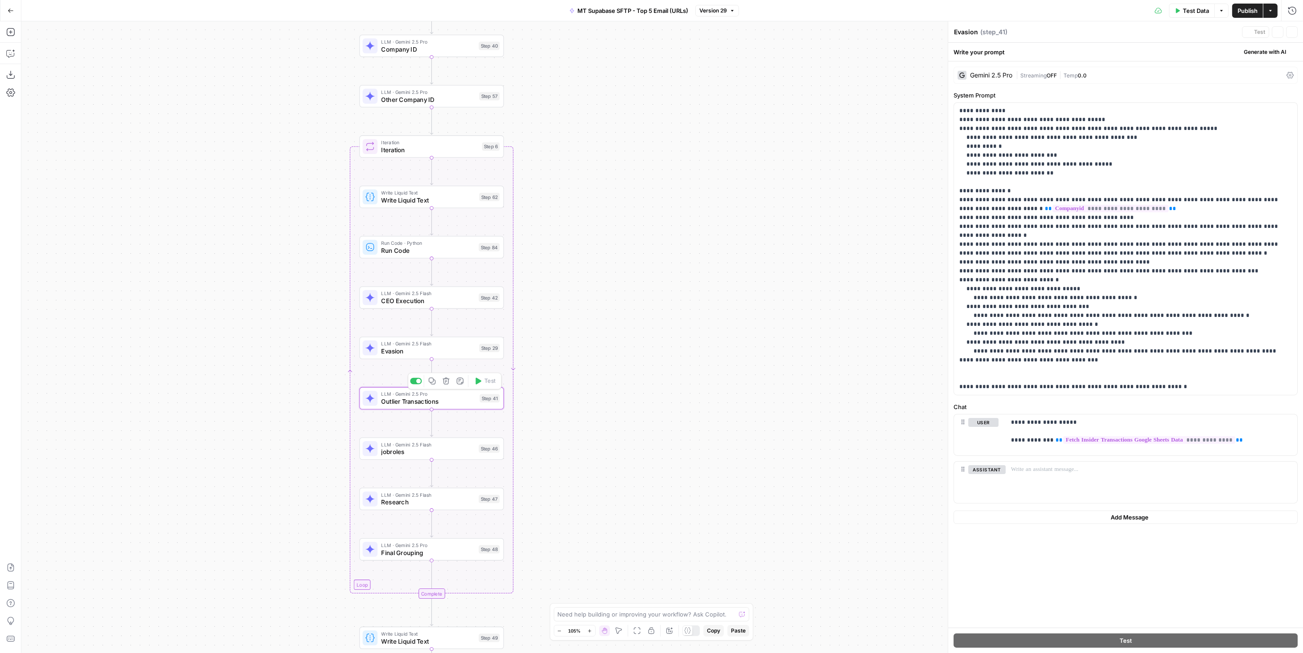
type textarea "Outlier Transactions"
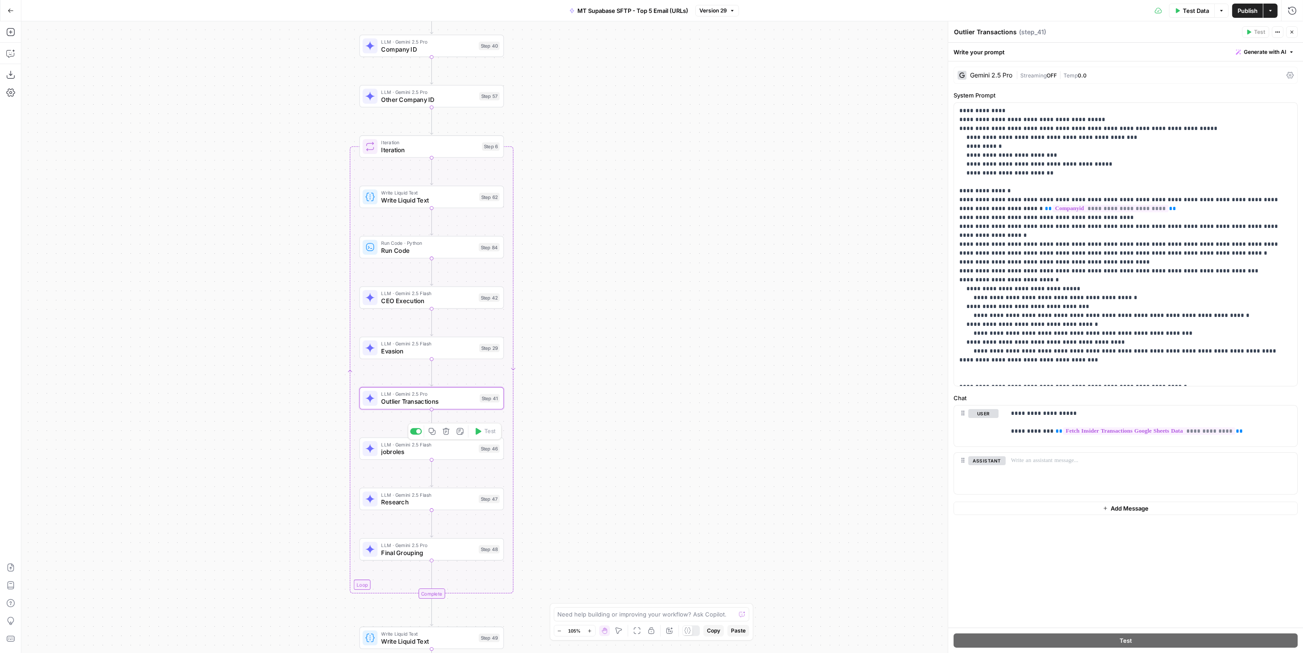
click at [449, 452] on span "jobroles" at bounding box center [429, 451] width 94 height 9
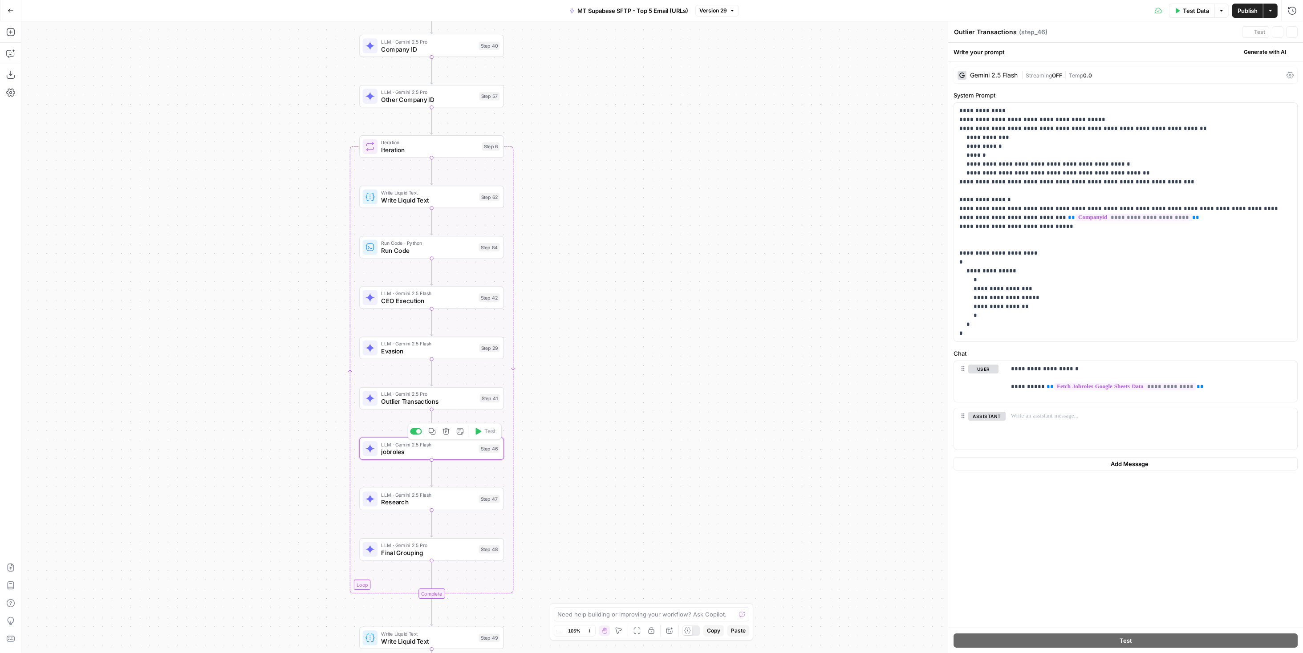
type textarea "jobroles"
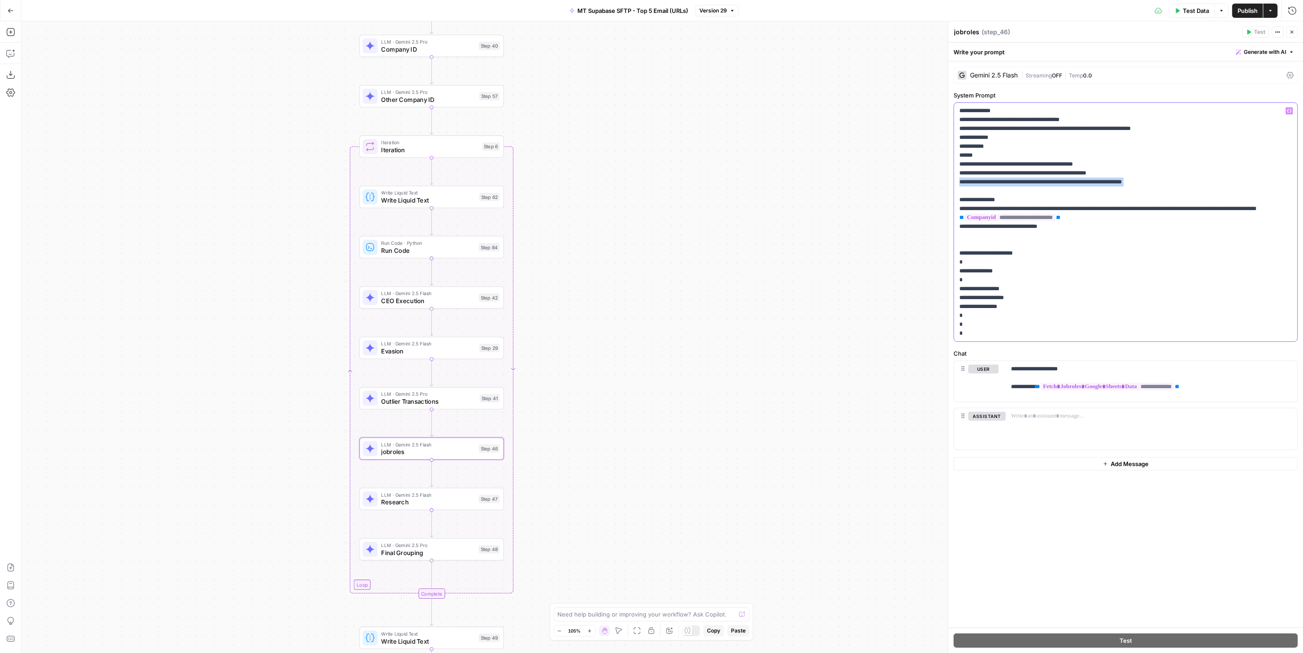
drag, startPoint x: 1180, startPoint y: 189, endPoint x: 947, endPoint y: 178, distance: 233.1
click at [948, 178] on div "**********" at bounding box center [1125, 337] width 355 height 632
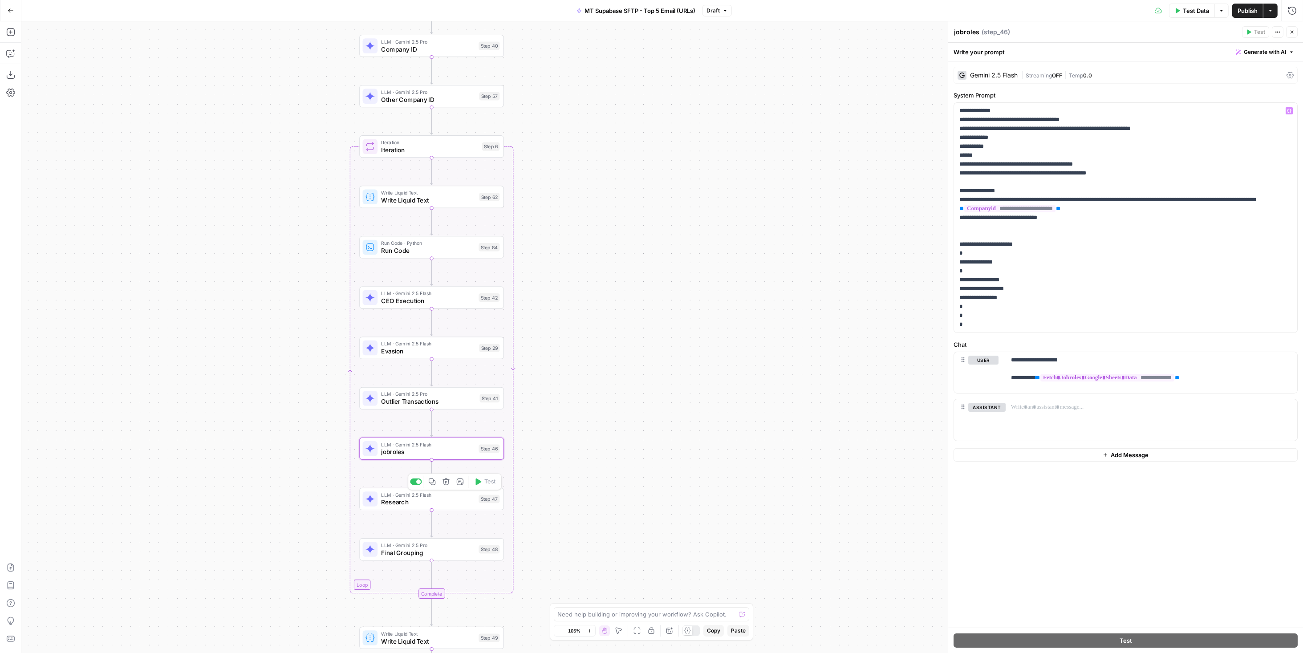
click at [457, 502] on span "Research" at bounding box center [429, 502] width 94 height 9
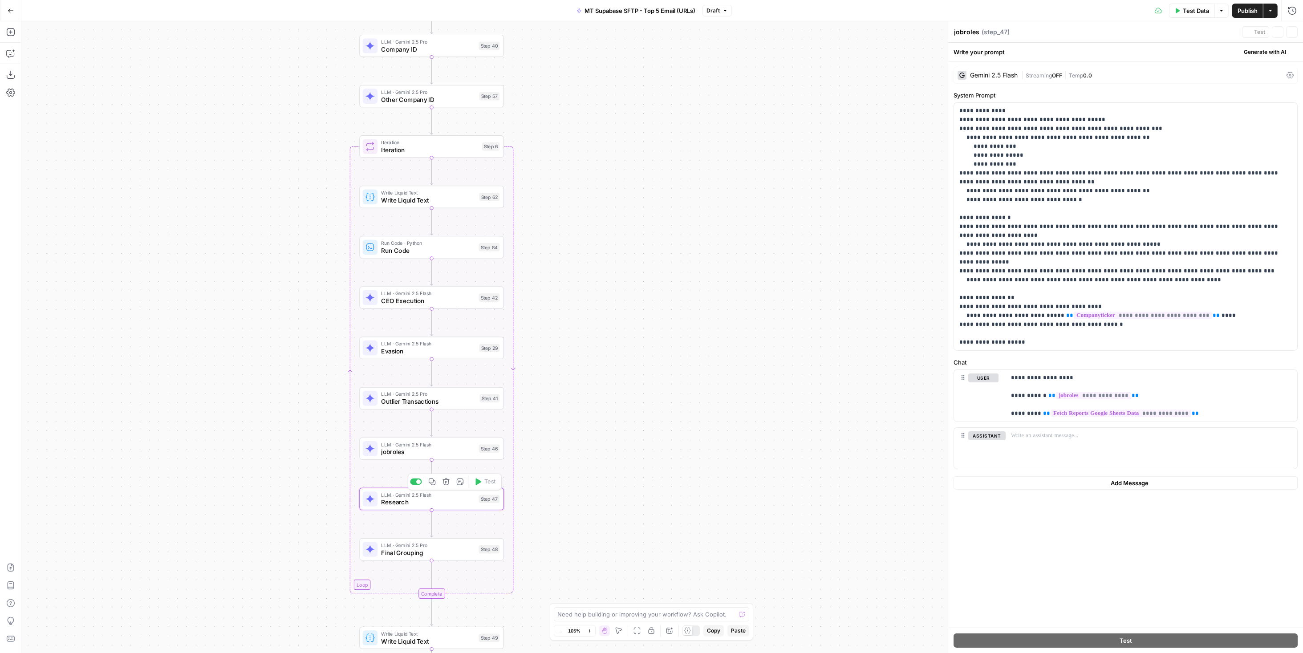
type textarea "Research"
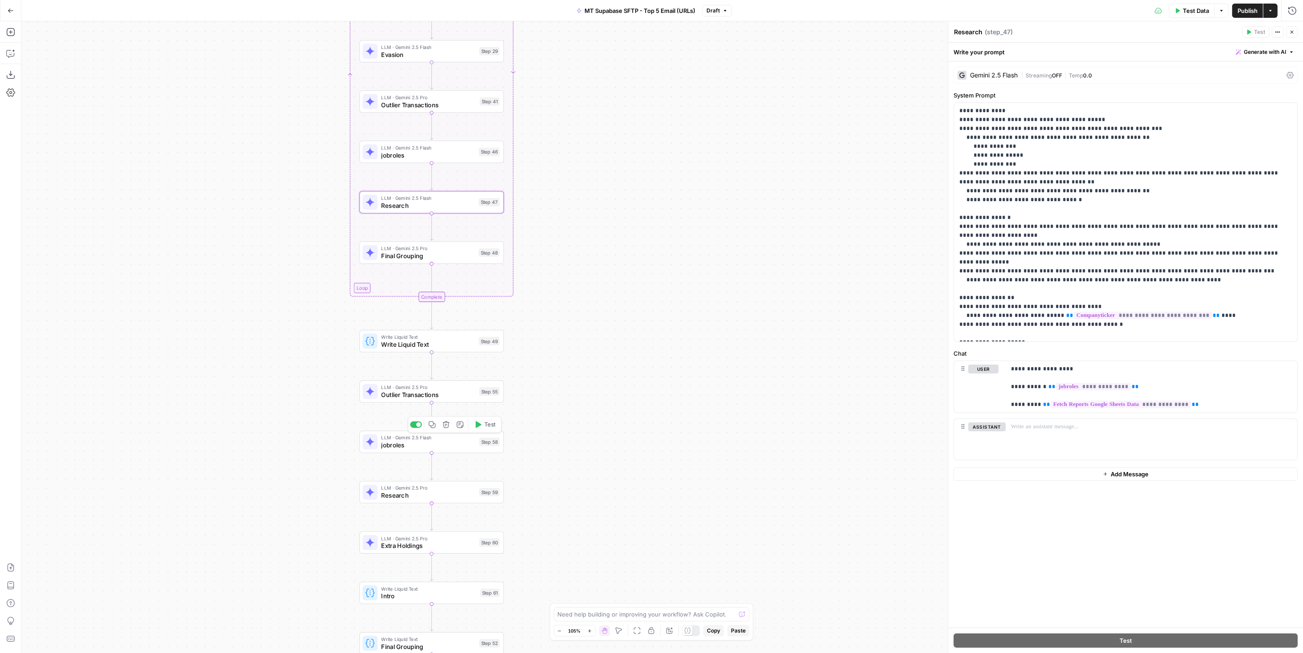
click at [477, 446] on div "LLM · Gemini 2.5 Flash jobroles Step 58 Copy step Delete step Add Note Test" at bounding box center [431, 442] width 137 height 16
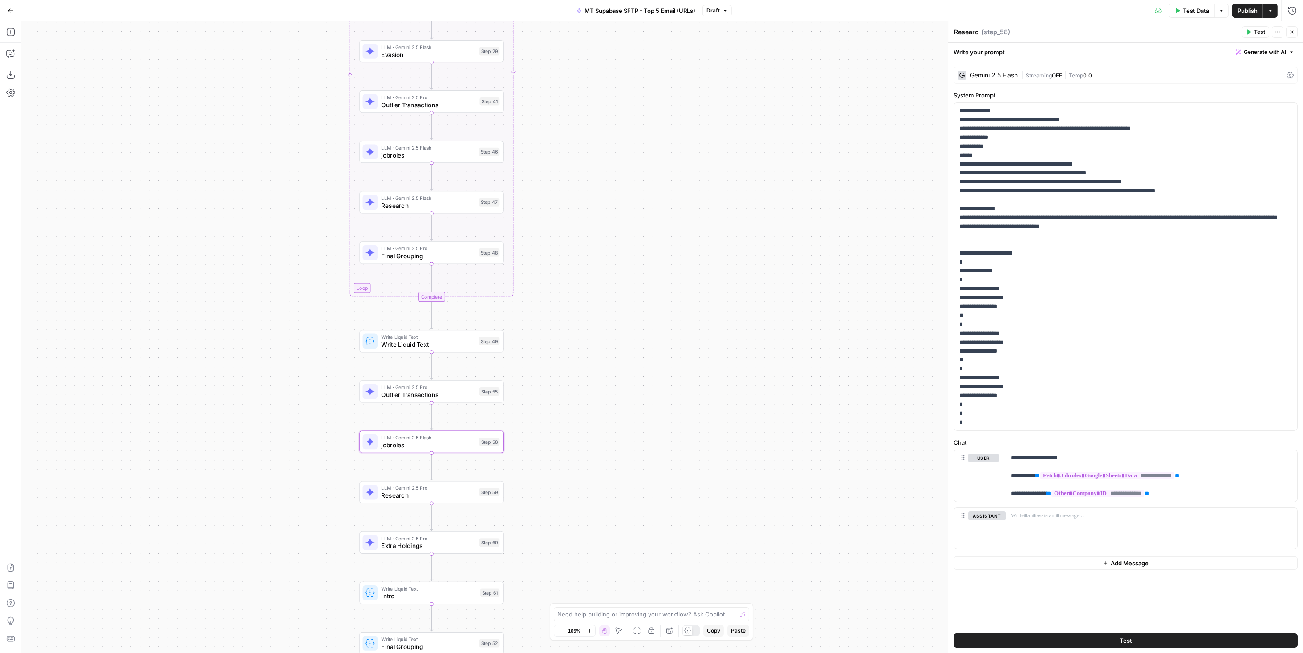
type textarea "jobroles"
drag, startPoint x: 1194, startPoint y: 180, endPoint x: 946, endPoint y: 178, distance: 248.0
click at [948, 178] on div "**********" at bounding box center [1125, 337] width 355 height 632
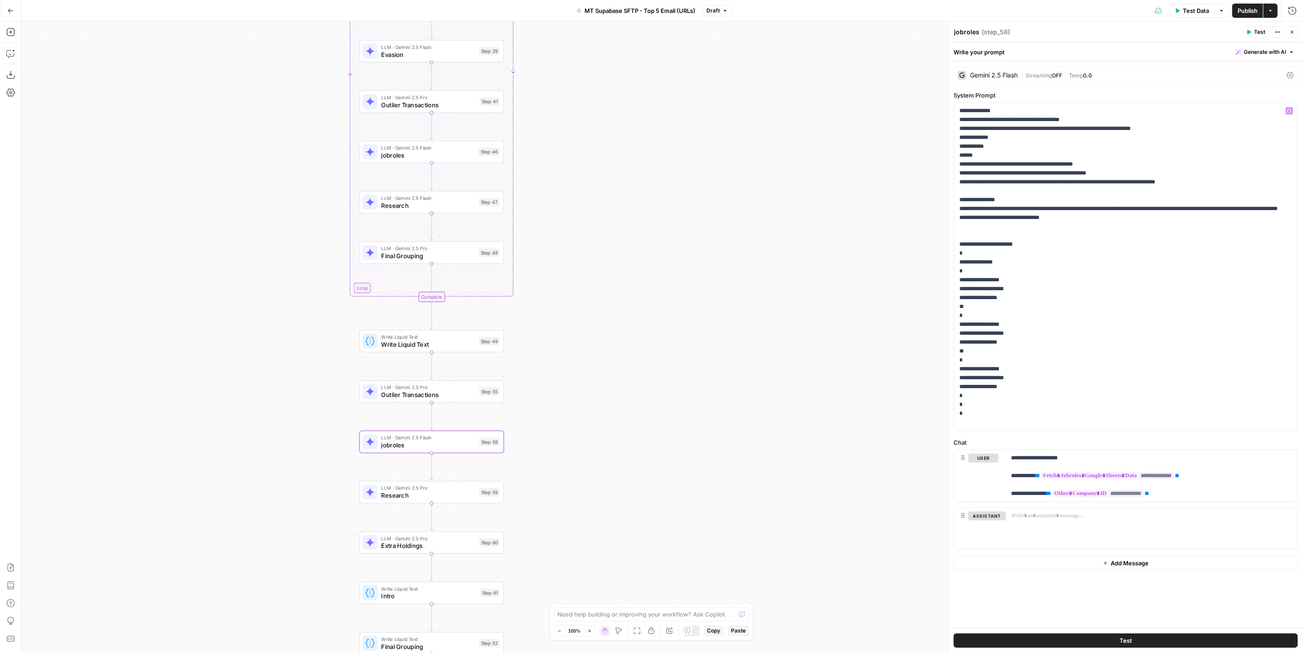
click at [1252, 12] on span "Publish" at bounding box center [1248, 10] width 20 height 9
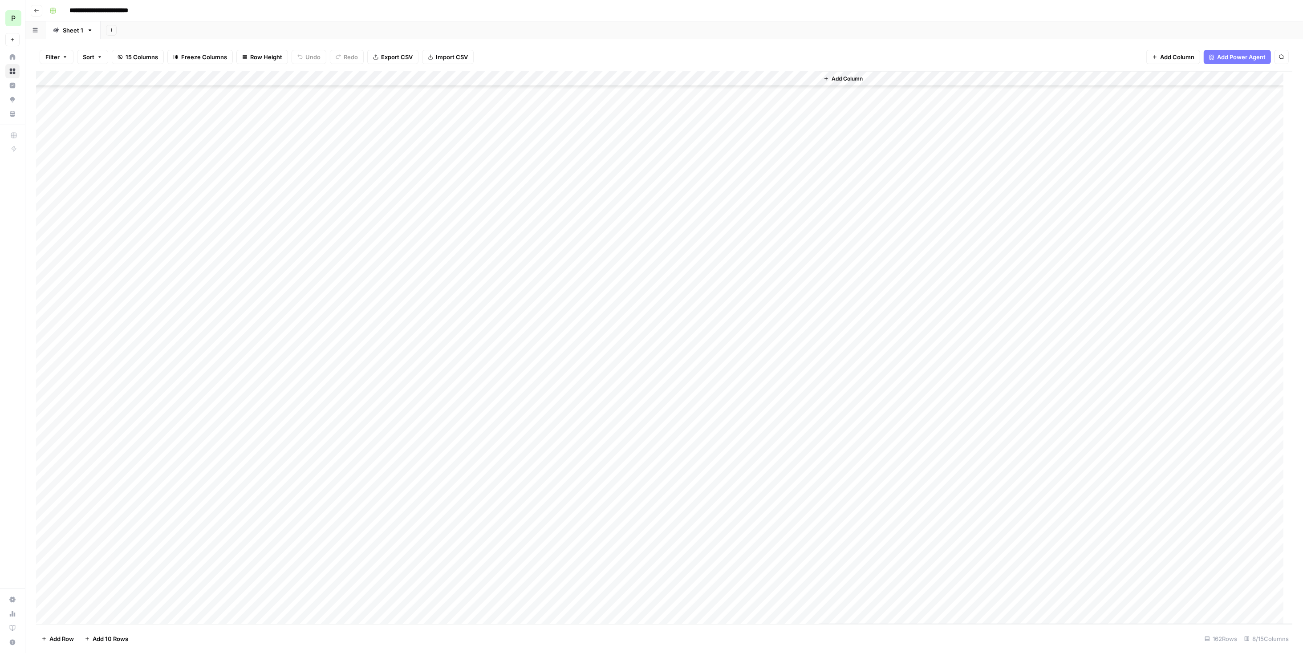
scroll to position [1929, 0]
click at [108, 618] on div "Add Column" at bounding box center [664, 347] width 1256 height 553
click at [116, 598] on textarea at bounding box center [138, 602] width 142 height 12
click at [147, 567] on div "Add Column" at bounding box center [664, 347] width 1256 height 553
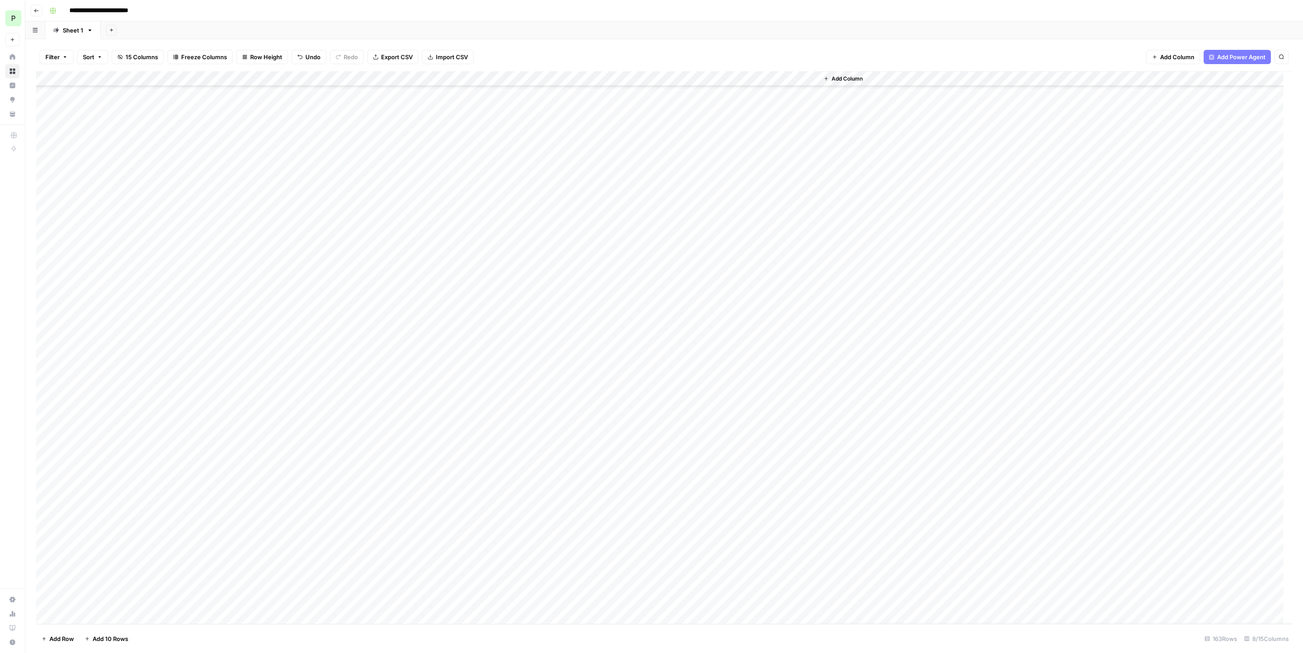
click at [179, 605] on div "Add Column" at bounding box center [664, 347] width 1256 height 553
click at [179, 604] on div "Add Column" at bounding box center [664, 347] width 1256 height 553
click at [179, 604] on div at bounding box center [192, 602] width 72 height 16
click at [181, 602] on div at bounding box center [192, 602] width 72 height 16
click at [930, 128] on div at bounding box center [978, 337] width 296 height 632
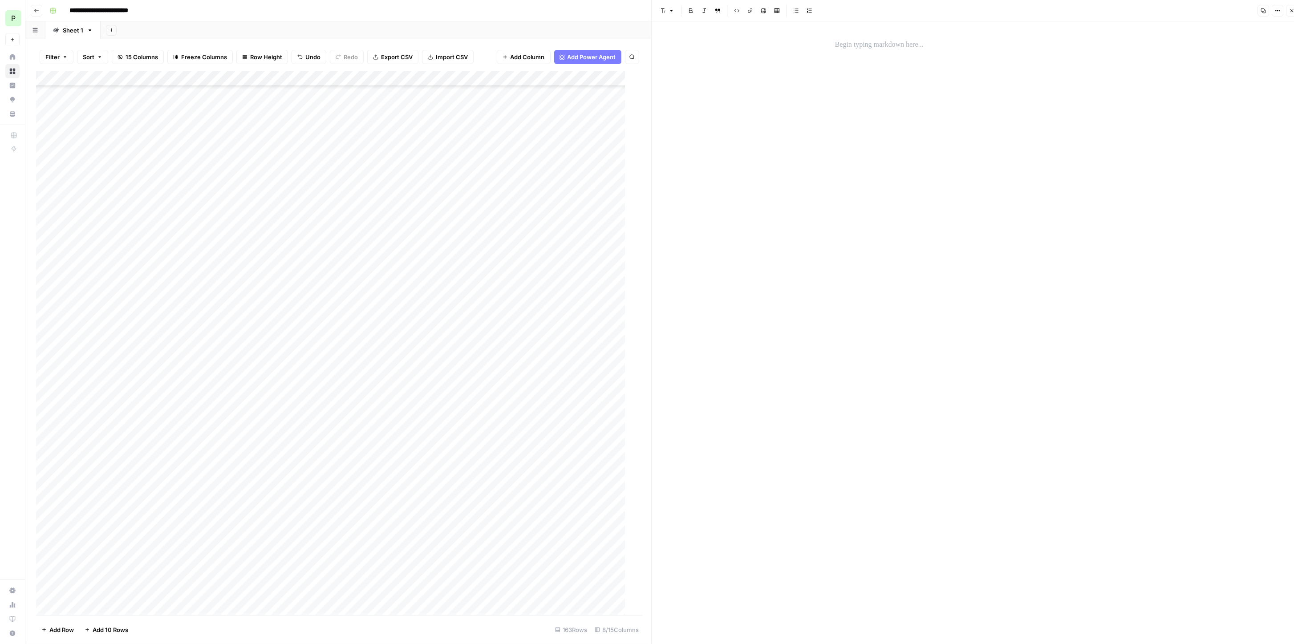
click at [927, 63] on div at bounding box center [978, 337] width 296 height 632
drag, startPoint x: 906, startPoint y: 33, endPoint x: 905, endPoint y: 39, distance: 6.8
click at [906, 34] on div at bounding box center [978, 337] width 296 height 632
click at [905, 39] on p at bounding box center [977, 45] width 285 height 12
click at [905, 43] on p at bounding box center [977, 45] width 285 height 12
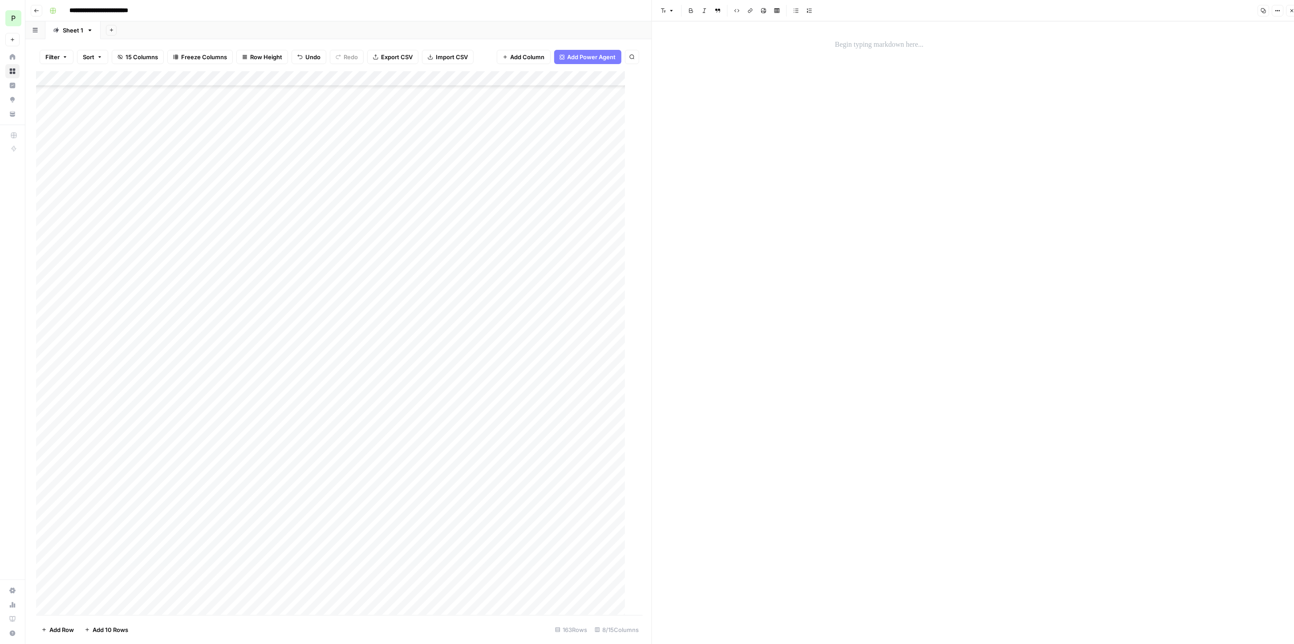
click at [103, 598] on div "Add Column" at bounding box center [335, 347] width 598 height 553
click at [102, 602] on div "Add Column" at bounding box center [335, 347] width 598 height 553
click at [102, 602] on textarea at bounding box center [138, 602] width 142 height 12
click at [1290, 9] on icon "button" at bounding box center [1291, 10] width 5 height 5
click at [82, 600] on div "Add Column" at bounding box center [664, 347] width 1256 height 553
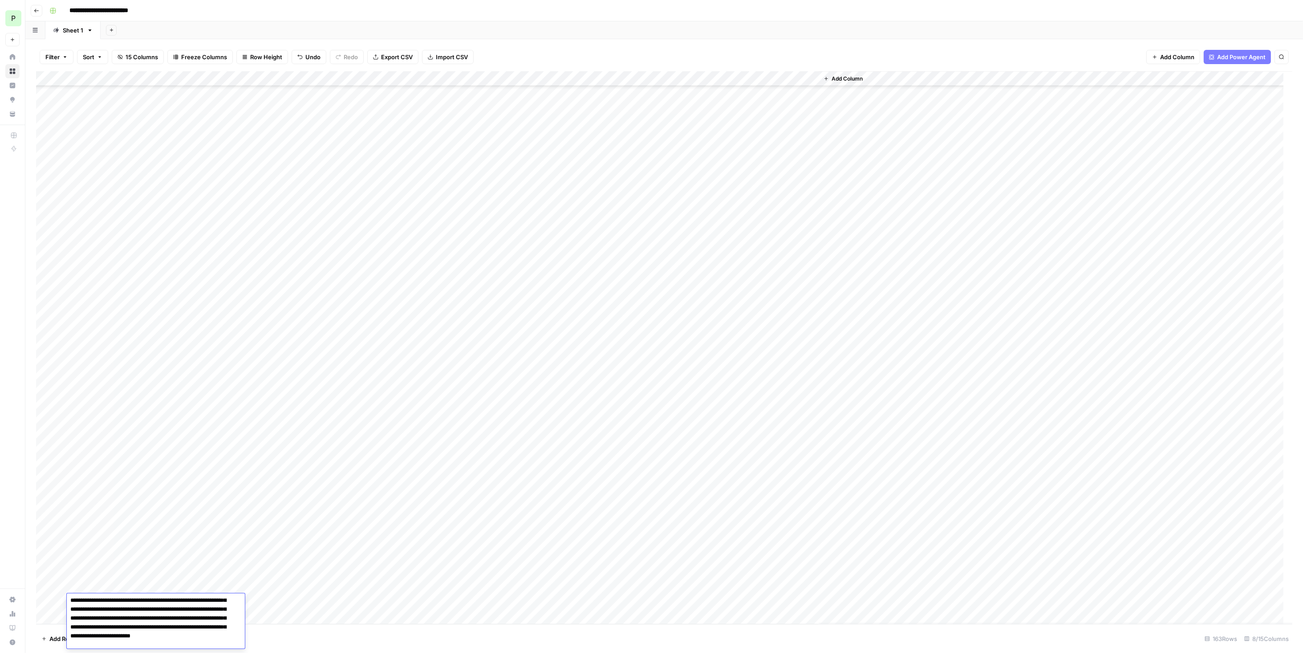
scroll to position [37, 0]
type textarea "**********"
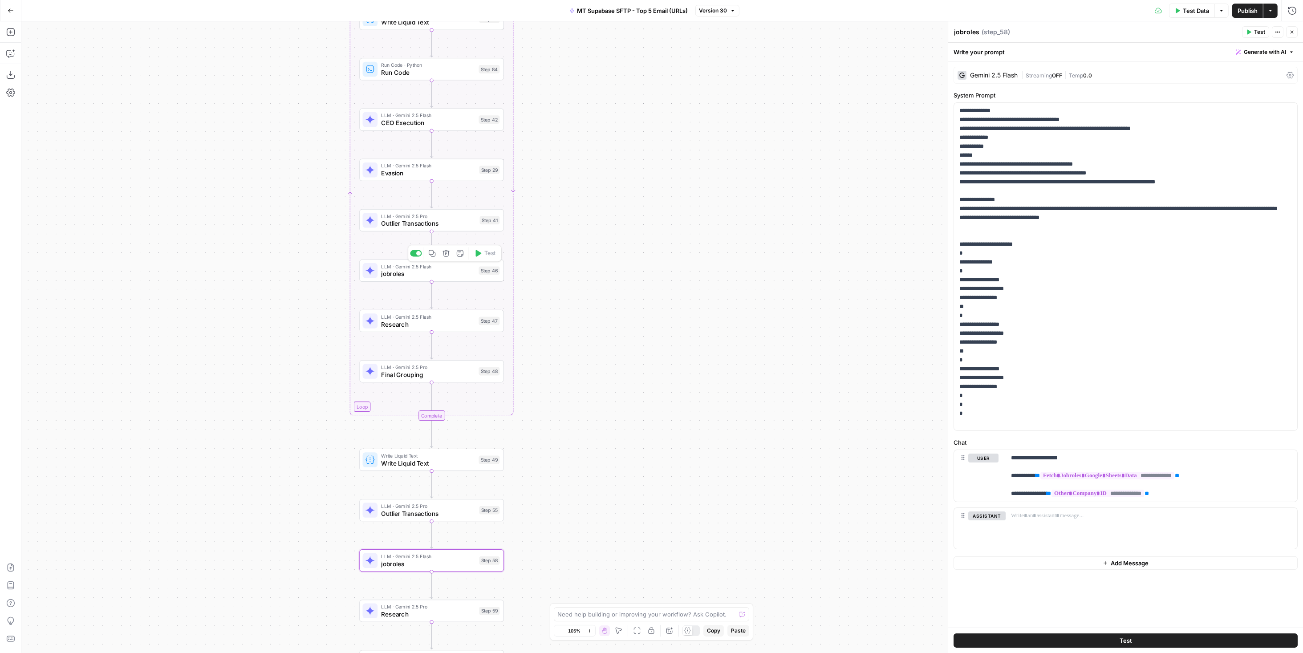
click at [466, 274] on span "jobroles" at bounding box center [429, 273] width 94 height 9
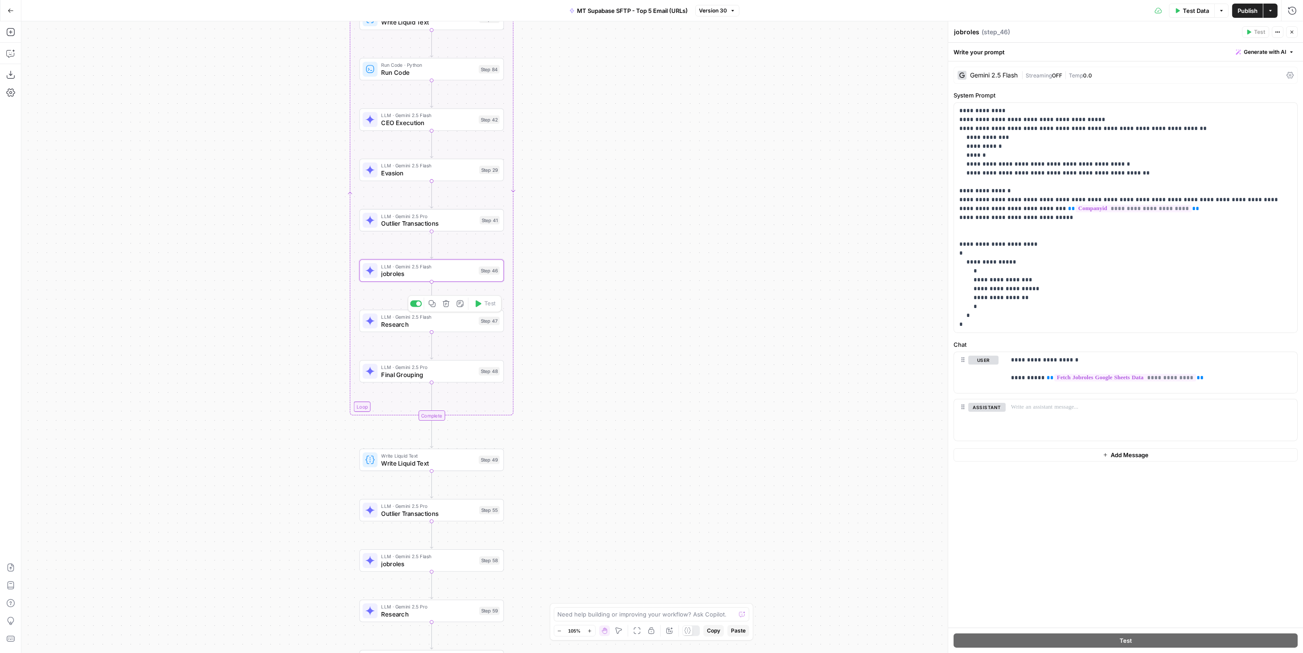
click at [469, 329] on span "Research" at bounding box center [429, 324] width 94 height 9
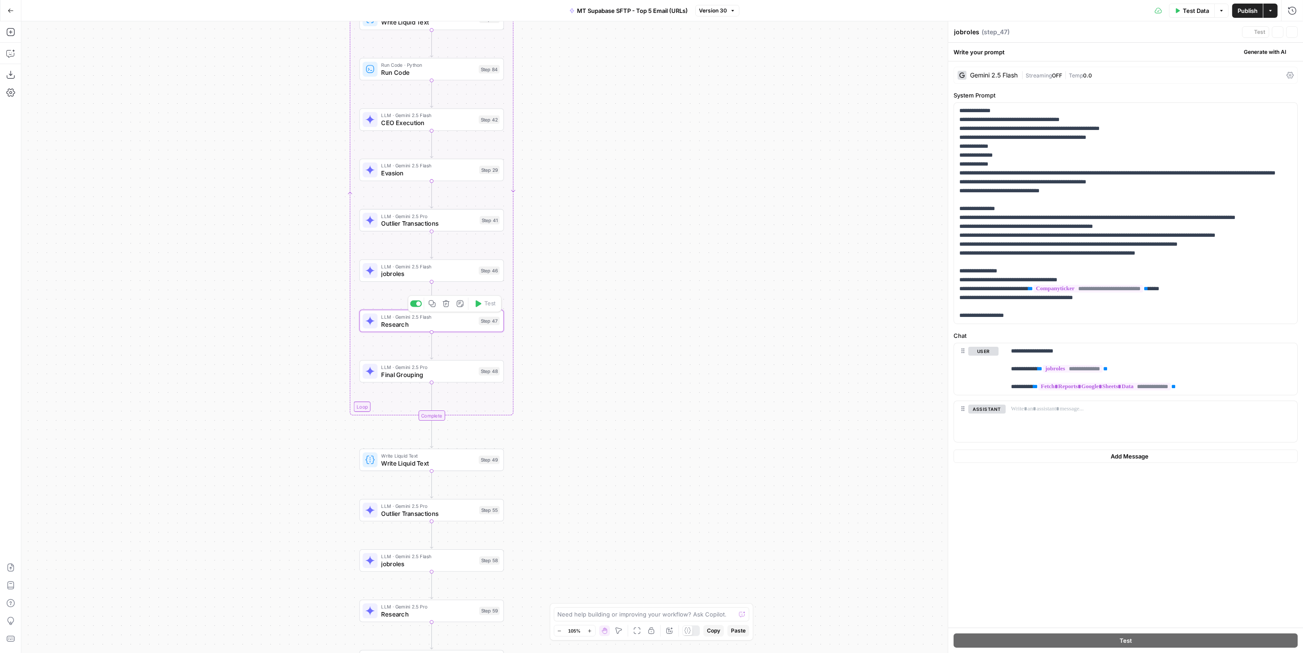
type textarea "Research"
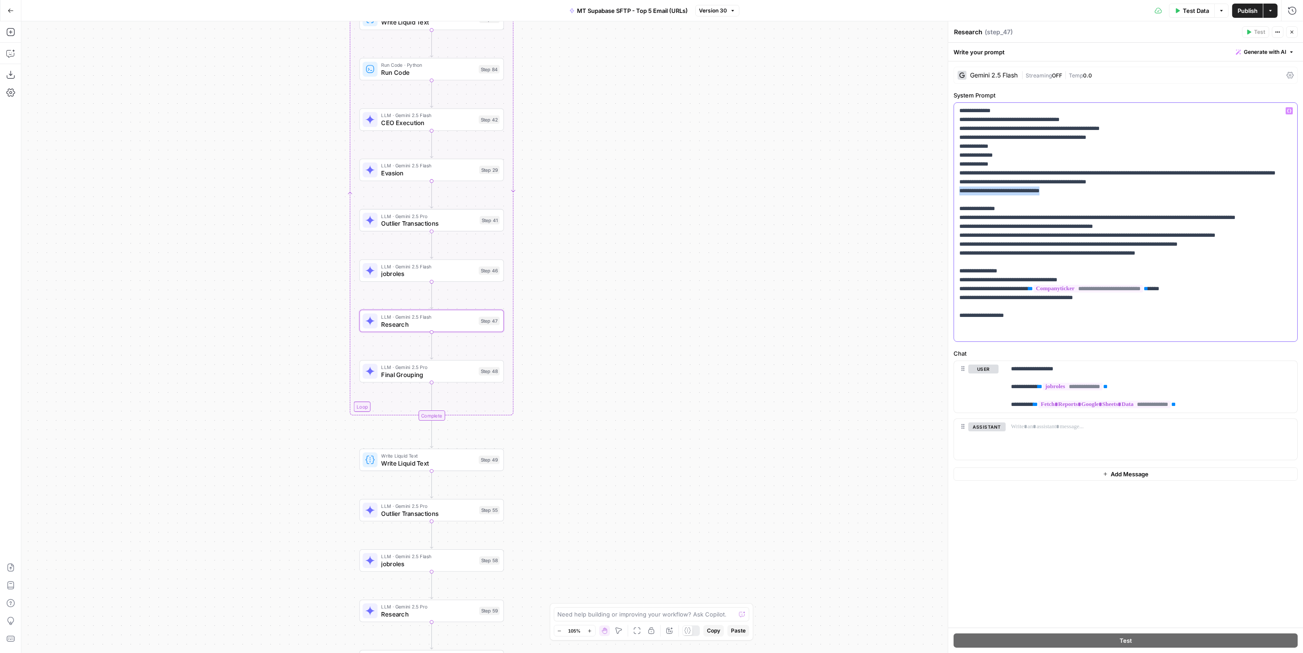
drag, startPoint x: 1090, startPoint y: 201, endPoint x: 947, endPoint y: 197, distance: 143.4
click at [948, 197] on div "**********" at bounding box center [1125, 337] width 355 height 632
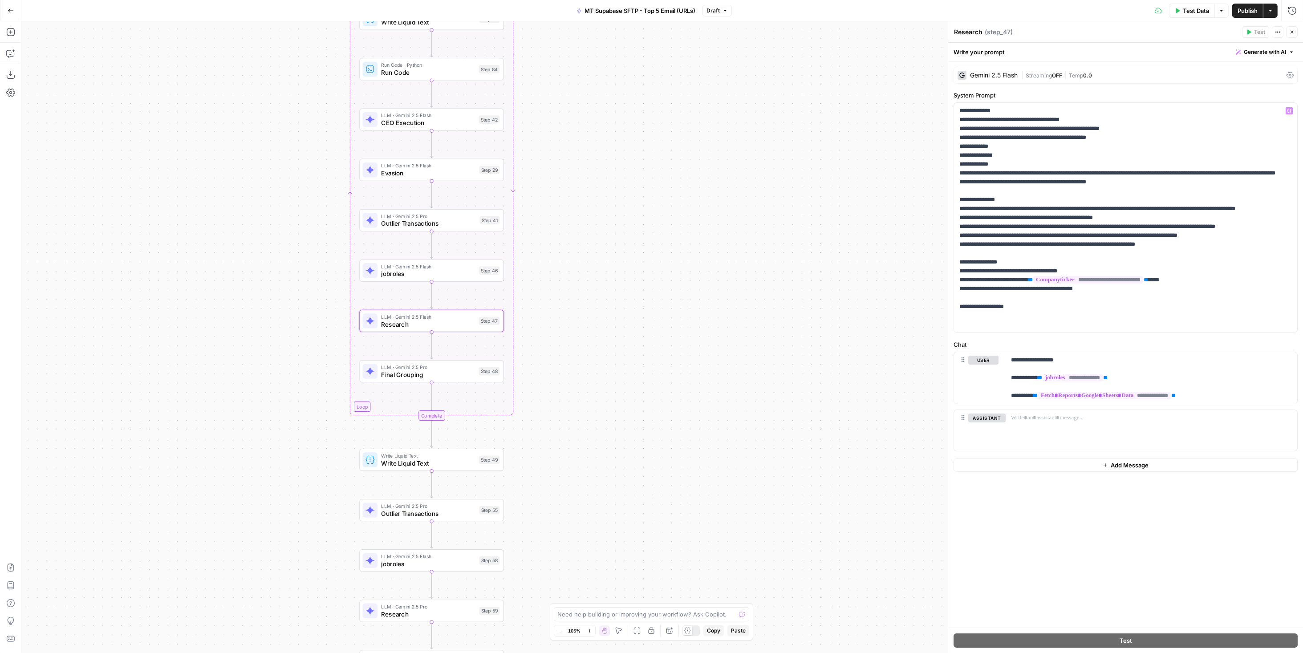
click at [1245, 12] on span "Publish" at bounding box center [1248, 10] width 20 height 9
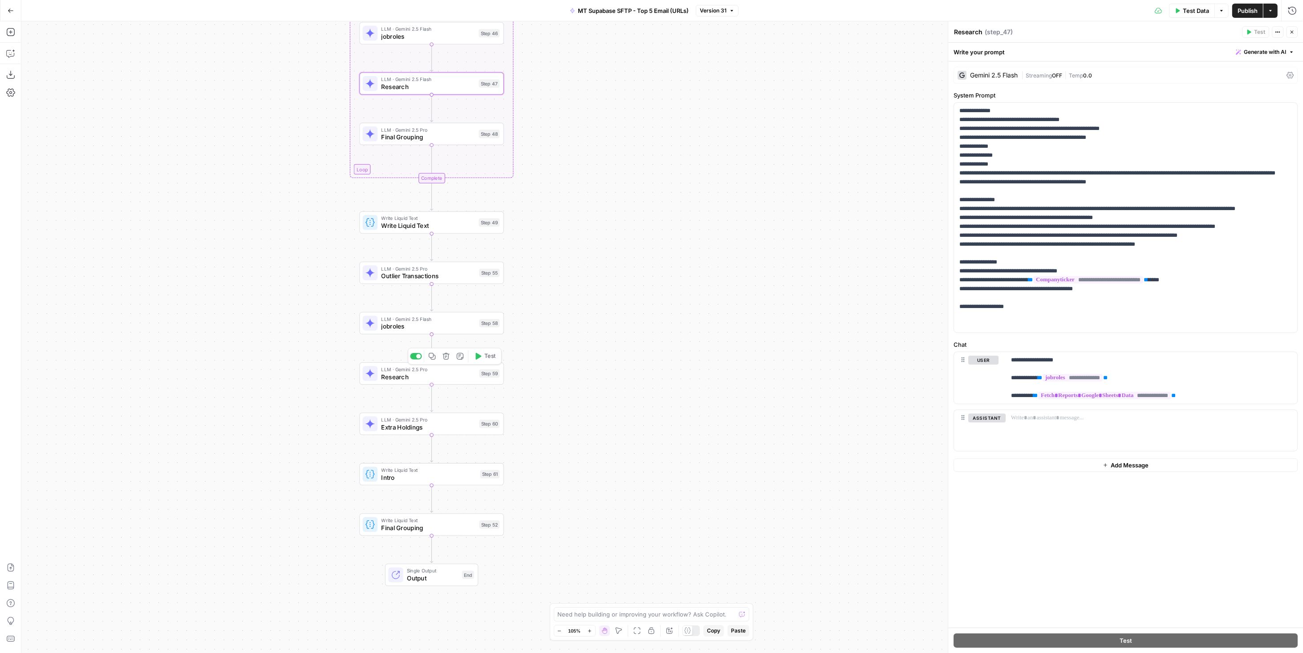
click at [443, 378] on span "Research" at bounding box center [429, 376] width 94 height 9
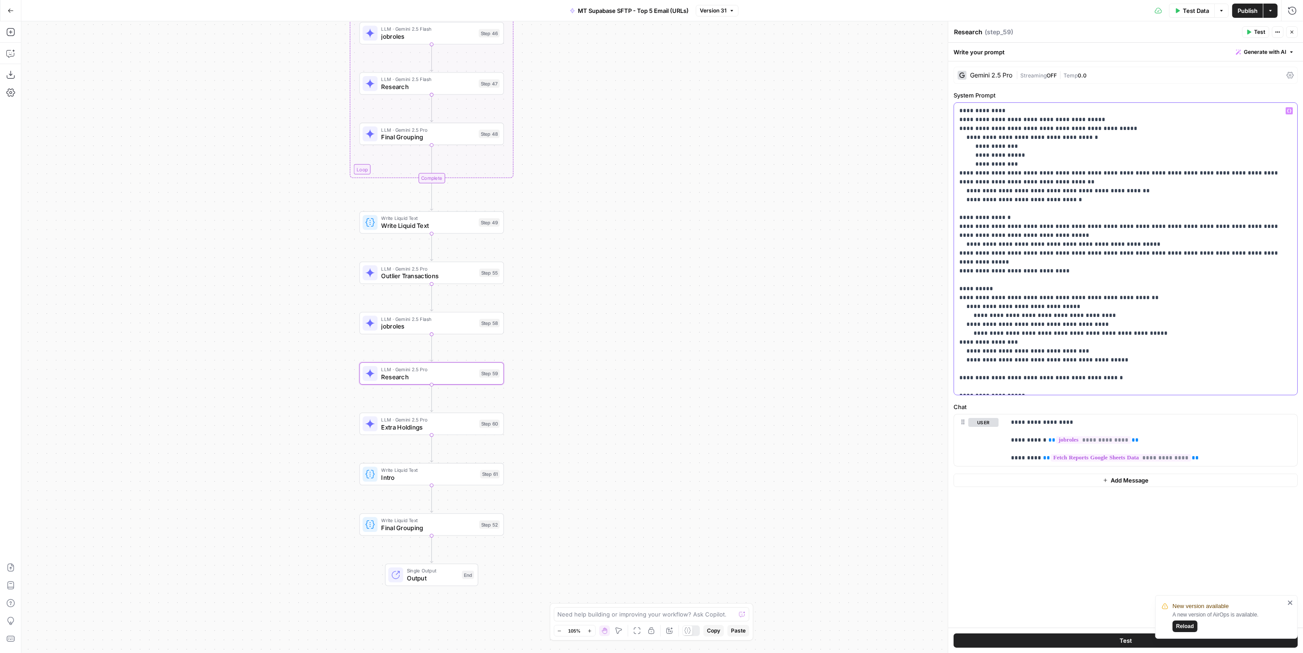
click at [1178, 324] on p "**********" at bounding box center [1126, 248] width 333 height 285
click at [1157, 345] on p "**********" at bounding box center [1126, 248] width 333 height 285
click at [14, 51] on icon "button" at bounding box center [10, 53] width 9 height 9
click at [196, 621] on textarea at bounding box center [154, 621] width 241 height 9
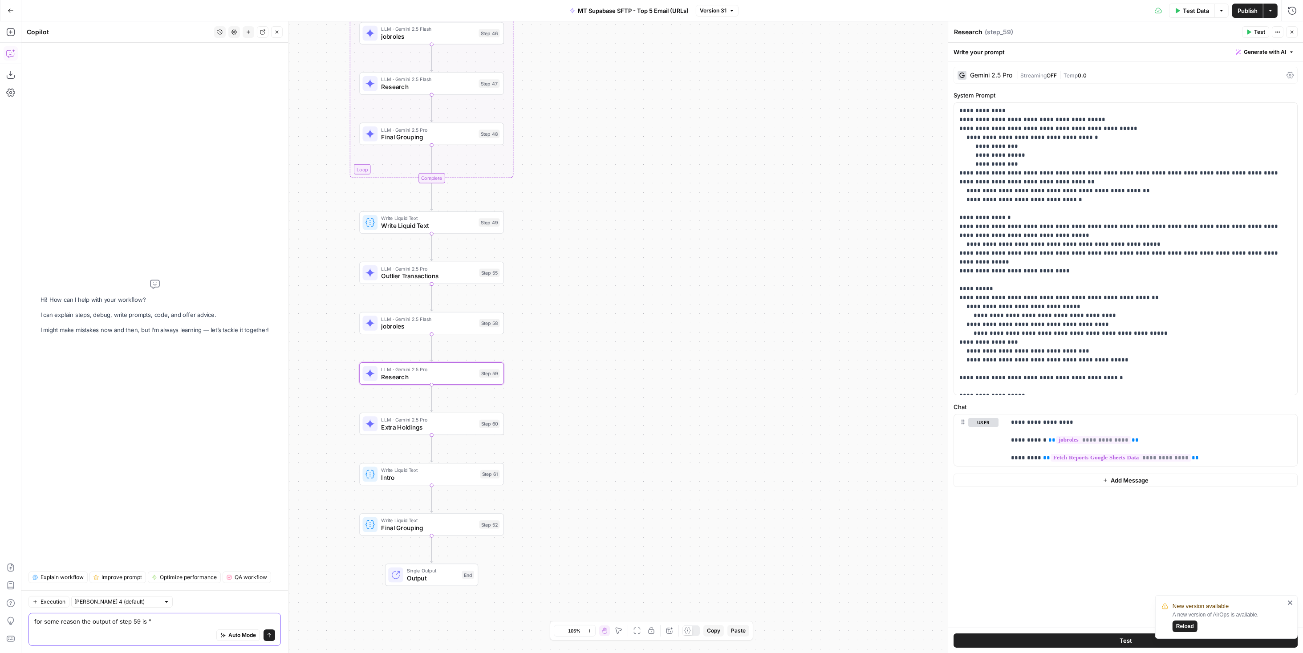
paste textarea "5+ interviews & analysis on each CEO: ALPHABET, SNOWFLAKE, WILLIS, ICON"
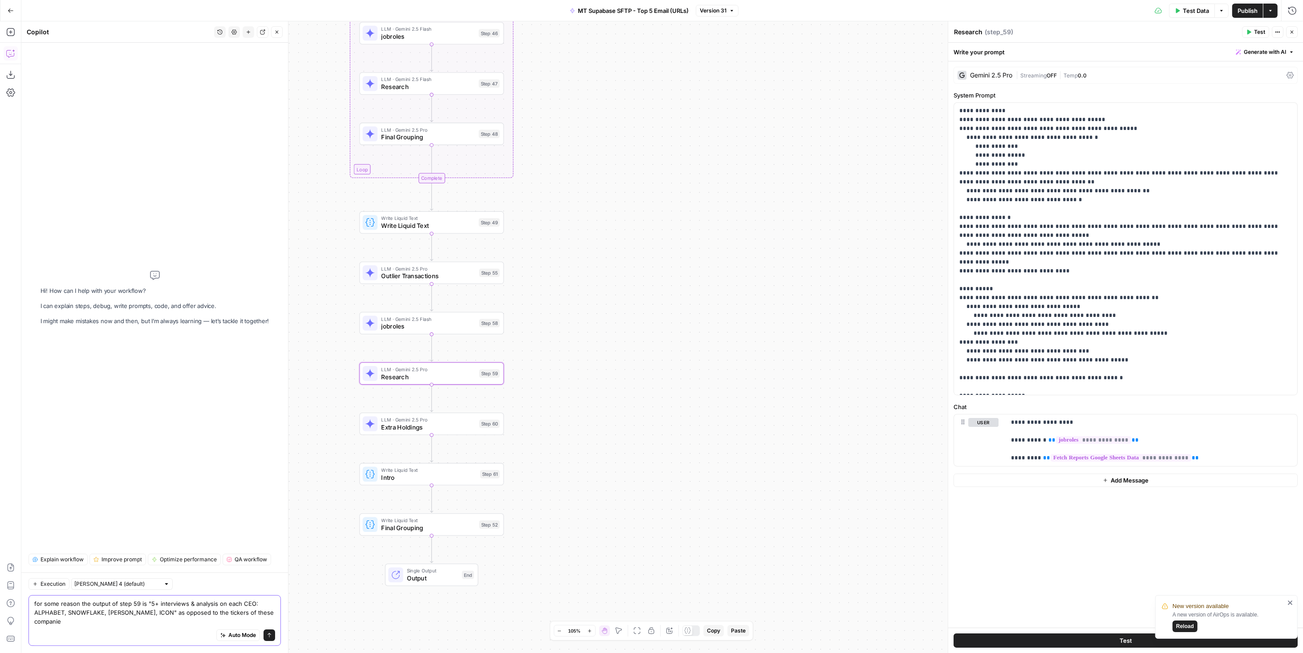
type textarea "for some reason the output of step 59 is "5+ interviews & analysis on each CEO:…"
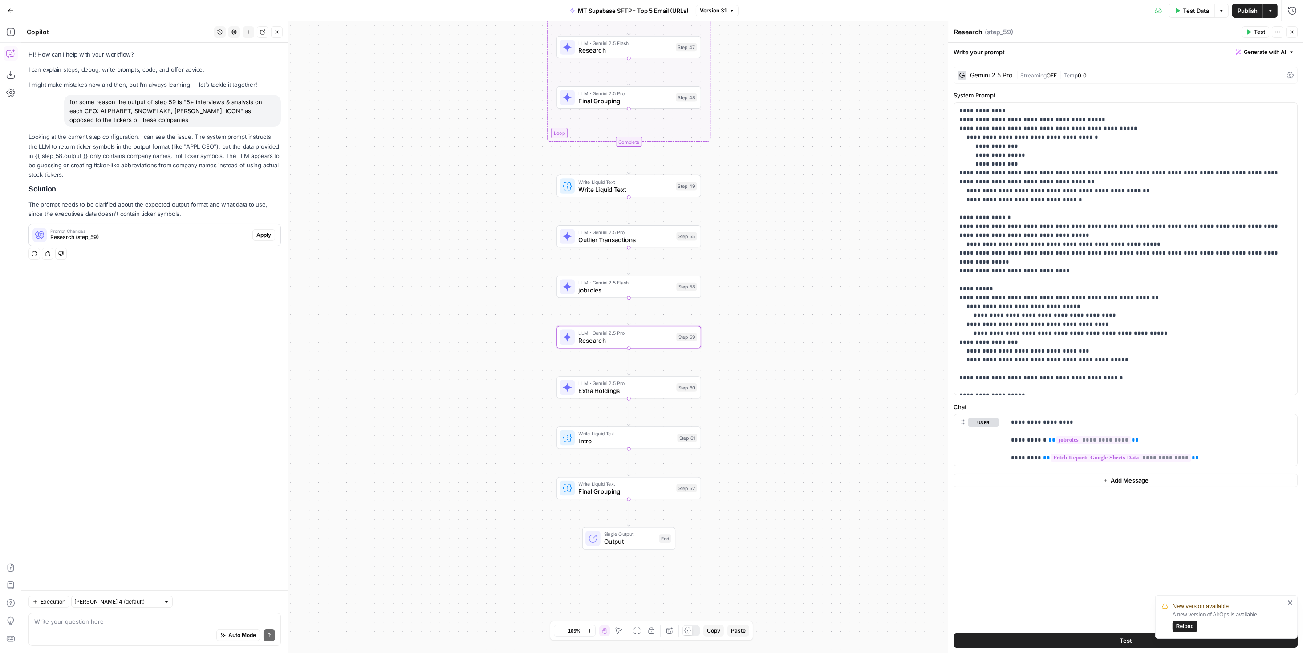
click at [260, 238] on span "Apply" at bounding box center [263, 235] width 15 height 8
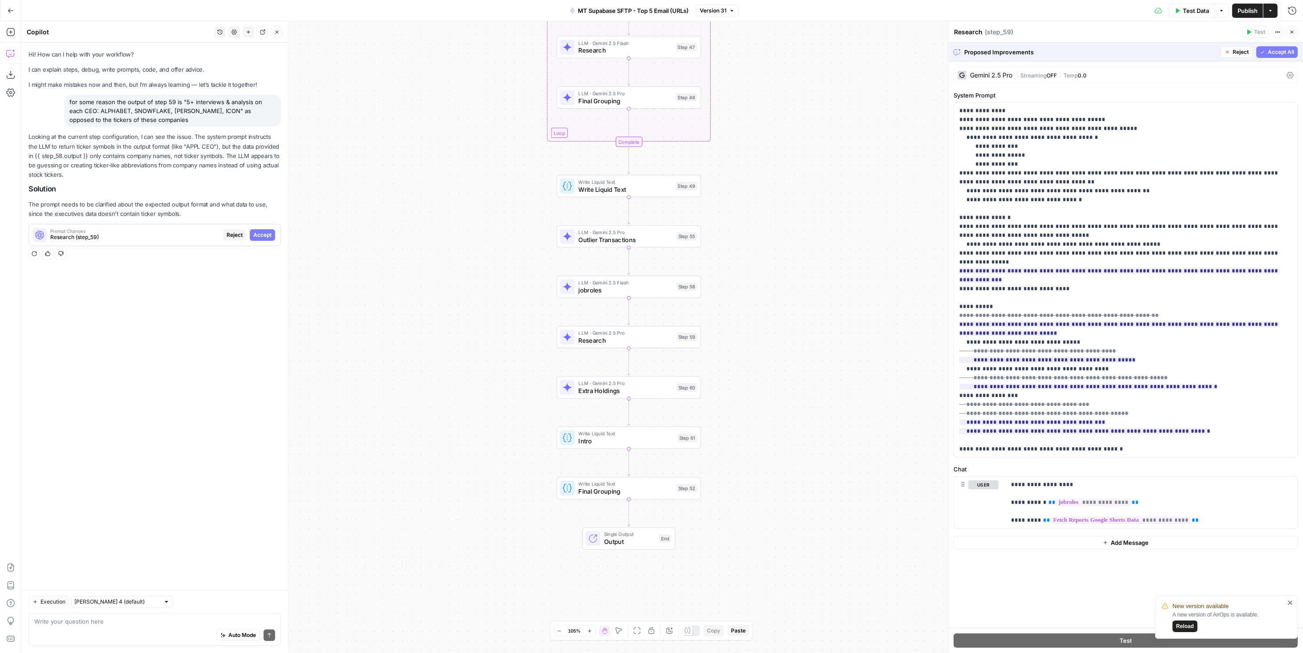
click at [1229, 54] on icon "button" at bounding box center [1227, 51] width 5 height 5
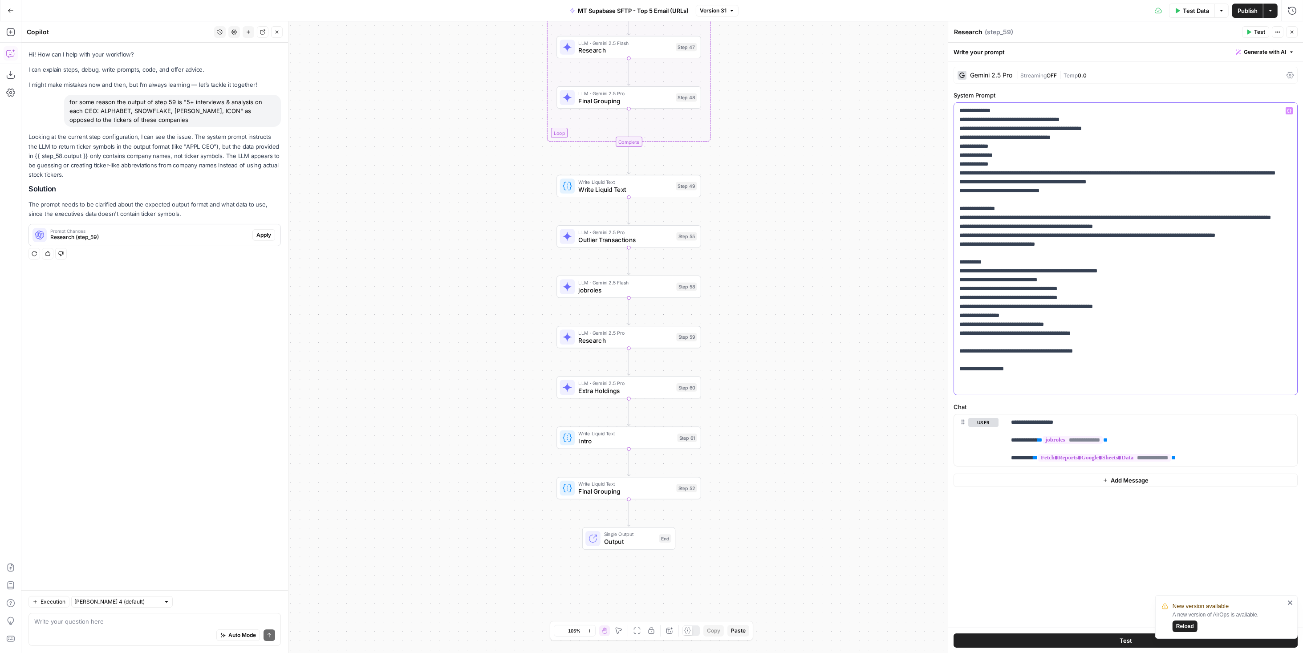
drag, startPoint x: 1034, startPoint y: 198, endPoint x: 944, endPoint y: 199, distance: 90.0
click at [948, 199] on div "**********" at bounding box center [1125, 337] width 355 height 632
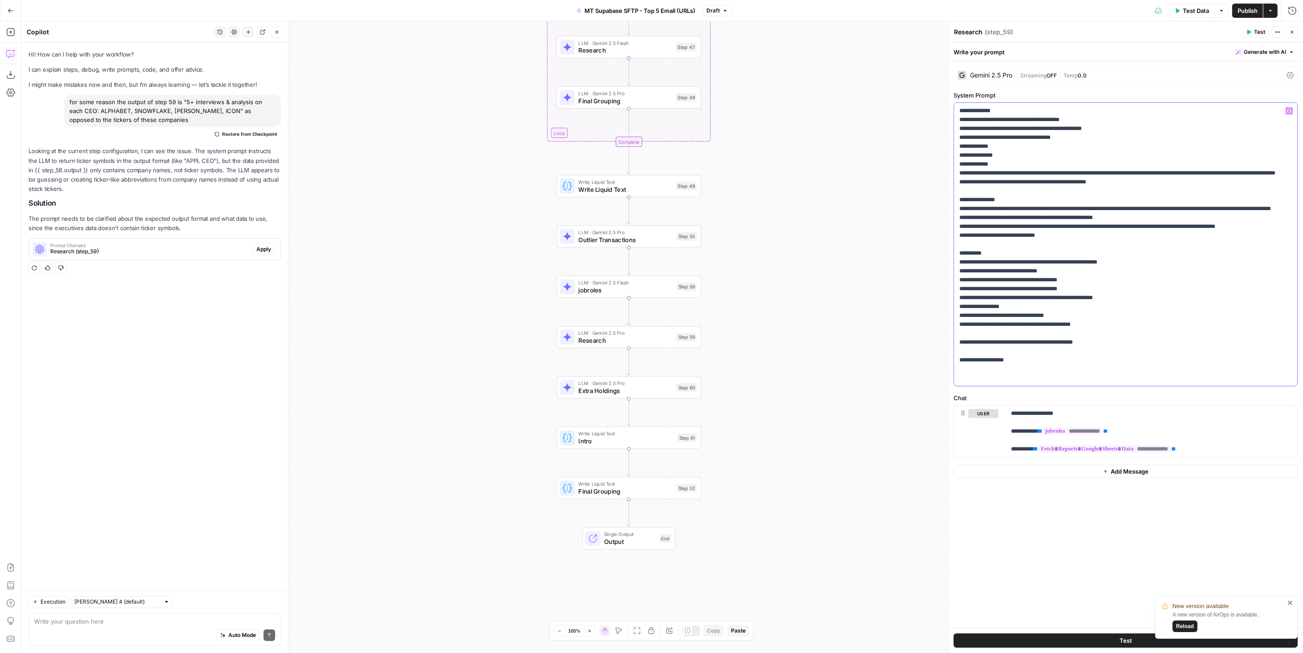
drag, startPoint x: 1057, startPoint y: 296, endPoint x: 1073, endPoint y: 294, distance: 15.6
click at [1073, 294] on p "**********" at bounding box center [1126, 244] width 333 height 276
drag, startPoint x: 1077, startPoint y: 344, endPoint x: 1091, endPoint y: 342, distance: 14.1
click at [1091, 342] on p "**********" at bounding box center [1126, 244] width 333 height 276
drag, startPoint x: 1098, startPoint y: 342, endPoint x: 1151, endPoint y: 349, distance: 52.5
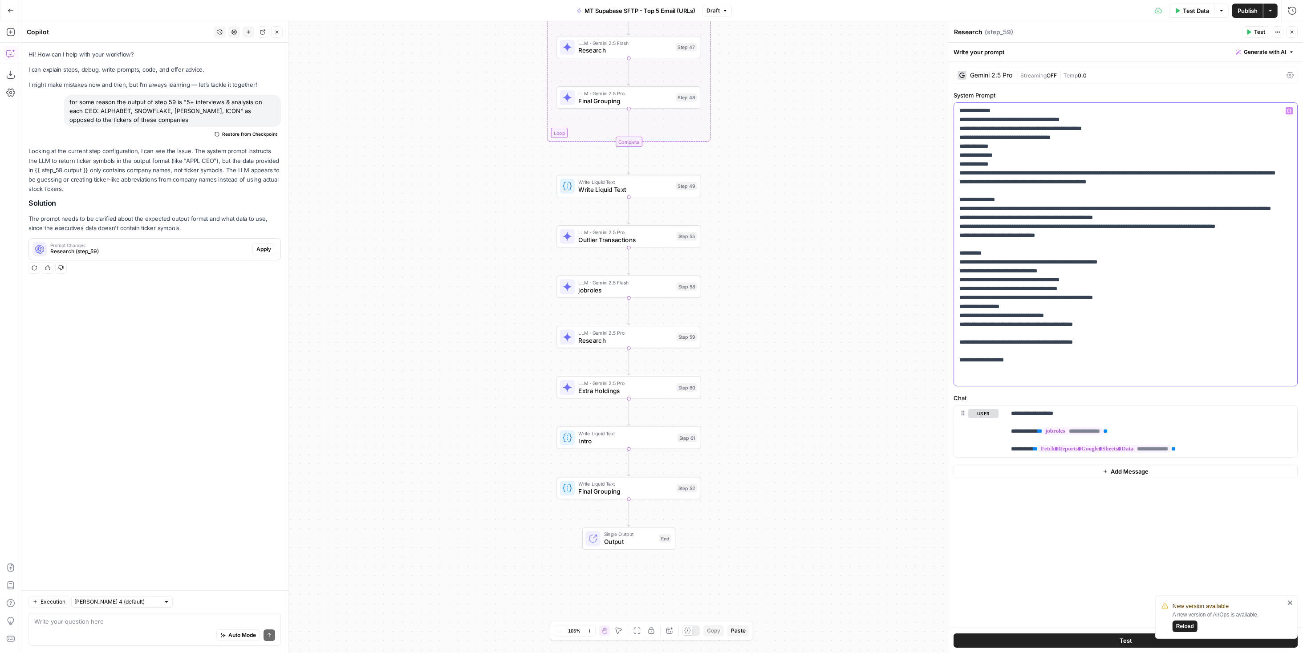
click at [1151, 344] on p "**********" at bounding box center [1126, 244] width 333 height 276
drag, startPoint x: 1088, startPoint y: 317, endPoint x: 1103, endPoint y: 316, distance: 14.8
click at [1103, 316] on p "**********" at bounding box center [1126, 244] width 333 height 276
drag, startPoint x: 1122, startPoint y: 316, endPoint x: 1137, endPoint y: 316, distance: 14.3
click at [1137, 316] on p "**********" at bounding box center [1126, 244] width 333 height 276
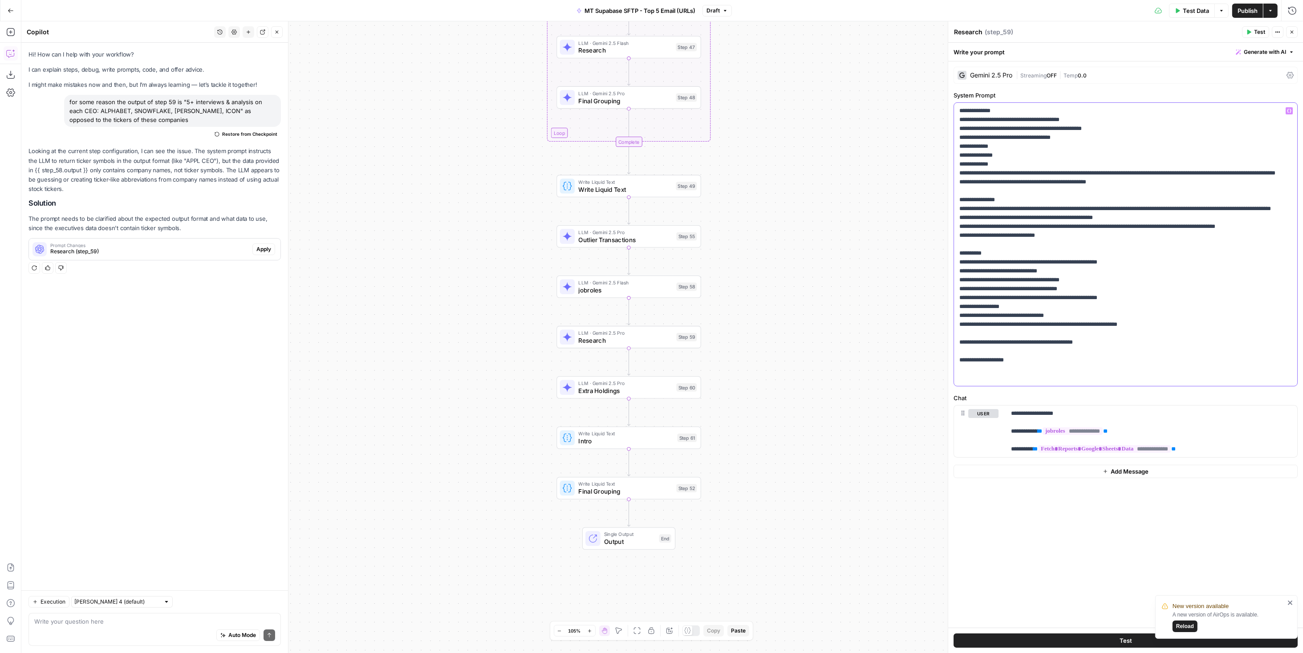
drag, startPoint x: 1061, startPoint y: 333, endPoint x: 1050, endPoint y: 333, distance: 10.7
click at [1050, 333] on p "**********" at bounding box center [1126, 244] width 333 height 276
click at [1175, 280] on p "**********" at bounding box center [1126, 244] width 333 height 276
click at [1244, 12] on span "Publish" at bounding box center [1248, 10] width 20 height 9
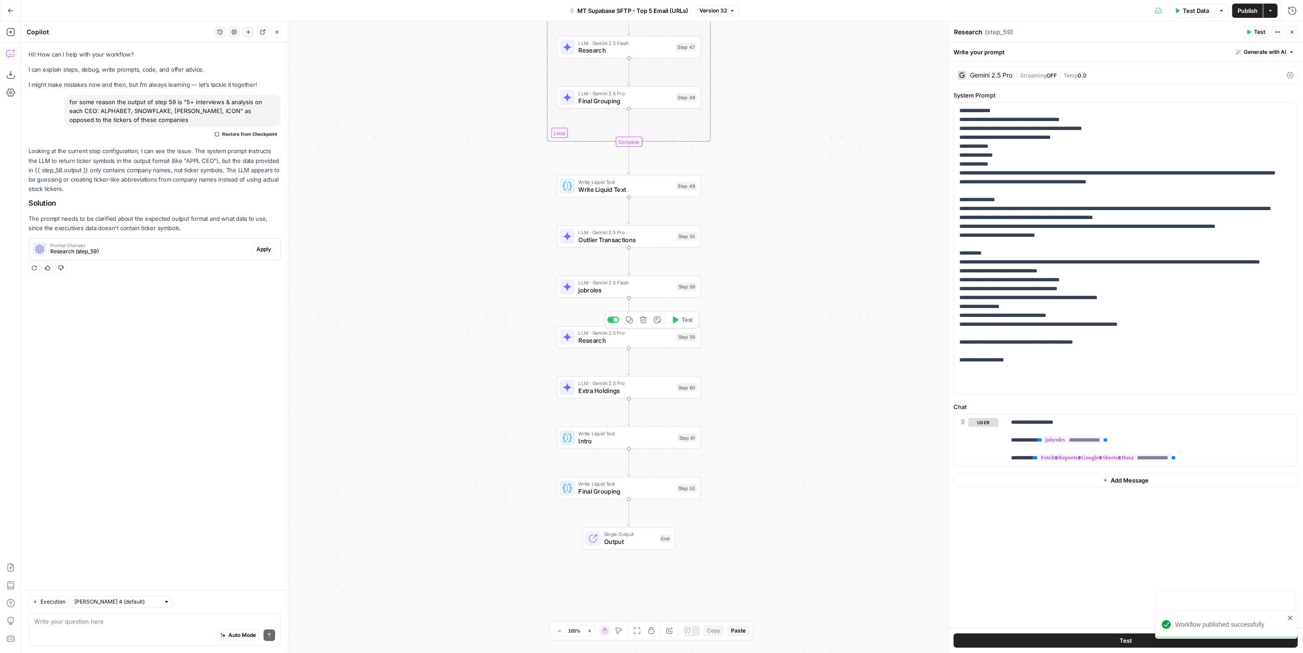
click at [684, 317] on span "Test" at bounding box center [687, 320] width 11 height 8
